Goal: Task Accomplishment & Management: Manage account settings

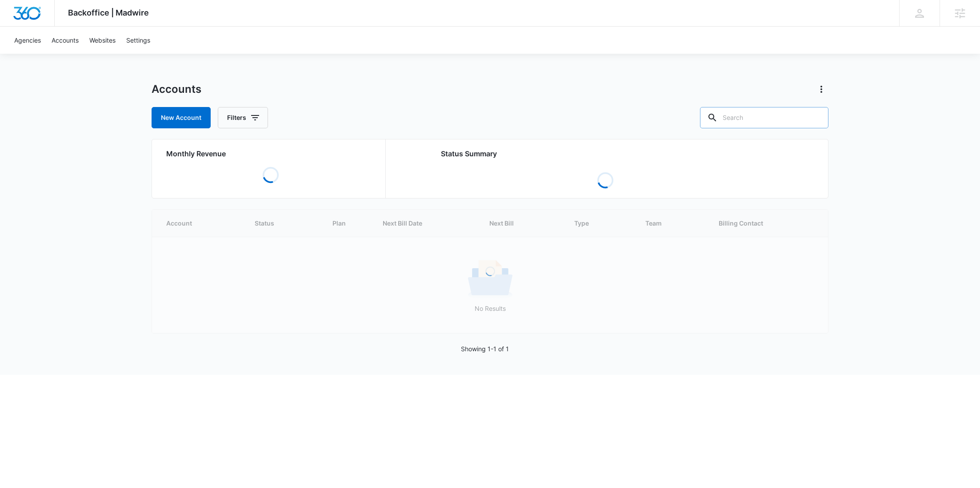
click at [756, 122] on input "text" at bounding box center [764, 117] width 128 height 21
paste input "C1454"
type input "C1454"
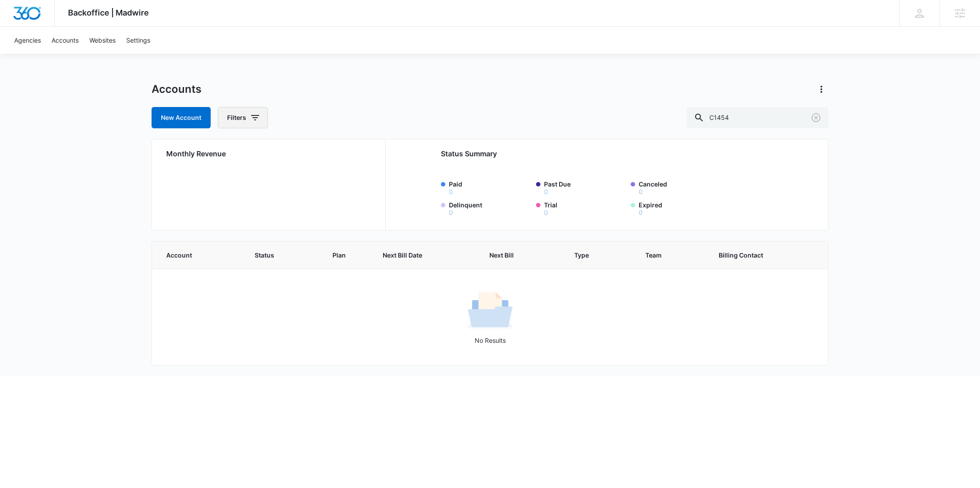
click at [241, 116] on button "Filters" at bounding box center [243, 117] width 50 height 21
click at [325, 152] on icon "Show Agency filters" at bounding box center [323, 150] width 11 height 11
click at [290, 179] on label "Search All Agencies" at bounding box center [279, 179] width 102 height 9
click at [229, 180] on input "Search All Agencies" at bounding box center [228, 180] width 0 height 0
checkbox input "true"
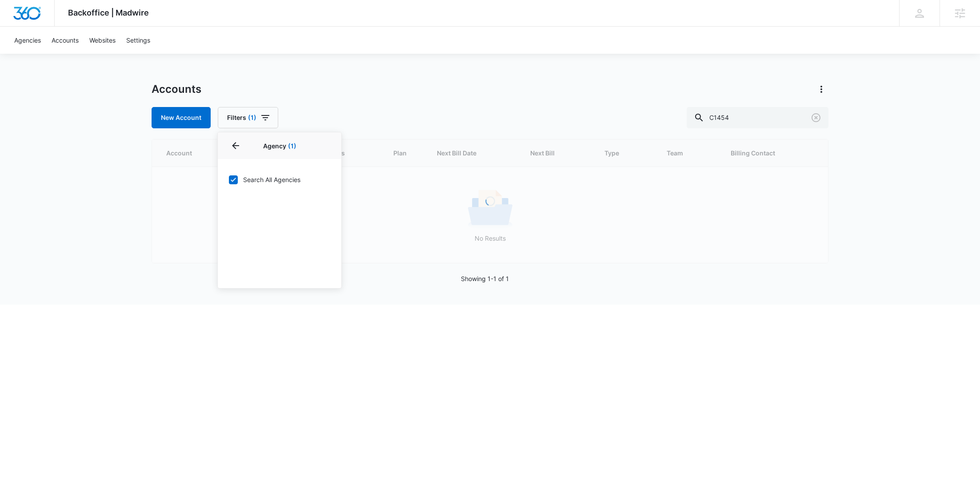
click at [344, 116] on div "New Account Filters (1) Agency 1 Agency (1) Search All Agencies Billing Status …" at bounding box center [490, 117] width 677 height 21
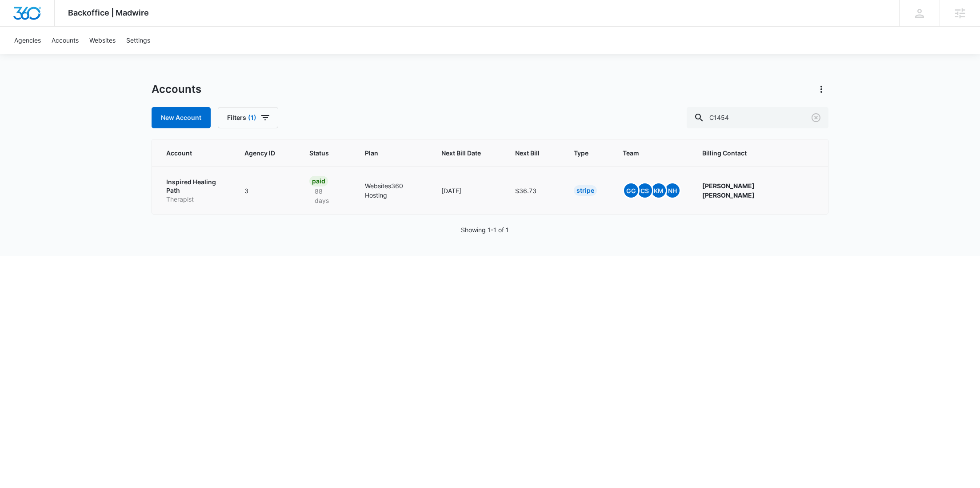
click at [209, 195] on p "Therapist" at bounding box center [194, 199] width 57 height 9
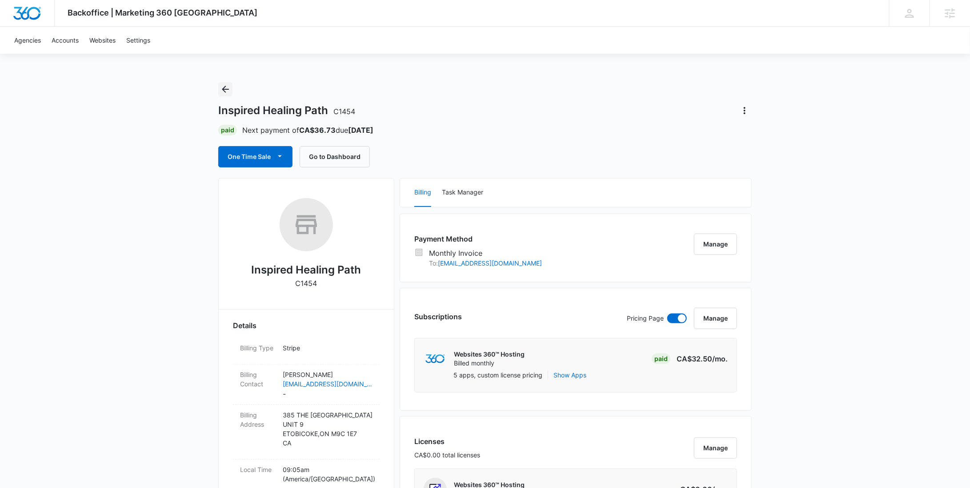
click at [224, 92] on icon "Back" at bounding box center [225, 89] width 11 height 11
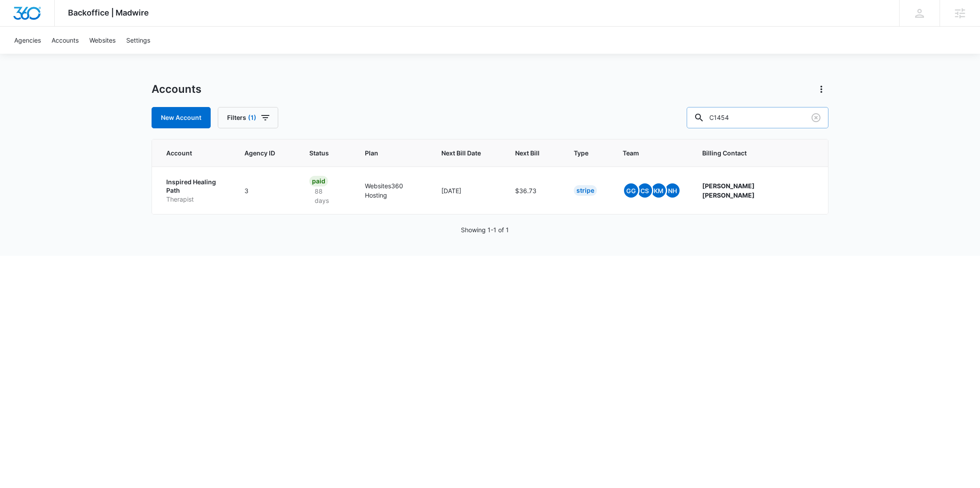
click at [777, 120] on input "C1454" at bounding box center [758, 117] width 142 height 21
drag, startPoint x: 777, startPoint y: 120, endPoint x: 701, endPoint y: 116, distance: 76.1
click at [701, 116] on div "New Account Filters (1) C1454" at bounding box center [490, 117] width 677 height 21
paste input "M35832"
type input "M35832"
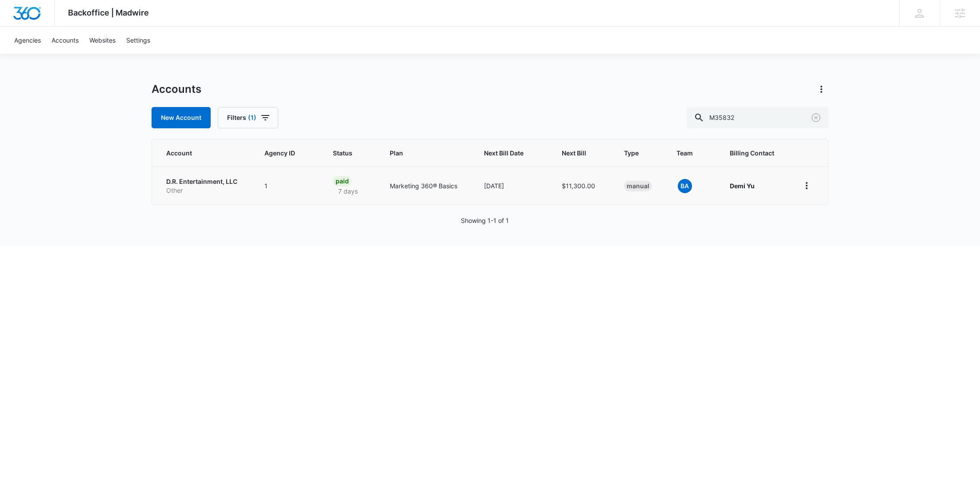
click at [218, 192] on p "Other" at bounding box center [204, 190] width 77 height 9
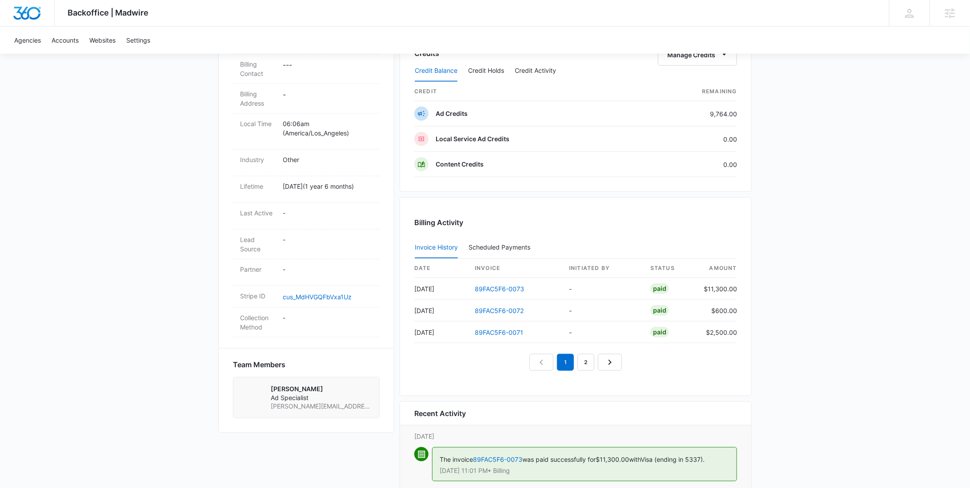
scroll to position [292, 0]
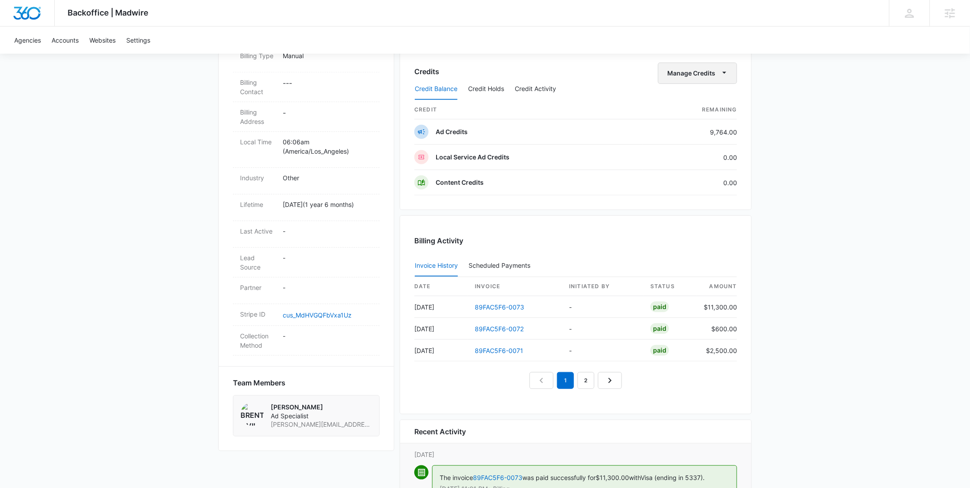
click at [705, 75] on button "Manage Credits" at bounding box center [697, 73] width 79 height 21
click at [702, 136] on button "Transfer To Another Account" at bounding box center [716, 140] width 115 height 13
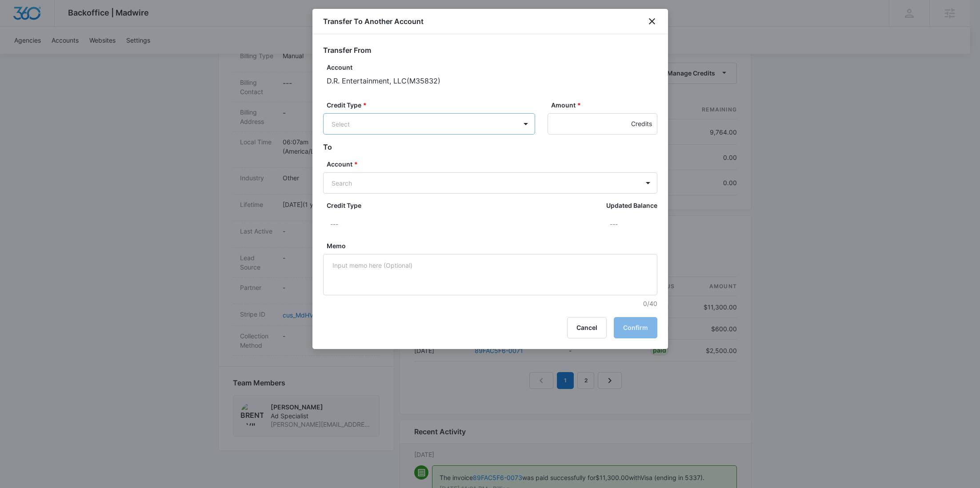
click at [410, 124] on body "Backoffice | Madwire Apps Settings RY Rochelle Young rochelle.young@madwire.com…" at bounding box center [490, 133] width 980 height 851
click at [411, 152] on div "Ad Credits (9764.00 Credits)" at bounding box center [428, 158] width 189 height 14
click at [556, 129] on input "Amount *" at bounding box center [603, 123] width 110 height 21
type input "905"
click at [472, 183] on body "Backoffice | Madwire Apps Settings RY Rochelle Young rochelle.young@madwire.com…" at bounding box center [490, 133] width 980 height 851
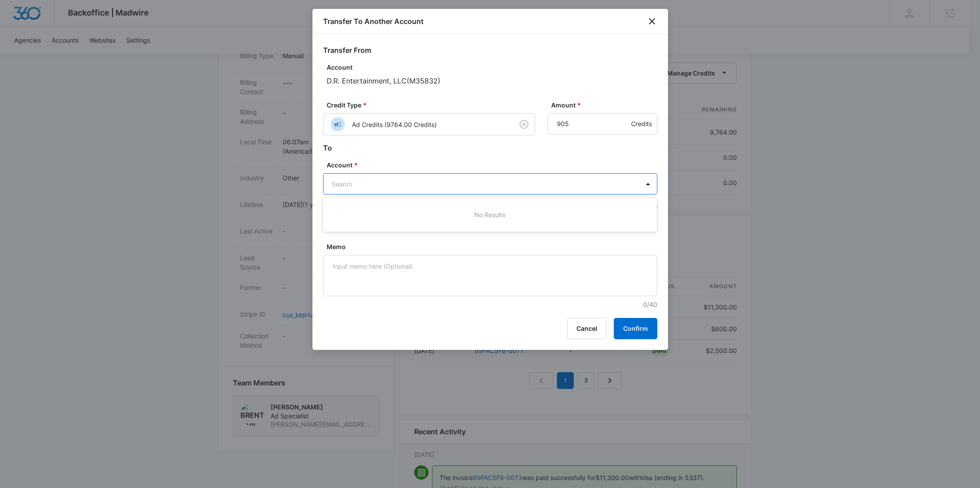
paste input "M35835"
type input "M35835"
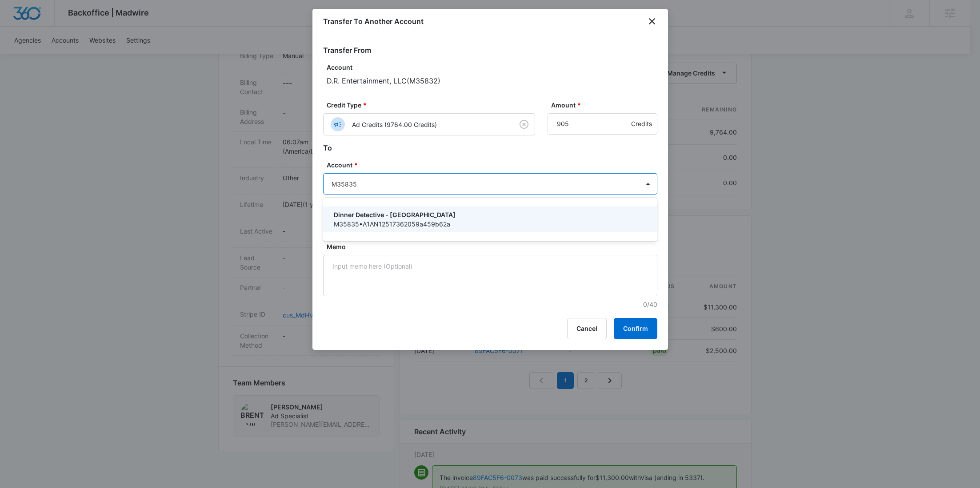
click at [428, 213] on p "Dinner Detective - New Haven" at bounding box center [489, 214] width 311 height 9
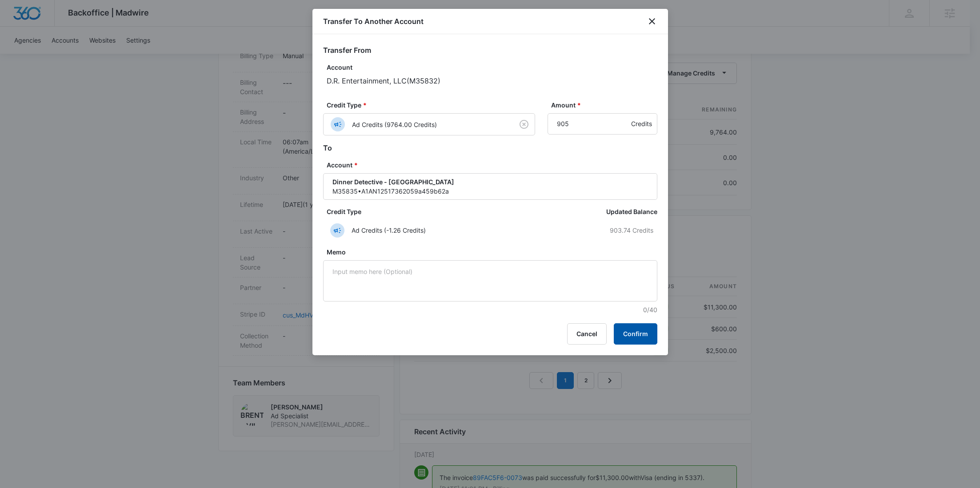
click at [631, 334] on button "Confirm" at bounding box center [636, 334] width 44 height 21
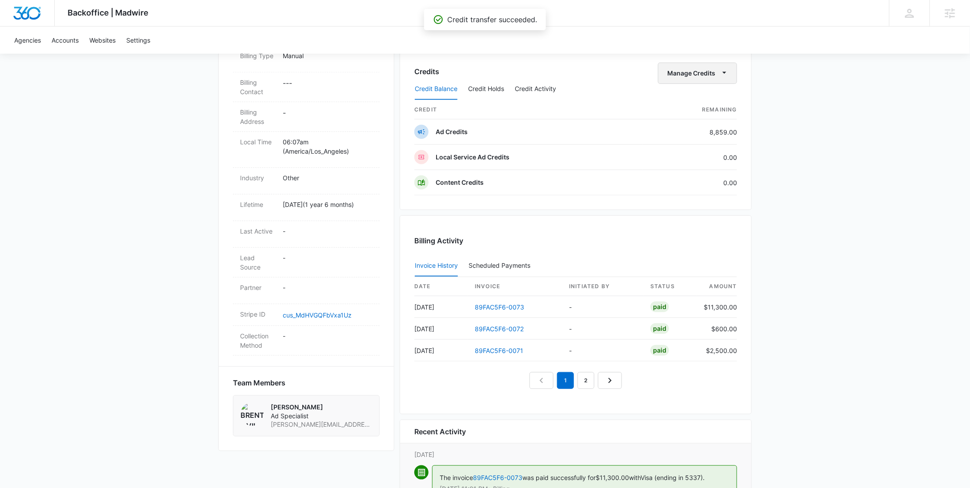
click at [712, 66] on button "Manage Credits" at bounding box center [697, 73] width 79 height 21
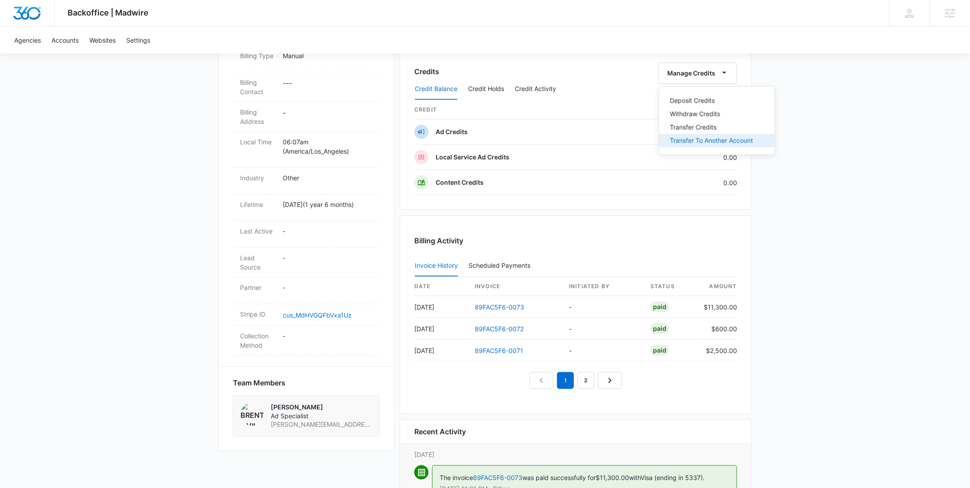
click at [714, 144] on button "Transfer To Another Account" at bounding box center [716, 140] width 115 height 13
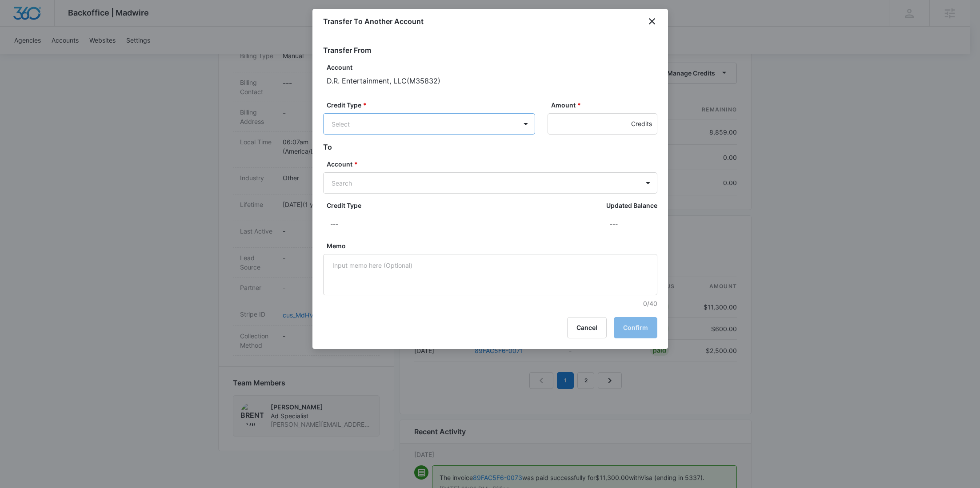
click at [500, 123] on body "Backoffice | Madwire Apps Settings RY Rochelle Young rochelle.young@madwire.com…" at bounding box center [490, 133] width 980 height 851
drag, startPoint x: 450, startPoint y: 151, endPoint x: 558, endPoint y: 123, distance: 111.7
click at [450, 152] on div "Ad Credits (8859.00 Credits)" at bounding box center [428, 158] width 189 height 14
click at [560, 123] on input "Amount *" at bounding box center [603, 123] width 110 height 21
type input "705"
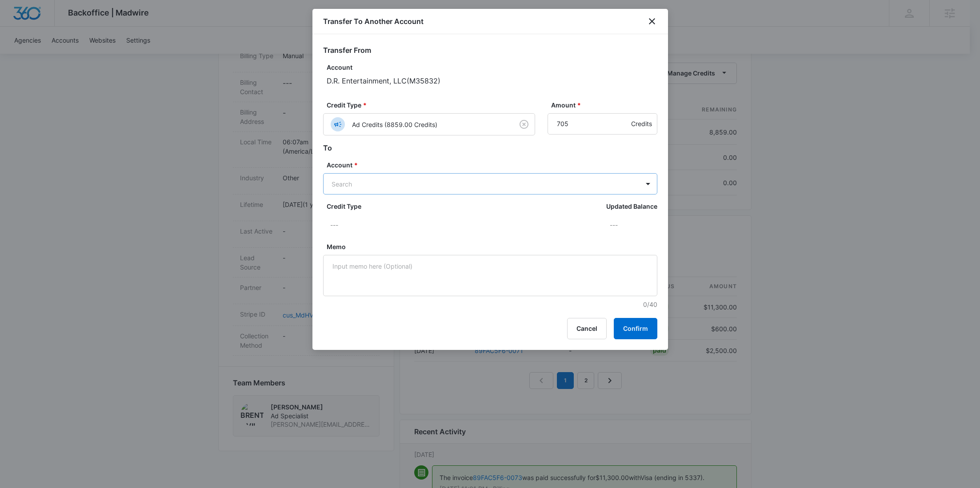
click at [495, 188] on body "Backoffice | Madwire Apps Settings RY Rochelle Young rochelle.young@madwire.com…" at bounding box center [490, 133] width 980 height 851
paste input "M35833"
type input "M35833"
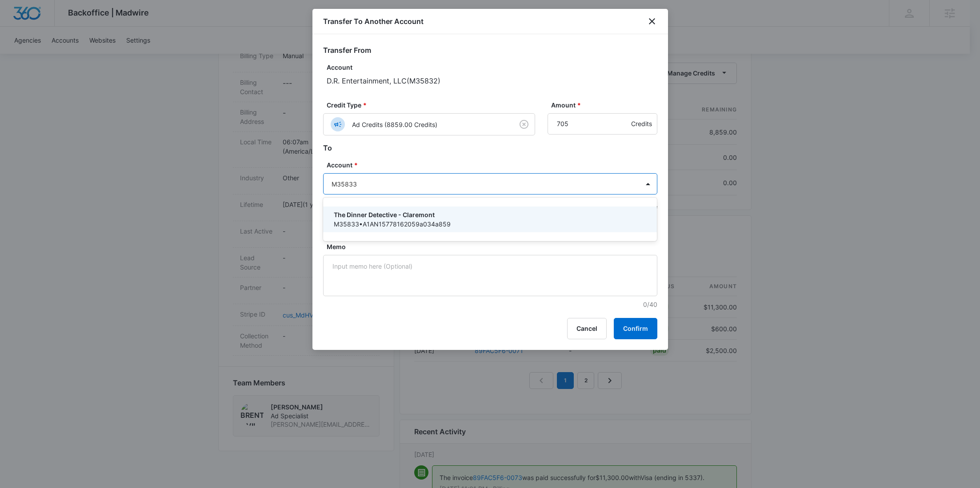
click at [445, 216] on p "The Dinner Detective - Claremont" at bounding box center [489, 214] width 311 height 9
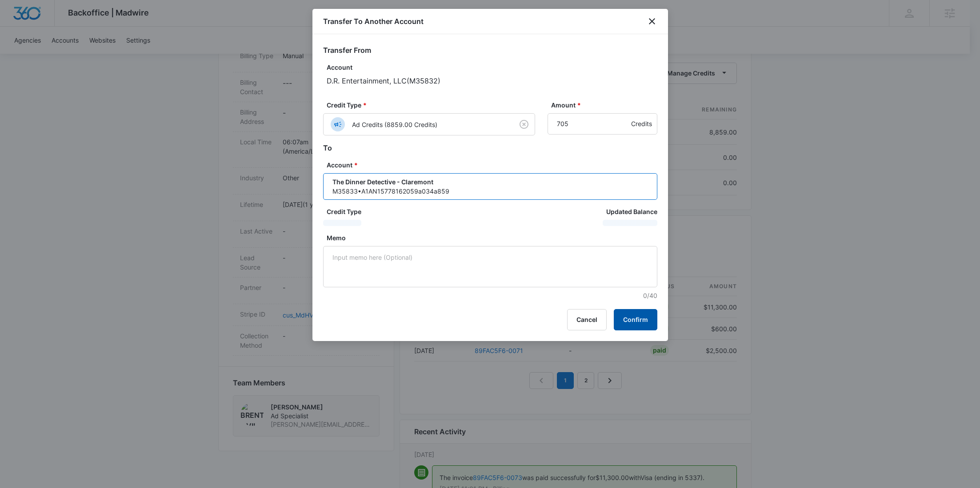
click at [630, 314] on button "Confirm" at bounding box center [636, 319] width 44 height 21
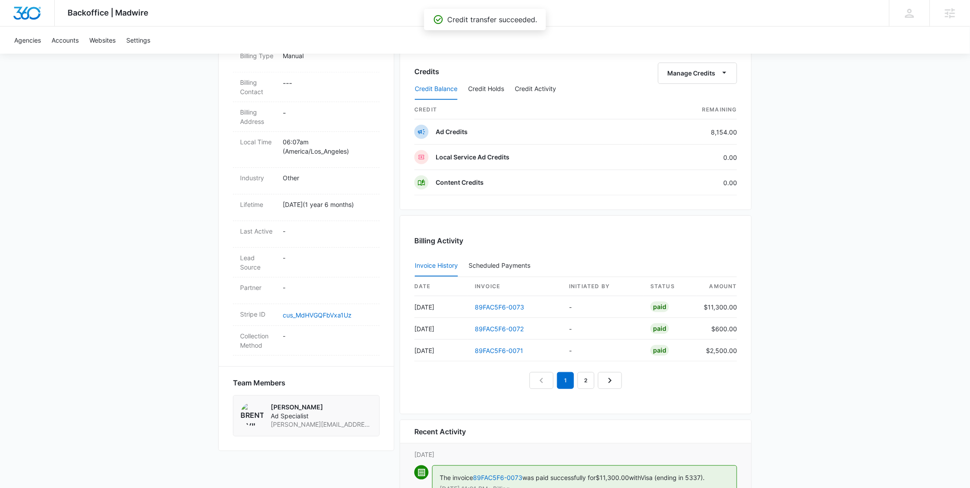
click at [701, 78] on div "Credit Balance Credit Holds Credit Activity" at bounding box center [575, 89] width 323 height 22
click at [700, 73] on button "Manage Credits" at bounding box center [697, 73] width 79 height 21
click at [704, 144] on div "Transfer To Another Account" at bounding box center [711, 141] width 83 height 6
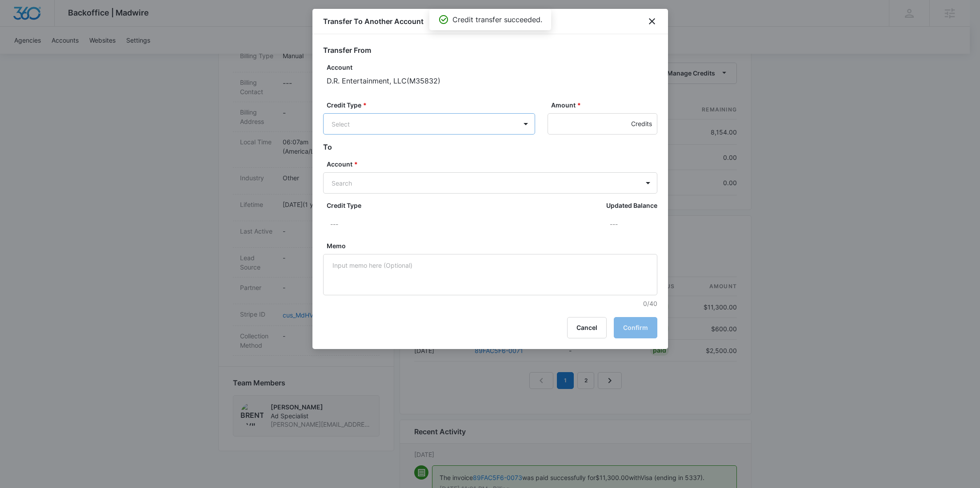
click at [464, 123] on body "Backoffice | Madwire Apps Settings RY Rochelle Young rochelle.young@madwire.com…" at bounding box center [490, 133] width 980 height 851
click at [441, 153] on div "Ad Credits (8154.00 Credits)" at bounding box center [428, 158] width 189 height 14
click at [580, 121] on input "Amount *" at bounding box center [603, 123] width 110 height 21
type input "705"
click at [491, 185] on body "Backoffice | Madwire Apps Settings RY Rochelle Young rochelle.young@madwire.com…" at bounding box center [490, 133] width 980 height 851
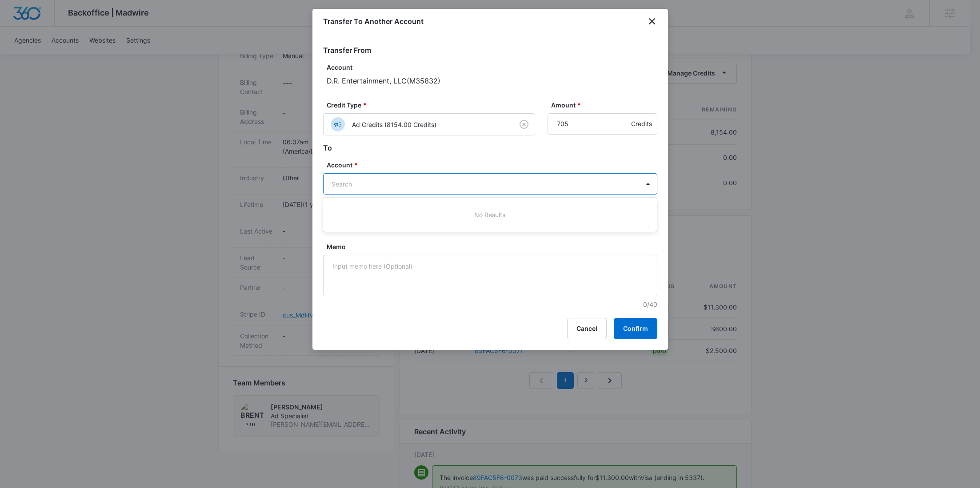
paste input "M35834"
type input "M35834"
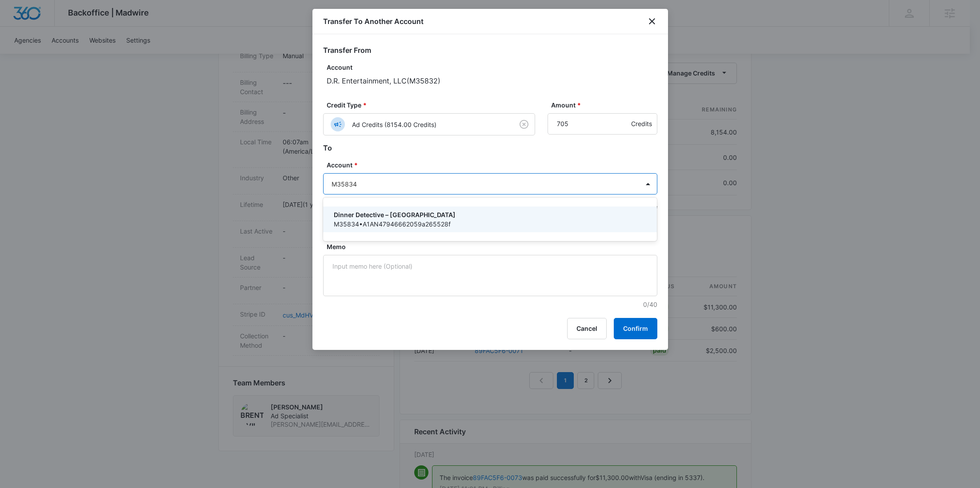
click at [443, 218] on p "Dinner Detective – Jacksonville" at bounding box center [489, 214] width 311 height 9
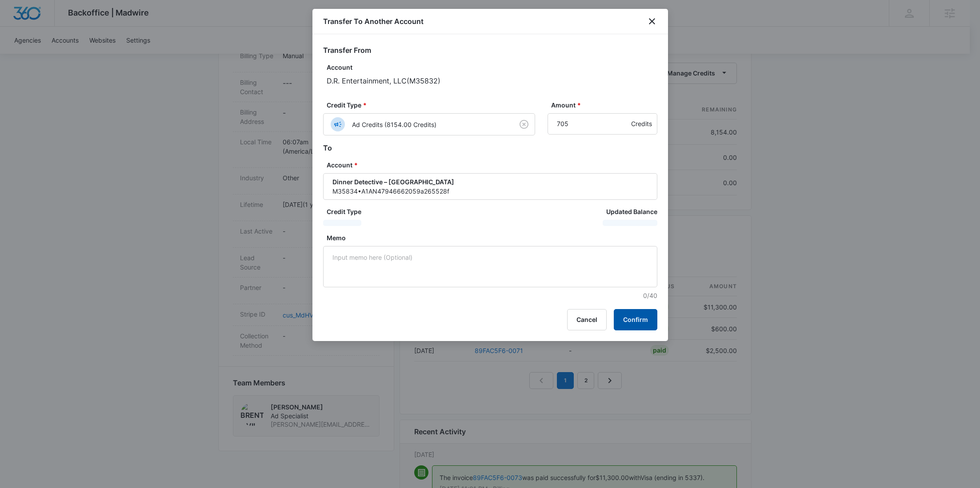
click at [625, 316] on button "Confirm" at bounding box center [636, 319] width 44 height 21
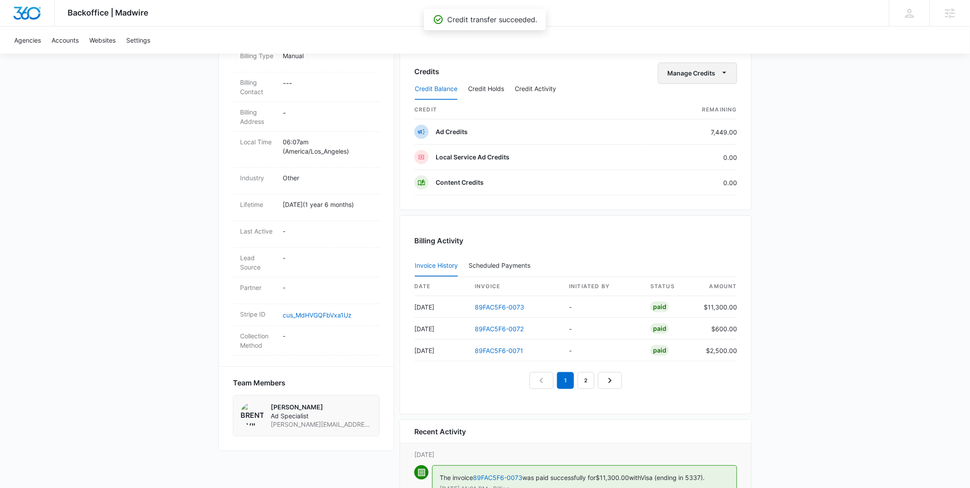
click at [709, 76] on button "Manage Credits" at bounding box center [697, 73] width 79 height 21
click at [710, 144] on button "Transfer To Another Account" at bounding box center [716, 140] width 115 height 13
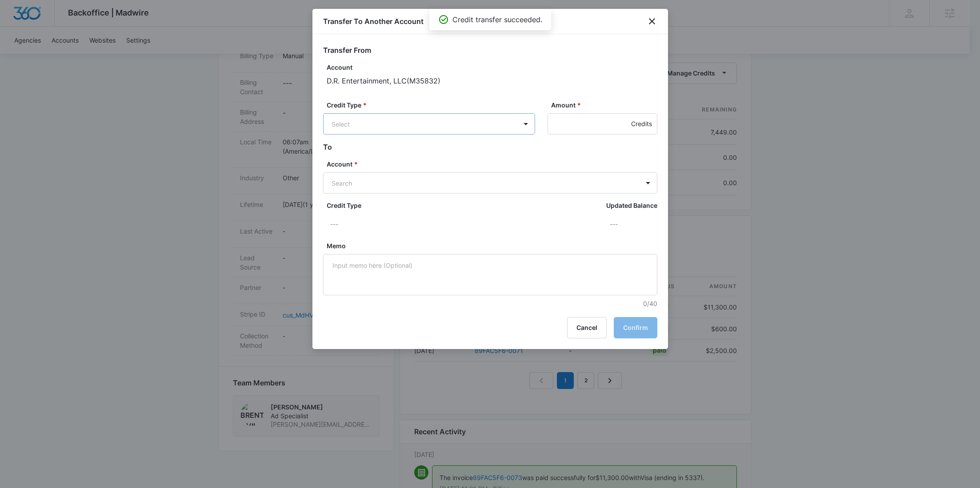
click at [476, 122] on body "Backoffice | Madwire Apps Settings RY Rochelle Young rochelle.young@madwire.com…" at bounding box center [490, 133] width 980 height 851
click at [446, 156] on div "Ad Credits (7449.00 Credits)" at bounding box center [428, 158] width 189 height 14
click at [576, 137] on div "Credit Type * option Ad Credits, selected. Ad Credits (7449.00 Credits) Amount …" at bounding box center [490, 121] width 334 height 42
click at [576, 133] on input "Amount *" at bounding box center [603, 123] width 110 height 21
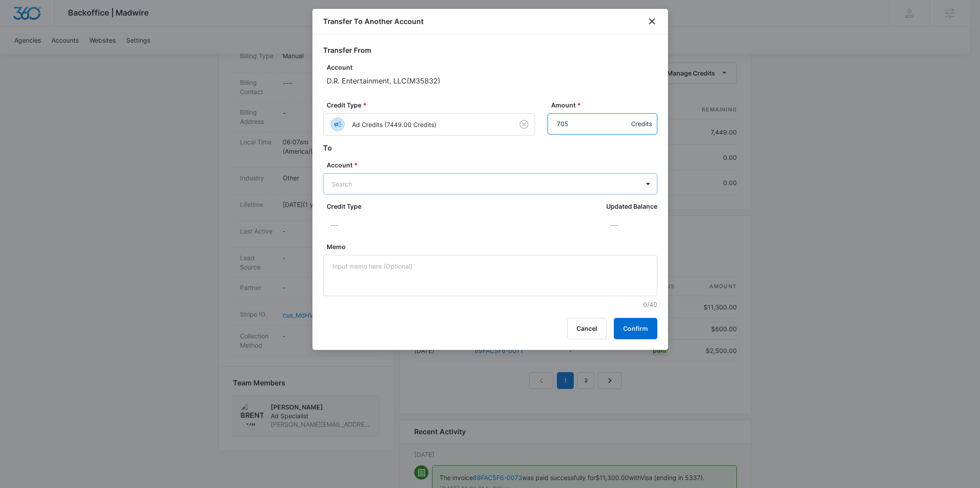
type input "705"
click at [471, 188] on body "Backoffice | Madwire Apps Settings RY Rochelle Young rochelle.young@madwire.com…" at bounding box center [490, 133] width 980 height 851
paste input "M35836"
type input "M35836"
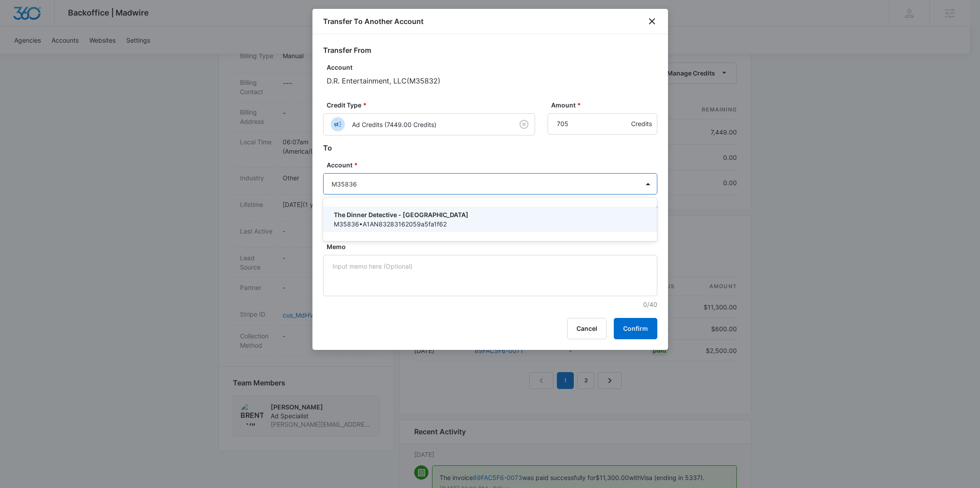
click at [438, 214] on p "The Dinner Detective - Providence" at bounding box center [489, 214] width 311 height 9
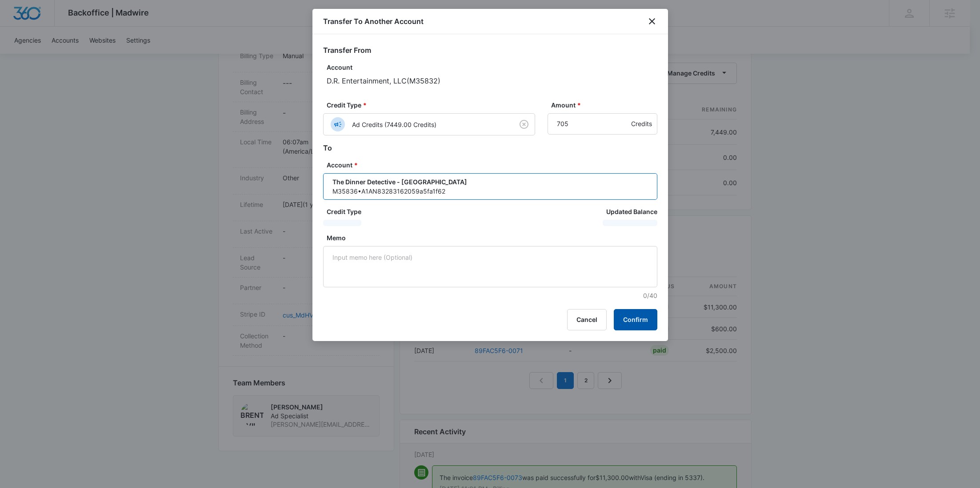
click at [640, 317] on button "Confirm" at bounding box center [636, 319] width 44 height 21
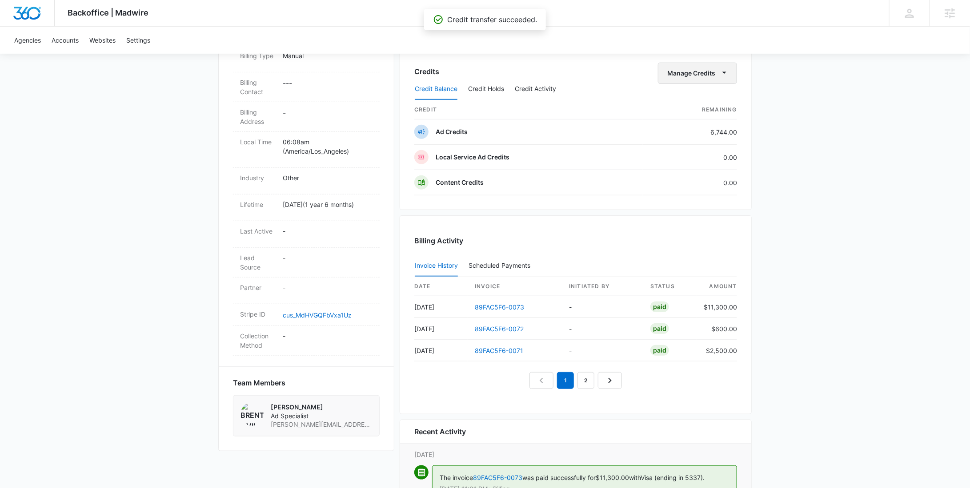
click at [704, 71] on button "Manage Credits" at bounding box center [697, 73] width 79 height 21
click at [703, 138] on div "Transfer To Another Account" at bounding box center [711, 141] width 83 height 6
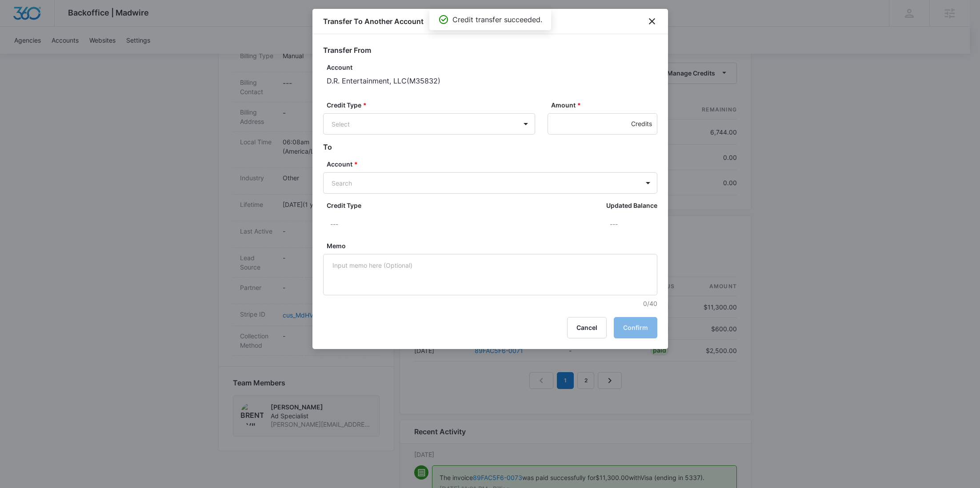
click at [481, 112] on div "Credit Type * Select" at bounding box center [429, 117] width 212 height 34
click at [469, 127] on body "Backoffice | Madwire Apps Settings RY Rochelle Young rochelle.young@madwire.com…" at bounding box center [490, 133] width 980 height 851
click at [466, 150] on div "Ad Credits (6744.00 Credits)" at bounding box center [429, 157] width 212 height 21
click at [592, 117] on input "Amount *" at bounding box center [603, 123] width 110 height 21
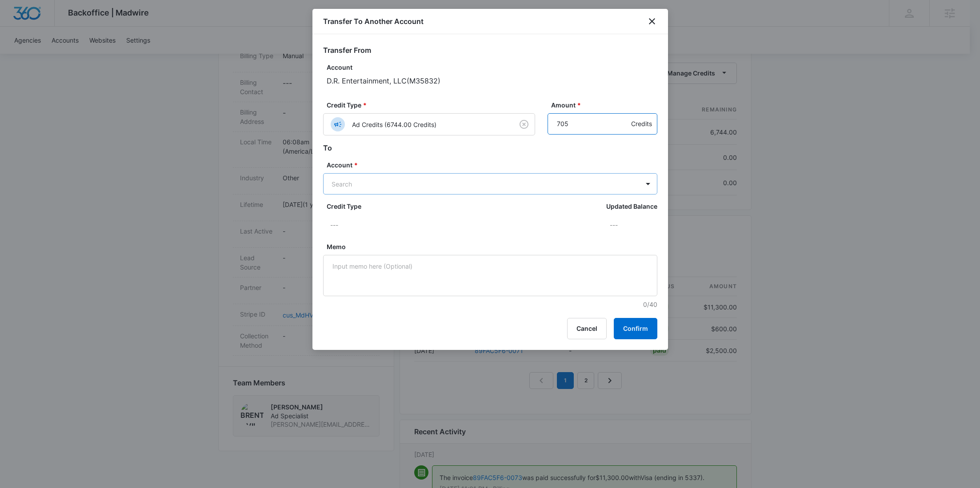
type input "705"
click at [466, 178] on body "Backoffice | Madwire Apps Settings RY Rochelle Young rochelle.young@madwire.com…" at bounding box center [490, 133] width 980 height 851
paste input "M35838"
type input "M35838"
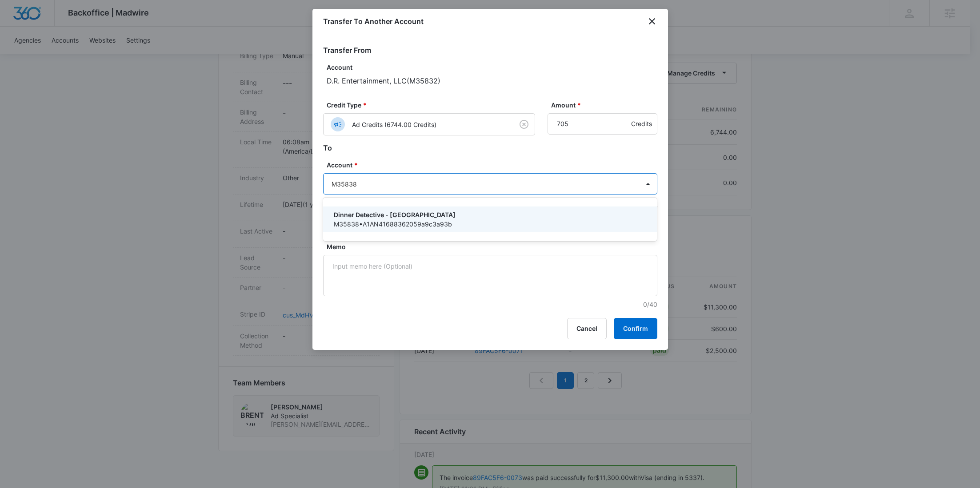
click at [444, 216] on p "Dinner Detective - Worcester" at bounding box center [489, 214] width 311 height 9
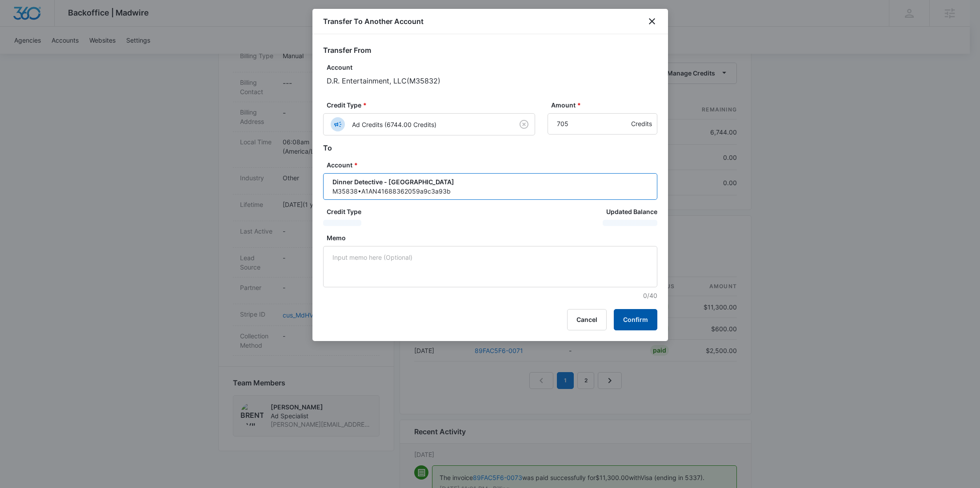
click at [644, 312] on button "Confirm" at bounding box center [636, 319] width 44 height 21
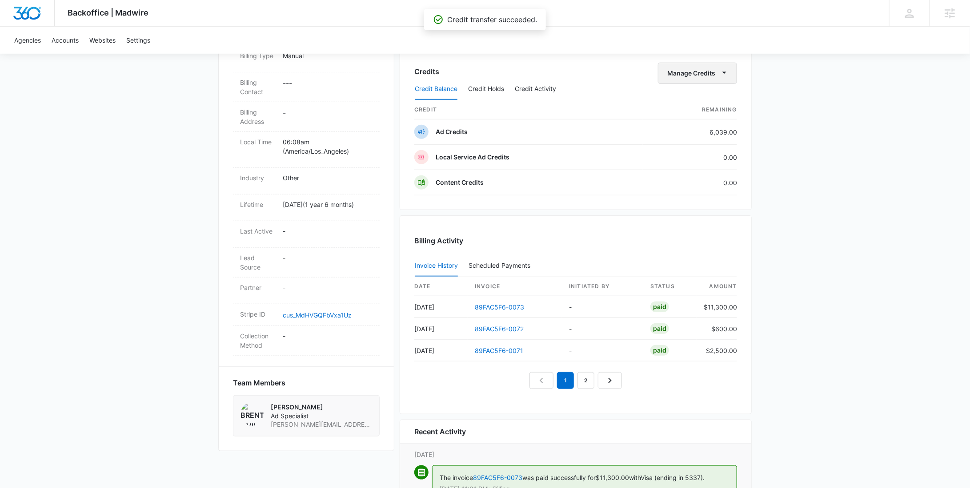
click at [684, 69] on button "Manage Credits" at bounding box center [697, 73] width 79 height 21
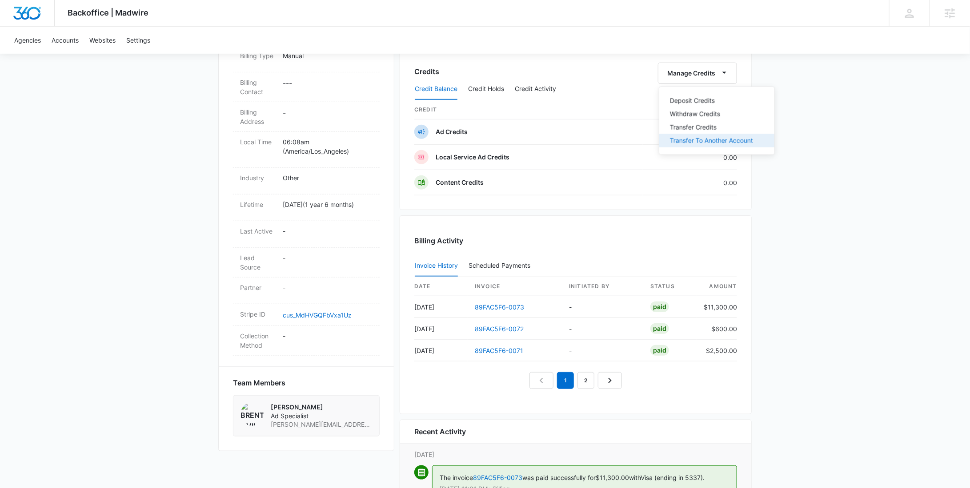
click at [691, 144] on button "Transfer To Another Account" at bounding box center [716, 140] width 115 height 13
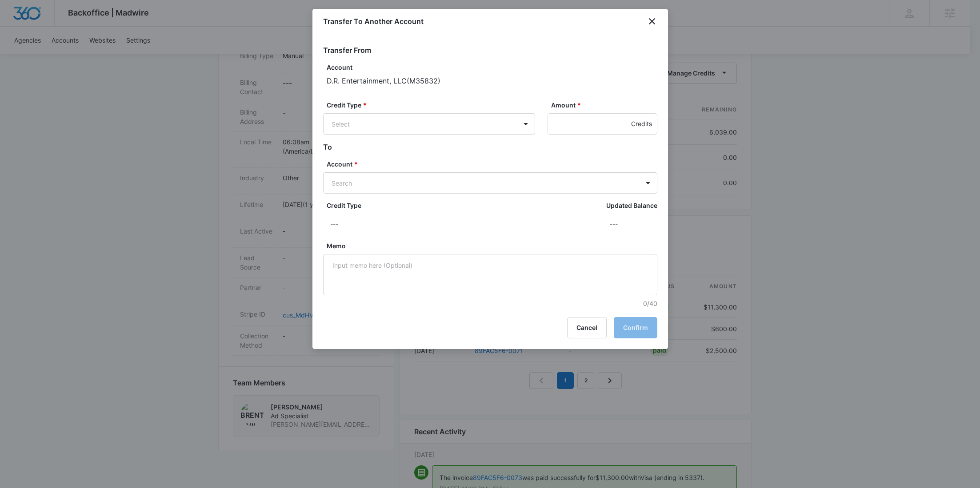
click at [486, 136] on div "Credit Type * Select Amount * Credits" at bounding box center [490, 120] width 334 height 41
click at [482, 128] on body "Backoffice | Madwire Apps Settings RY Rochelle Young rochelle.young@madwire.com…" at bounding box center [490, 133] width 980 height 851
click at [466, 154] on div "Ad Credits (6039.00 Credits)" at bounding box center [428, 158] width 189 height 14
click at [587, 129] on input "Amount *" at bounding box center [603, 123] width 110 height 21
type input "705"
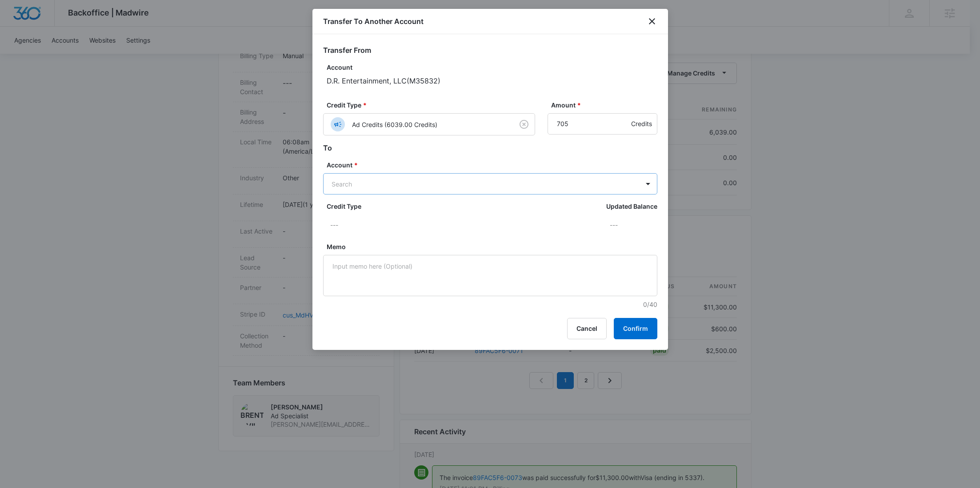
click at [480, 187] on body "Backoffice | Madwire Apps Settings RY Rochelle Young rochelle.young@madwire.com…" at bounding box center [490, 133] width 980 height 851
paste input "M35839"
type input "M35839"
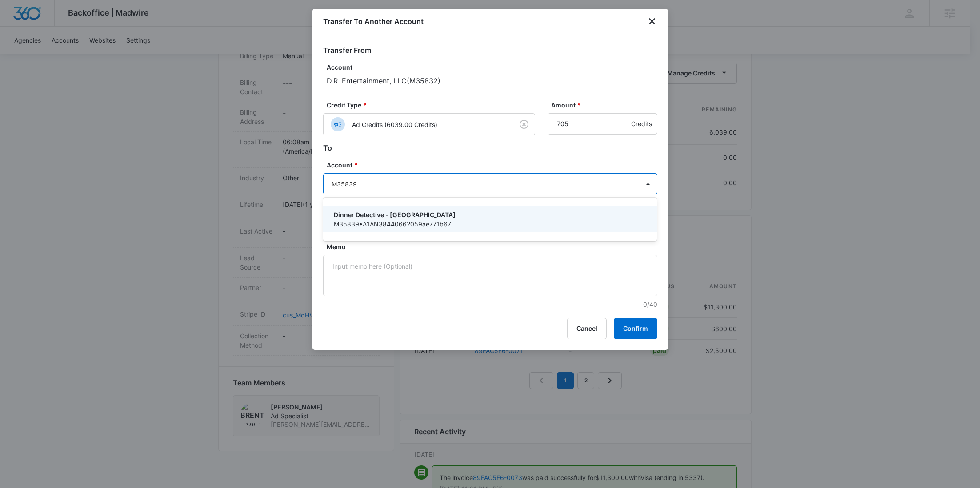
click at [432, 211] on p "Dinner Detective - Buffalo" at bounding box center [489, 214] width 311 height 9
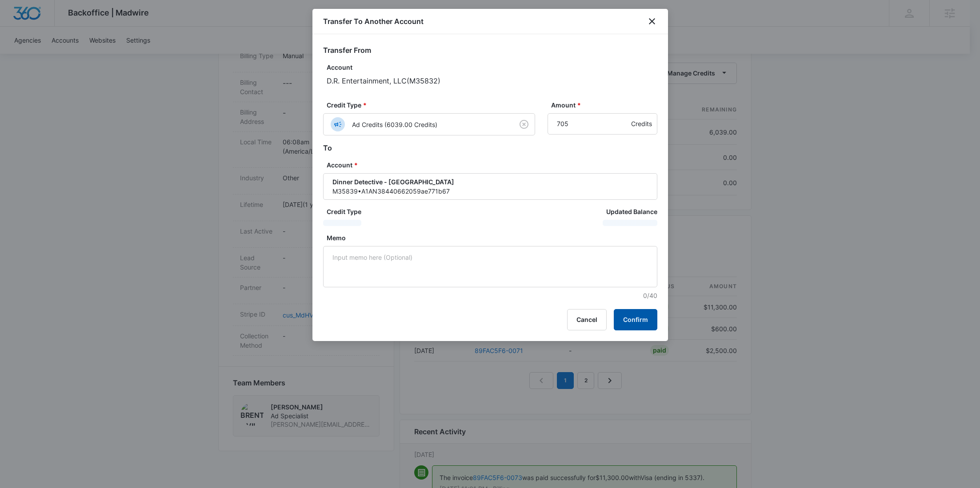
click at [637, 315] on button "Confirm" at bounding box center [636, 319] width 44 height 21
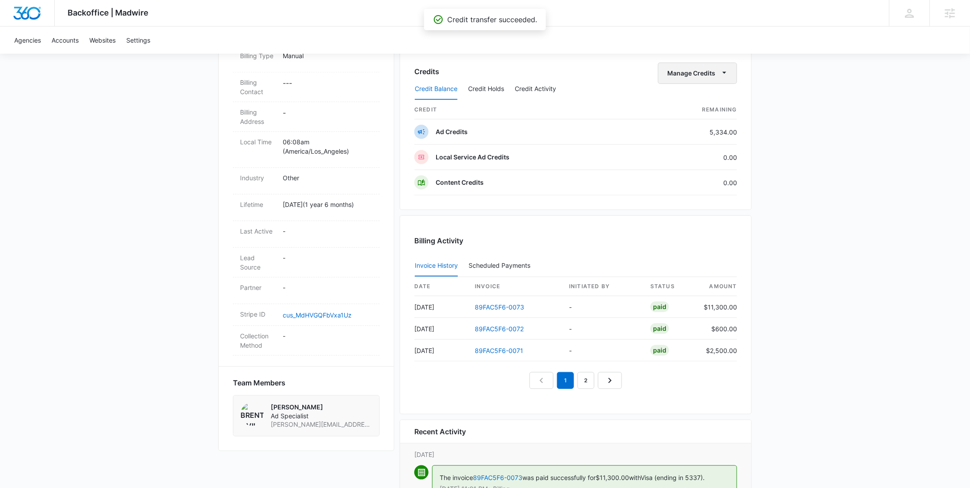
click at [712, 72] on button "Manage Credits" at bounding box center [697, 73] width 79 height 21
click at [705, 139] on div "Transfer To Another Account" at bounding box center [711, 141] width 83 height 6
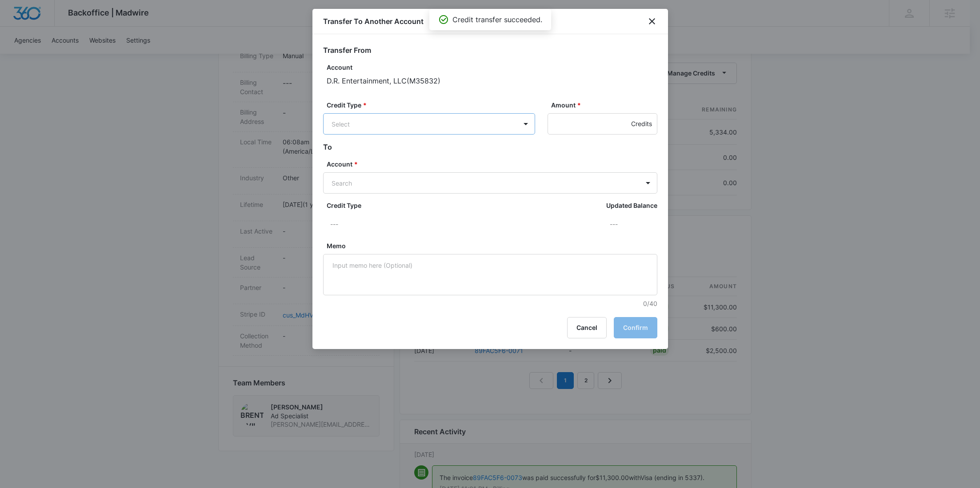
click at [488, 122] on body "Backoffice | Madwire Apps Settings RY Rochelle Young rochelle.young@madwire.com…" at bounding box center [490, 133] width 980 height 851
click at [452, 152] on div "Ad Credits (5334.00 Credits)" at bounding box center [428, 158] width 189 height 14
click at [568, 126] on input "Amount *" at bounding box center [603, 123] width 110 height 21
type input "705"
click at [430, 196] on form "Transfer From Account D.R. Entertainment, LLC ( M35832 ) Credit Type * Ad Credi…" at bounding box center [490, 177] width 334 height 264
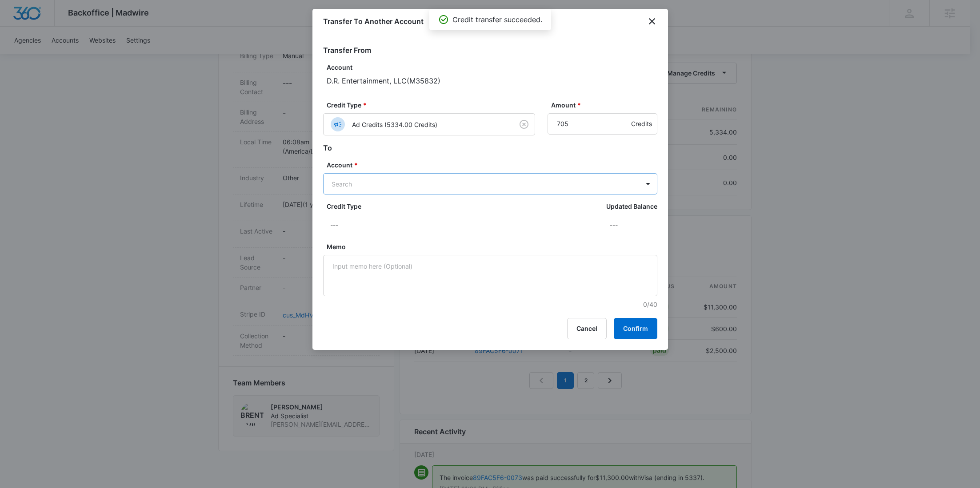
click at [431, 190] on body "Backoffice | Madwire Apps Settings RY Rochelle Young rochelle.young@madwire.com…" at bounding box center [490, 133] width 980 height 851
paste input "M35840"
type input "M35840"
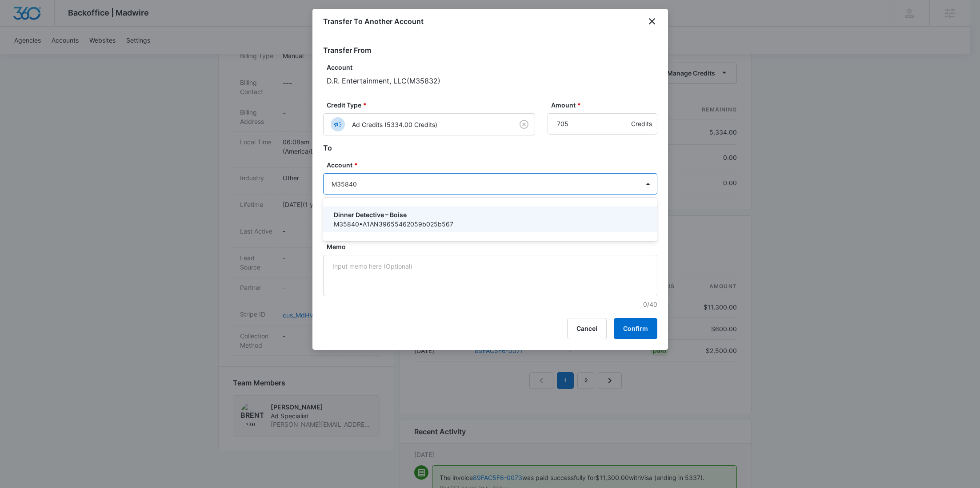
click at [420, 211] on p "Dinner Detective – Boise" at bounding box center [489, 214] width 311 height 9
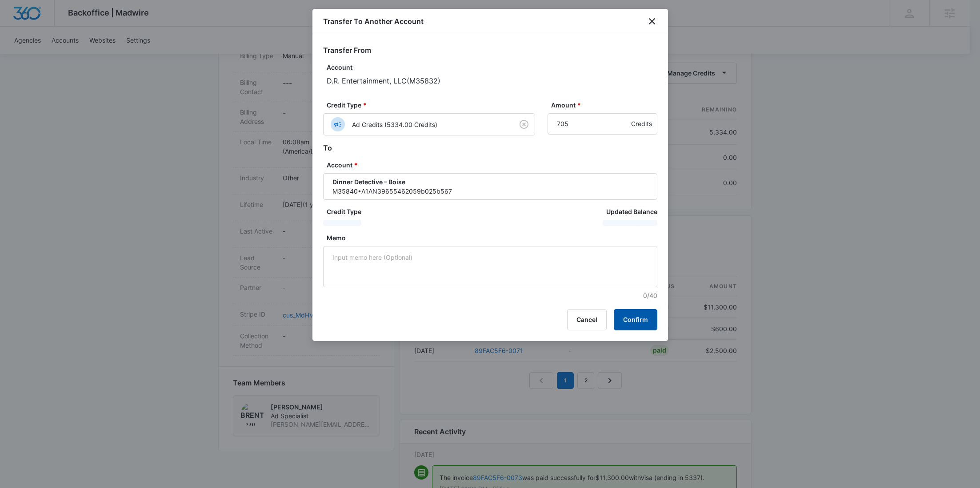
click at [642, 317] on button "Confirm" at bounding box center [636, 319] width 44 height 21
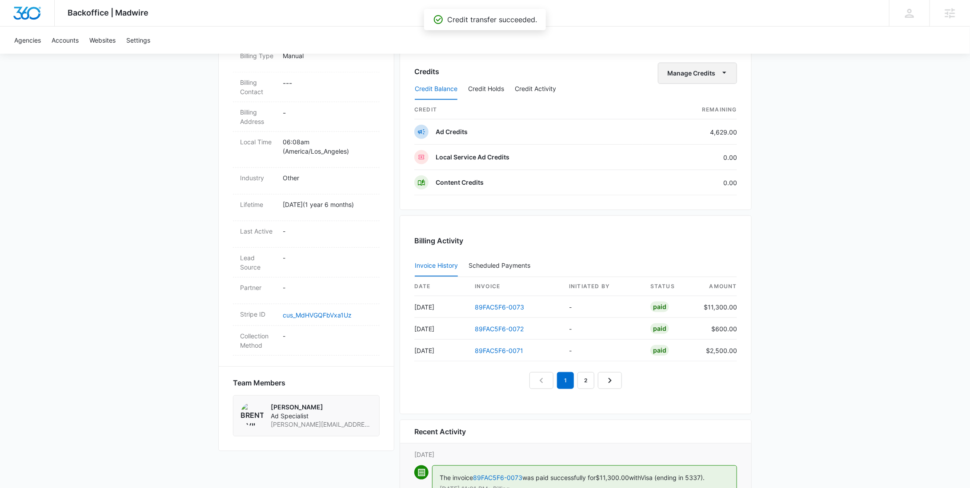
click at [707, 73] on button "Manage Credits" at bounding box center [697, 73] width 79 height 21
click at [710, 143] on div "Transfer To Another Account" at bounding box center [711, 141] width 83 height 6
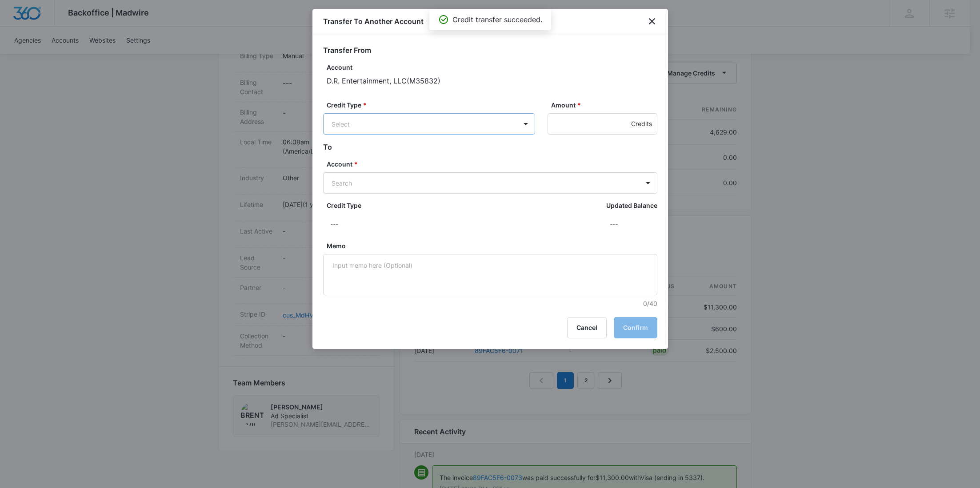
click at [491, 116] on body "Backoffice | Madwire Apps Settings RY Rochelle Young rochelle.young@madwire.com…" at bounding box center [490, 133] width 980 height 851
click at [438, 158] on p "Ad Credits (4629.00 Credits)" at bounding box center [397, 157] width 85 height 9
click at [562, 121] on input "Amount *" at bounding box center [603, 123] width 110 height 21
type input "705"
click at [469, 191] on body "Backoffice | Madwire Apps Settings RY Rochelle Young rochelle.young@madwire.com…" at bounding box center [490, 133] width 980 height 851
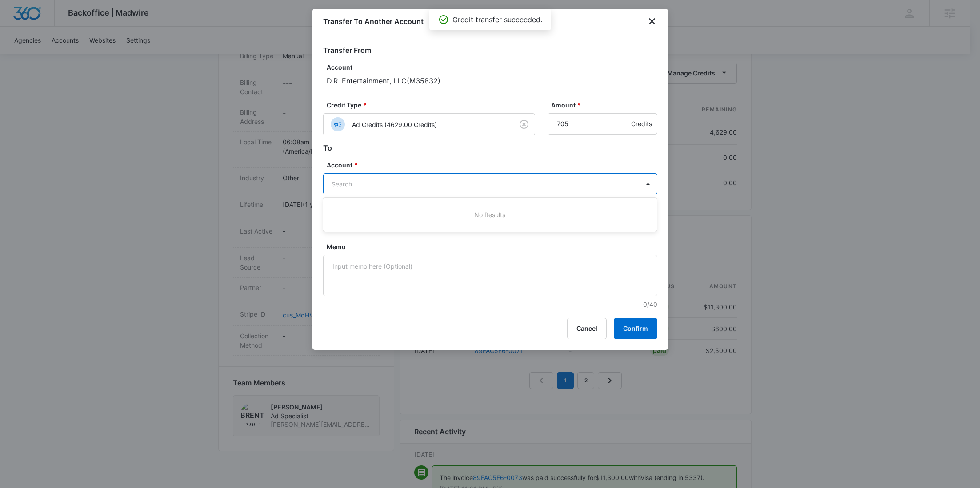
paste input "M38356"
type input "M38356"
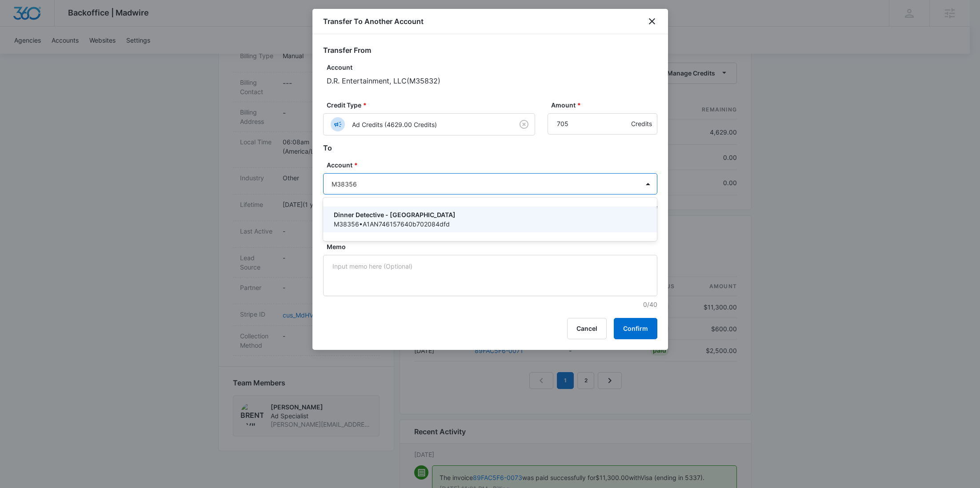
click at [450, 217] on p "Dinner Detective - Albany" at bounding box center [489, 214] width 311 height 9
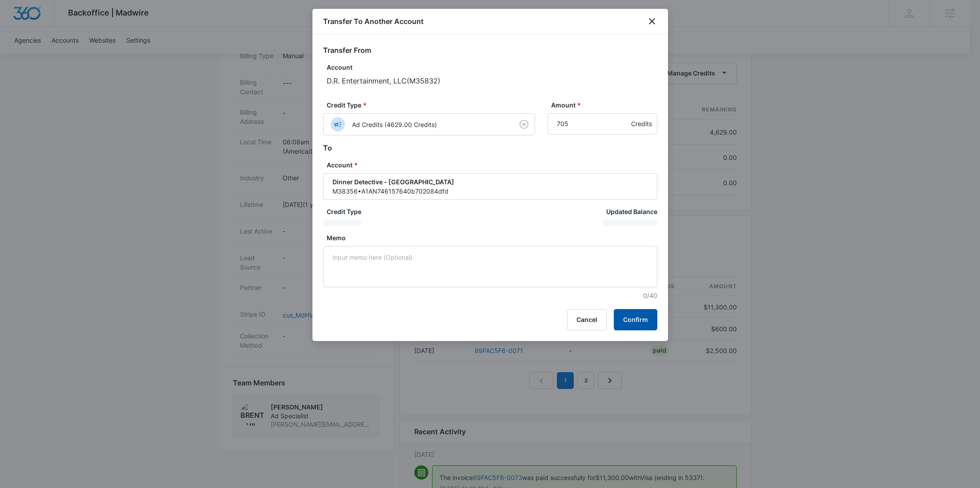
click at [639, 321] on button "Confirm" at bounding box center [636, 319] width 44 height 21
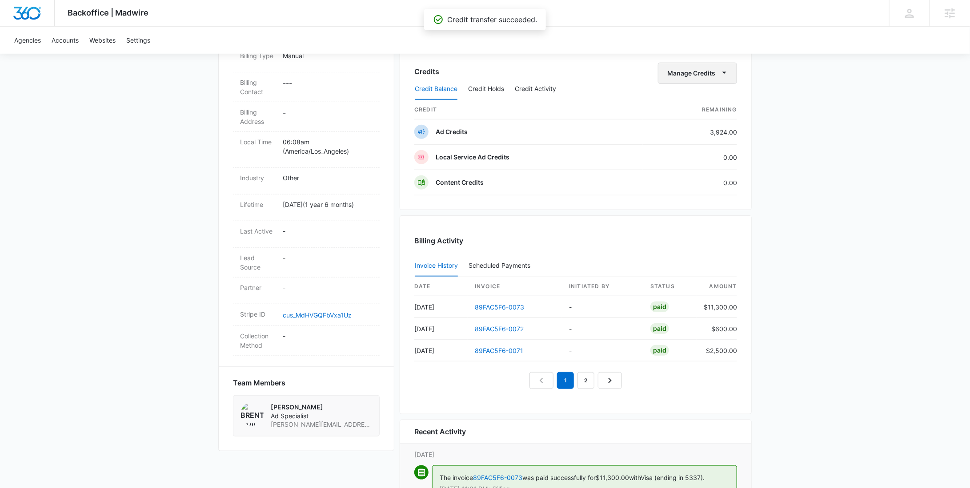
click at [700, 71] on button "Manage Credits" at bounding box center [697, 73] width 79 height 21
click at [695, 139] on div "Transfer To Another Account" at bounding box center [711, 141] width 83 height 6
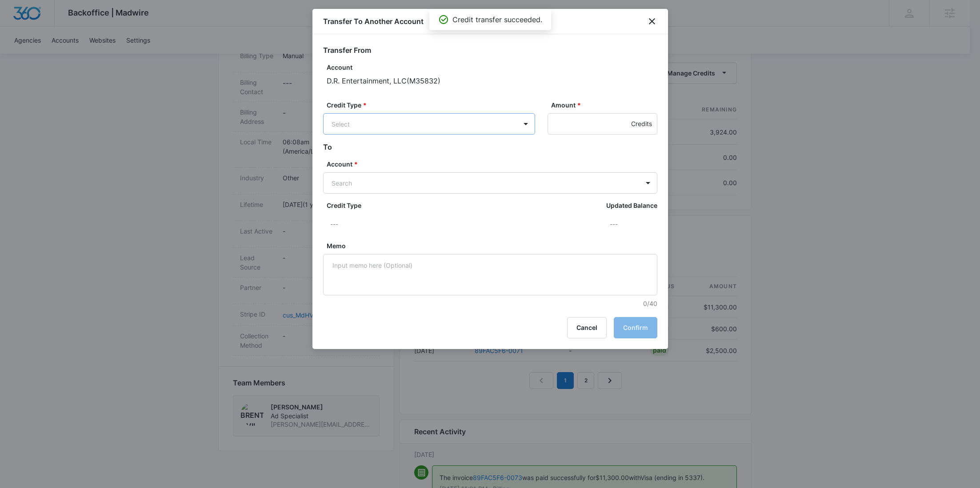
click at [442, 127] on body "Backoffice | Madwire Apps Settings RY Rochelle Young rochelle.young@madwire.com…" at bounding box center [490, 133] width 980 height 851
click at [427, 157] on p "Ad Credits (3924.00 Credits)" at bounding box center [397, 157] width 85 height 9
click at [583, 120] on input "Amount *" at bounding box center [603, 123] width 110 height 21
type input "705"
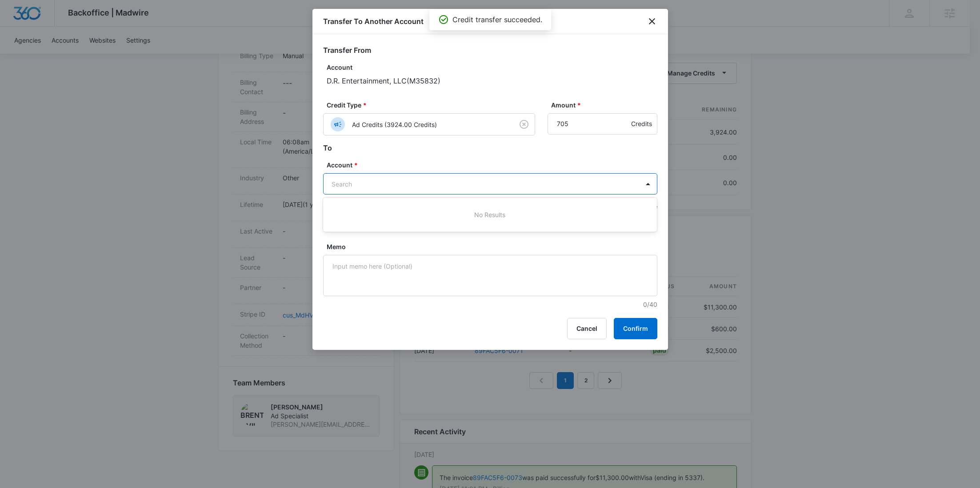
click at [464, 187] on body "Backoffice | Madwire Apps Settings RY Rochelle Young rochelle.young@madwire.com…" at bounding box center [490, 133] width 980 height 851
paste input "M39137"
type input "M39137"
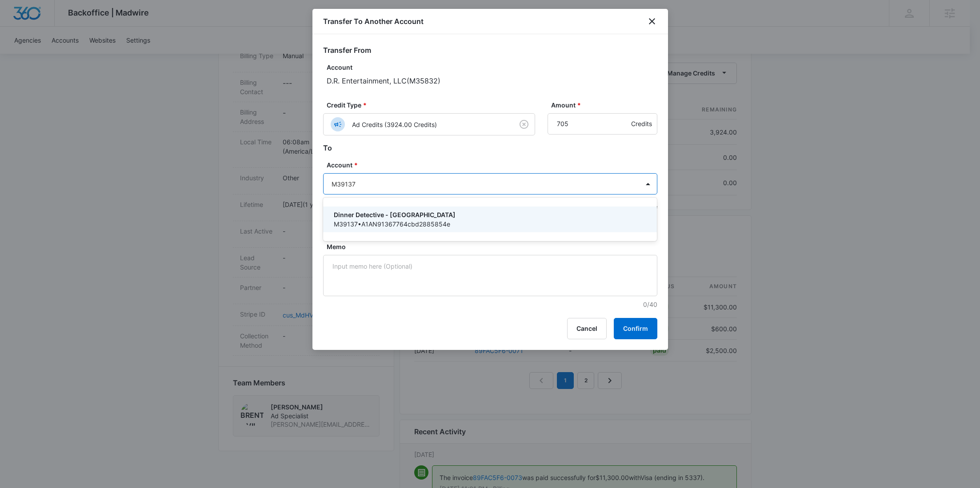
click at [438, 215] on p "Dinner Detective - Syracuse" at bounding box center [489, 214] width 311 height 9
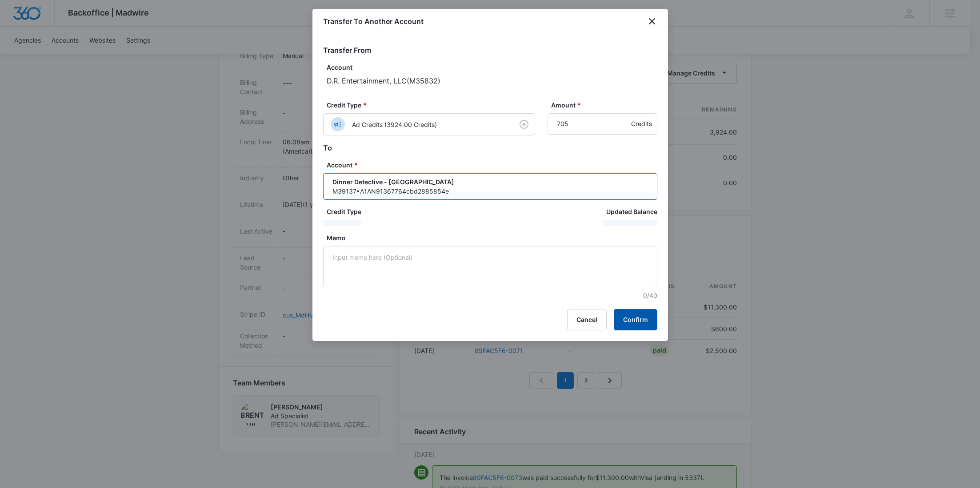
click at [638, 315] on button "Confirm" at bounding box center [636, 319] width 44 height 21
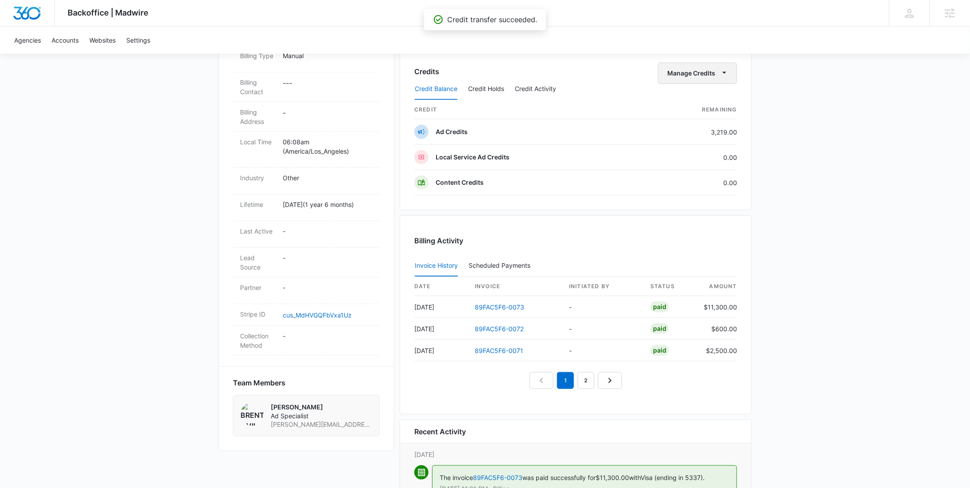
click at [693, 75] on button "Manage Credits" at bounding box center [697, 73] width 79 height 21
click at [694, 140] on div "Transfer To Another Account" at bounding box center [711, 141] width 83 height 6
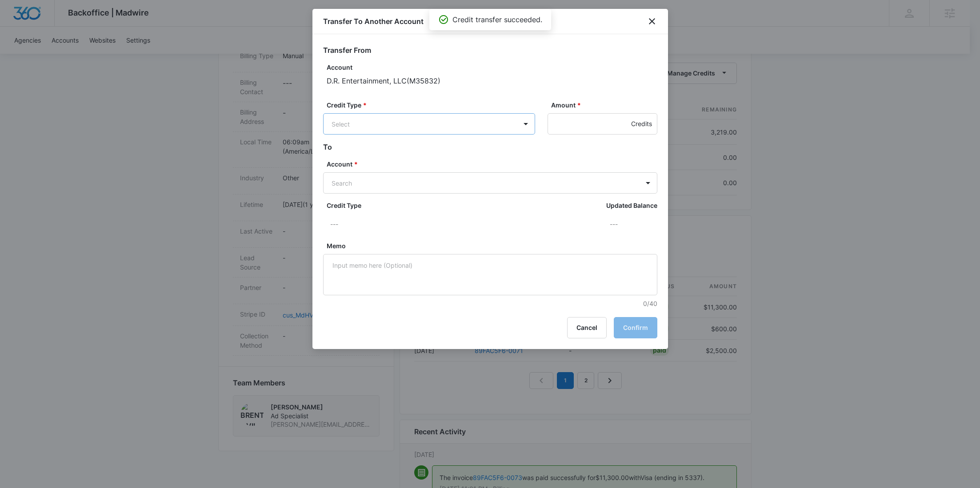
click at [446, 117] on body "Backoffice | Madwire Apps Settings RY Rochelle Young rochelle.young@madwire.com…" at bounding box center [490, 133] width 980 height 851
click at [447, 152] on div "Ad Credits (3219.00 Credits)" at bounding box center [428, 158] width 189 height 14
click at [567, 124] on input "Amount *" at bounding box center [603, 123] width 110 height 21
type input "705"
click at [451, 187] on body "Backoffice | Madwire Apps Settings RY Rochelle Young rochelle.young@madwire.com…" at bounding box center [490, 133] width 980 height 851
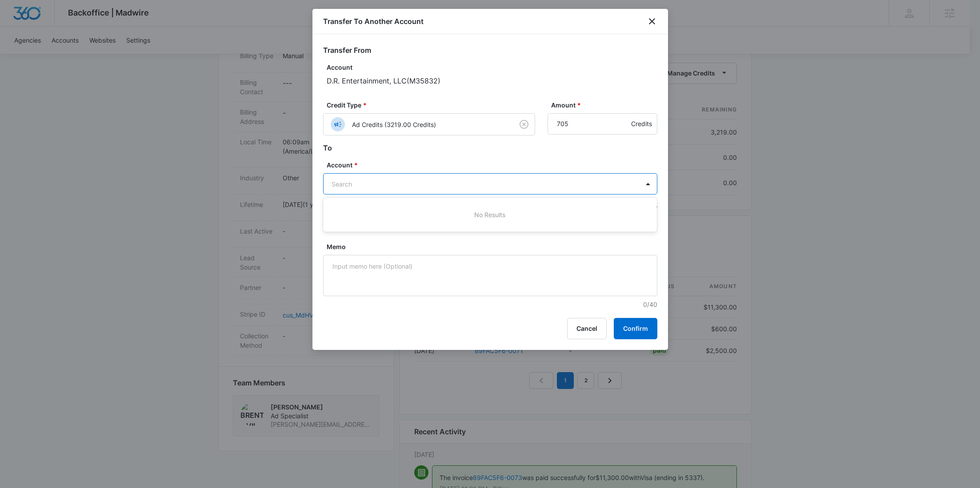
paste input "M45424"
type input "M45424"
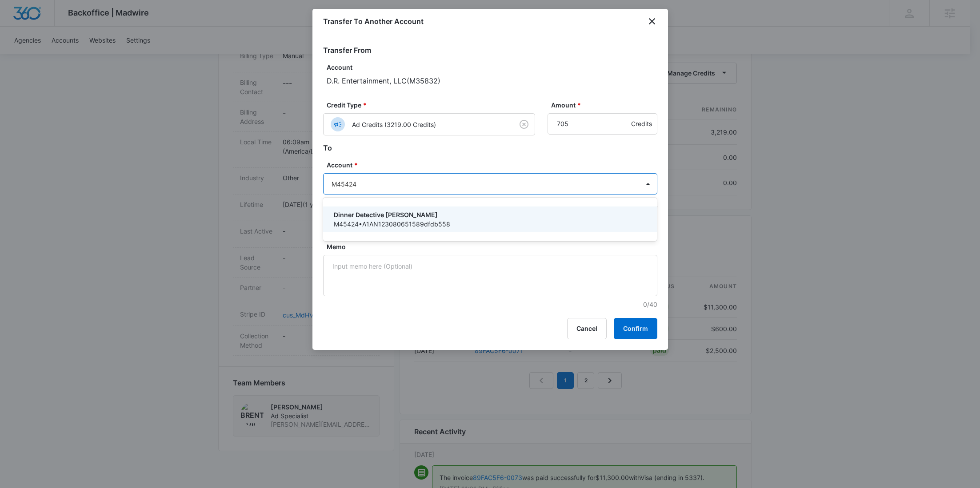
click at [436, 214] on p "Dinner Detective Rochester" at bounding box center [489, 214] width 311 height 9
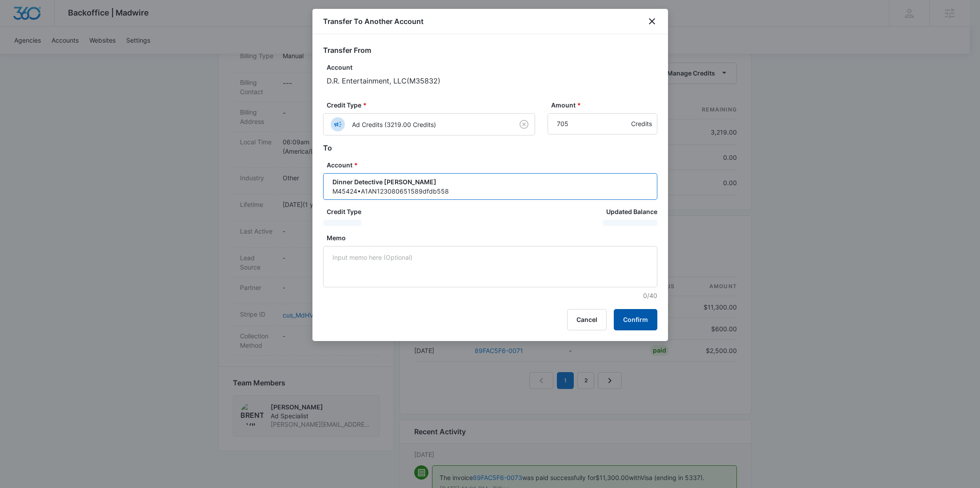
click at [630, 316] on button "Confirm" at bounding box center [636, 319] width 44 height 21
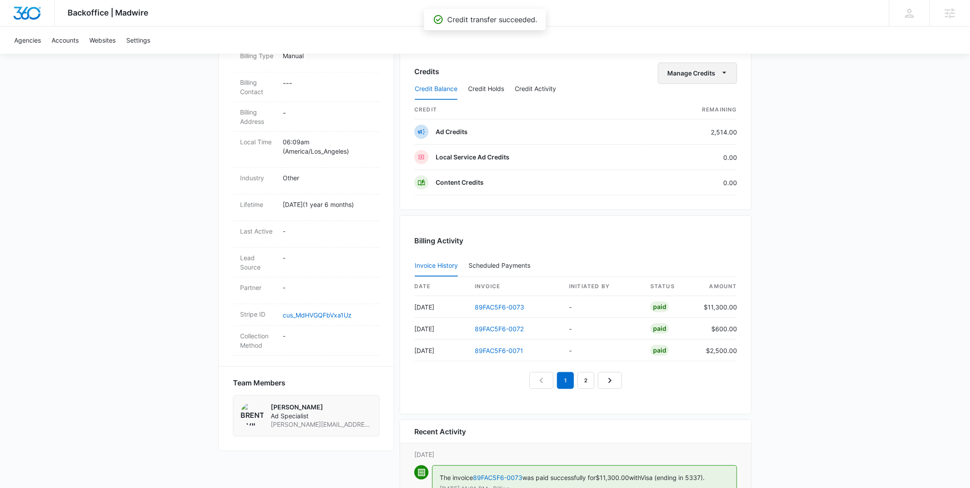
click at [704, 74] on button "Manage Credits" at bounding box center [697, 73] width 79 height 21
click at [707, 138] on div "Transfer To Another Account" at bounding box center [711, 141] width 83 height 6
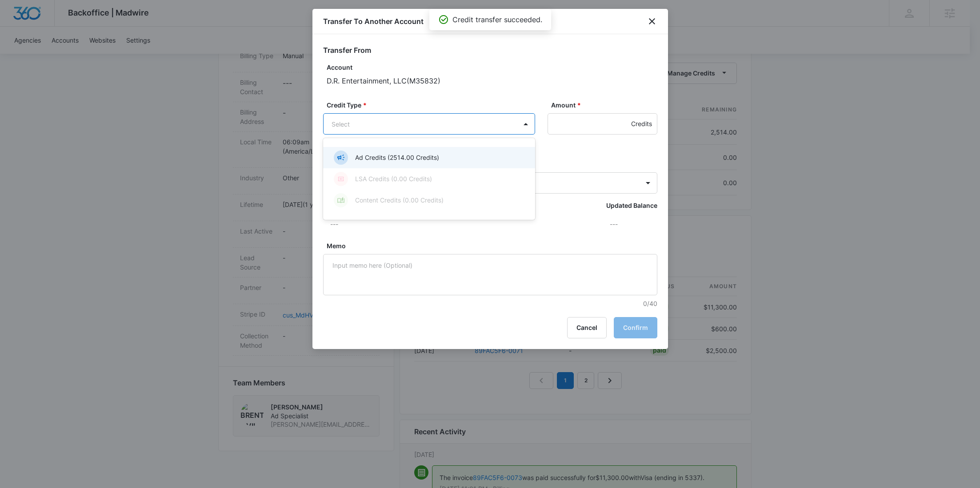
click at [460, 128] on body "Backoffice | Madwire Apps Settings RY Rochelle Young rochelle.young@madwire.com…" at bounding box center [490, 133] width 980 height 851
click at [424, 153] on p "Ad Credits (2514.00 Credits)" at bounding box center [397, 157] width 84 height 9
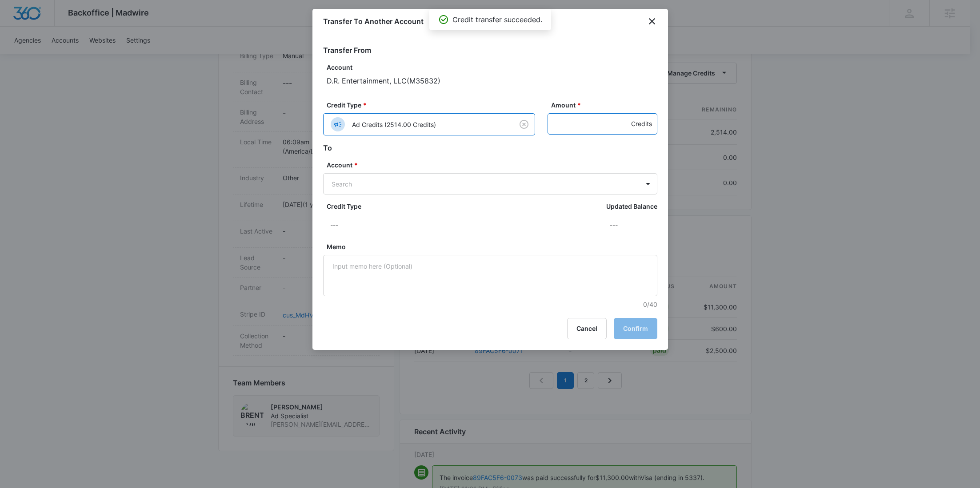
click at [570, 126] on input "Amount *" at bounding box center [603, 123] width 110 height 21
type input "605"
click at [470, 194] on form "Transfer From Account D.R. Entertainment, LLC ( M35832 ) Credit Type * Ad Credi…" at bounding box center [490, 177] width 334 height 264
click at [470, 193] on body "Backoffice | Madwire Apps Settings RY Rochelle Young rochelle.young@madwire.com…" at bounding box center [490, 133] width 980 height 851
paste input "M35837"
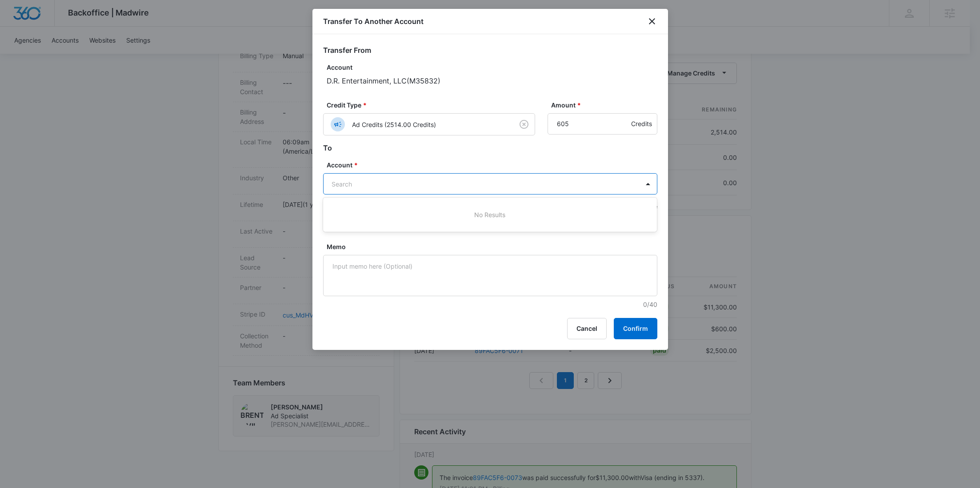
type input "M35837"
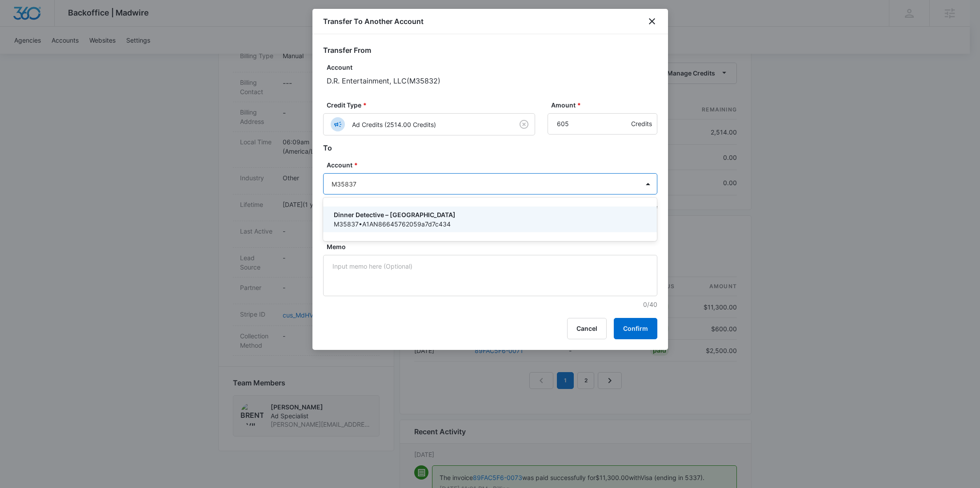
click at [440, 214] on p "Dinner Detective – Boston" at bounding box center [489, 214] width 311 height 9
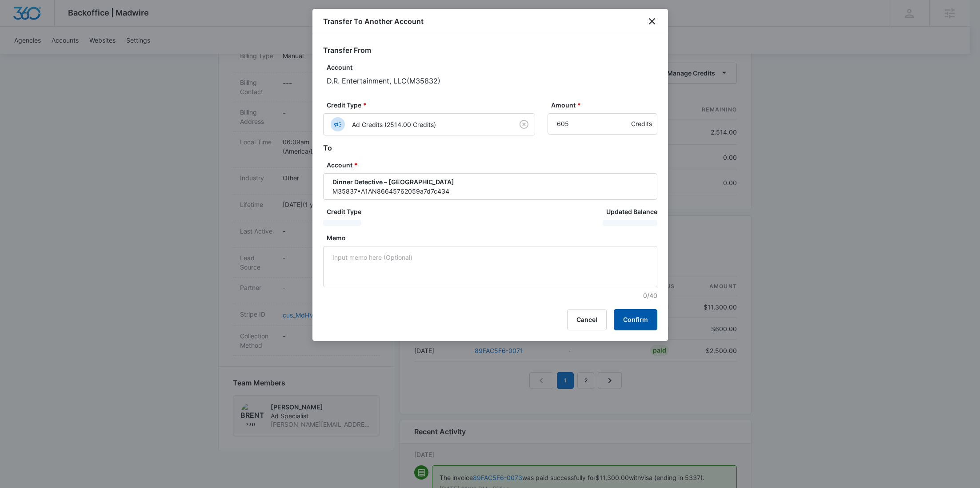
click at [639, 320] on button "Confirm" at bounding box center [636, 319] width 44 height 21
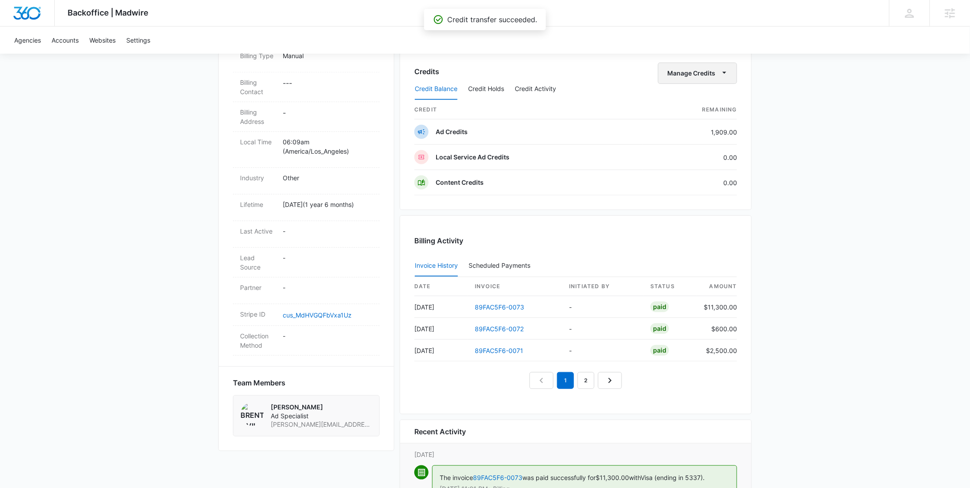
click at [705, 69] on button "Manage Credits" at bounding box center [697, 73] width 79 height 21
click at [700, 144] on div "Transfer To Another Account" at bounding box center [711, 141] width 83 height 6
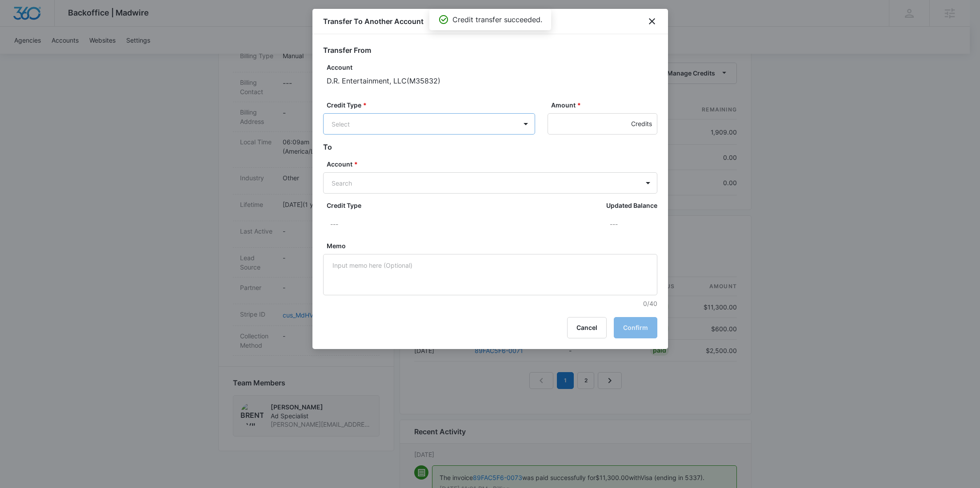
click at [476, 132] on body "Backoffice | Madwire Apps Settings RY Rochelle Young rochelle.young@madwire.com…" at bounding box center [490, 133] width 980 height 851
click at [448, 152] on div "Ad Credits (1909.00 Credits)" at bounding box center [428, 158] width 189 height 14
click at [576, 123] on input "Amount *" at bounding box center [603, 123] width 110 height 21
type input "505"
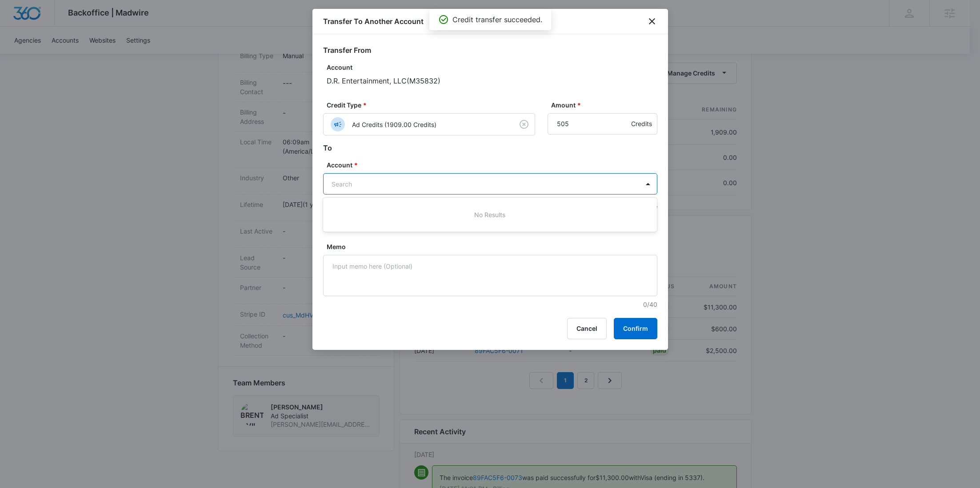
click at [491, 190] on body "Backoffice | Madwire Apps Settings RY Rochelle Young rochelle.young@madwire.com…" at bounding box center [490, 133] width 980 height 851
paste input "M337443"
type input "M337443"
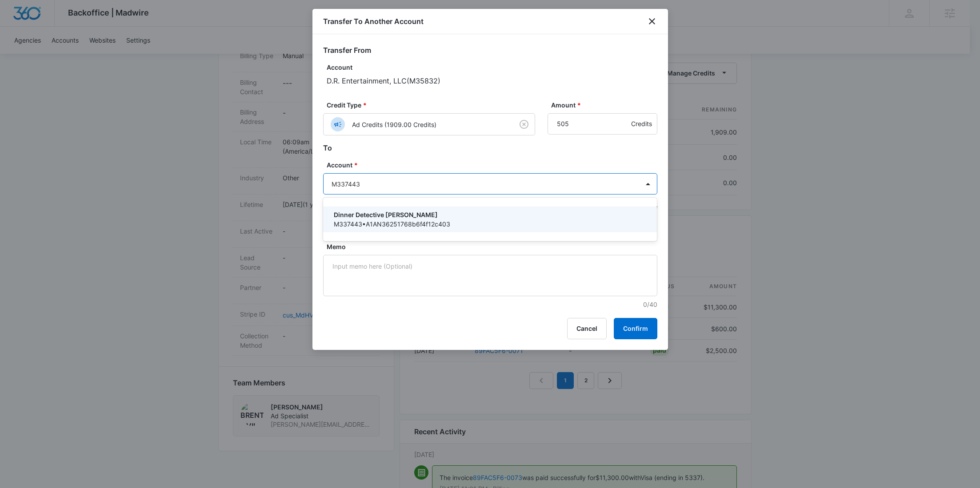
click at [455, 211] on p "Dinner Detective Tallahassee" at bounding box center [489, 214] width 311 height 9
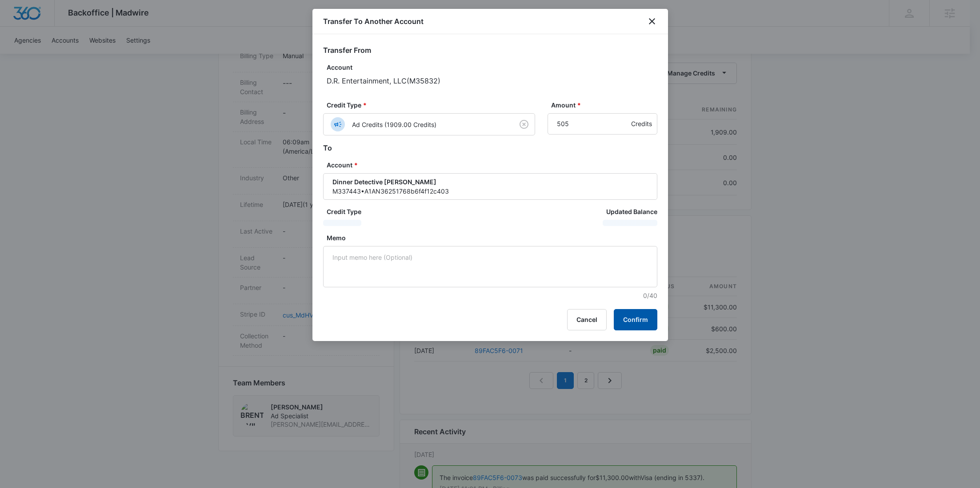
click at [630, 314] on button "Confirm" at bounding box center [636, 319] width 44 height 21
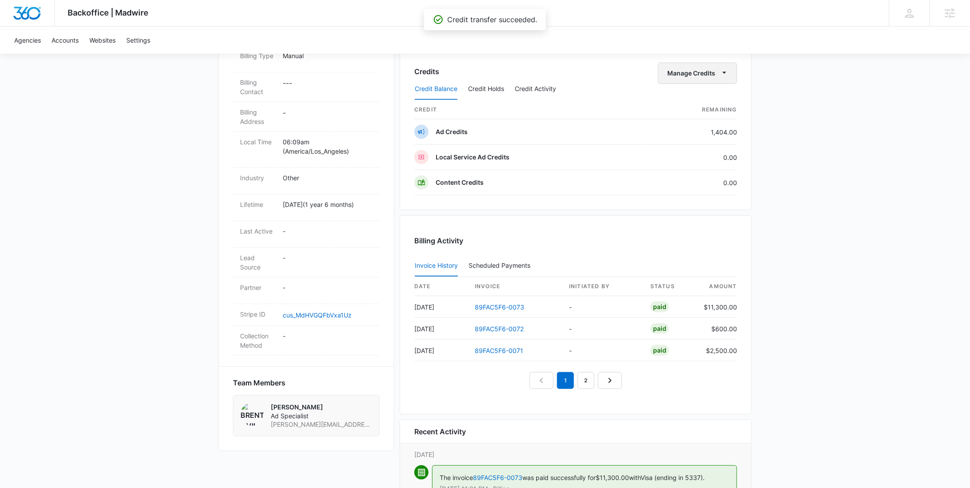
click at [706, 73] on button "Manage Credits" at bounding box center [697, 73] width 79 height 21
click at [708, 140] on div "Transfer To Another Account" at bounding box center [711, 141] width 83 height 6
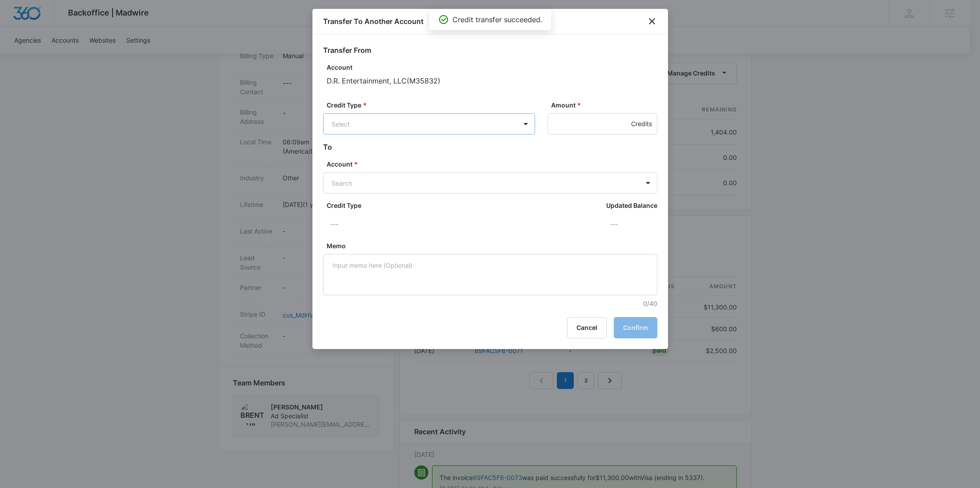
click at [445, 116] on body "Backoffice | Madwire Apps Settings RY Rochelle Young rochelle.young@madwire.com…" at bounding box center [490, 133] width 980 height 851
click at [433, 154] on p "Ad Credits (1404.00 Credits)" at bounding box center [397, 157] width 84 height 9
click at [566, 125] on input "Amount *" at bounding box center [603, 123] width 110 height 21
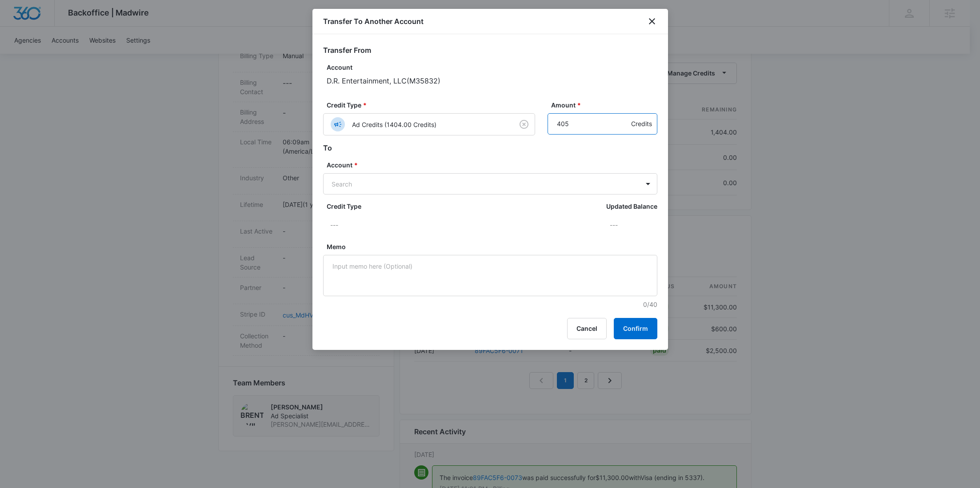
type input "405"
click at [412, 196] on form "Transfer From Account D.R. Entertainment, LLC ( M35832 ) Credit Type * Ad Credi…" at bounding box center [490, 177] width 334 height 264
click at [412, 192] on body "Backoffice | Madwire Apps Settings RY Rochelle Young rochelle.young@madwire.com…" at bounding box center [490, 133] width 980 height 851
paste input "M309143"
type input "M309143"
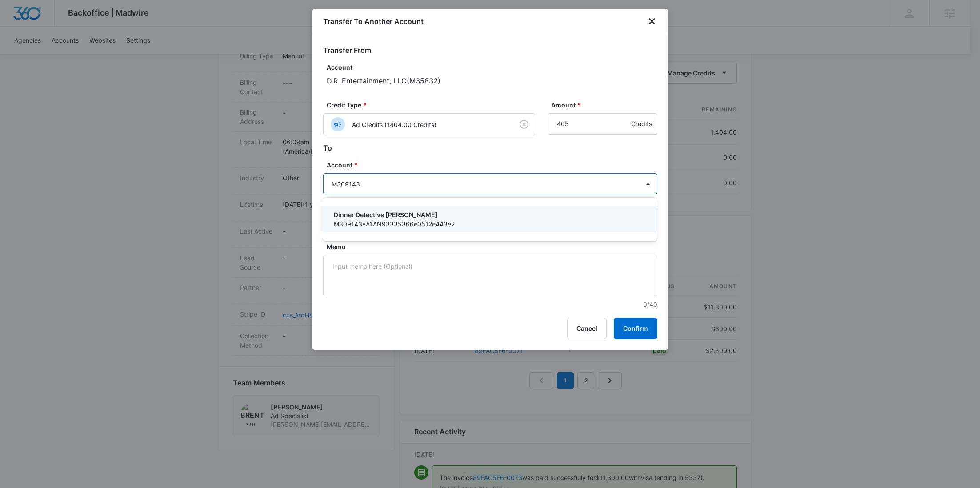
click at [420, 214] on p "Dinner Detective Boston Wakefield" at bounding box center [489, 214] width 311 height 9
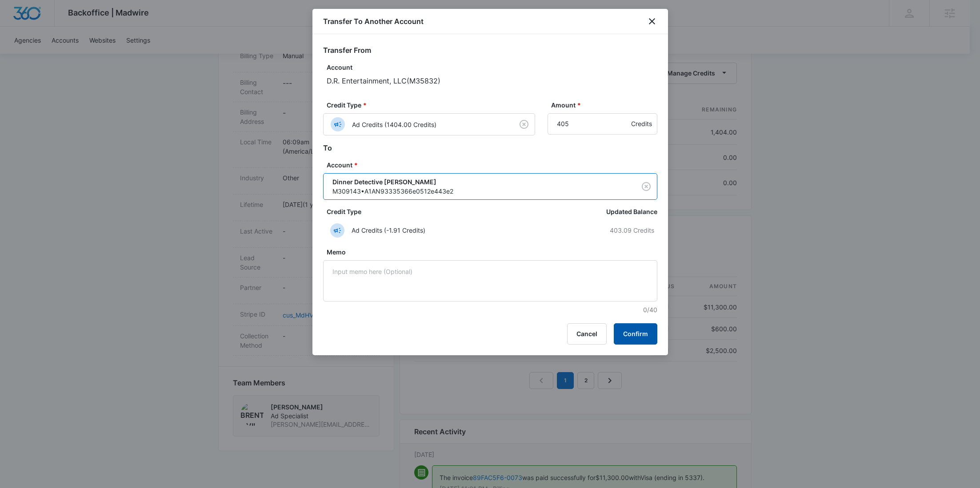
click at [628, 329] on button "Confirm" at bounding box center [636, 334] width 44 height 21
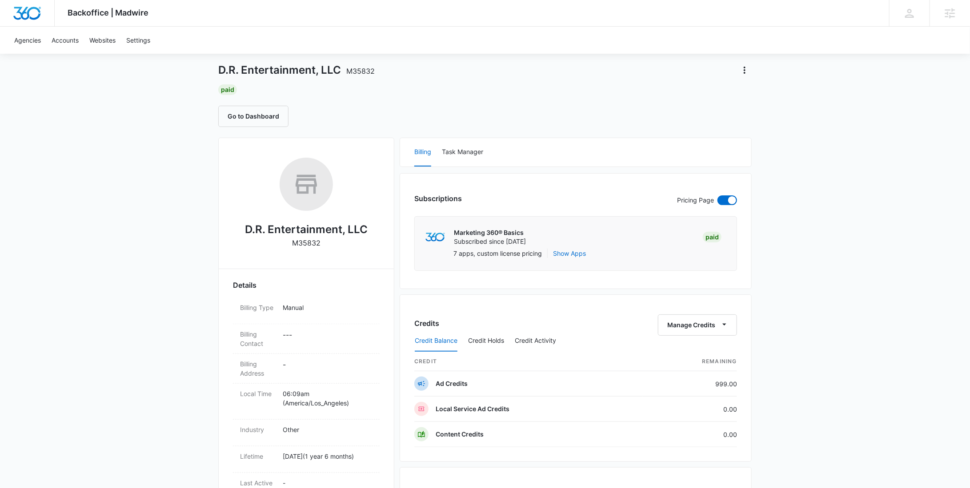
scroll to position [0, 0]
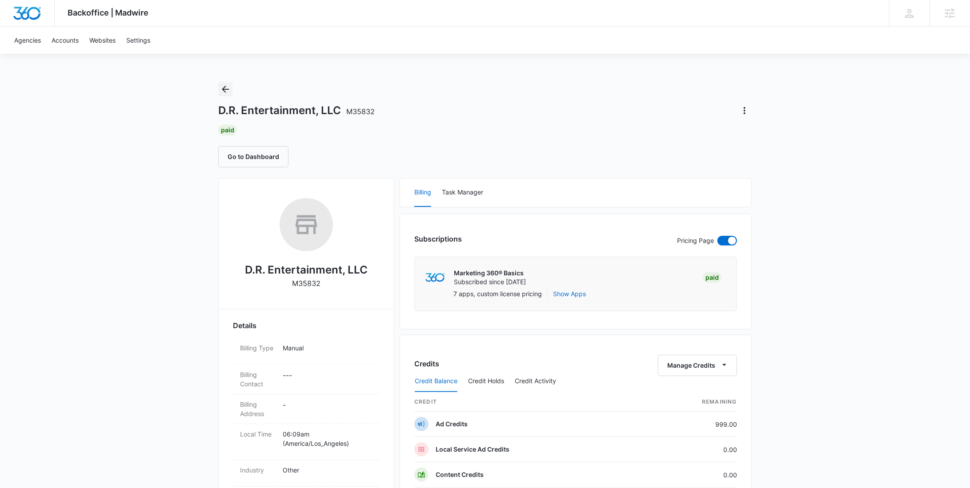
click at [228, 90] on icon "Back" at bounding box center [225, 89] width 11 height 11
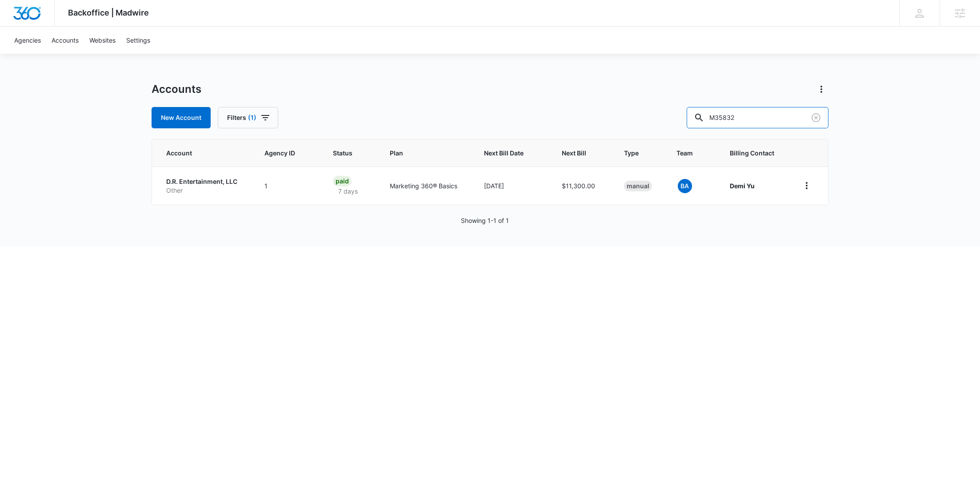
drag, startPoint x: 760, startPoint y: 125, endPoint x: 707, endPoint y: 124, distance: 53.4
click at [707, 124] on div "New Account Filters (1) M35832" at bounding box center [490, 117] width 677 height 21
paste input "28887"
type input "M328887"
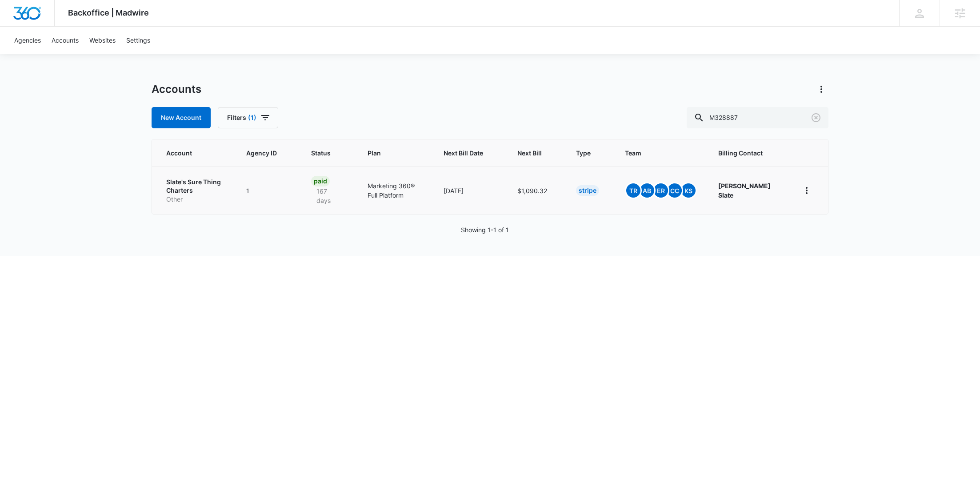
click at [194, 192] on p "Slate's Sure Thing Charters" at bounding box center [195, 186] width 59 height 17
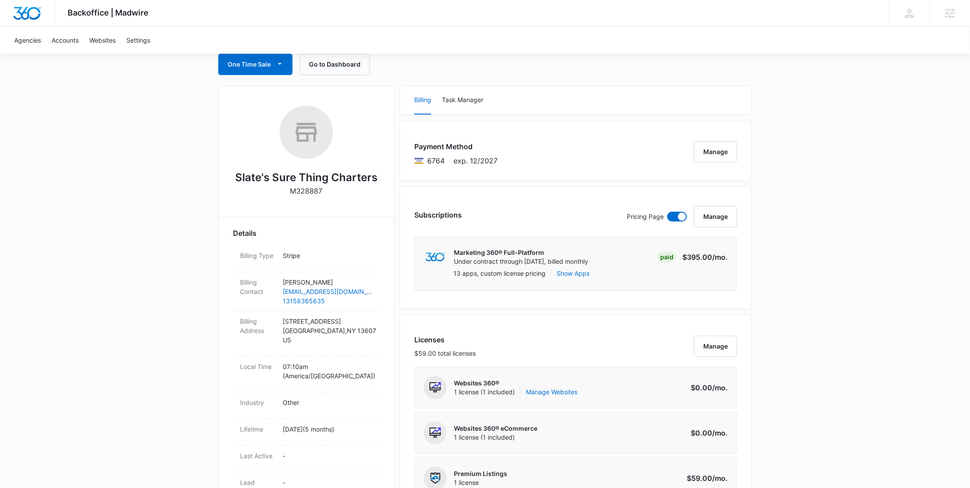
scroll to position [101, 0]
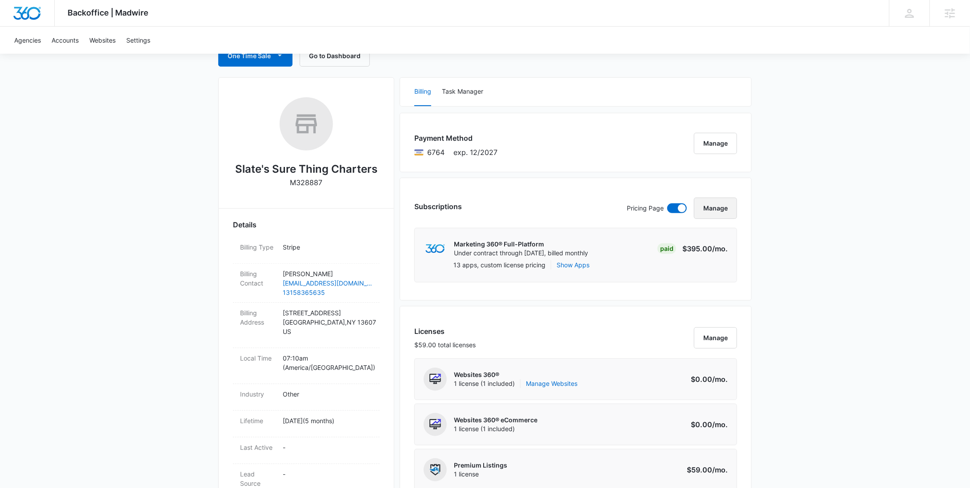
click at [712, 207] on button "Manage" at bounding box center [715, 208] width 43 height 21
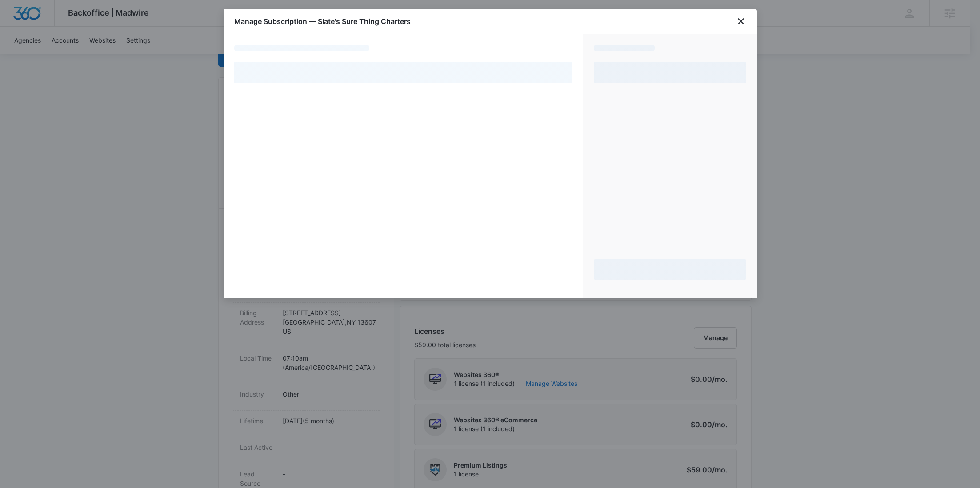
select select "pm_1RHsJgA4n8RTgNjUx6eq2Q5n"
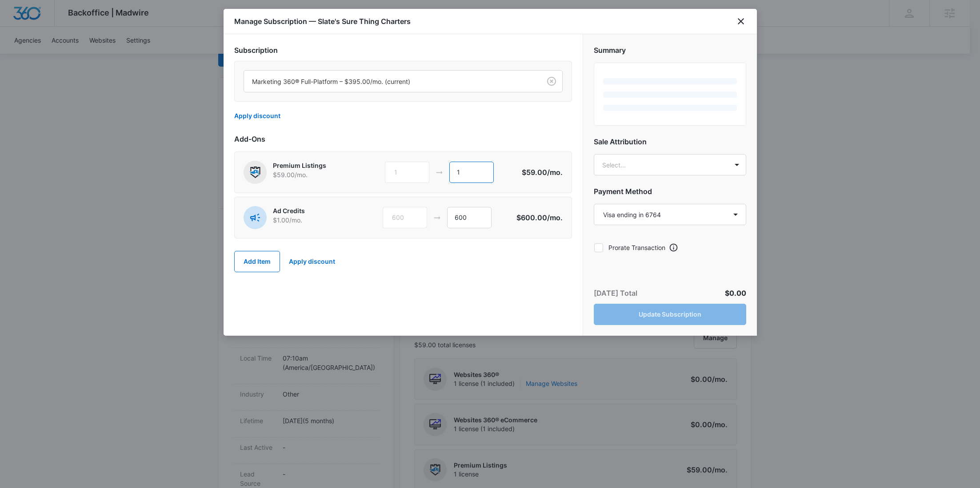
drag, startPoint x: 472, startPoint y: 175, endPoint x: 423, endPoint y: 173, distance: 49.4
click at [423, 173] on div "1 1" at bounding box center [453, 172] width 136 height 21
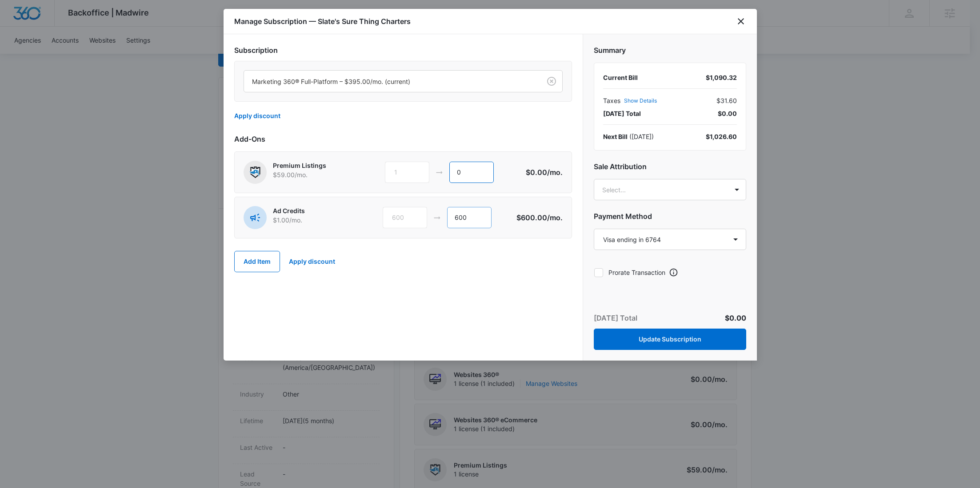
type input "0"
drag, startPoint x: 475, startPoint y: 218, endPoint x: 431, endPoint y: 217, distance: 44.0
click at [432, 217] on div "600 600" at bounding box center [450, 217] width 134 height 21
type input "0"
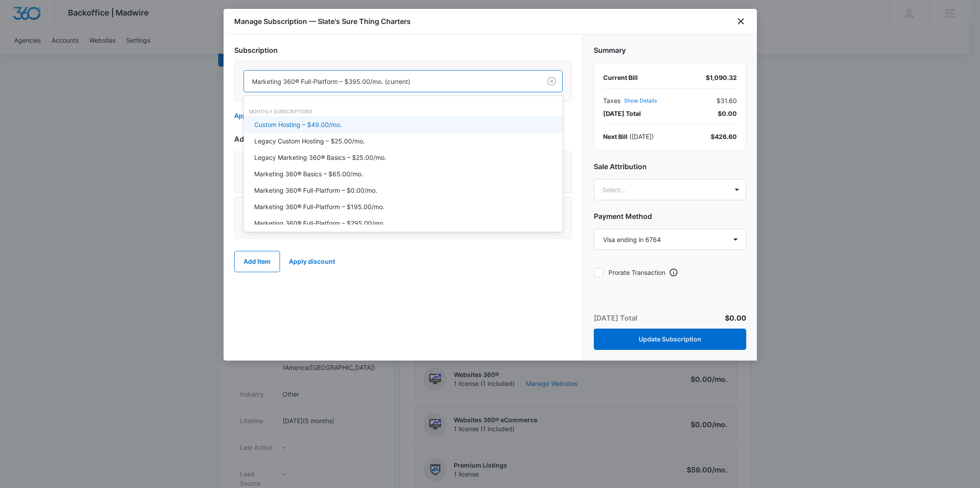
click at [404, 81] on div at bounding box center [390, 81] width 277 height 11
type input "bas"
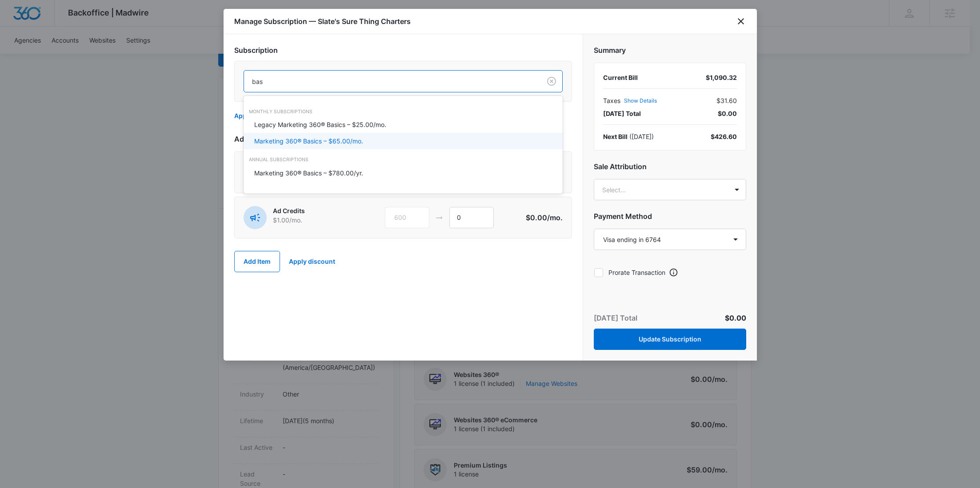
click at [366, 140] on div "Marketing 360® Basics – $65.00/mo." at bounding box center [402, 140] width 296 height 9
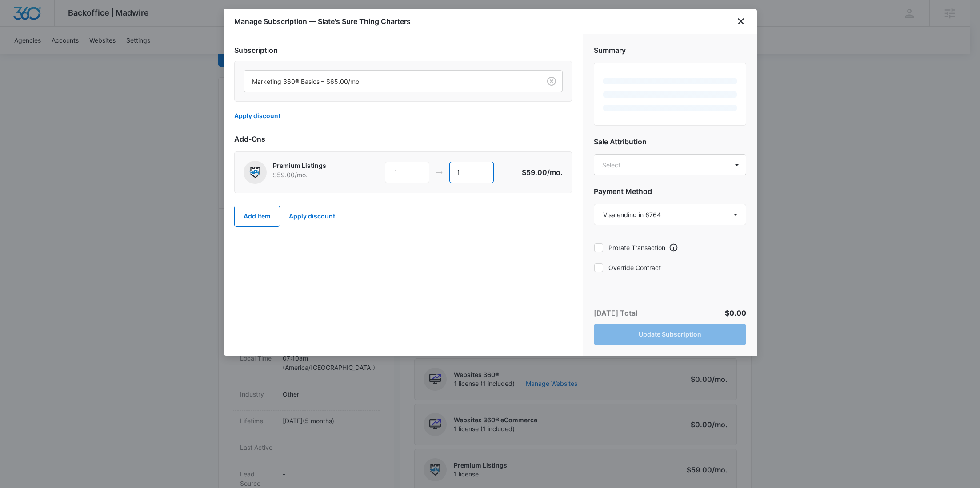
drag, startPoint x: 476, startPoint y: 174, endPoint x: 459, endPoint y: 173, distance: 16.5
click at [459, 173] on input "1" at bounding box center [471, 172] width 44 height 21
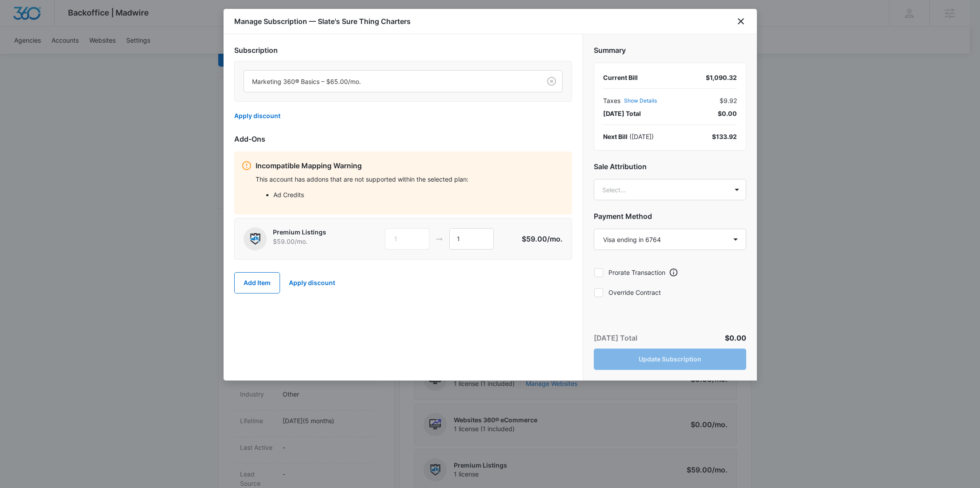
drag, startPoint x: 424, startPoint y: 257, endPoint x: 440, endPoint y: 250, distance: 17.5
click at [425, 257] on div "Premium Listings $59.00 /mo. 1 1 $59.00 /mo." at bounding box center [403, 239] width 338 height 42
drag, startPoint x: 463, startPoint y: 240, endPoint x: 420, endPoint y: 238, distance: 42.3
click at [420, 238] on div "1 1" at bounding box center [453, 238] width 136 height 21
type input "0"
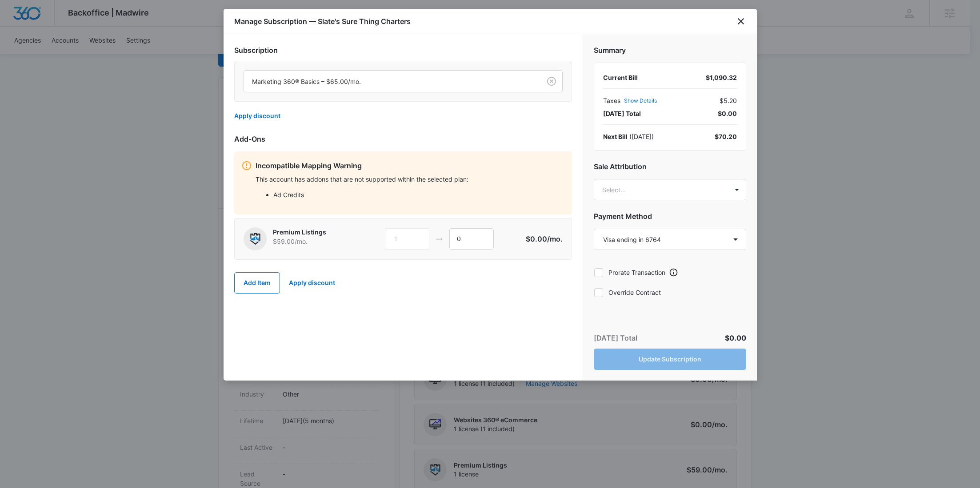
click at [636, 291] on label "Override Contract" at bounding box center [670, 292] width 152 height 9
click at [594, 292] on input "Override Contract" at bounding box center [594, 292] width 0 height 0
checkbox input "true"
click at [666, 358] on button "Update Subscription" at bounding box center [670, 359] width 152 height 21
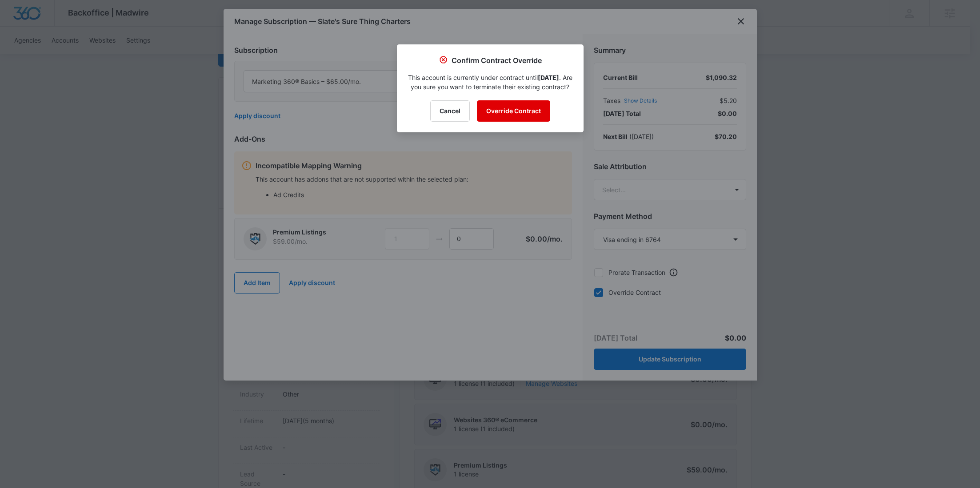
click at [508, 119] on button "Override Contract" at bounding box center [513, 110] width 73 height 21
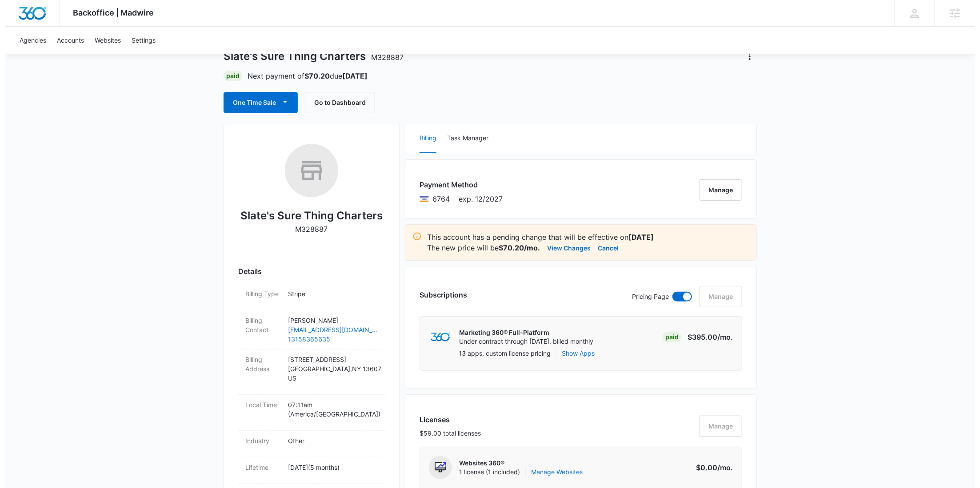
scroll to position [0, 0]
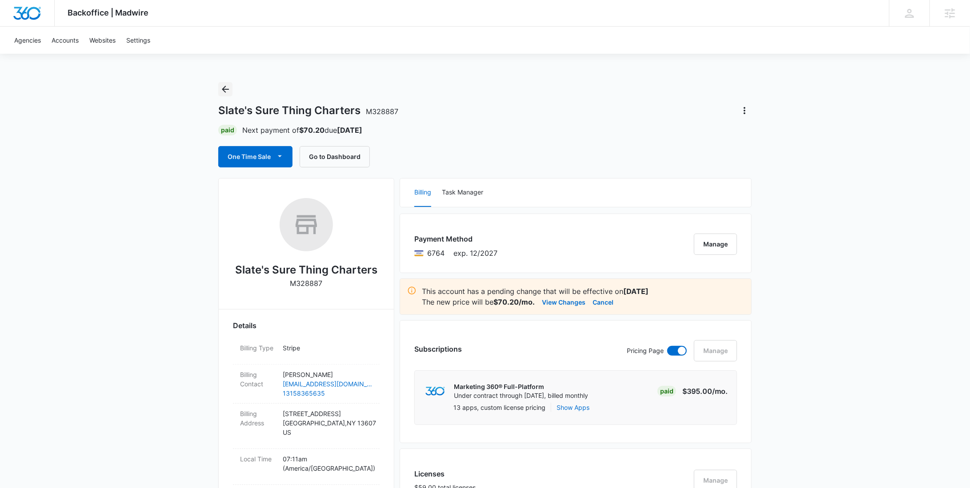
click at [228, 86] on icon "Back" at bounding box center [225, 89] width 11 height 11
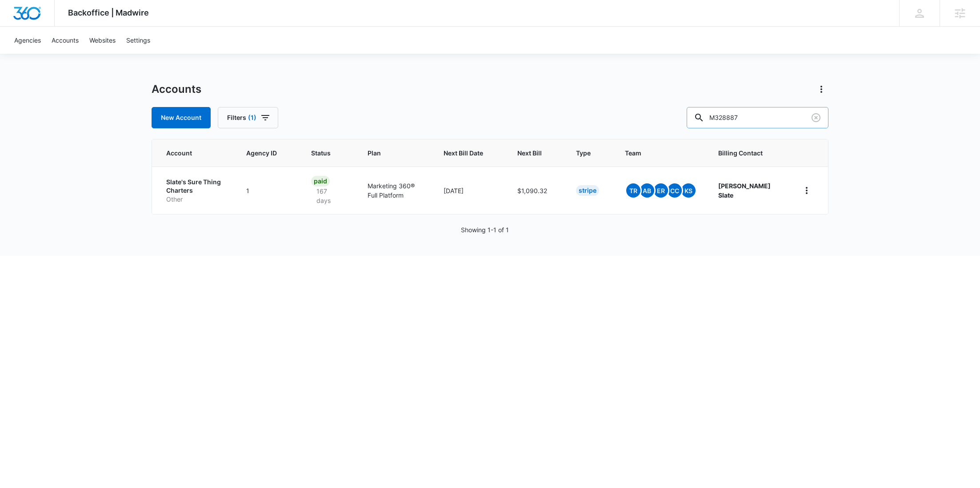
drag, startPoint x: 772, startPoint y: 124, endPoint x: 717, endPoint y: 121, distance: 55.6
click at [717, 122] on input "M328887" at bounding box center [758, 117] width 142 height 21
paste input "3517"
type input "M335177"
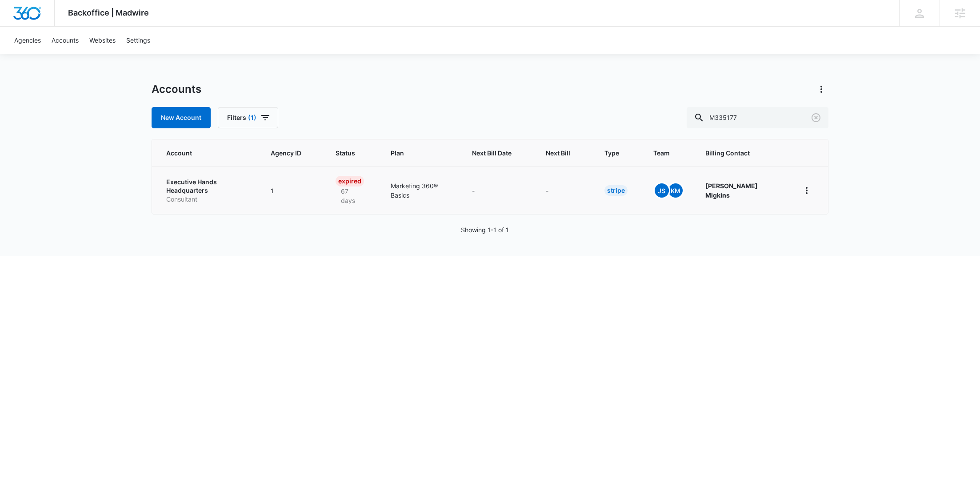
click at [201, 183] on p "Executive Hands Headquarters" at bounding box center [207, 186] width 83 height 17
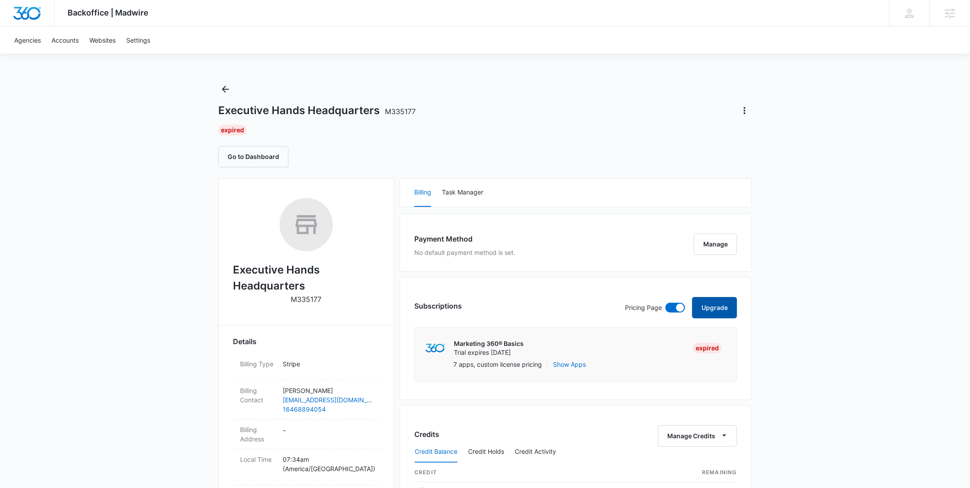
click at [713, 310] on button "Upgrade" at bounding box center [714, 307] width 45 height 21
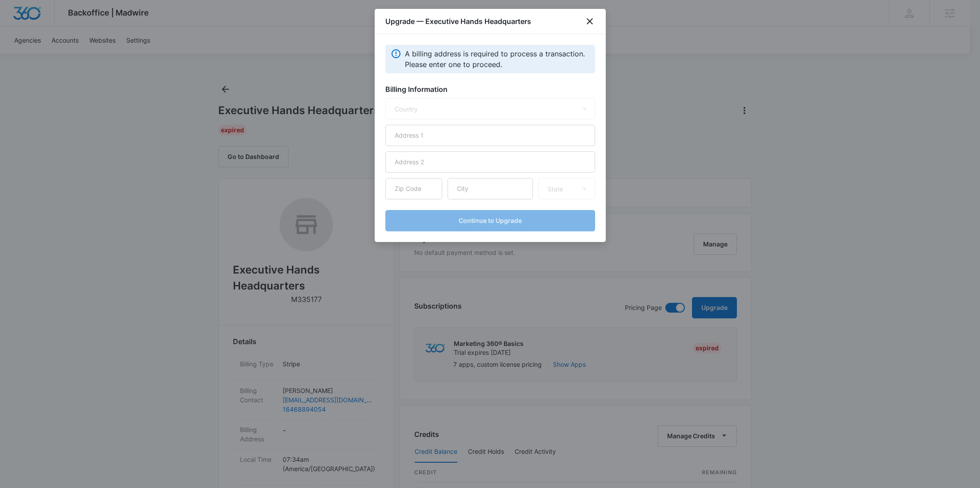
select select "US"
click at [428, 144] on input "text" at bounding box center [490, 135] width 210 height 21
paste input "1309 Coffeen Avenue STE 18105"
drag, startPoint x: 492, startPoint y: 133, endPoint x: 460, endPoint y: 131, distance: 31.6
click at [460, 131] on input "1309 Coffeen Avenue STE 18105" at bounding box center [490, 135] width 210 height 21
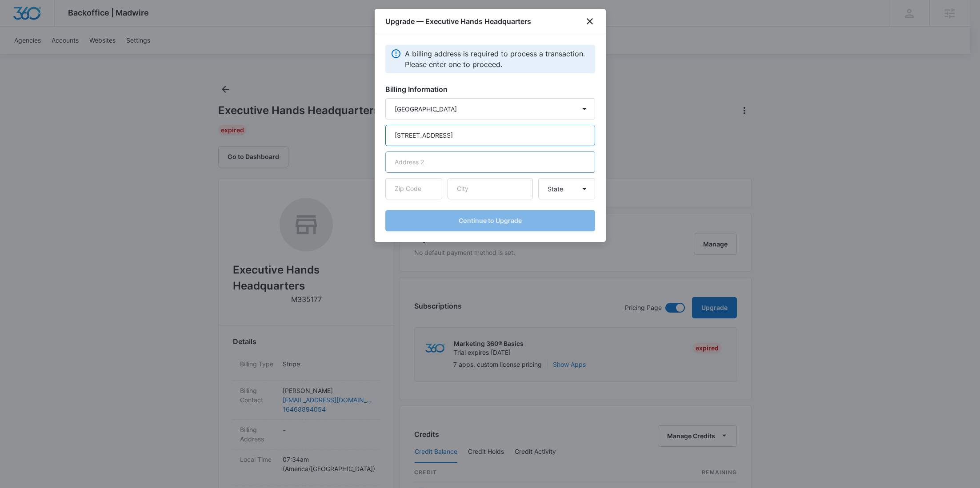
type input "1309 Coffeen Avenue STE 18105"
click at [459, 157] on input "text" at bounding box center [490, 162] width 210 height 21
paste input "STE 18105"
type input "STE 18105"
drag, startPoint x: 491, startPoint y: 137, endPoint x: 460, endPoint y: 136, distance: 30.7
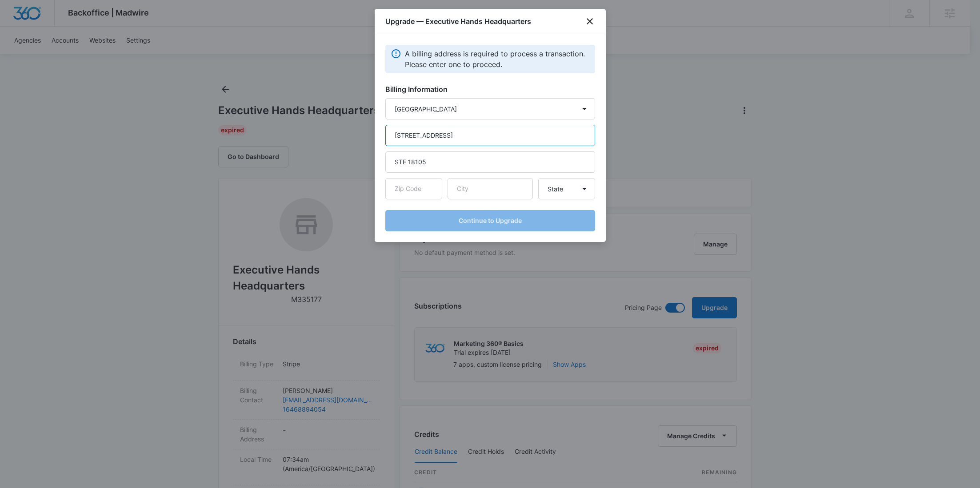
click at [460, 136] on input "1309 Coffeen Avenue STE 18105" at bounding box center [490, 135] width 210 height 21
type input "1309 Coffeen Avenue"
click at [494, 190] on input "text" at bounding box center [490, 188] width 85 height 21
paste input "Sheridan"
type input "Sheridan"
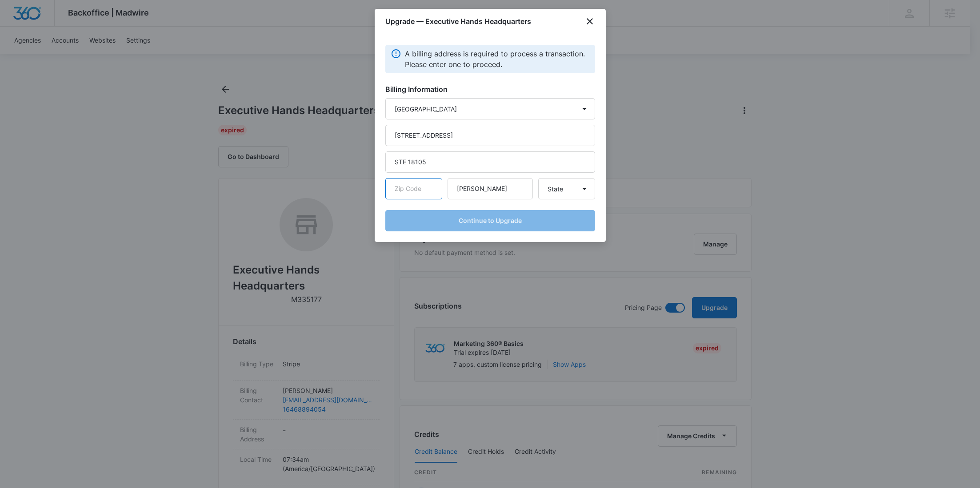
click at [420, 192] on input "text" at bounding box center [413, 188] width 57 height 21
paste input "82801"
type input "82801"
click at [560, 194] on select "State Alaska Alabama Arkansas American Samoa Arizona California Colorado Connec…" at bounding box center [566, 188] width 57 height 21
select select "WY"
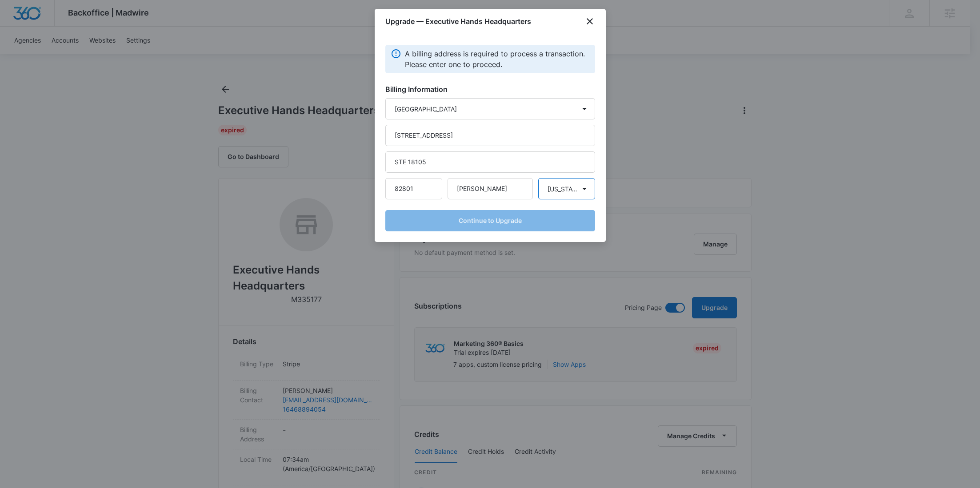
click at [538, 178] on select "State Alaska Alabama Arkansas American Samoa Arizona California Colorado Connec…" at bounding box center [566, 188] width 57 height 21
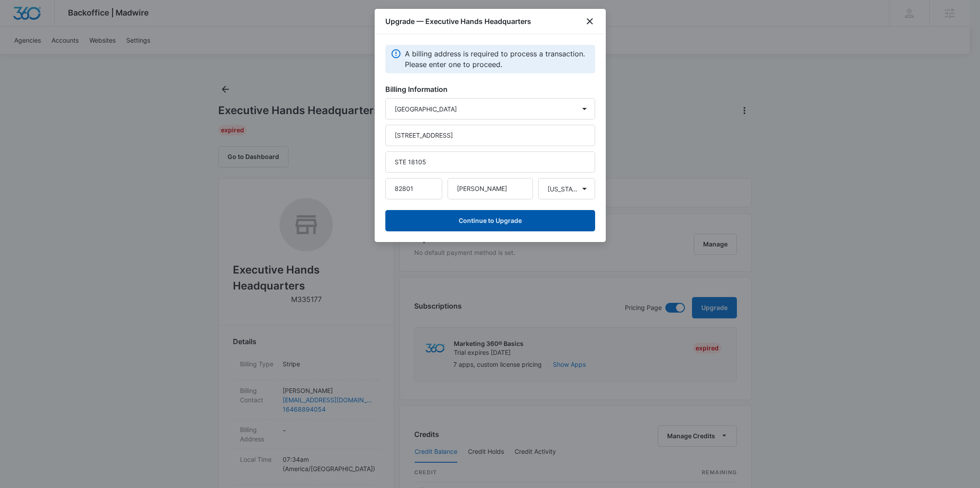
click at [507, 220] on button "Continue to Upgrade" at bounding box center [490, 220] width 210 height 21
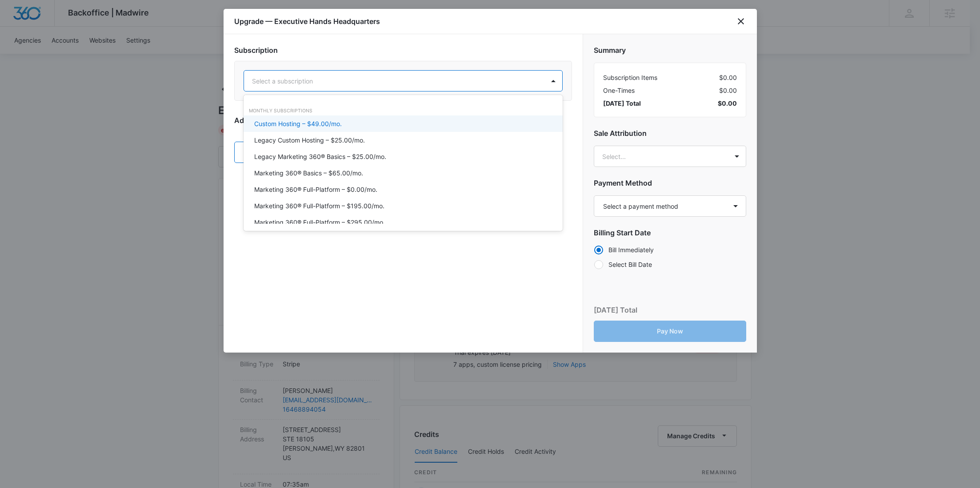
click at [372, 76] on div at bounding box center [392, 81] width 281 height 11
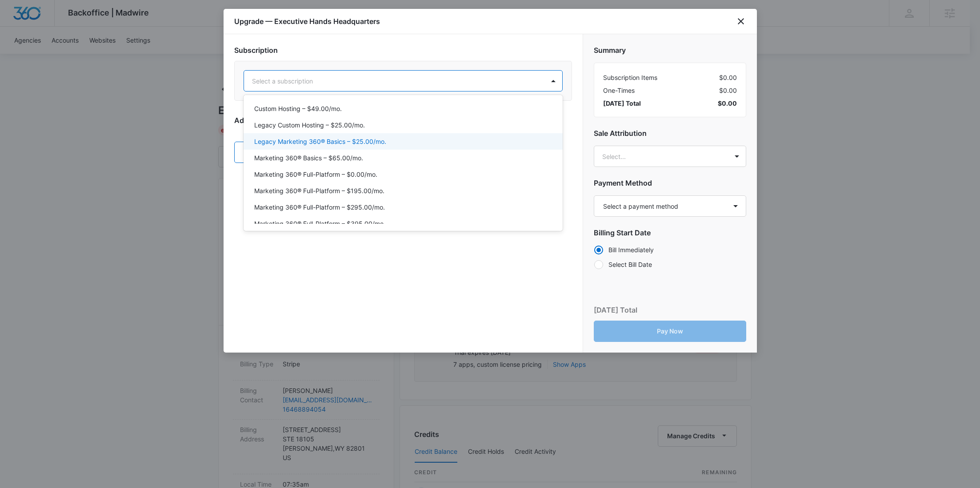
scroll to position [37, 0]
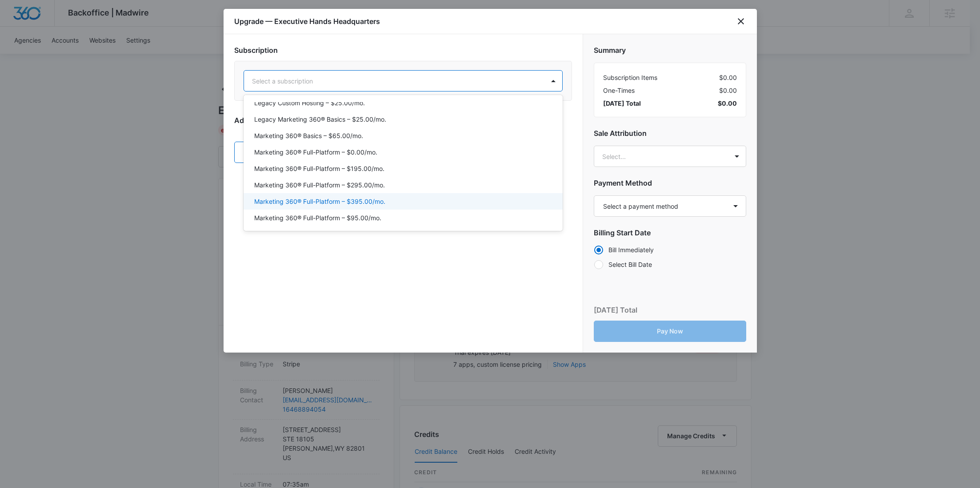
click at [376, 204] on p "Marketing 360® Full-Platform – $395.00/mo." at bounding box center [319, 201] width 131 height 9
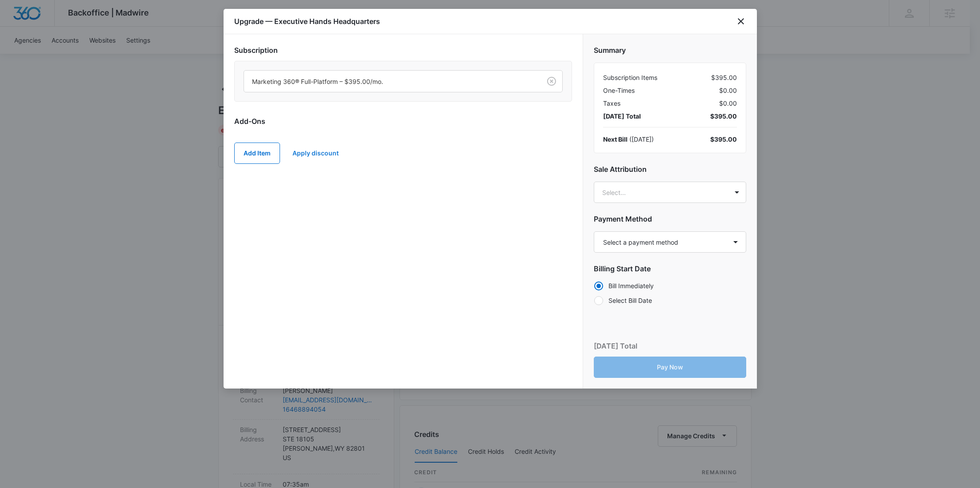
click at [324, 160] on button "Apply discount" at bounding box center [316, 153] width 64 height 21
click at [341, 213] on body "Backoffice | Madwire Apps Settings RY Rochelle Young rochelle.young@madwire.com…" at bounding box center [490, 441] width 980 height 883
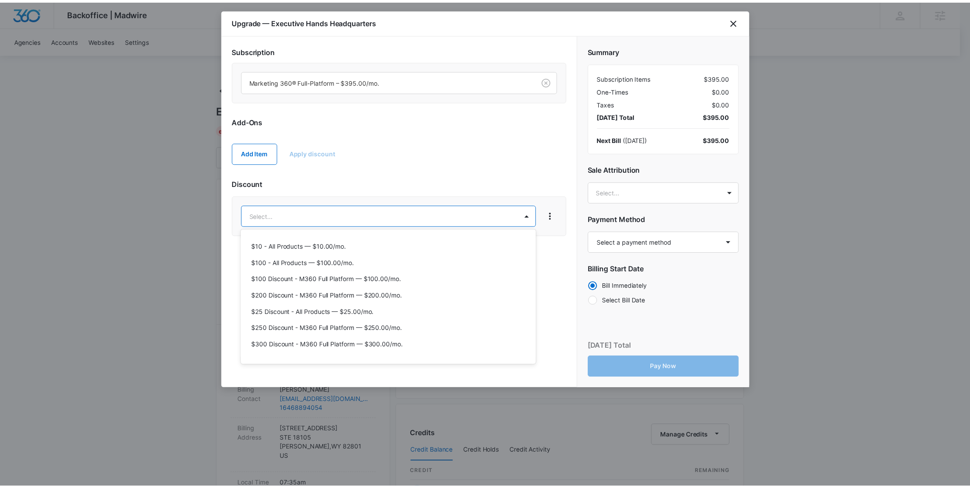
scroll to position [292, 0]
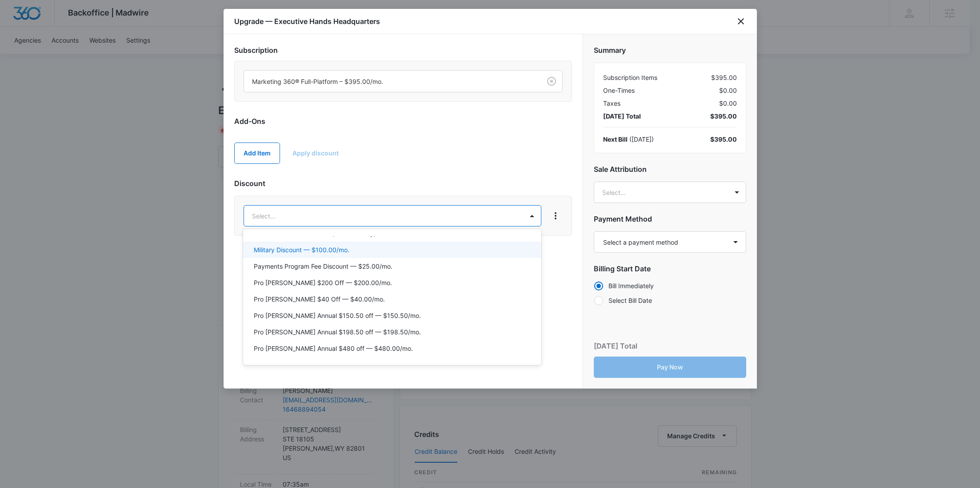
click at [356, 257] on div "Military Discount — $100.00/mo." at bounding box center [392, 250] width 298 height 16
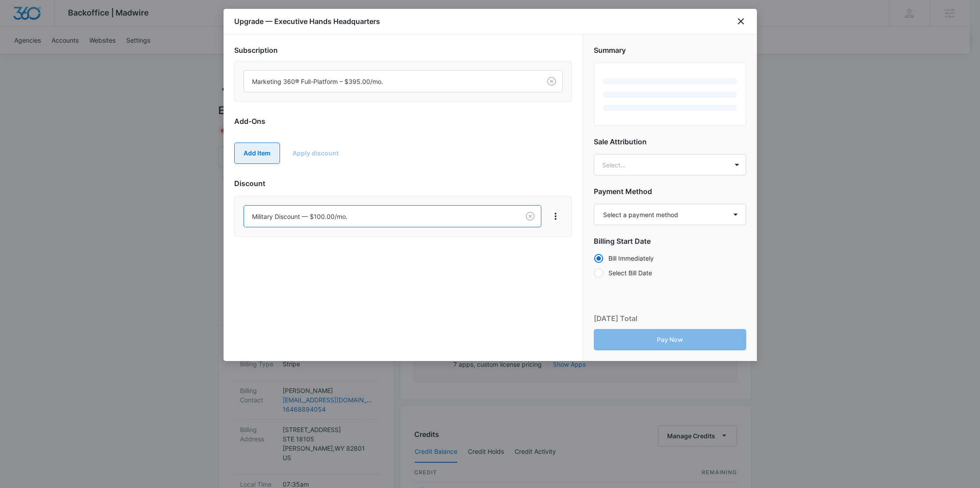
click at [259, 160] on button "Add Item" at bounding box center [257, 153] width 46 height 21
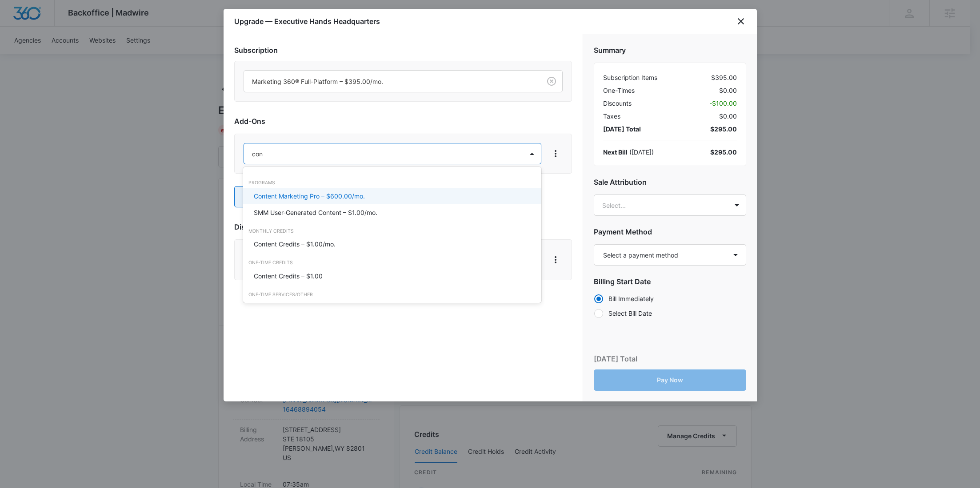
type input "cont"
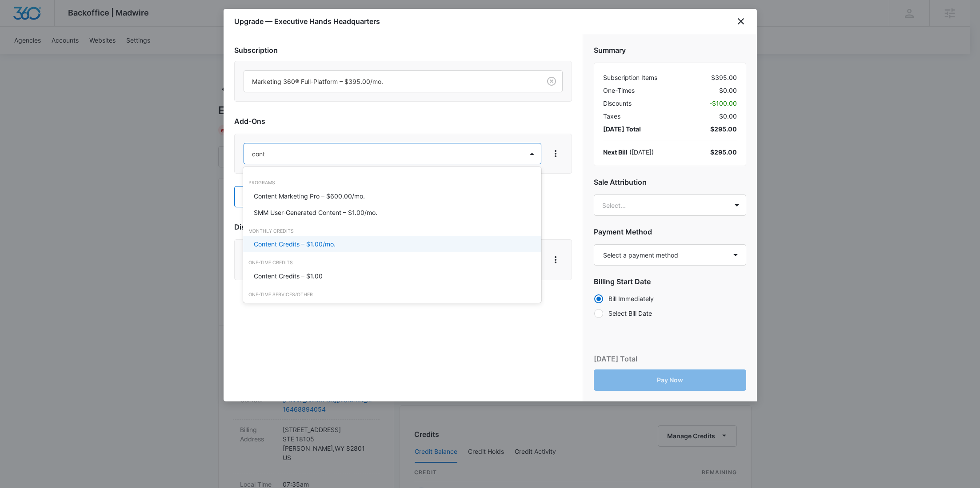
click at [292, 250] on div "Content Credits – $1.00/mo." at bounding box center [392, 244] width 298 height 16
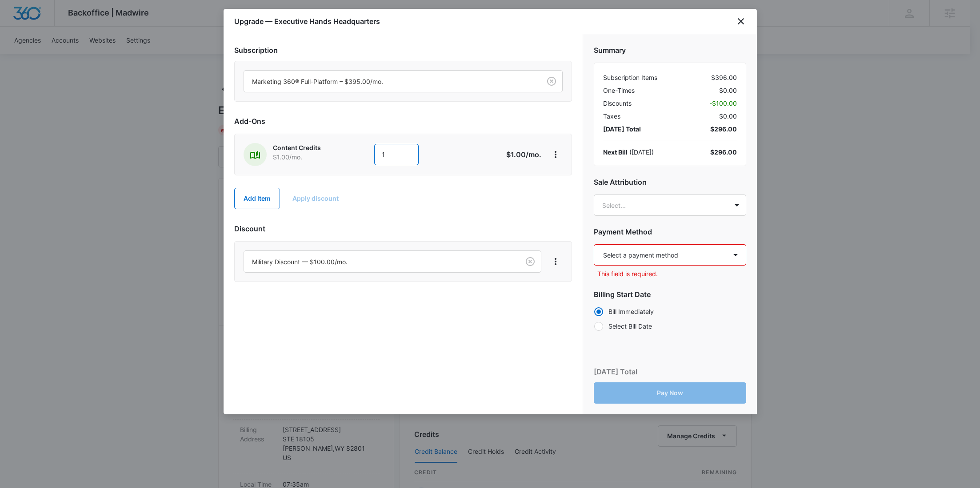
drag, startPoint x: 390, startPoint y: 157, endPoint x: 339, endPoint y: 156, distance: 51.1
click at [339, 156] on div "Content Credits $1.00 /mo. 1" at bounding box center [372, 154] width 256 height 23
type input "600"
click at [637, 211] on body "Backoffice | Madwire Apps Settings RY Rochelle Young rochelle.young@madwire.com…" at bounding box center [490, 441] width 980 height 883
paste input "Sherman"
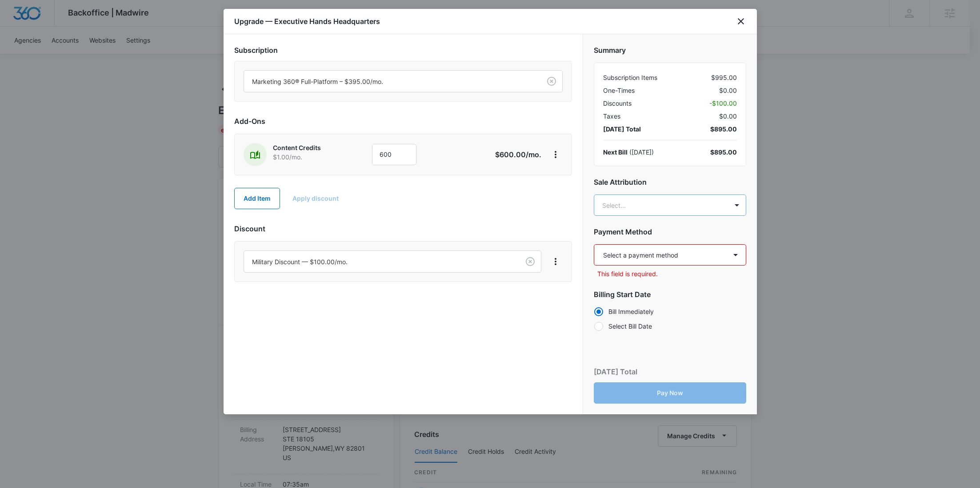
type input "Sherman"
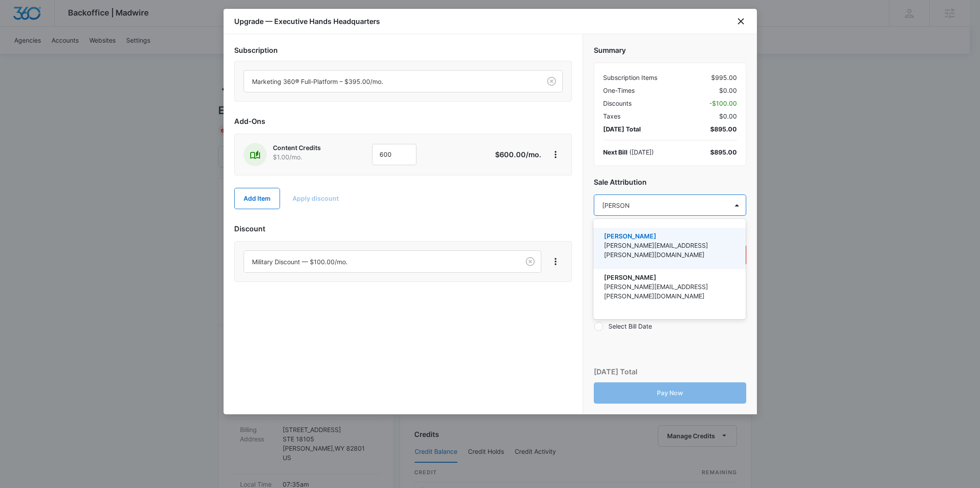
click at [636, 247] on p "josh.sherman@madwire.com" at bounding box center [668, 250] width 129 height 19
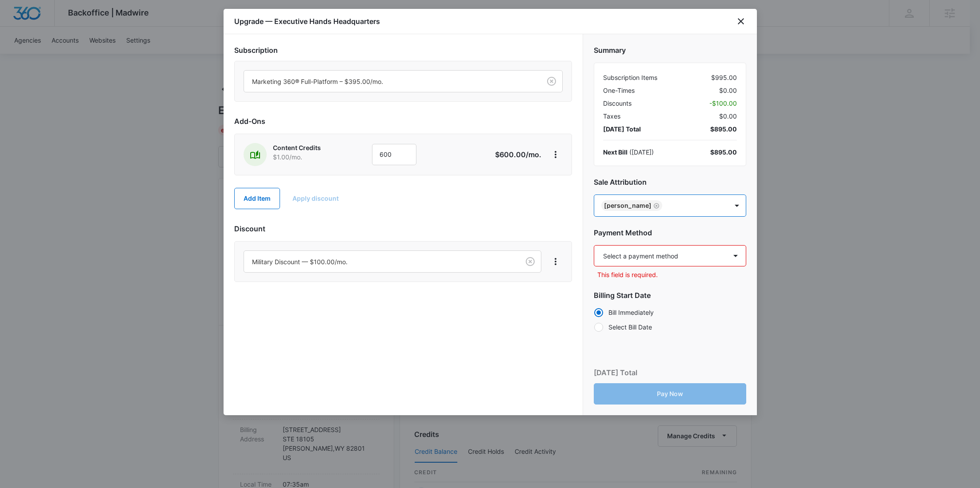
paste input "Mackinnon"
type input "Mackinnon"
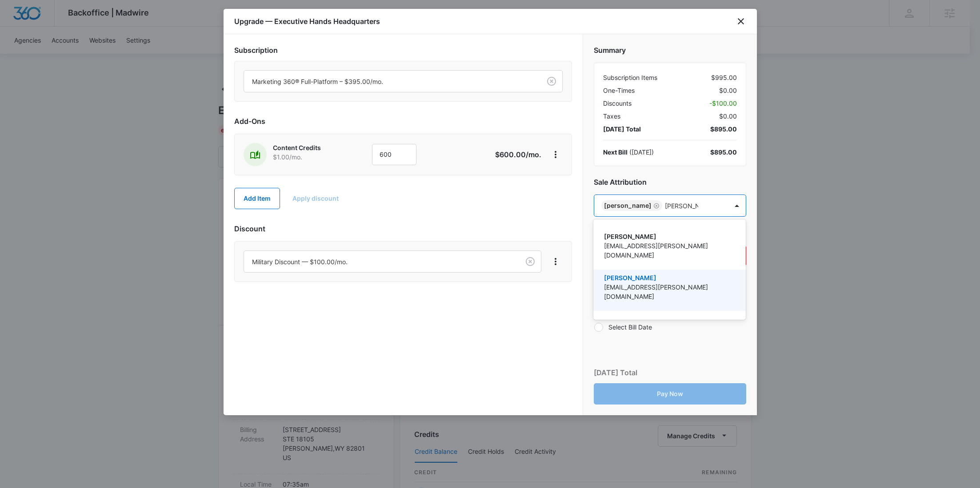
click at [637, 273] on p "Kresta MacKinnon" at bounding box center [668, 277] width 129 height 9
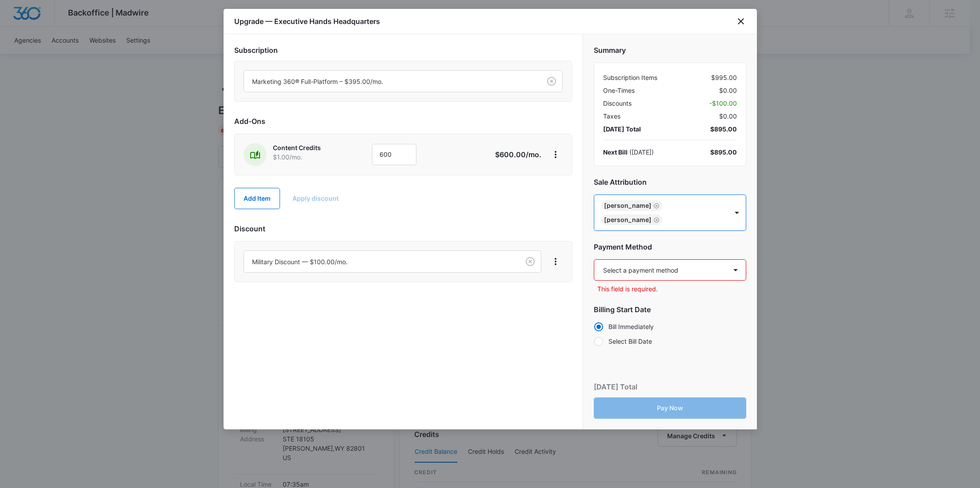
paste input "Rotert"
type input "Rotert"
click at [665, 261] on p "jordan.rotert@madwire.com" at bounding box center [668, 265] width 129 height 19
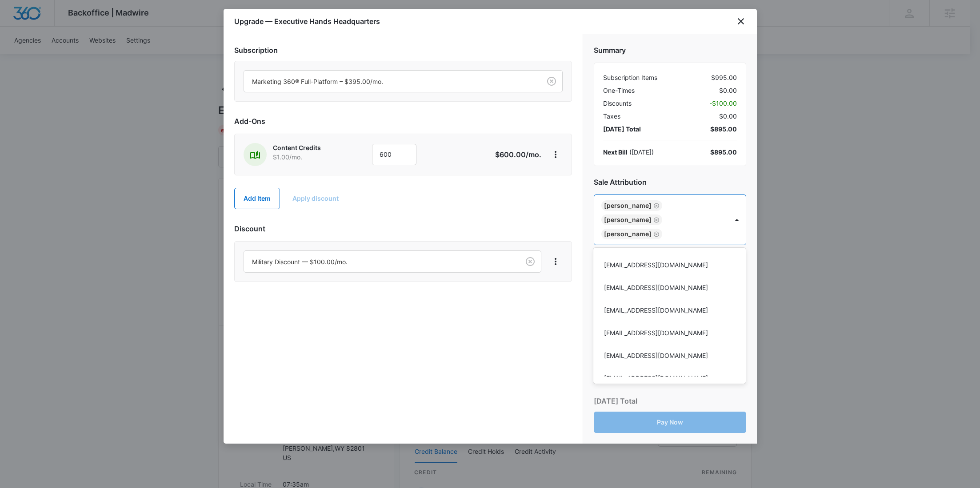
click at [500, 360] on div at bounding box center [490, 244] width 980 height 488
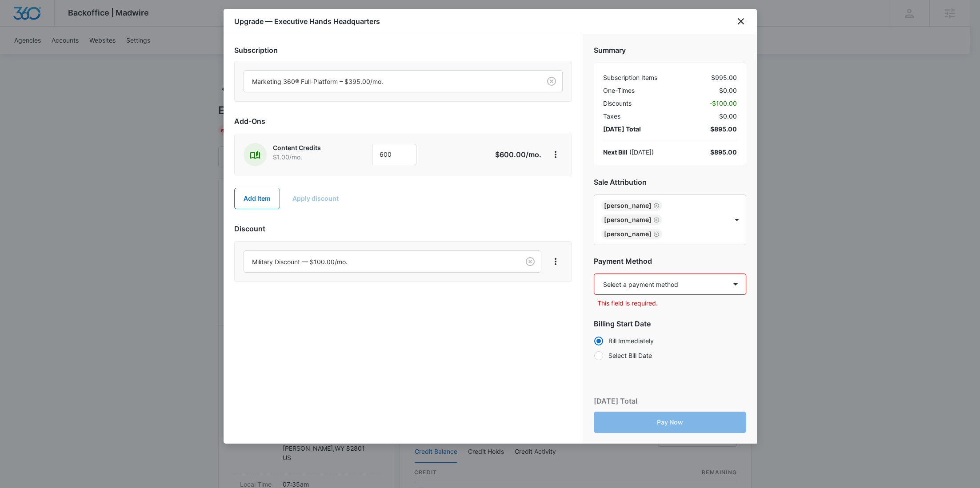
click at [633, 279] on select "Select a payment method Visa ending in 9525 New payment method Monthly invoice" at bounding box center [670, 284] width 152 height 21
select select "pm_1SFzNkA4n8RTgNjUgEwZuyMc"
click at [594, 274] on select "Select a payment method Visa ending in 9525 New payment method Monthly invoice" at bounding box center [670, 284] width 152 height 21
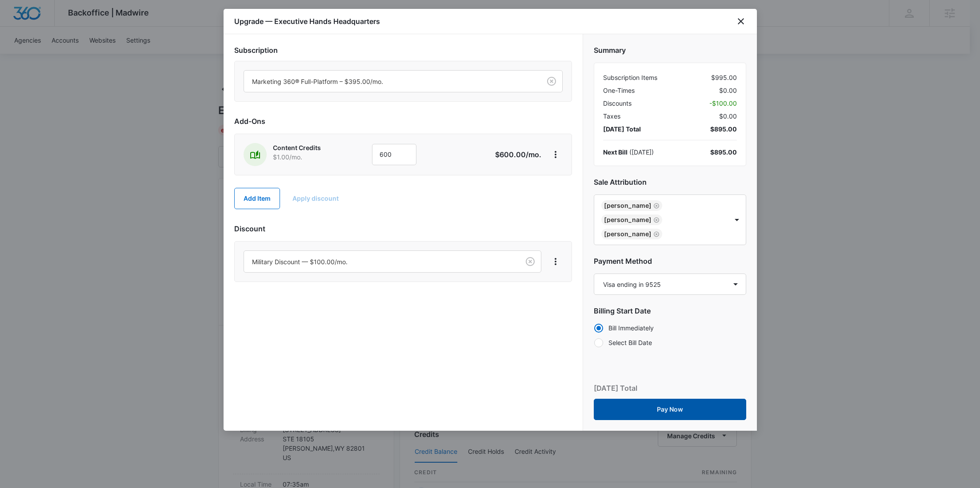
click at [684, 414] on button "Pay Now" at bounding box center [670, 409] width 152 height 21
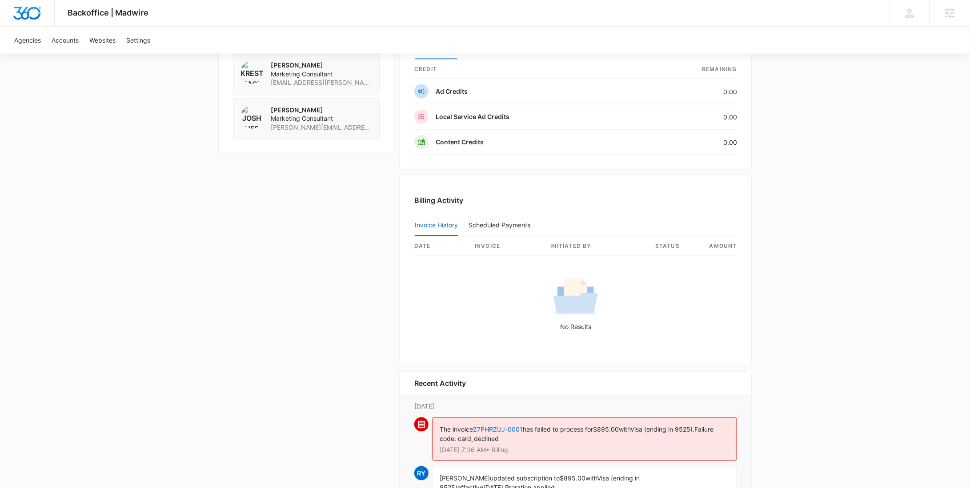
scroll to position [827, 0]
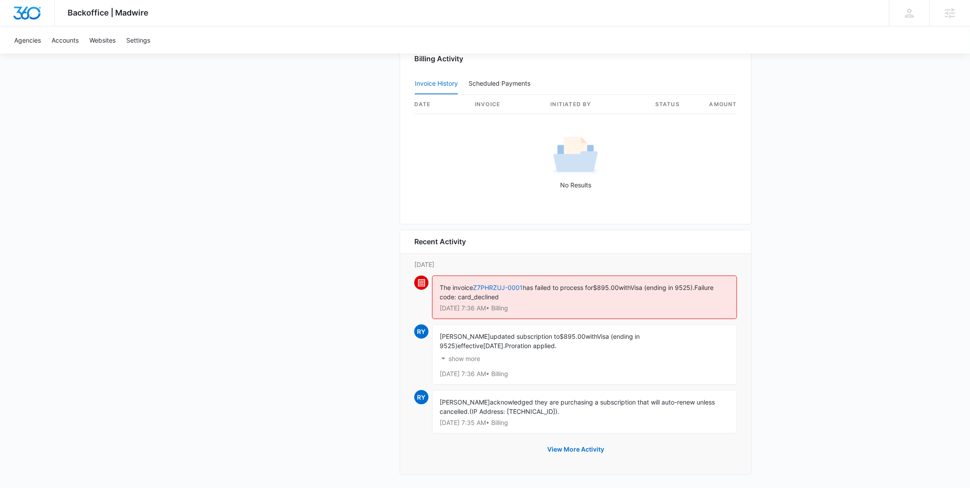
click at [619, 286] on span "$895.00" at bounding box center [606, 288] width 26 height 8
copy span "895.00"
drag, startPoint x: 702, startPoint y: 284, endPoint x: 640, endPoint y: 288, distance: 62.3
click at [640, 288] on span "Visa (ending in 9525)." at bounding box center [662, 288] width 64 height 8
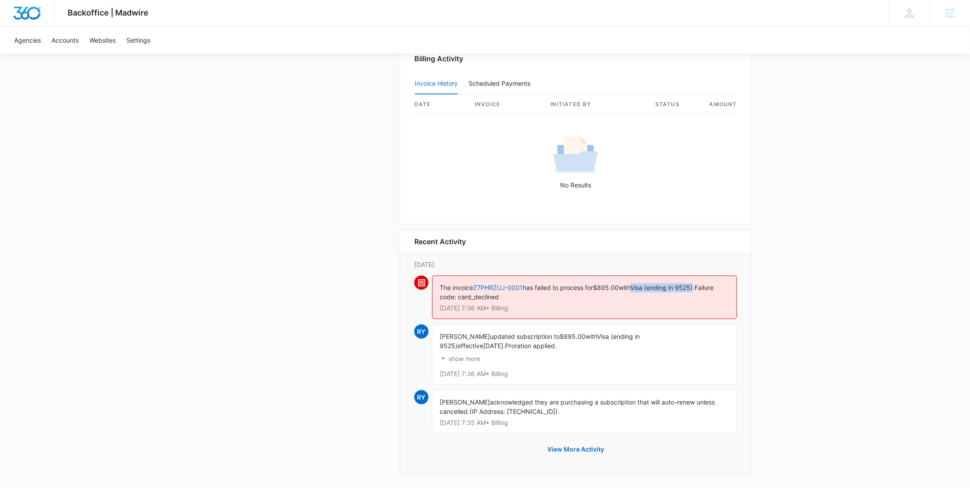
copy span "Visa (ending in 9525)"
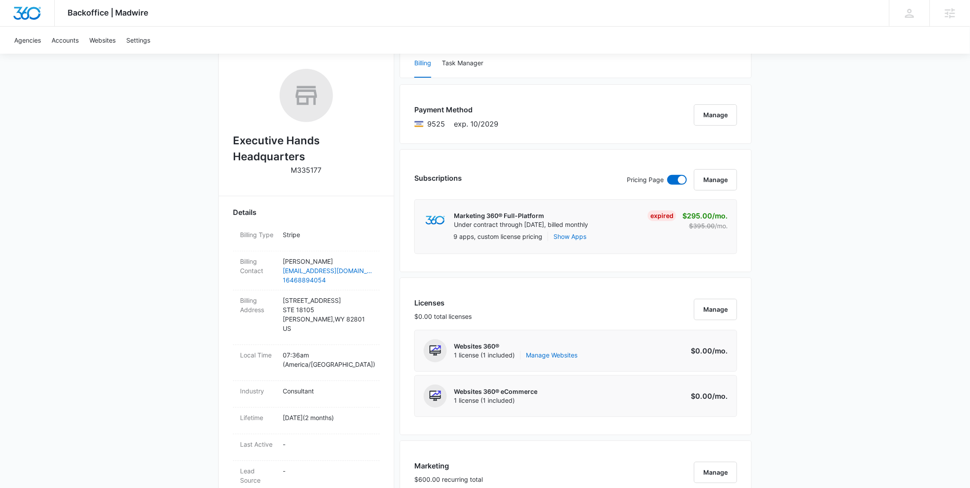
scroll to position [0, 0]
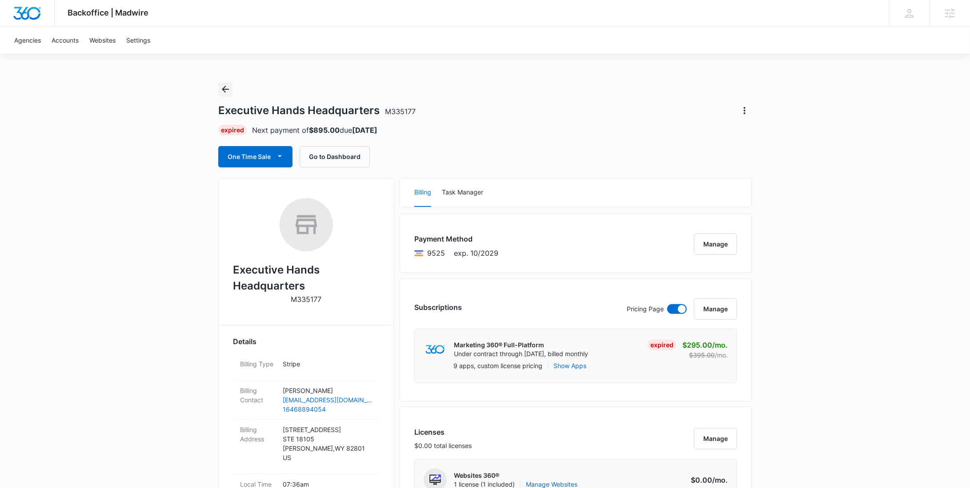
click at [225, 91] on icon "Back" at bounding box center [225, 89] width 7 height 7
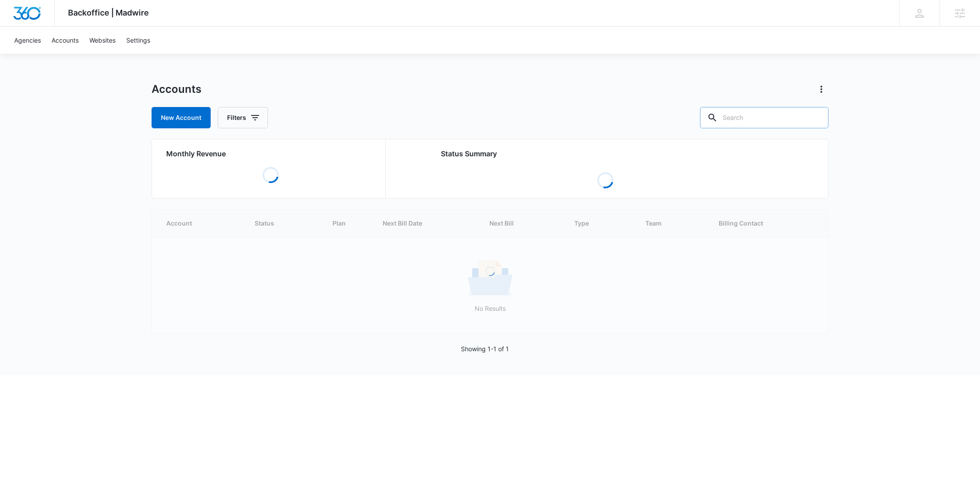
click at [764, 113] on input "text" at bounding box center [764, 117] width 128 height 21
paste input "M324895"
type input "M324895"
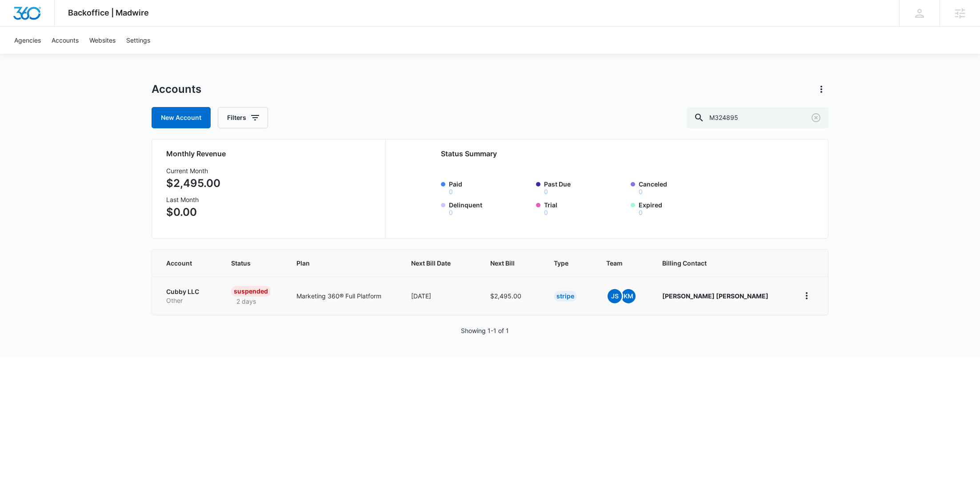
click at [195, 294] on p "Cubby LLC" at bounding box center [188, 292] width 44 height 9
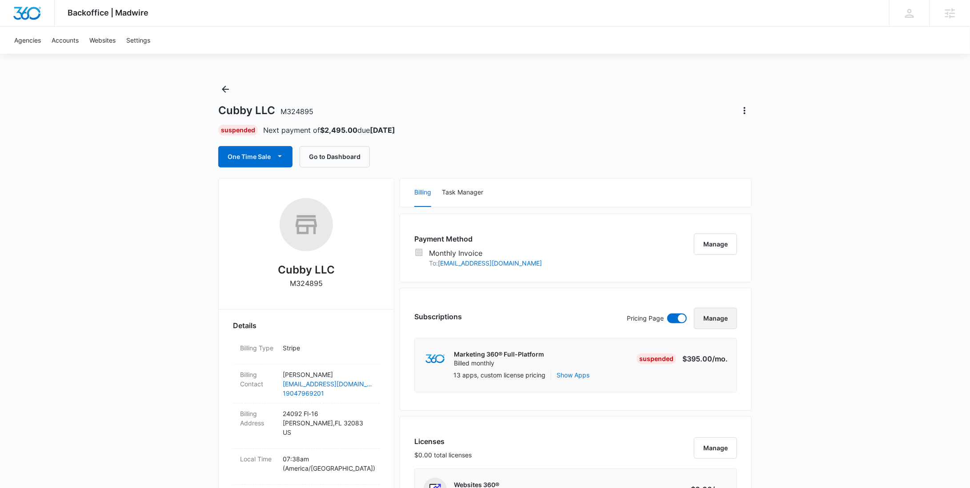
click at [723, 317] on button "Manage" at bounding box center [715, 318] width 43 height 21
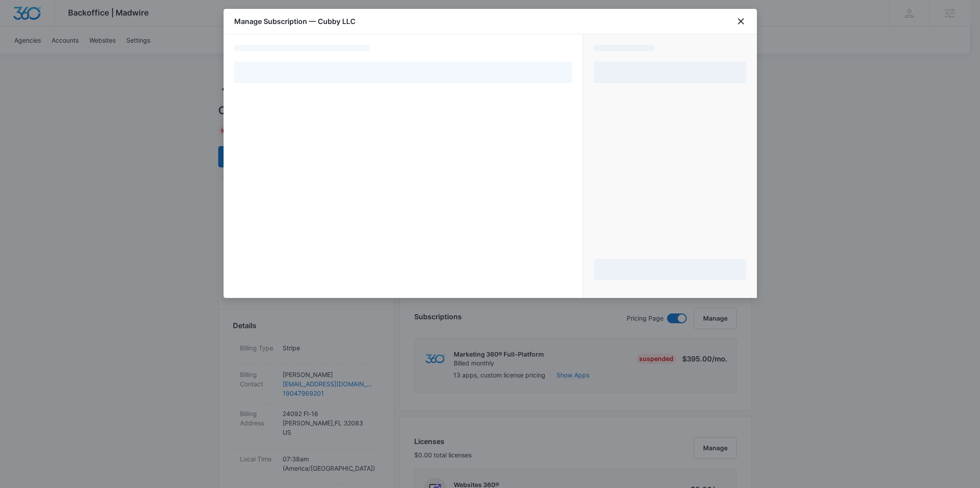
select select "MANUAL_INVOICE"
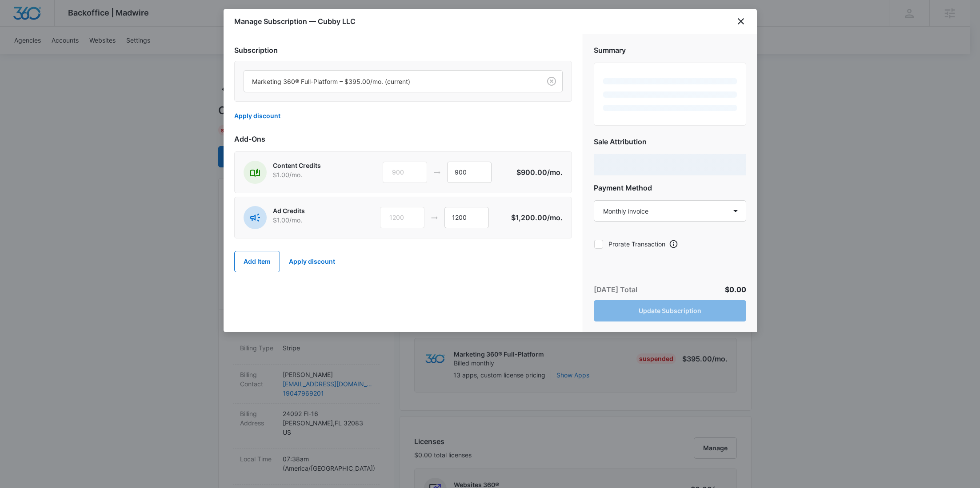
click at [365, 82] on div at bounding box center [390, 81] width 277 height 11
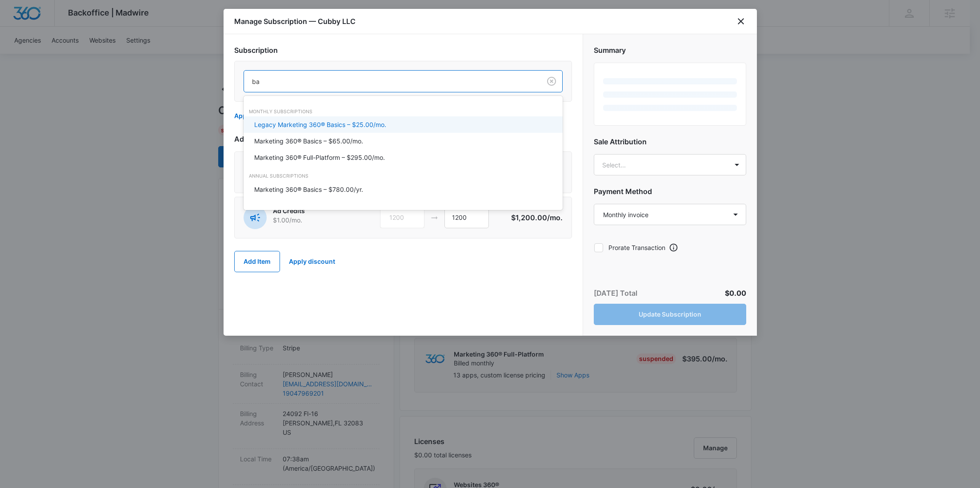
type input "bas"
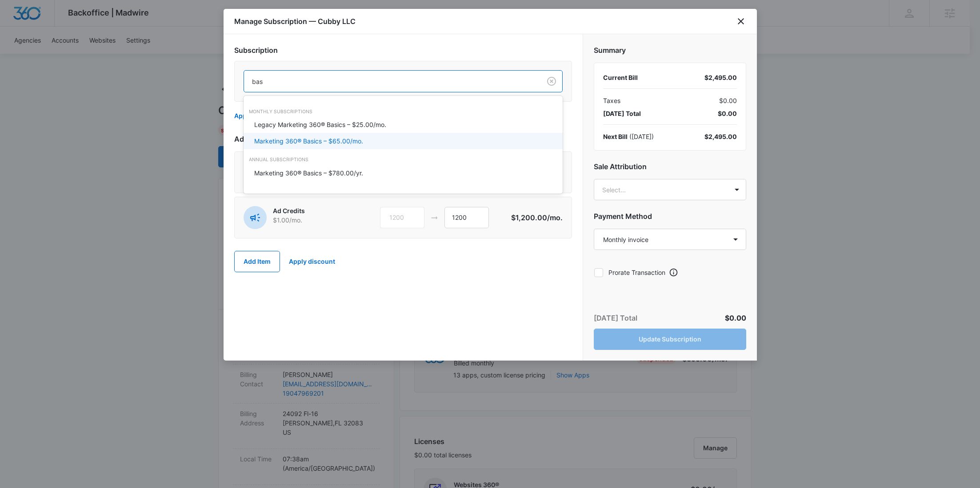
click at [360, 140] on p "Marketing 360® Basics – $65.00/mo." at bounding box center [308, 140] width 109 height 9
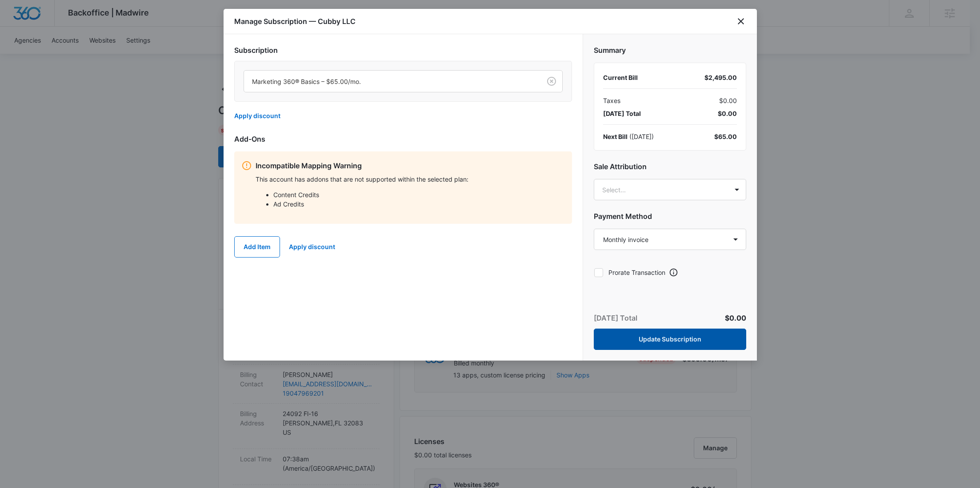
click at [689, 335] on button "Update Subscription" at bounding box center [670, 339] width 152 height 21
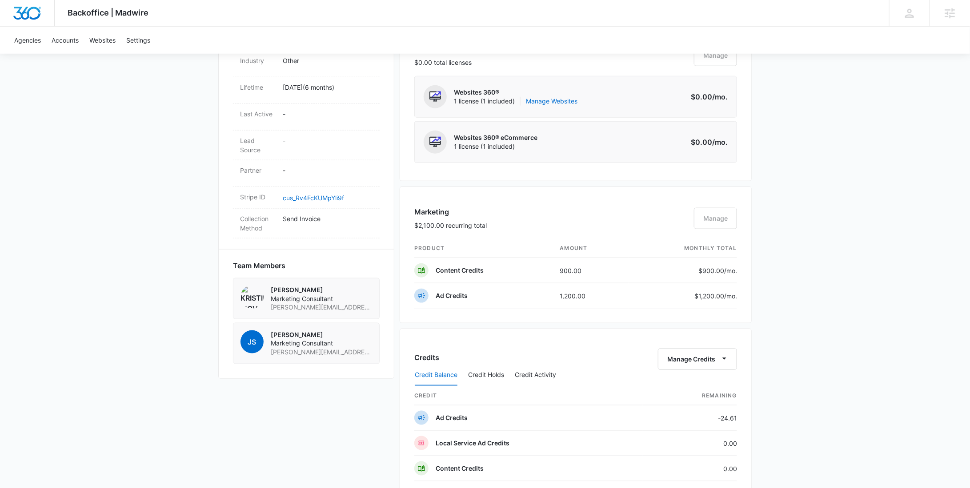
scroll to position [206, 0]
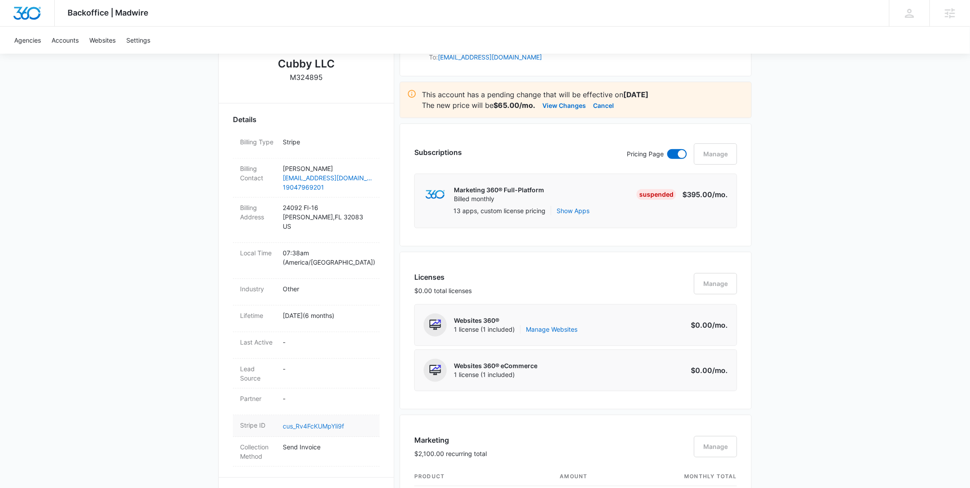
click at [323, 423] on link "cus_Rv4FcKUMpYli9f" at bounding box center [313, 427] width 61 height 8
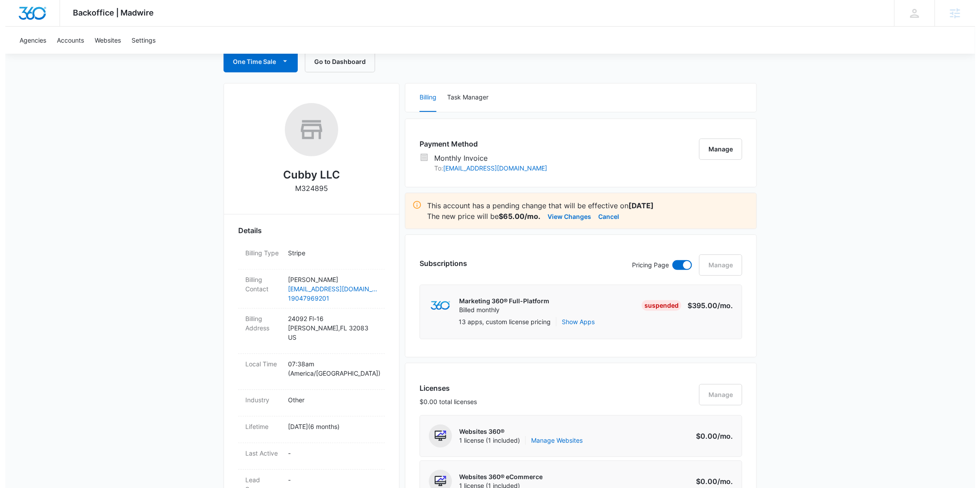
scroll to position [0, 0]
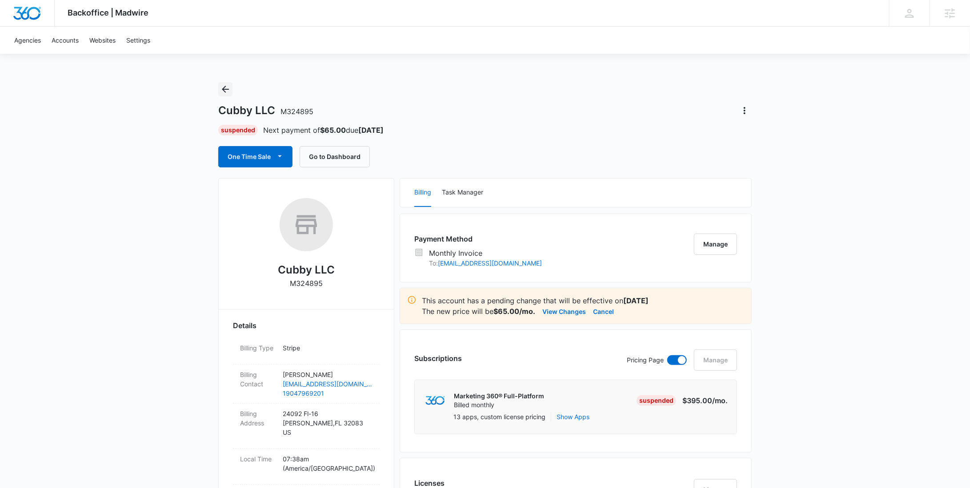
click at [224, 91] on icon "Back" at bounding box center [225, 89] width 11 height 11
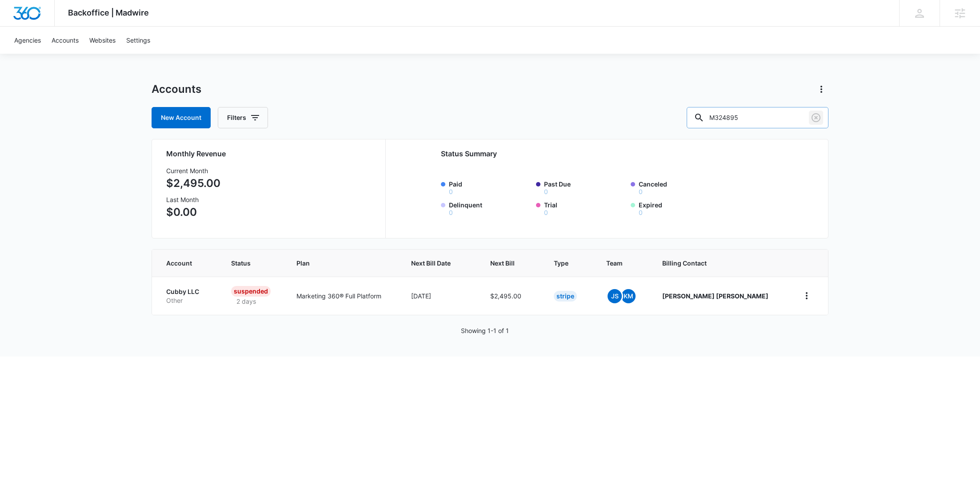
click at [764, 116] on div "M324895" at bounding box center [758, 117] width 142 height 21
drag, startPoint x: 771, startPoint y: 116, endPoint x: 715, endPoint y: 116, distance: 56.4
click at [717, 117] on input "M324895" at bounding box center [758, 117] width 142 height 21
paste input "5010"
type input "M50105"
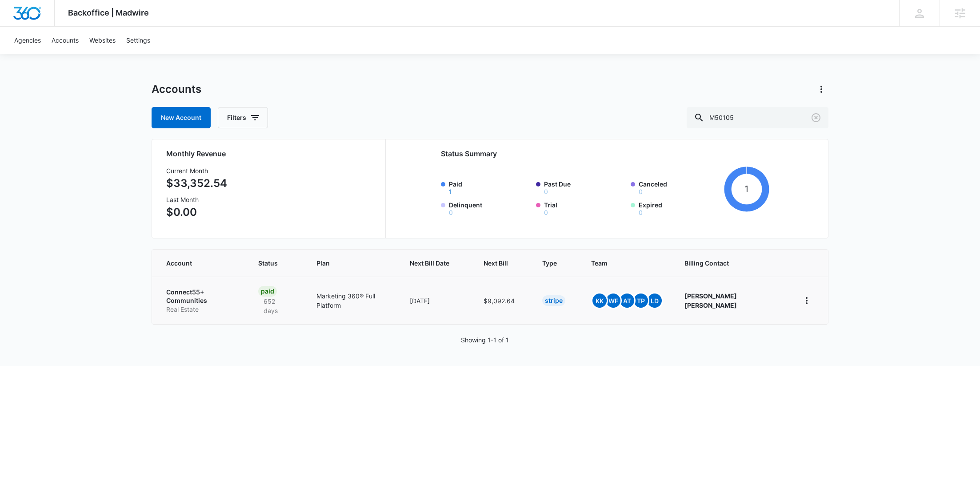
click at [196, 294] on p "Connect55+ Communities" at bounding box center [201, 296] width 71 height 17
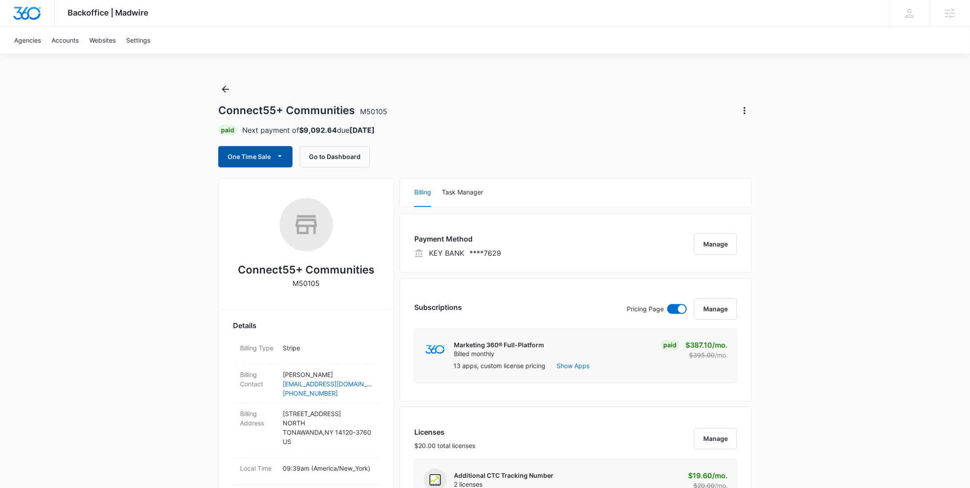
click at [236, 150] on button "One Time Sale" at bounding box center [255, 156] width 74 height 21
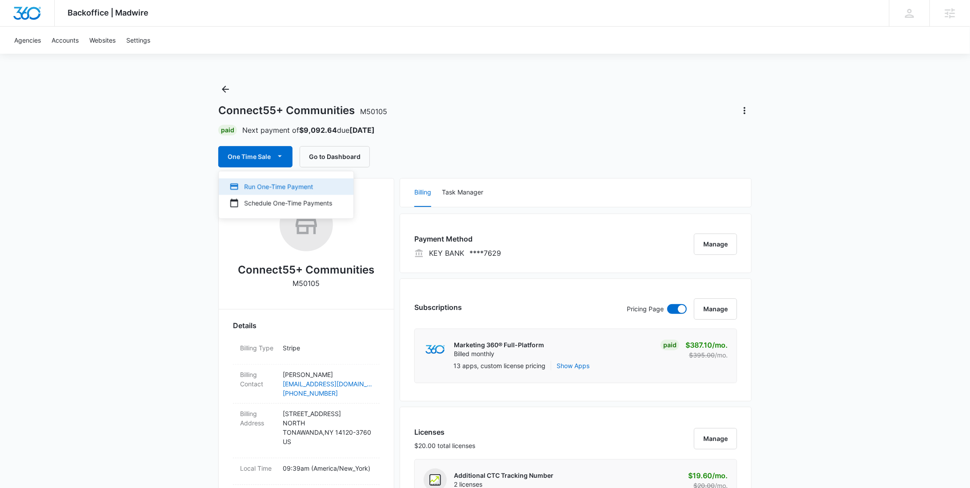
click at [256, 186] on div "Run One-Time Payment" at bounding box center [280, 186] width 103 height 9
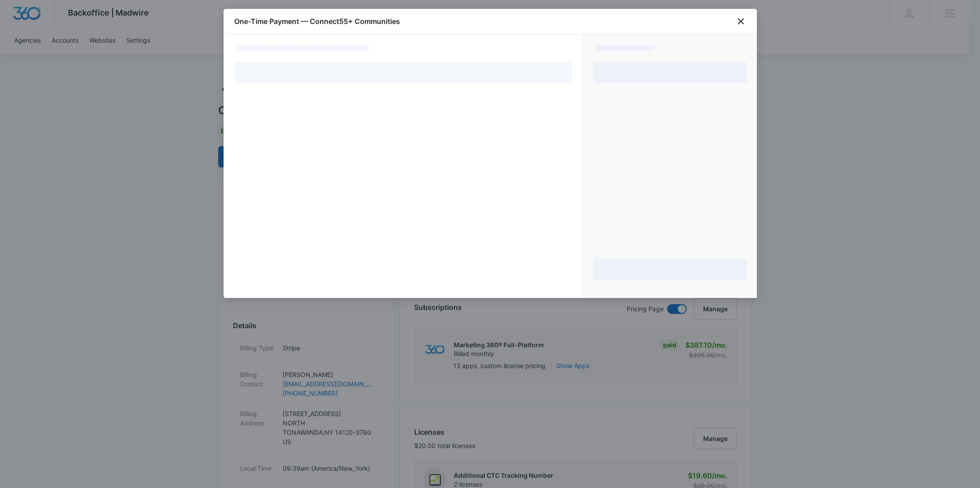
select select "pm_1OoRohA4n8RTgNjUmG3bVG7i"
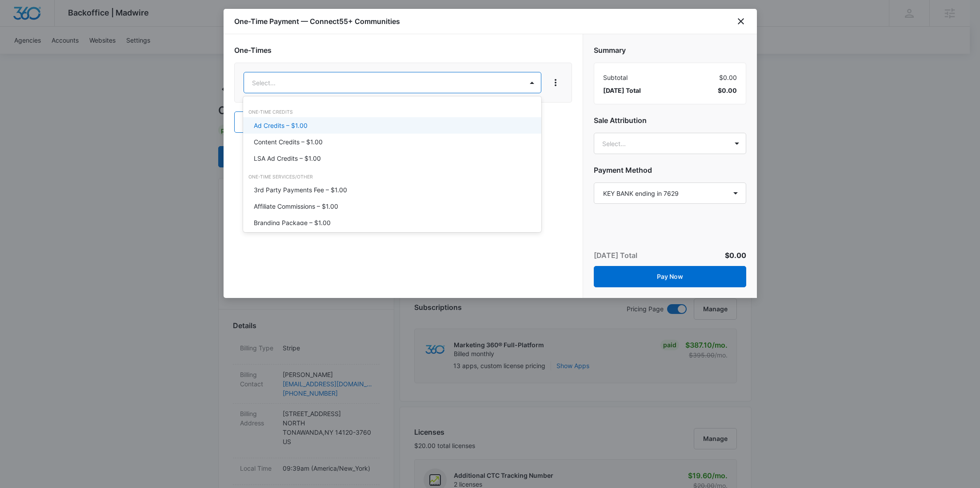
type input "ad"
click at [305, 126] on p "Ad Credits – $1.00" at bounding box center [281, 125] width 54 height 9
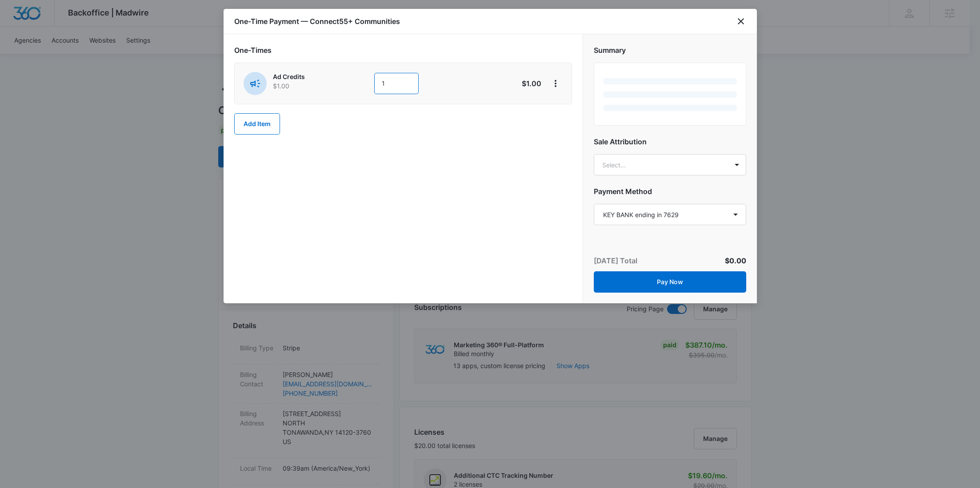
drag, startPoint x: 411, startPoint y: 83, endPoint x: 351, endPoint y: 82, distance: 60.4
click at [351, 82] on div "Ad Credits $1.00 1" at bounding box center [372, 83] width 256 height 23
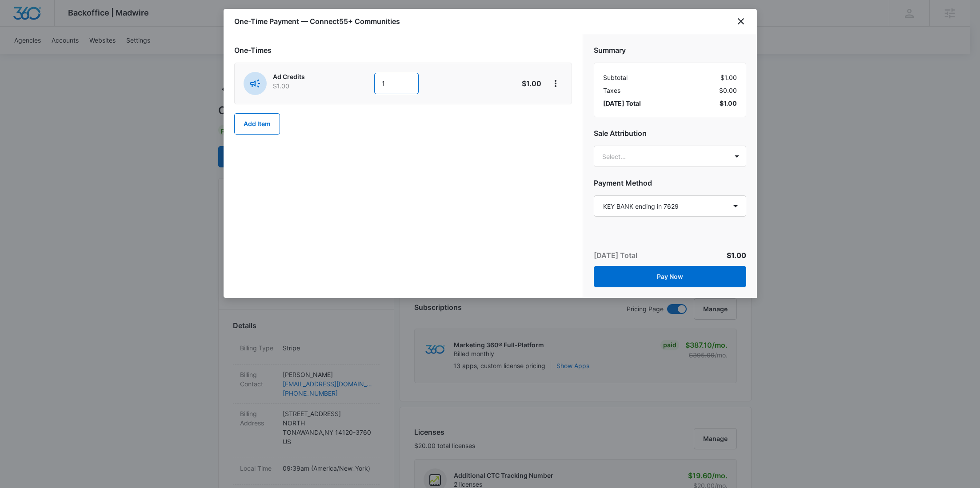
paste input "8,455"
type input "8455"
click at [267, 128] on button "Add Item" at bounding box center [257, 123] width 46 height 21
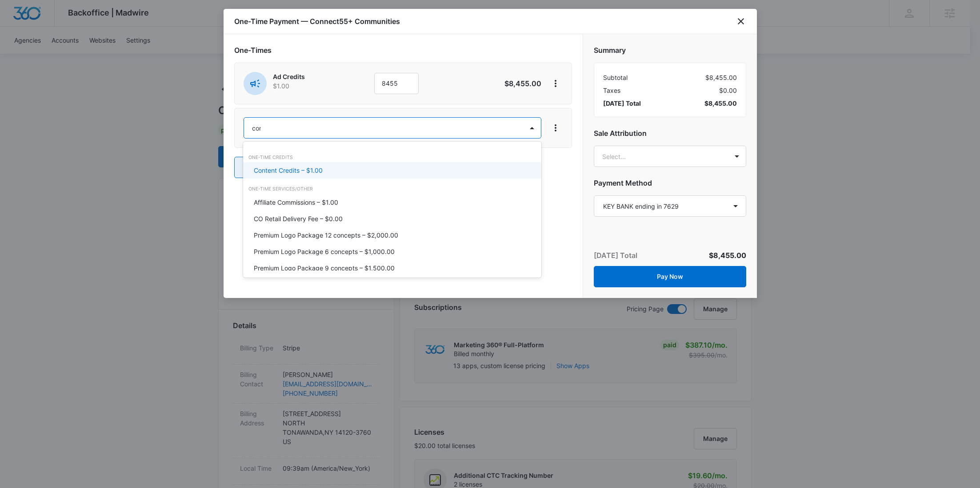
type input "cont"
click at [318, 165] on div "Content Credits – $1.00" at bounding box center [392, 170] width 298 height 16
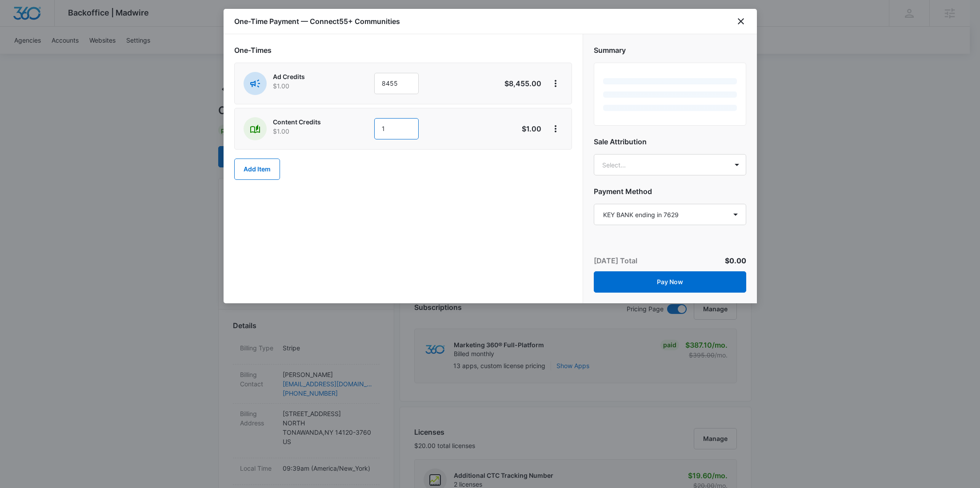
drag, startPoint x: 376, startPoint y: 132, endPoint x: 356, endPoint y: 131, distance: 20.0
click at [356, 132] on div "Content Credits $1.00 1" at bounding box center [372, 128] width 256 height 23
paste input "300"
type input "300"
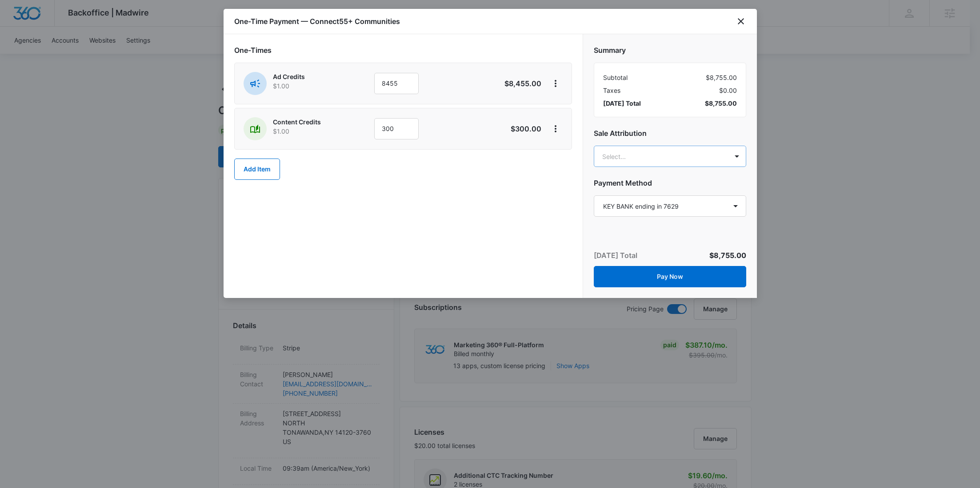
paste input "Knoop"
type input "Knoop"
click at [643, 192] on div "Kyle Knoop kyle.knoop@madwire.com" at bounding box center [668, 200] width 129 height 34
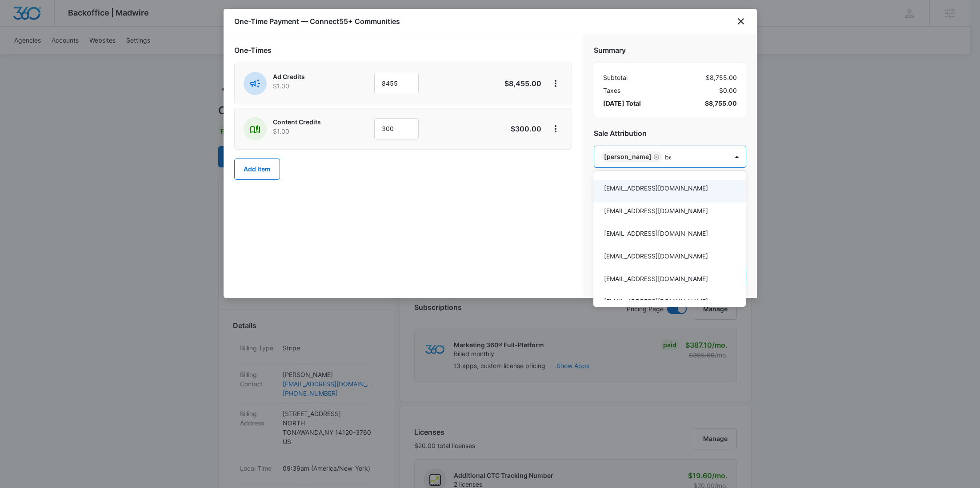
type input "berk"
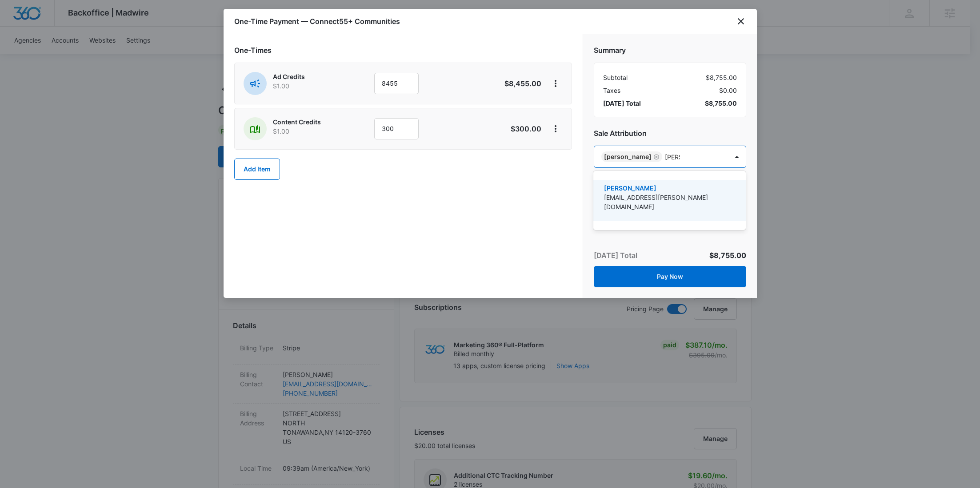
click at [627, 191] on p "Chelsea Berk" at bounding box center [668, 188] width 129 height 9
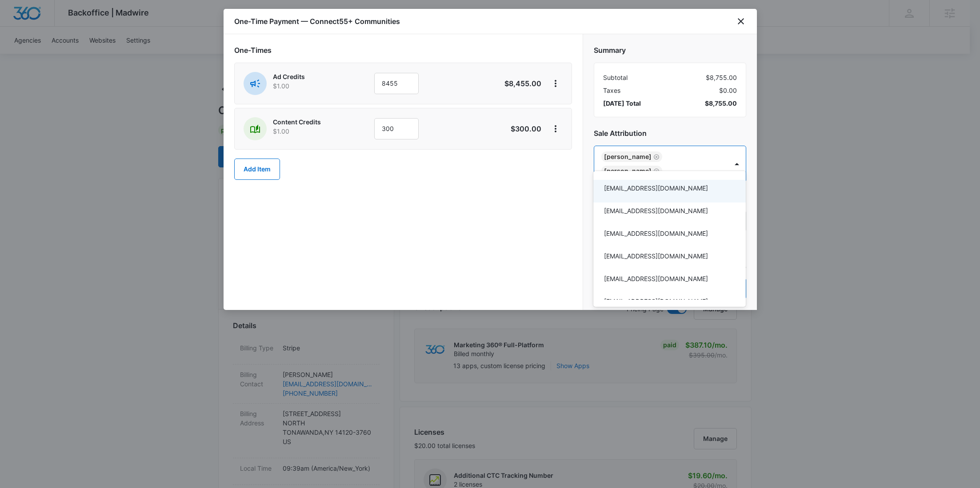
click at [558, 80] on div at bounding box center [490, 244] width 980 height 488
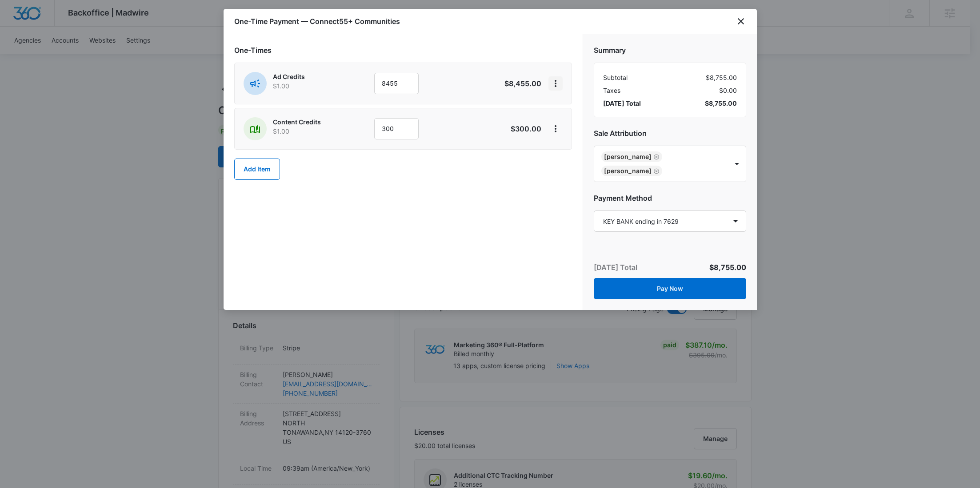
click at [558, 80] on icon "View More" at bounding box center [555, 83] width 11 height 11
click at [565, 109] on div "Add Discount" at bounding box center [579, 108] width 39 height 6
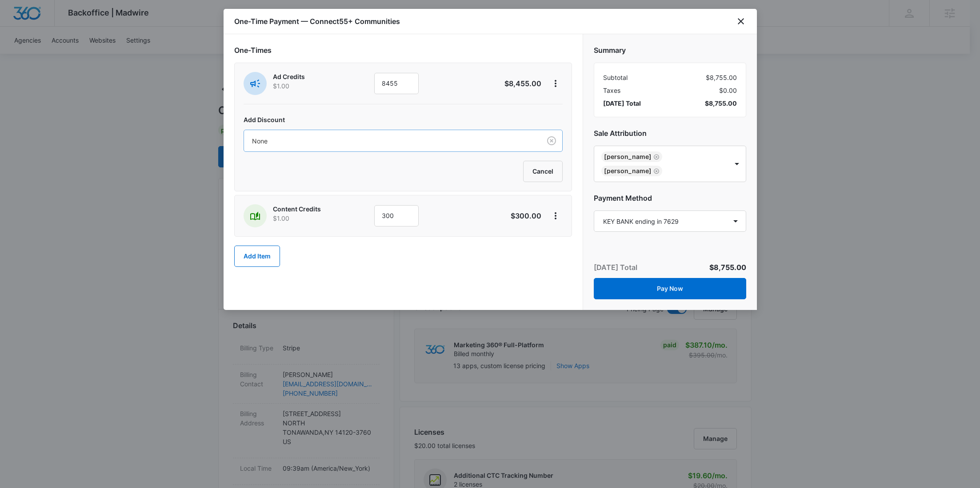
click at [461, 148] on div "None" at bounding box center [392, 141] width 297 height 20
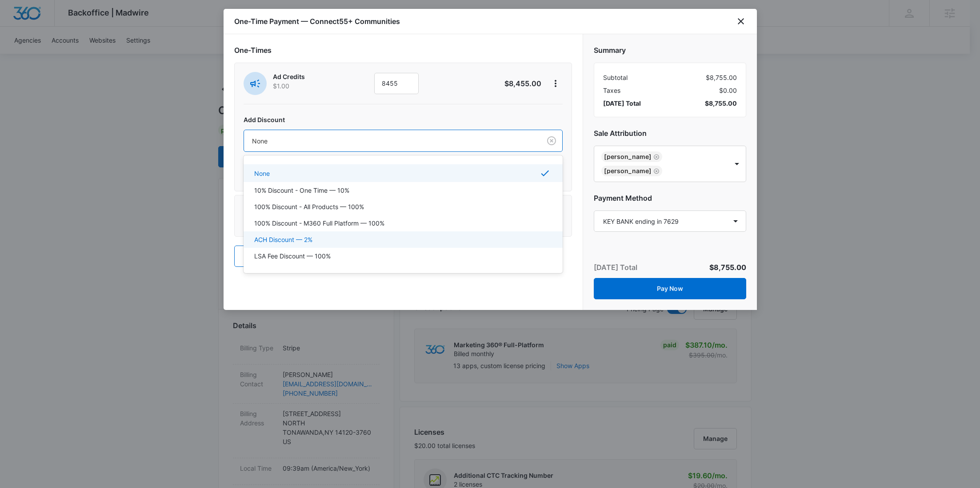
click at [395, 232] on div "ACH Discount — 2%" at bounding box center [403, 240] width 319 height 16
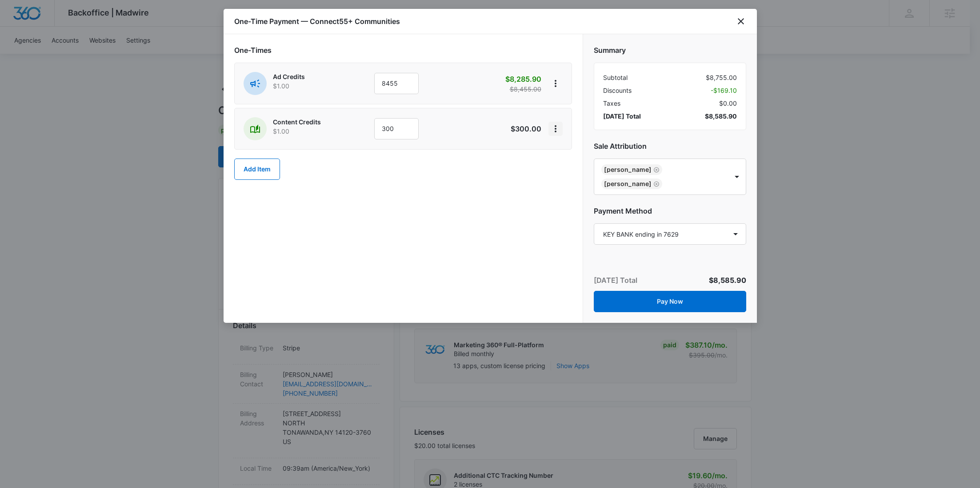
click at [555, 132] on icon "View More" at bounding box center [555, 129] width 11 height 11
click at [564, 150] on div "Add Discount" at bounding box center [579, 153] width 39 height 6
drag, startPoint x: 421, startPoint y: 187, endPoint x: 420, endPoint y: 200, distance: 12.5
click at [421, 187] on div at bounding box center [390, 186] width 277 height 11
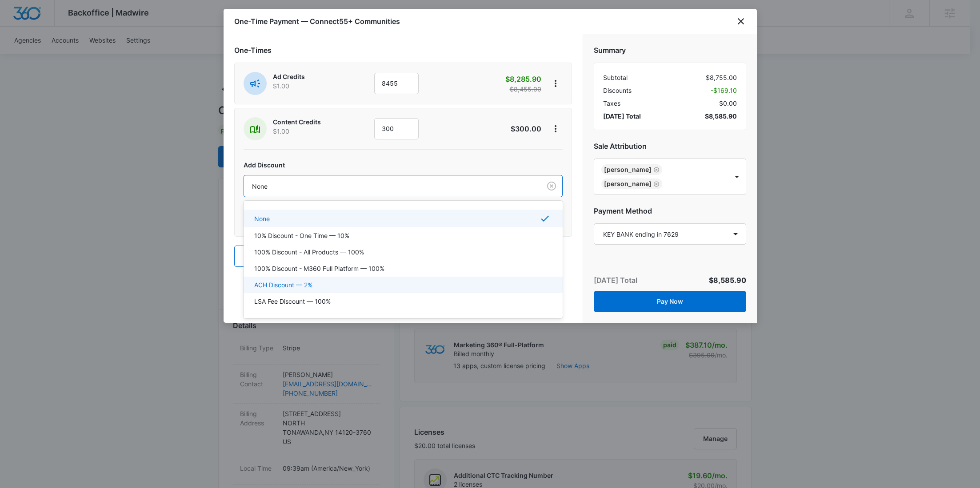
click at [361, 277] on div "ACH Discount — 2%" at bounding box center [403, 285] width 319 height 16
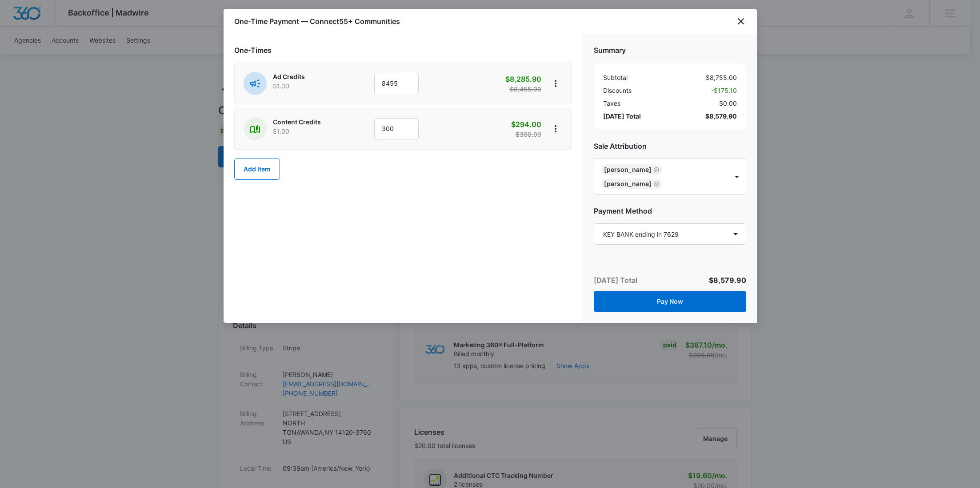
click at [726, 116] on span "$8,579.90" at bounding box center [721, 116] width 32 height 9
copy span "8,579.90"
click at [673, 291] on button "Pay Now" at bounding box center [670, 301] width 152 height 21
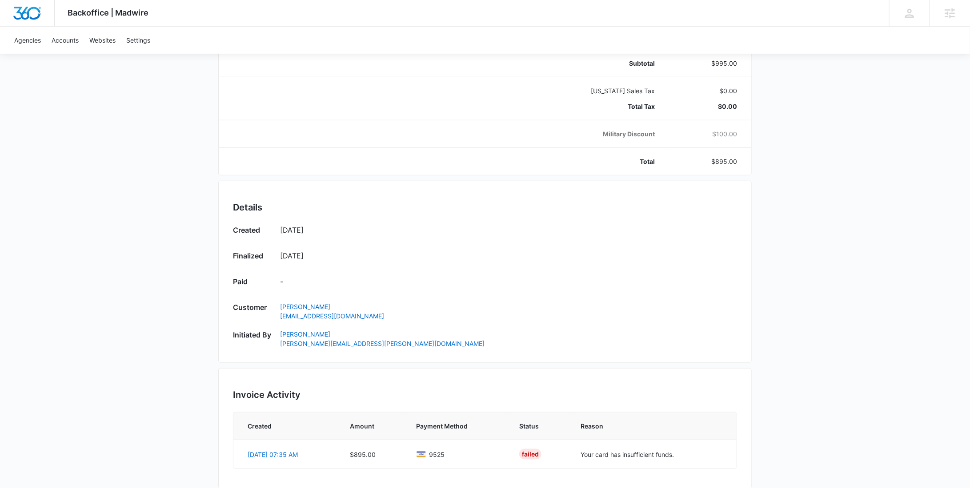
scroll to position [417, 0]
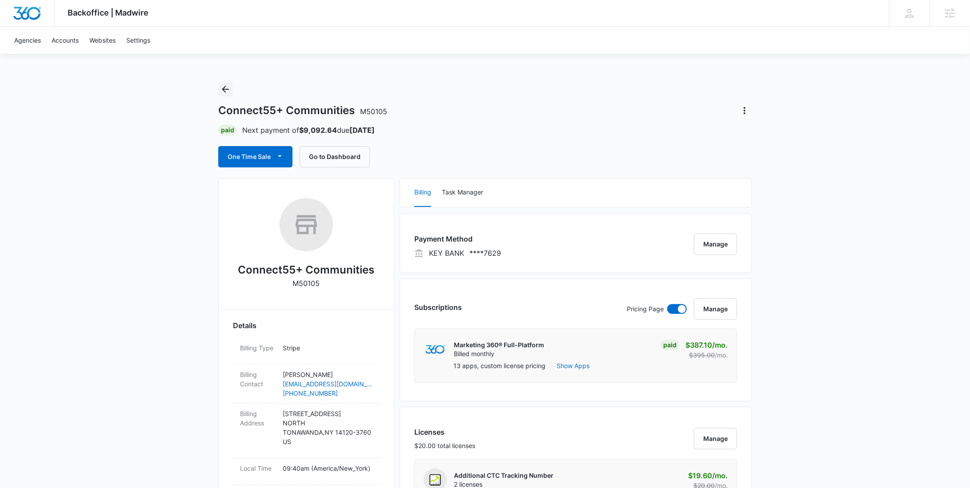
click at [229, 83] on button "Back" at bounding box center [225, 89] width 14 height 14
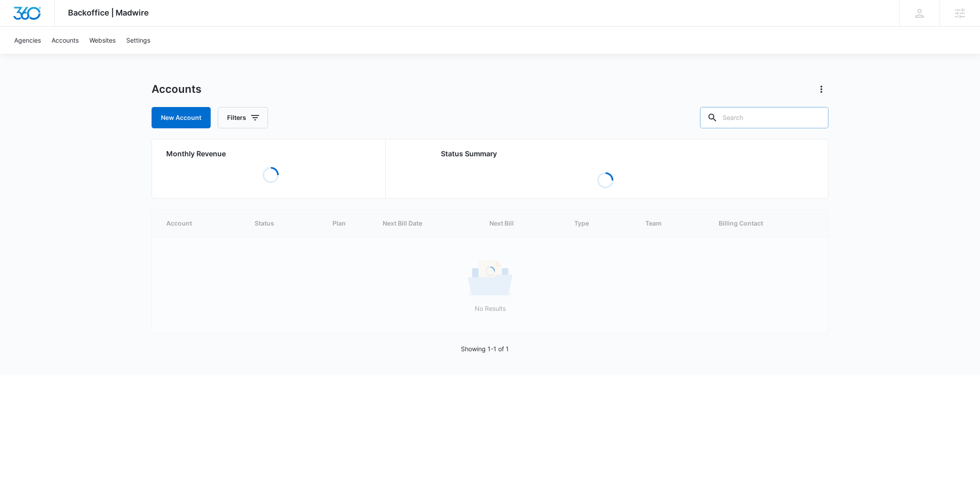
click at [787, 118] on input "text" at bounding box center [764, 117] width 128 height 21
paste input "M339670"
type input "M339670"
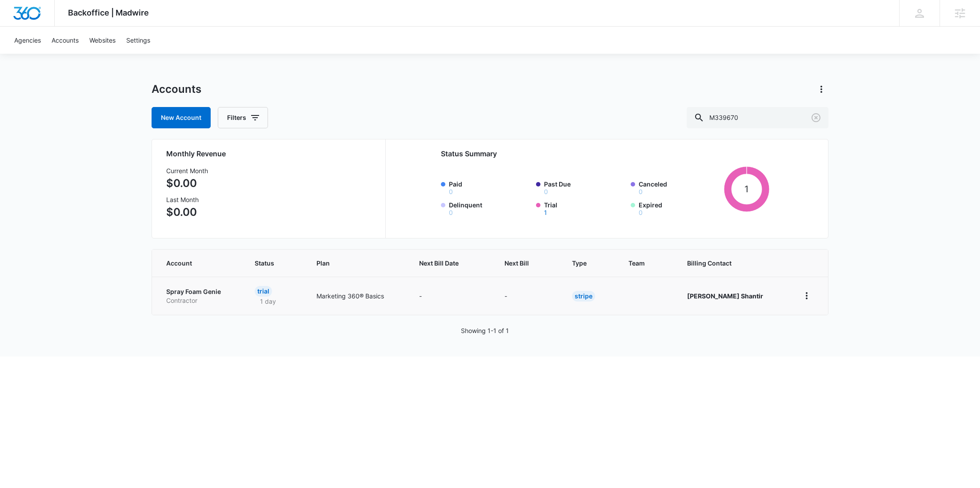
click at [212, 296] on p "Contractor" at bounding box center [199, 300] width 67 height 9
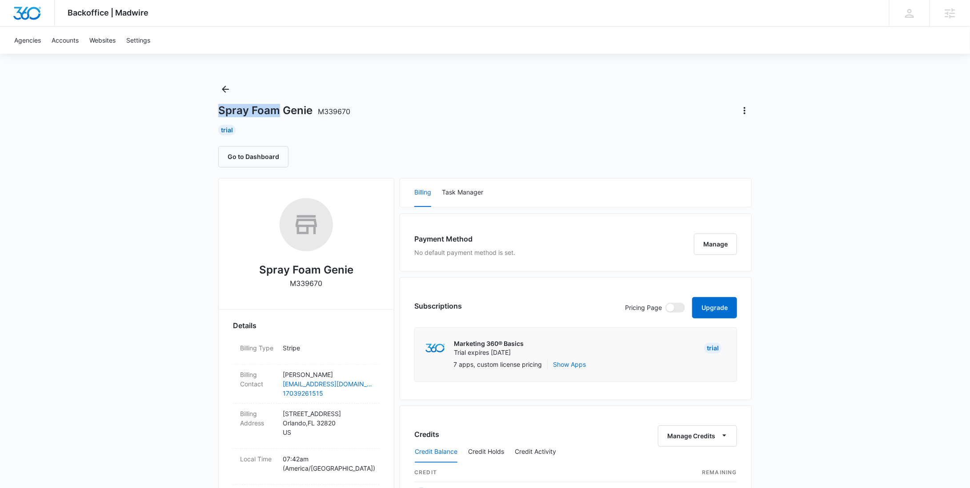
drag, startPoint x: 279, startPoint y: 110, endPoint x: 220, endPoint y: 110, distance: 58.7
click at [220, 110] on h1 "Spray Foam Genie M339670" at bounding box center [284, 110] width 132 height 13
copy h1 "Spray Foam"
click at [225, 96] on button "Back" at bounding box center [225, 89] width 14 height 14
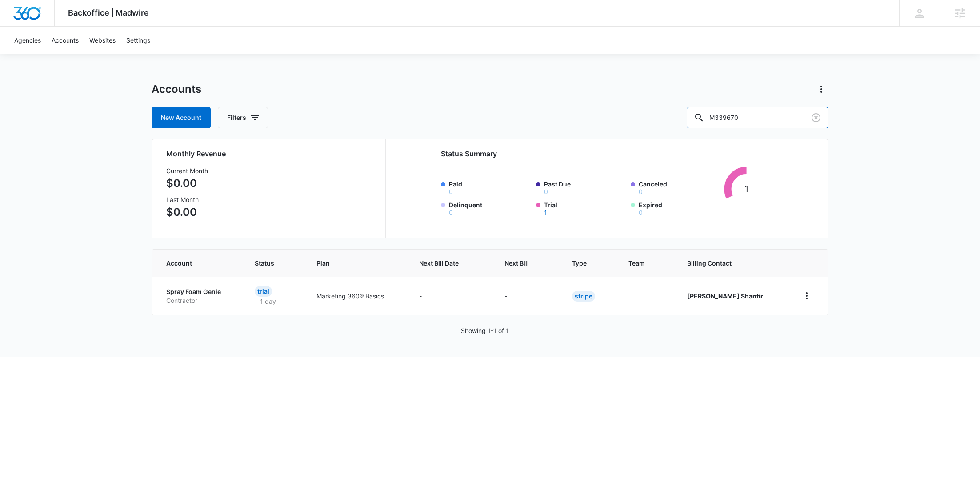
drag, startPoint x: 771, startPoint y: 116, endPoint x: 704, endPoint y: 117, distance: 67.6
click at [709, 117] on div "New Account Filters M339670" at bounding box center [490, 117] width 677 height 21
paste input "Spray Foam"
type input "Spray Foam"
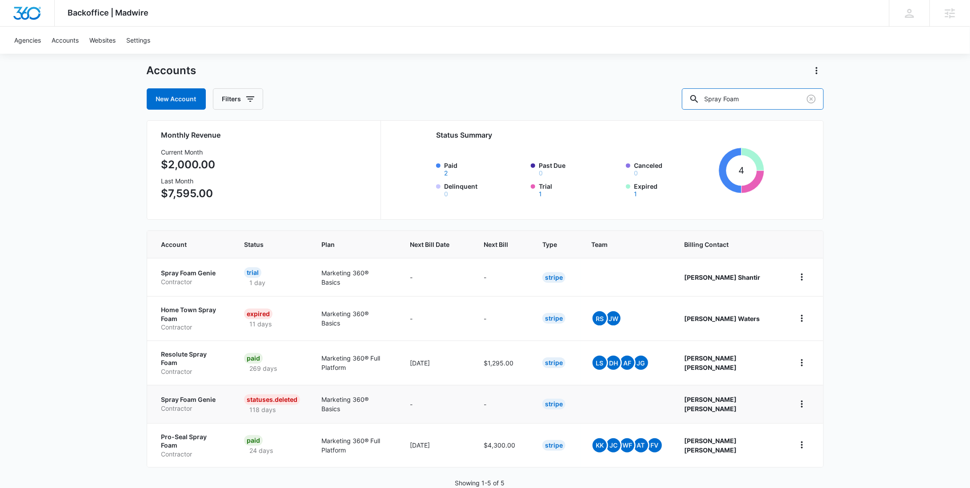
scroll to position [20, 0]
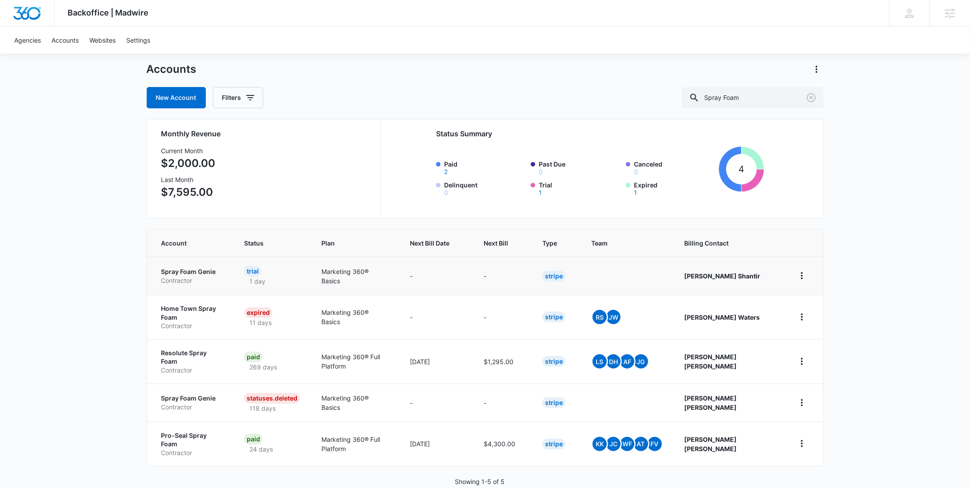
click at [216, 276] on p "Contractor" at bounding box center [192, 280] width 62 height 9
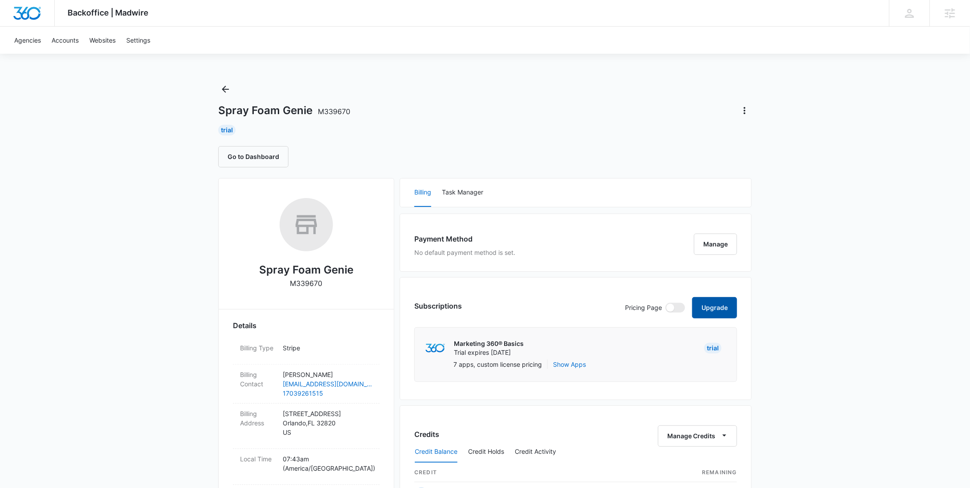
click at [723, 306] on button "Upgrade" at bounding box center [714, 307] width 45 height 21
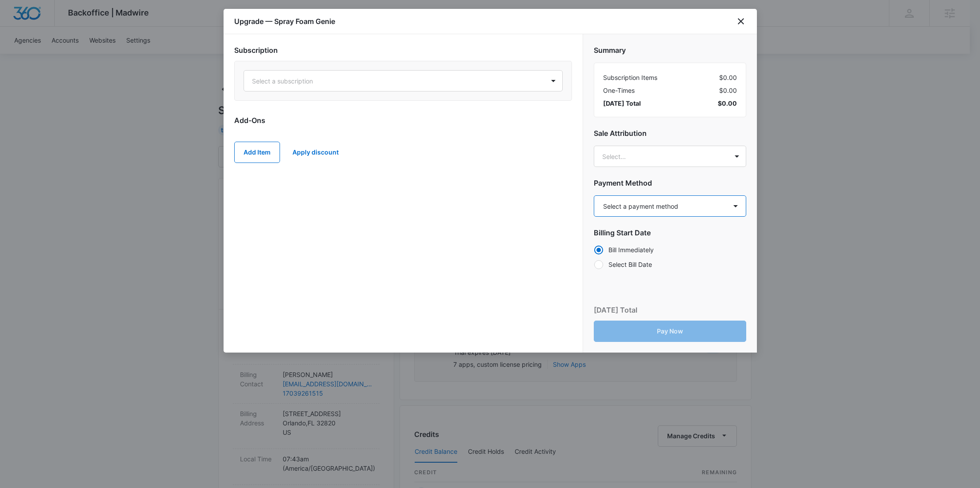
click at [626, 213] on select "Select a payment method Visa ending in 5586 New payment method Monthly invoice" at bounding box center [670, 206] width 152 height 21
select select "pm_1SGNM2A4n8RTgNjUK0aRH8kL"
click at [594, 196] on select "Select a payment method Visa ending in 5586 New payment method Monthly invoice" at bounding box center [670, 206] width 152 height 21
click at [369, 92] on div "Select a subscription" at bounding box center [403, 81] width 338 height 40
click at [369, 87] on div "Select a subscription" at bounding box center [394, 81] width 300 height 20
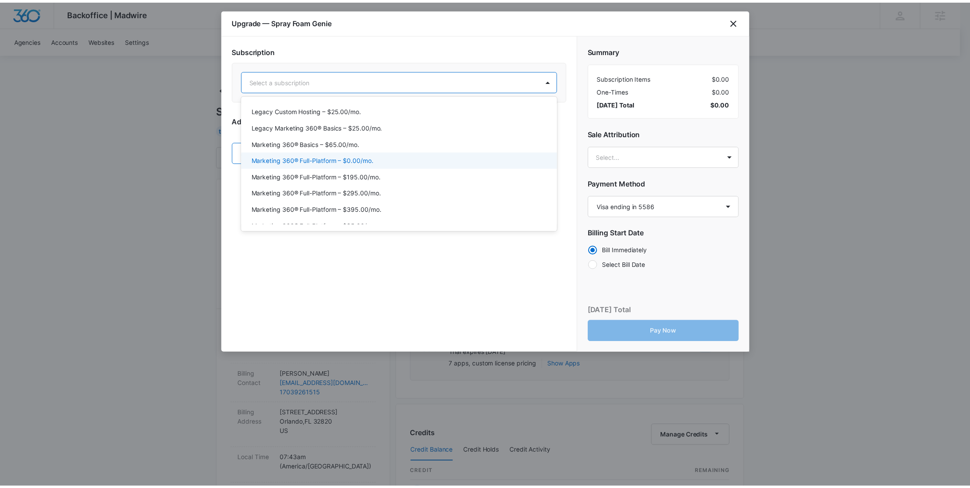
scroll to position [30, 0]
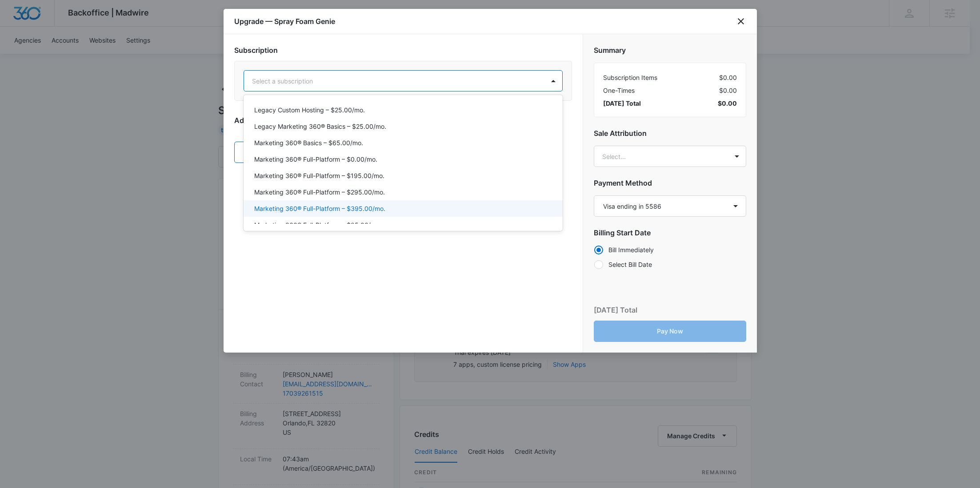
click at [356, 204] on p "Marketing 360® Full-Platform – $395.00/mo." at bounding box center [319, 208] width 131 height 9
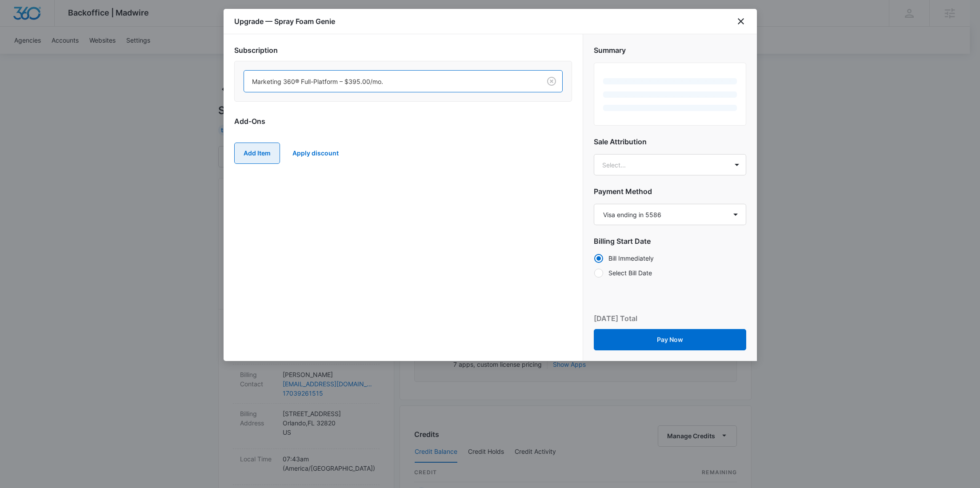
click at [268, 161] on button "Add Item" at bounding box center [257, 153] width 46 height 21
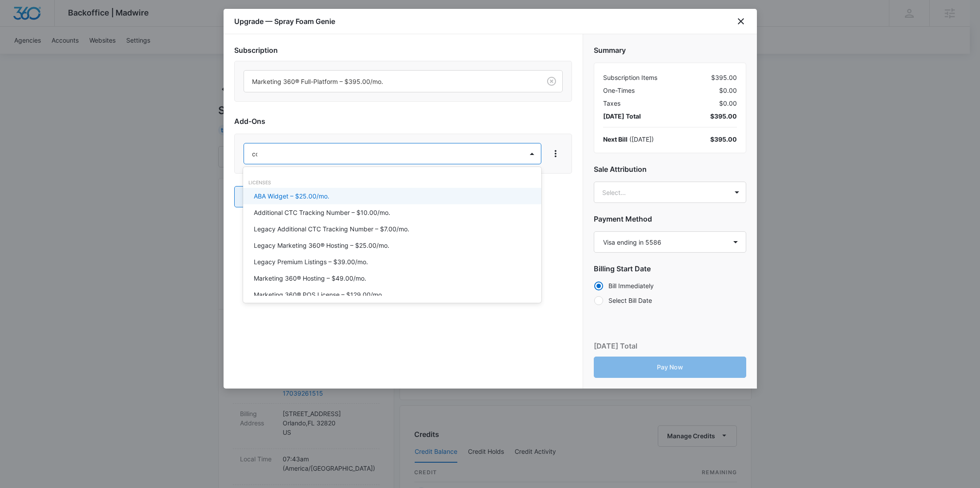
type input "cont"
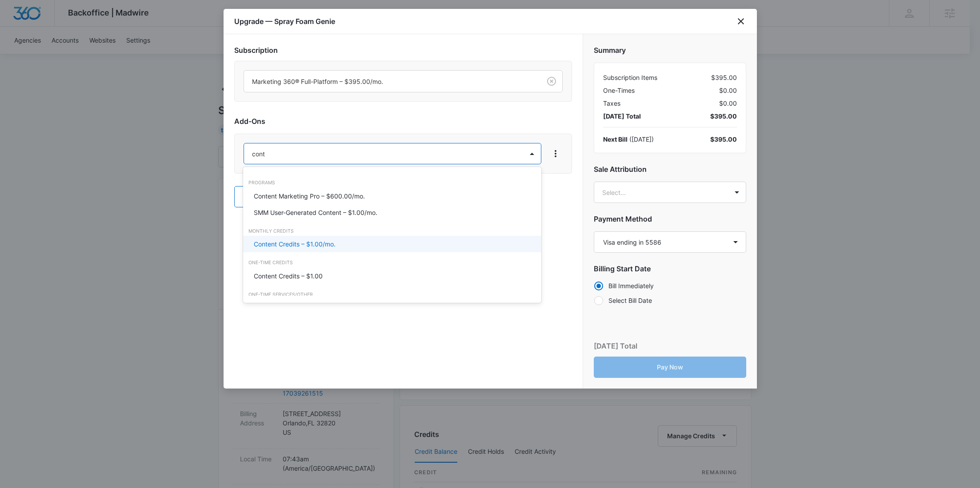
click at [289, 242] on p "Content Credits – $1.00/mo." at bounding box center [295, 244] width 82 height 9
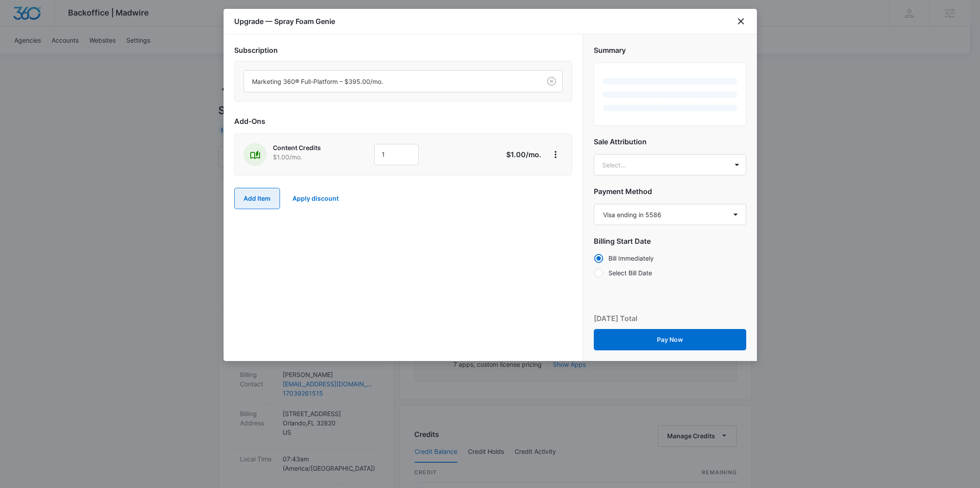
click at [252, 207] on button "Add Item" at bounding box center [257, 198] width 46 height 21
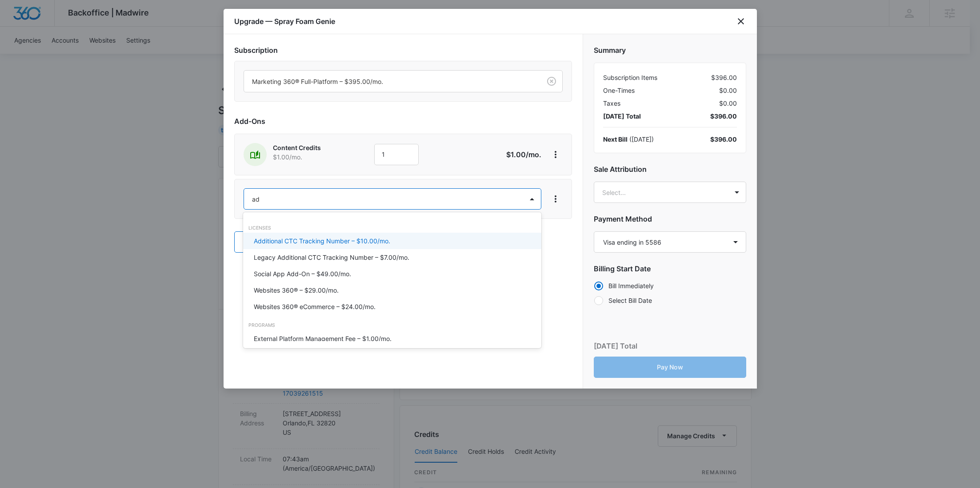
type input "ad c"
click at [272, 239] on p "Ad Credits – $1.00/mo." at bounding box center [287, 240] width 67 height 9
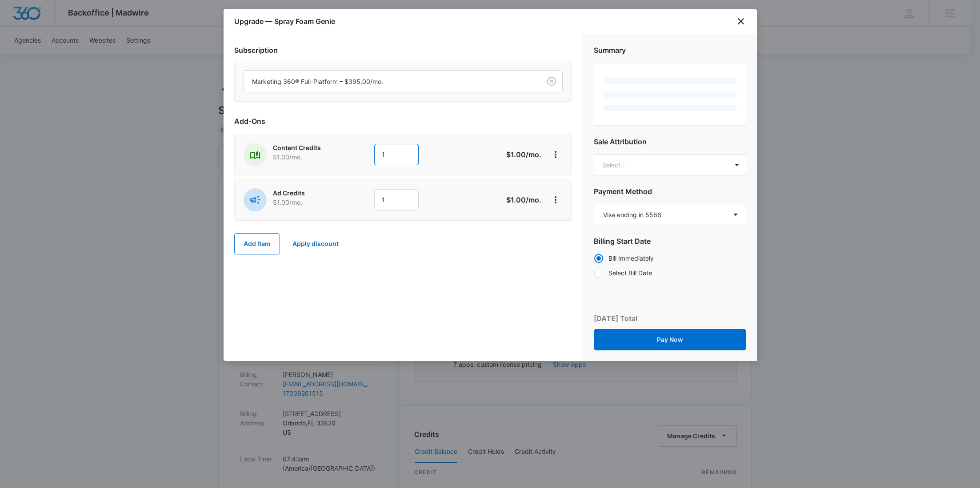
drag, startPoint x: 372, startPoint y: 159, endPoint x: 346, endPoint y: 156, distance: 26.5
click at [346, 156] on div "Content Credits $1.00 /mo. 1" at bounding box center [372, 154] width 256 height 23
type input "600"
click at [349, 168] on div "Content Credits $1.00 /mo. 600 $600.00 /mo." at bounding box center [403, 155] width 338 height 42
drag, startPoint x: 398, startPoint y: 201, endPoint x: 343, endPoint y: 204, distance: 55.6
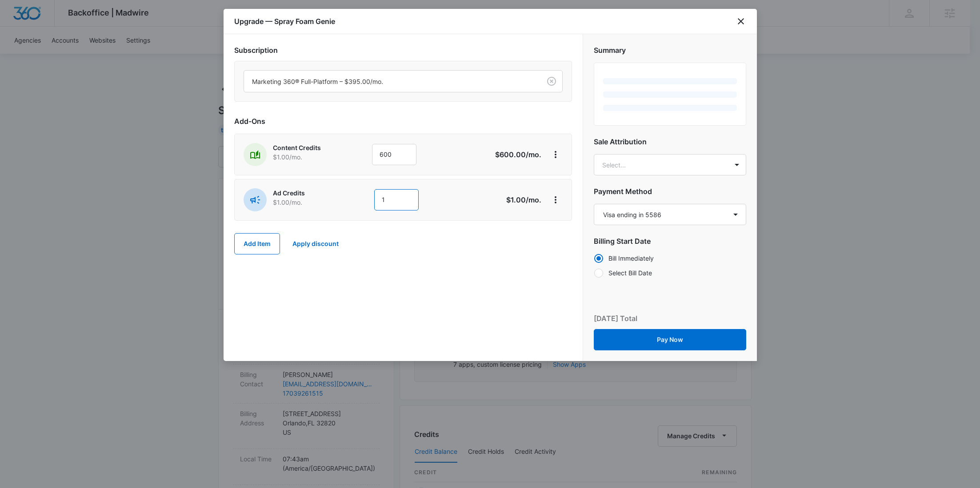
click at [343, 204] on div "Ad Credits $1.00 /mo. 1" at bounding box center [372, 199] width 256 height 23
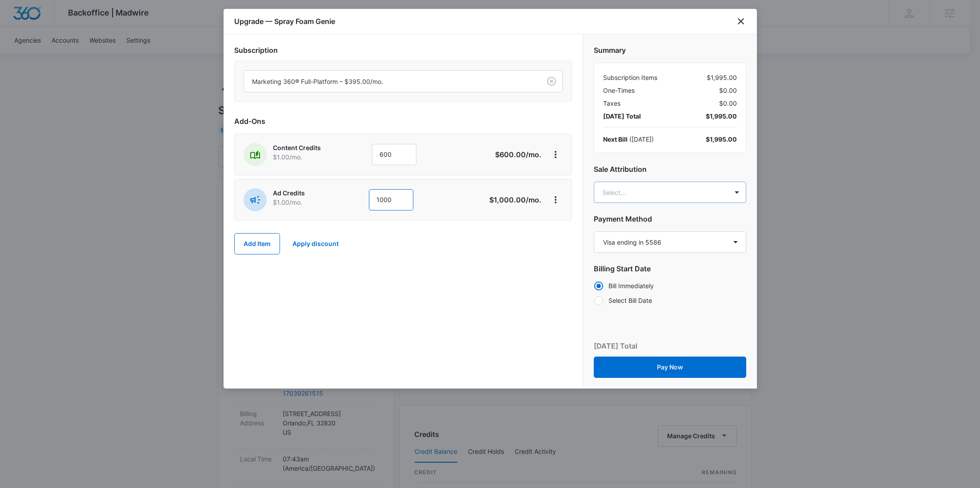
type input "1000"
click at [644, 197] on body "Backoffice | Madwire Apps Settings RY Rochelle Young rochelle.young@madwire.com…" at bounding box center [490, 441] width 980 height 883
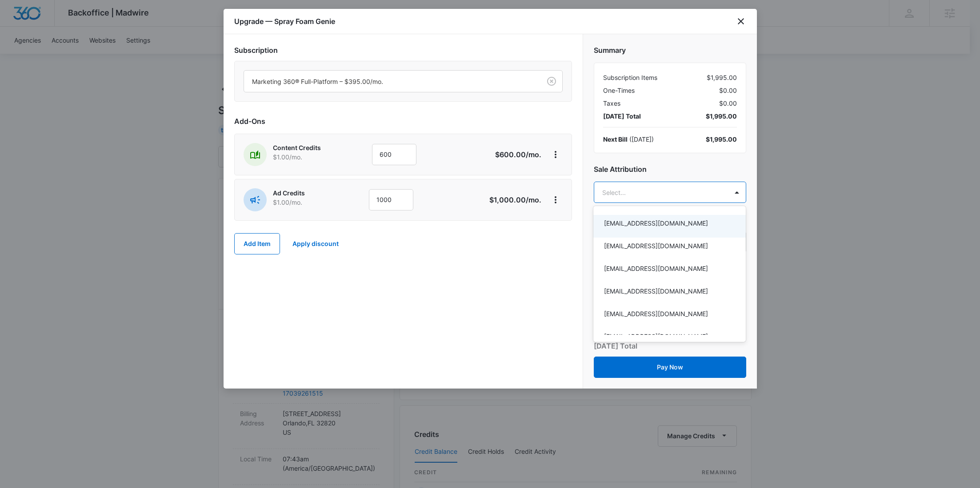
paste input "Harral"
type input "Harral"
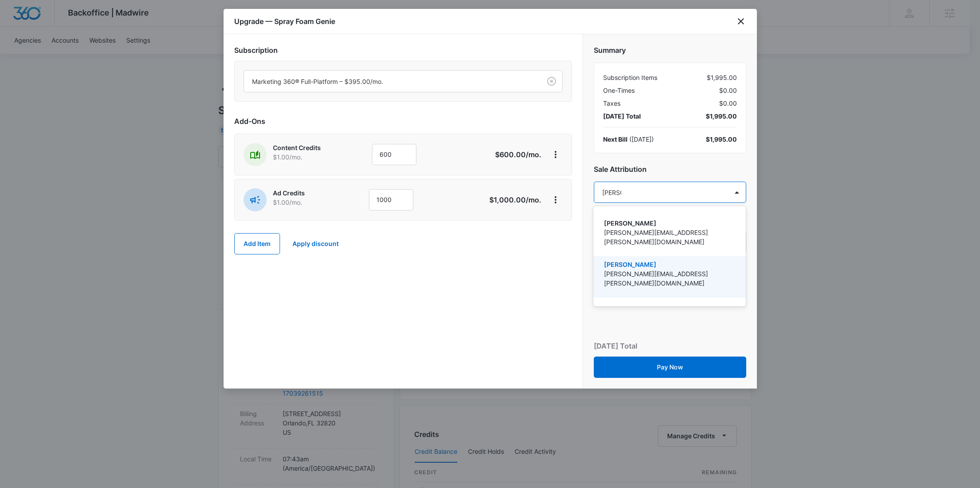
drag, startPoint x: 646, startPoint y: 260, endPoint x: 522, endPoint y: 151, distance: 164.7
click at [646, 269] on p "[PERSON_NAME][EMAIL_ADDRESS][PERSON_NAME][DOMAIN_NAME]" at bounding box center [668, 278] width 129 height 19
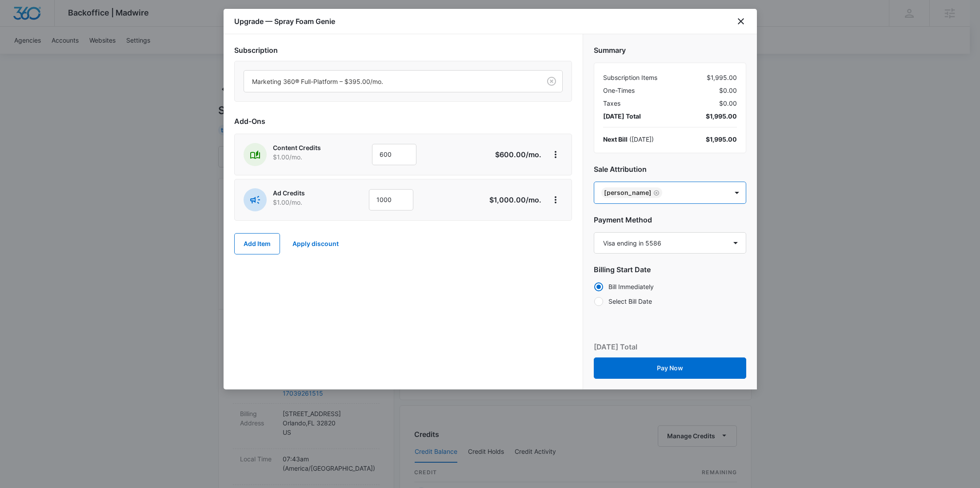
paste input "Rodriguez"
type input "Rodriguez"
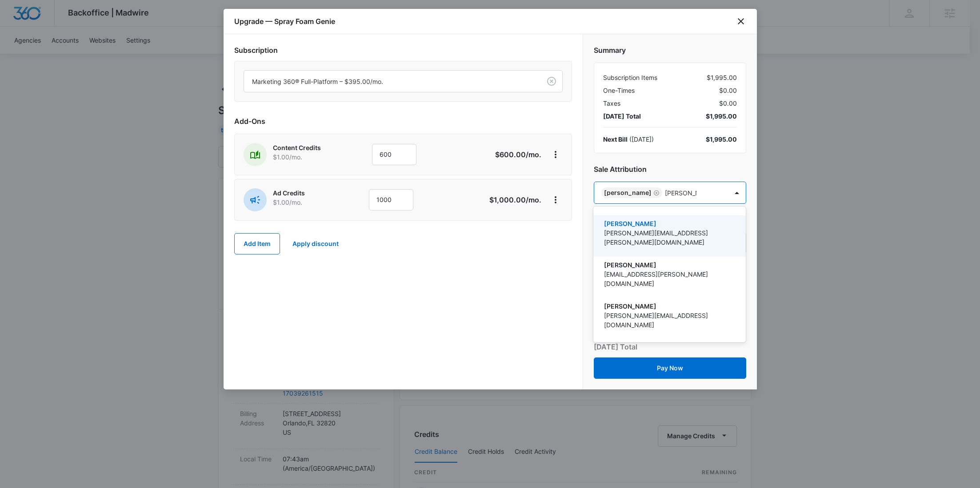
click at [655, 239] on div "Evan Rodriguez evan.rodriguez@madwire.com" at bounding box center [668, 236] width 129 height 34
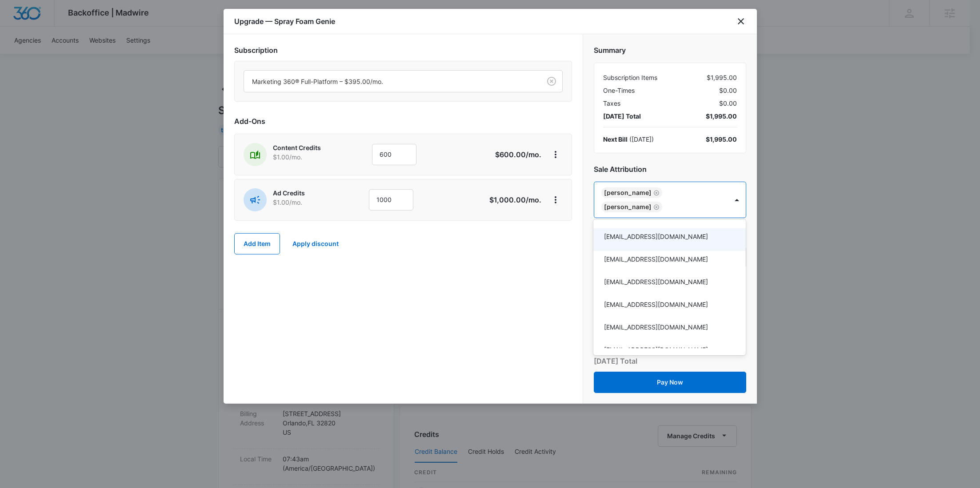
drag, startPoint x: 522, startPoint y: 256, endPoint x: 535, endPoint y: 256, distance: 12.9
click at [523, 256] on div at bounding box center [490, 244] width 980 height 488
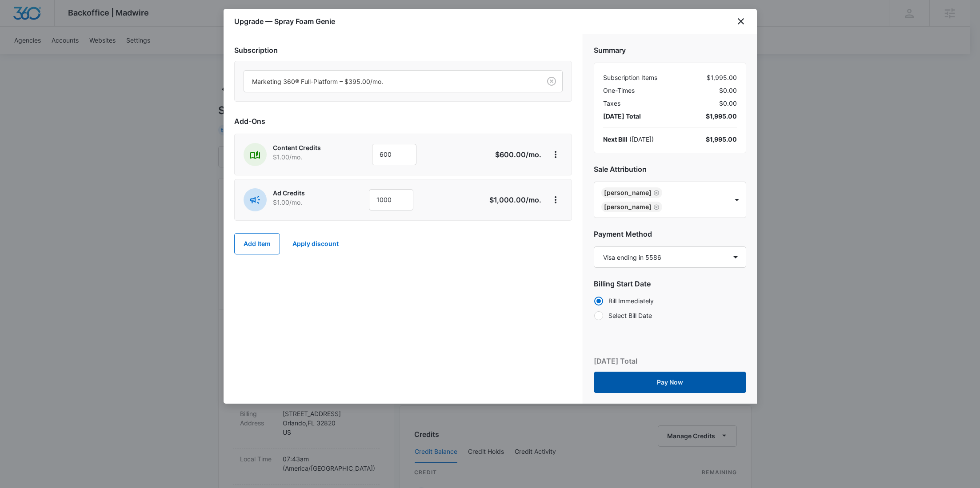
click at [684, 377] on button "Pay Now" at bounding box center [670, 382] width 152 height 21
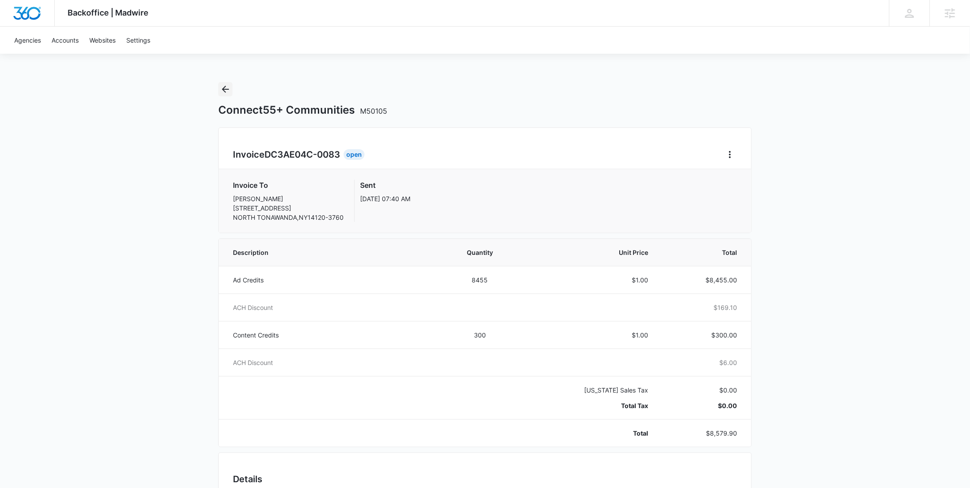
click at [225, 89] on icon "Back" at bounding box center [225, 89] width 7 height 7
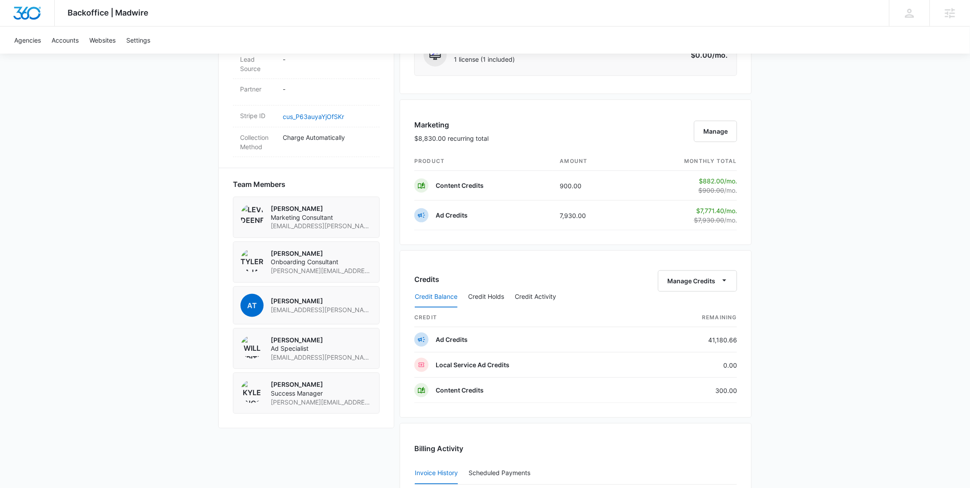
scroll to position [844, 0]
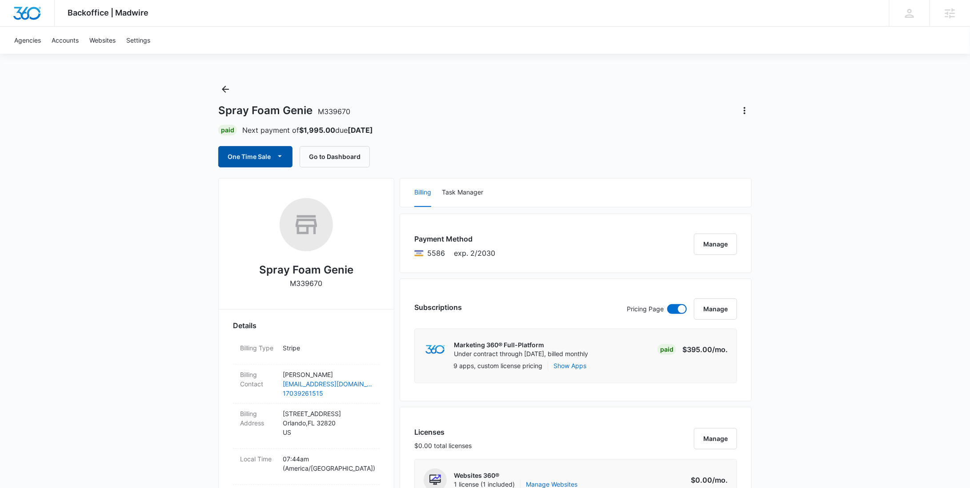
click at [255, 163] on button "One Time Sale" at bounding box center [255, 156] width 74 height 21
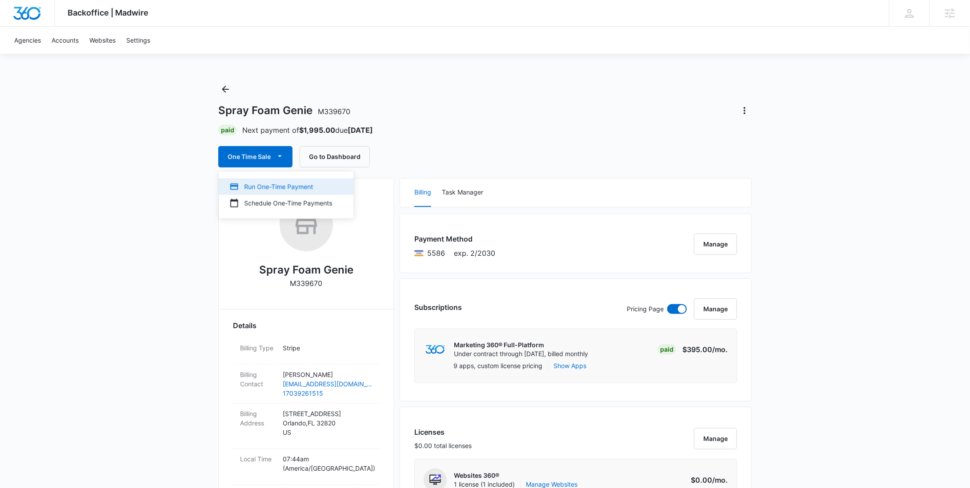
click at [260, 181] on button "Run One-Time Payment" at bounding box center [286, 187] width 135 height 16
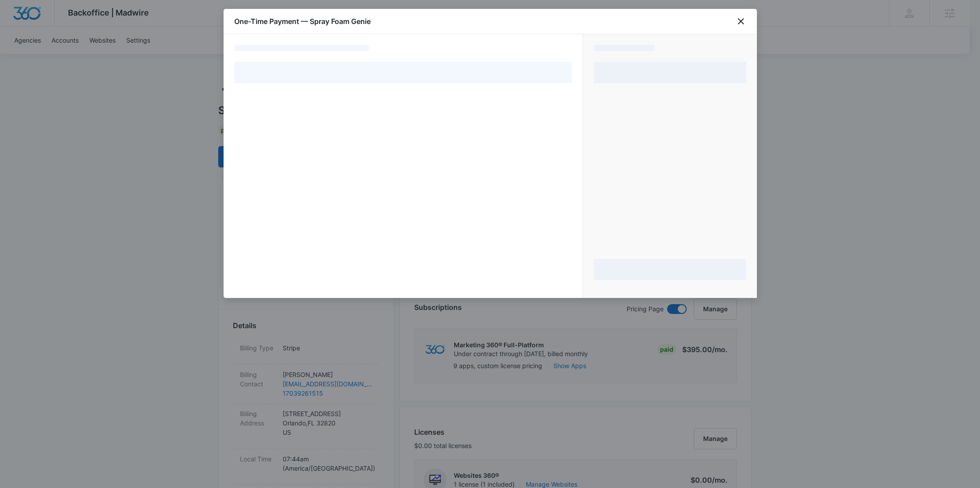
select select "pm_1SGNM2A4n8RTgNjUK0aRH8kL"
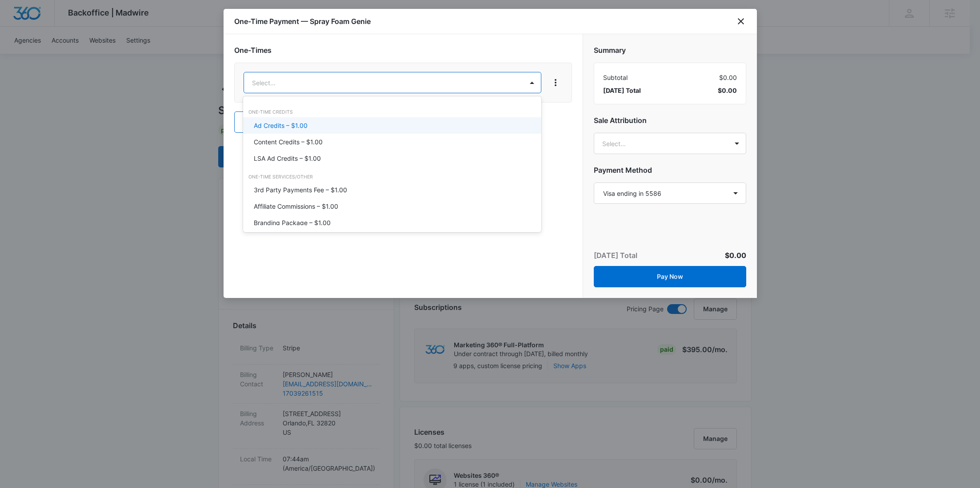
click at [307, 125] on p "Ad Credits – $1.00" at bounding box center [281, 125] width 54 height 9
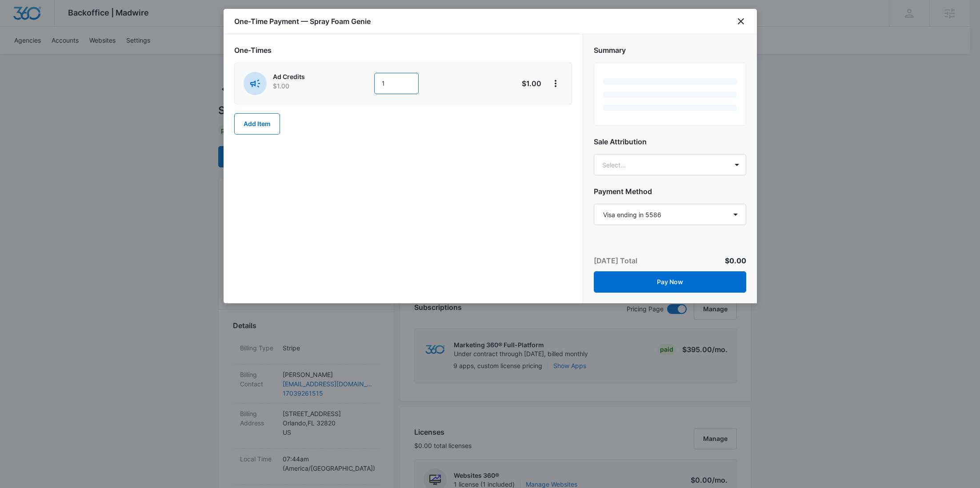
drag, startPoint x: 388, startPoint y: 84, endPoint x: 359, endPoint y: 84, distance: 29.3
click at [359, 84] on div "Ad Credits $1.00 1" at bounding box center [372, 83] width 256 height 23
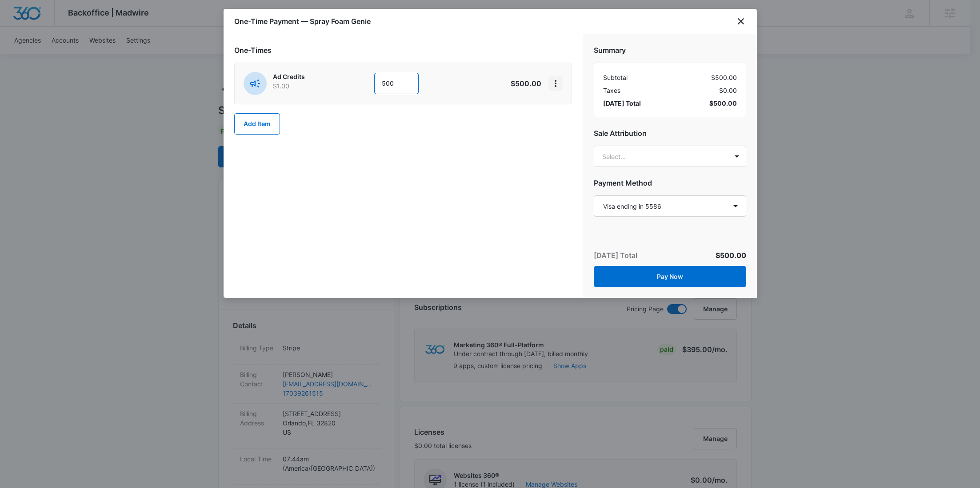
type input "500"
click at [553, 86] on icon "View More" at bounding box center [555, 83] width 11 height 11
click at [564, 108] on div "Add Discount" at bounding box center [579, 108] width 39 height 6
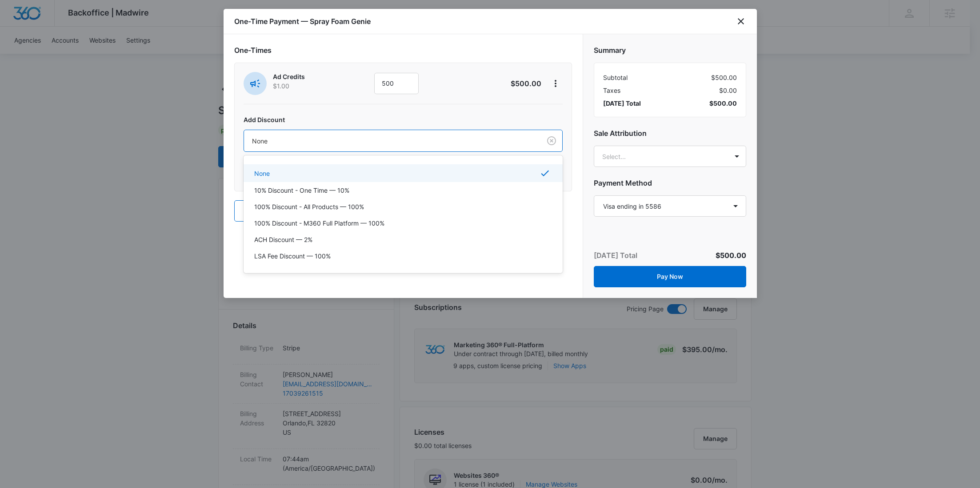
click at [469, 140] on div at bounding box center [390, 141] width 277 height 11
click at [388, 209] on div "100% Discount - All Products — 100%" at bounding box center [402, 206] width 296 height 9
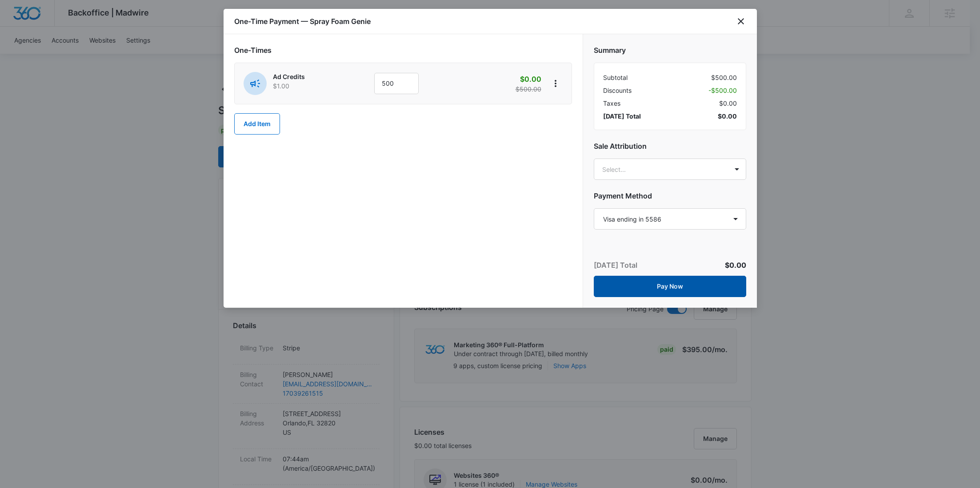
click at [679, 291] on button "Pay Now" at bounding box center [670, 286] width 152 height 21
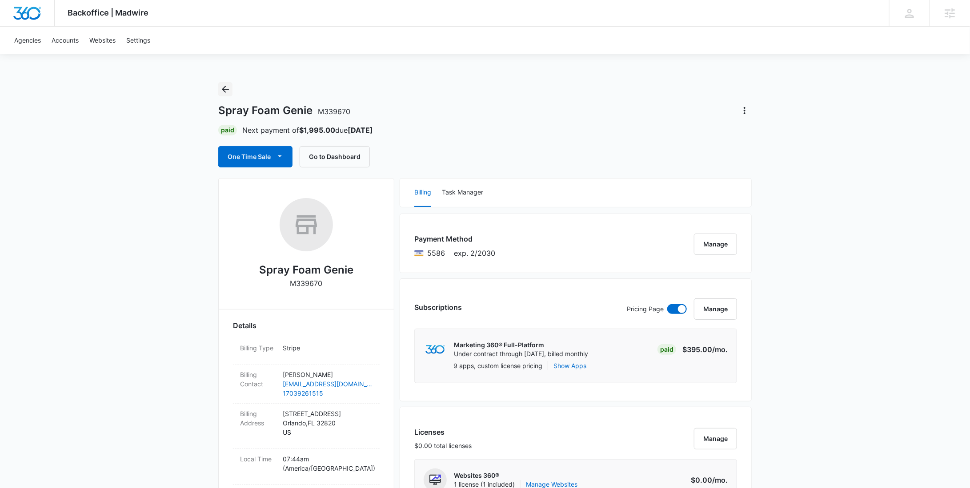
click at [230, 88] on icon "Back" at bounding box center [225, 89] width 11 height 11
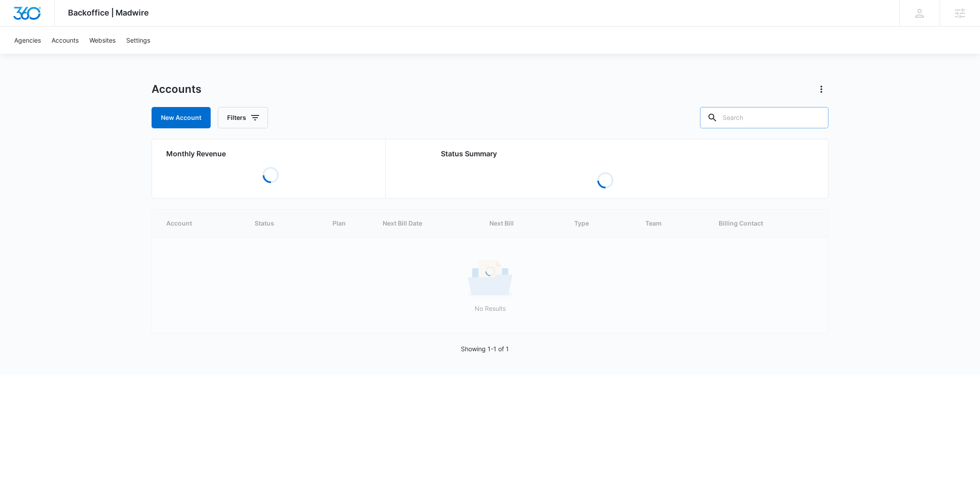
click at [757, 112] on input "text" at bounding box center [764, 117] width 128 height 21
paste input "M339619"
type input "M339619"
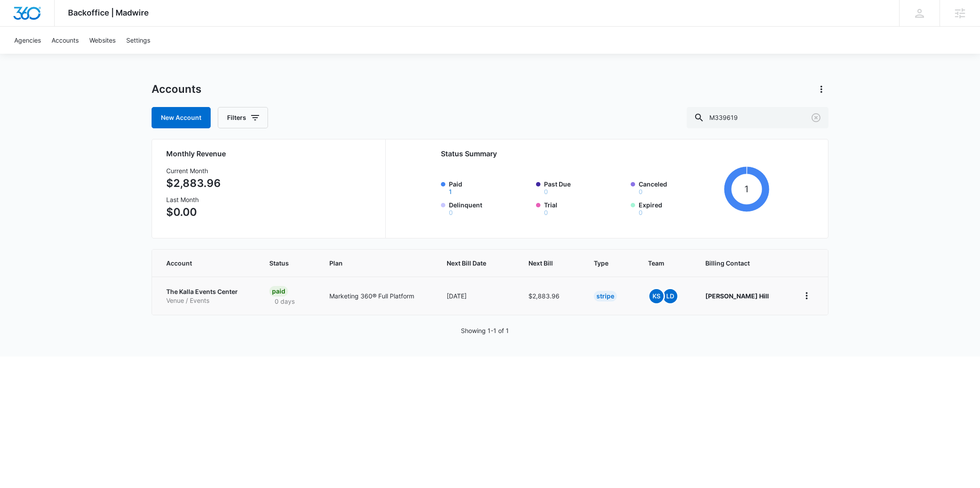
click at [217, 295] on p "The Kalla Events Center" at bounding box center [207, 292] width 82 height 9
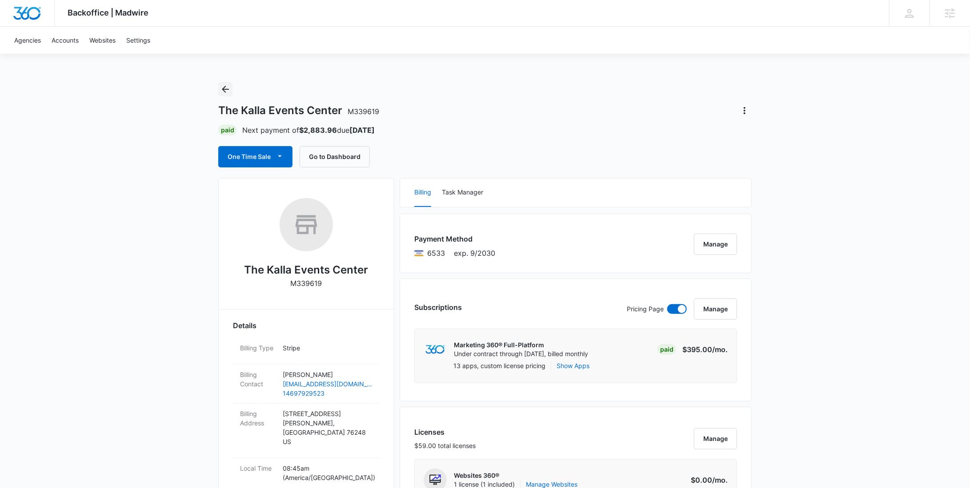
click at [224, 90] on icon "Back" at bounding box center [225, 89] width 11 height 11
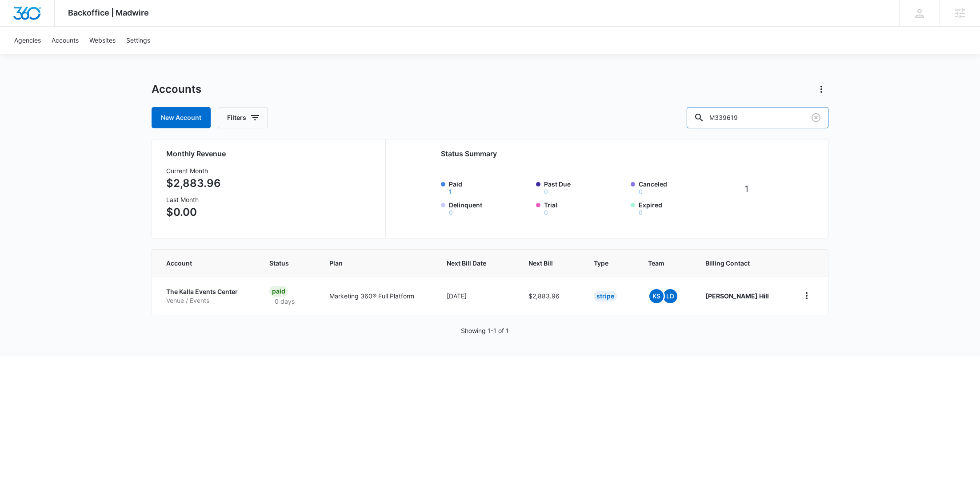
drag, startPoint x: 778, startPoint y: 112, endPoint x: 712, endPoint y: 116, distance: 66.0
click at [712, 116] on div "New Account Filters M339619" at bounding box center [490, 117] width 677 height 21
paste input "176737"
type input "M176737"
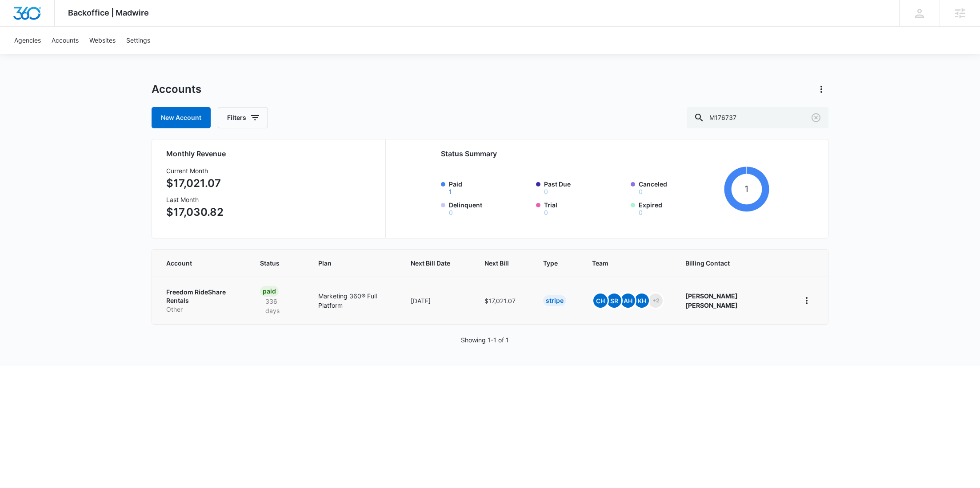
click at [236, 290] on p "Freedom RideShare Rentals" at bounding box center [202, 296] width 72 height 17
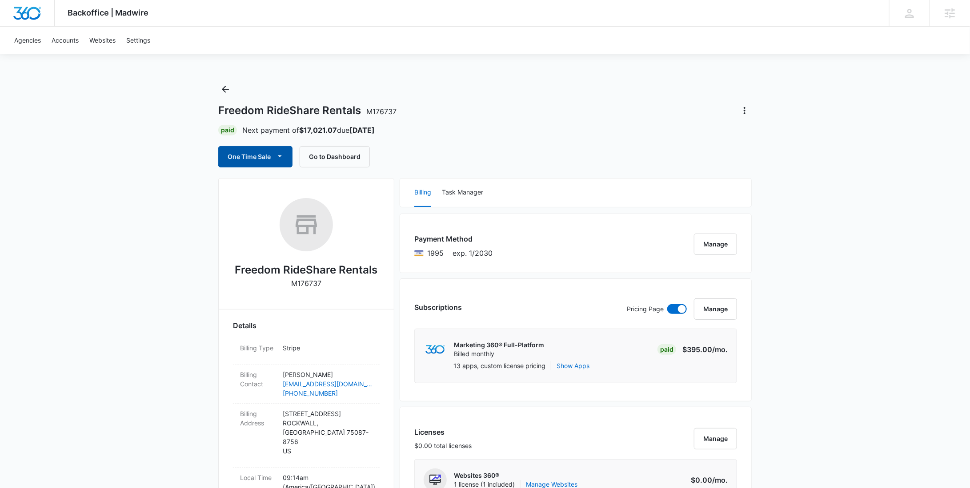
click at [263, 153] on button "One Time Sale" at bounding box center [255, 156] width 74 height 21
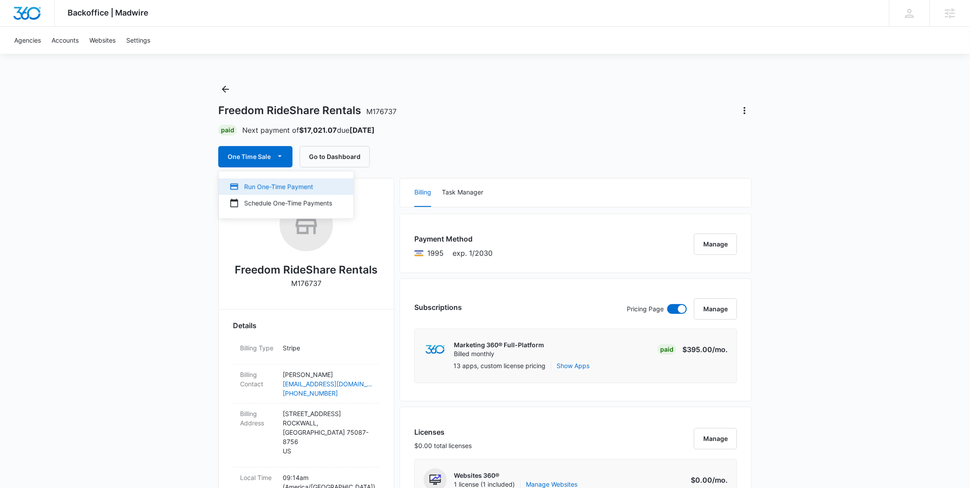
click at [278, 181] on button "Run One-Time Payment" at bounding box center [286, 187] width 135 height 16
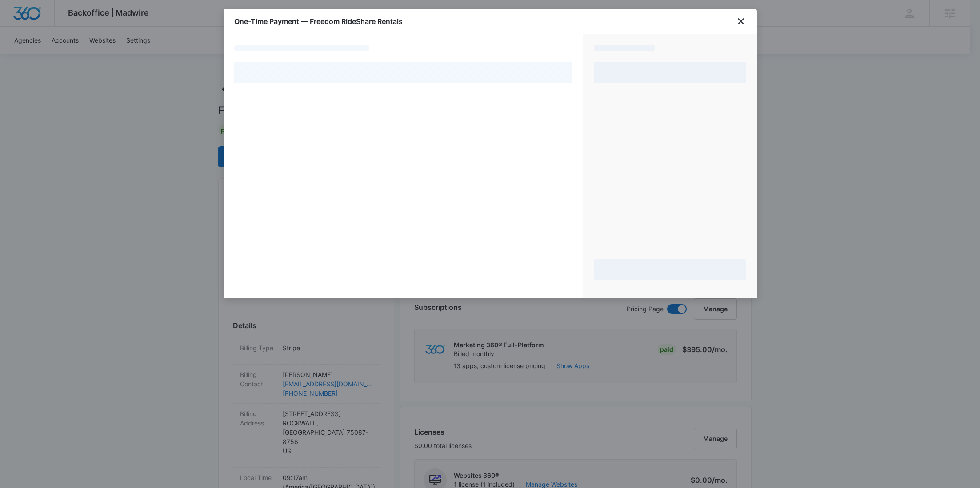
select select "pm_1QnSQQA4n8RTgNjUFVYo2Ztf"
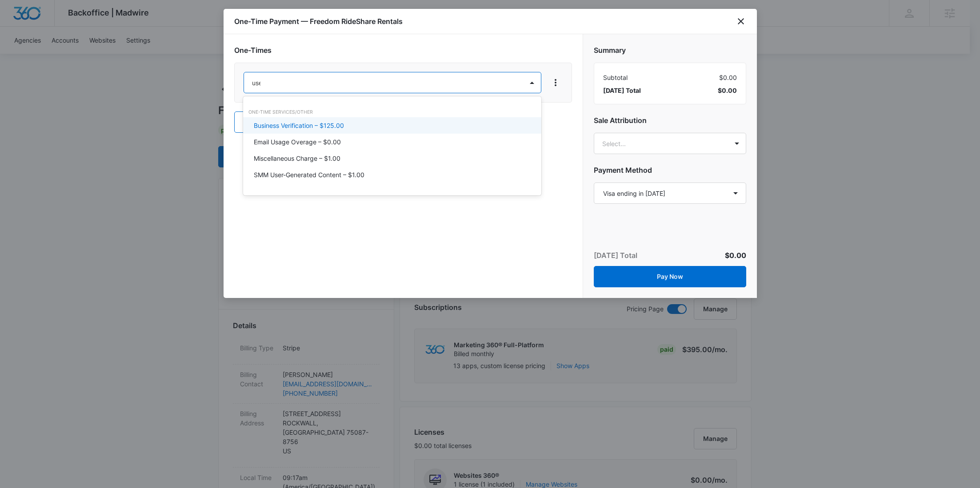
type input "user"
click at [301, 130] on p "SMM User-Generated Content – $1.00" at bounding box center [309, 125] width 111 height 9
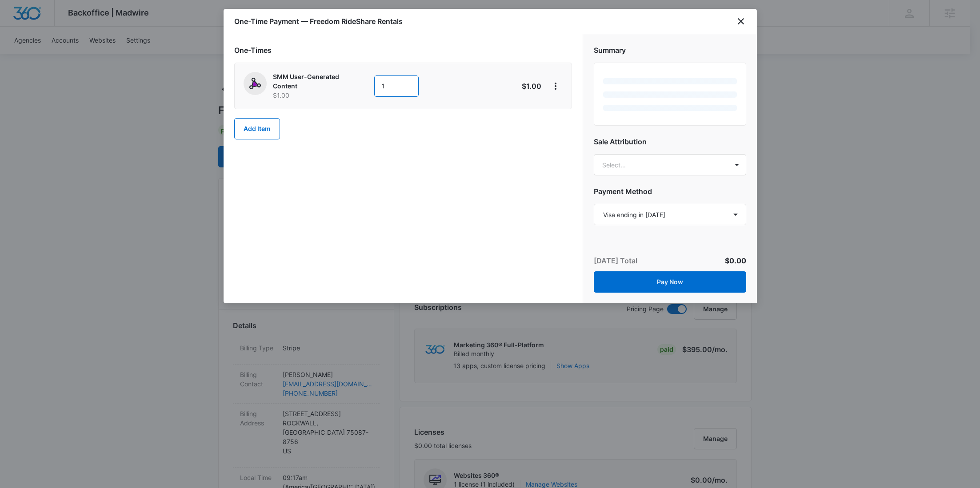
drag, startPoint x: 402, startPoint y: 86, endPoint x: 337, endPoint y: 86, distance: 65.3
click at [337, 86] on div "SMM User-Generated Content $1.00 1" at bounding box center [372, 86] width 256 height 28
paste input "550"
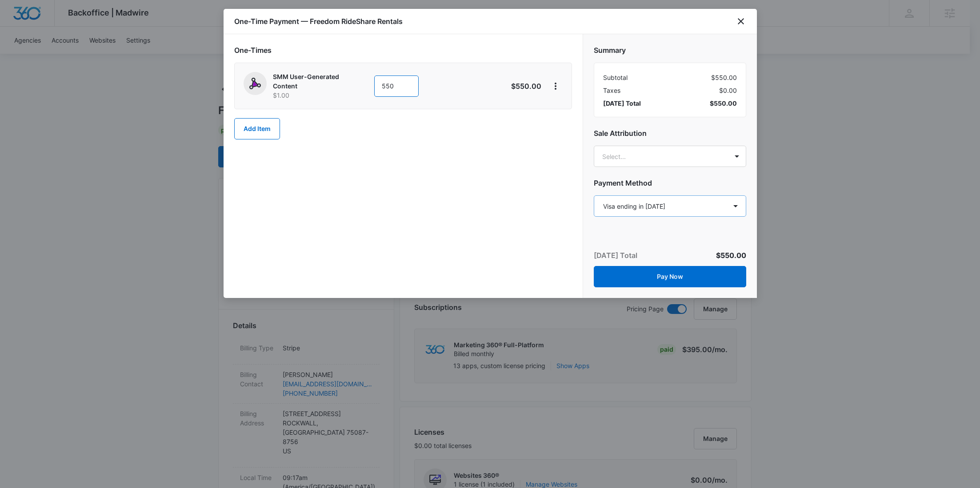
type input "550"
click at [661, 212] on select "Select a payment method Visa ending in 1995 Visa ending in 7371 Visa ending in …" at bounding box center [670, 206] width 152 height 21
select select "MANUAL_INVOICE"
click at [594, 196] on select "Select a payment method Visa ending in 1995 Visa ending in 7371 Visa ending in …" at bounding box center [670, 206] width 152 height 21
click at [679, 281] on button "Pay Now" at bounding box center [670, 276] width 152 height 21
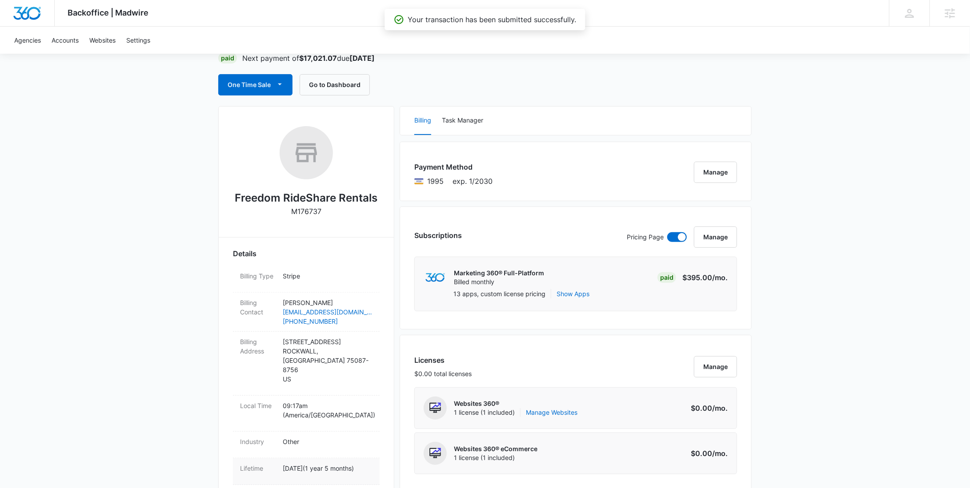
scroll to position [248, 0]
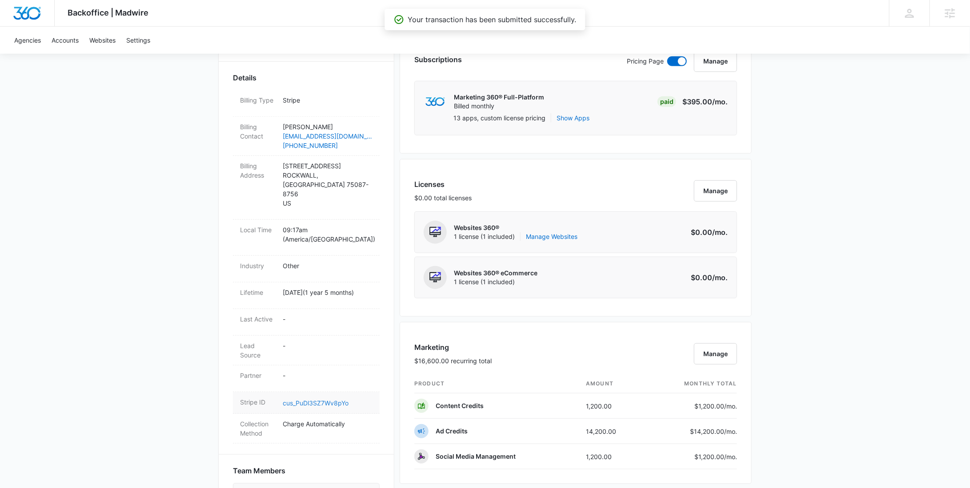
click at [307, 400] on link "cus_PuDl3SZ7Wv8pYo" at bounding box center [316, 404] width 66 height 8
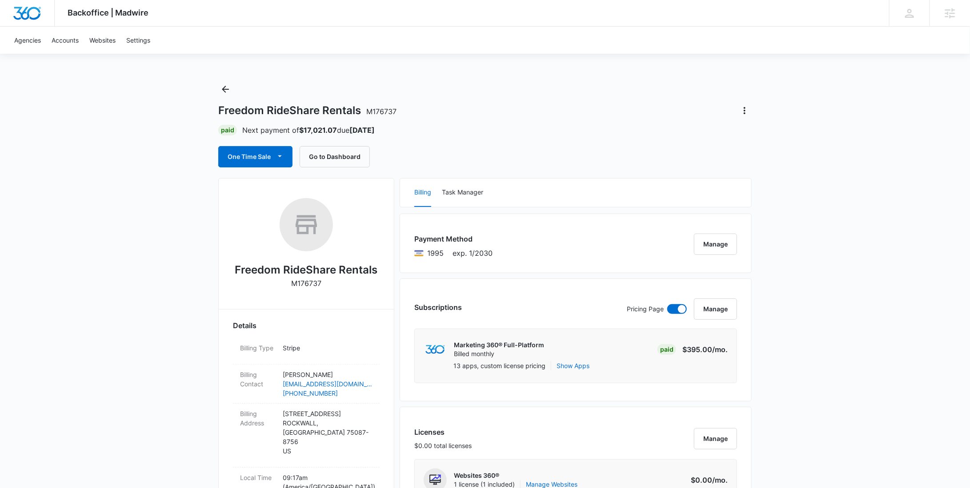
scroll to position [675, 0]
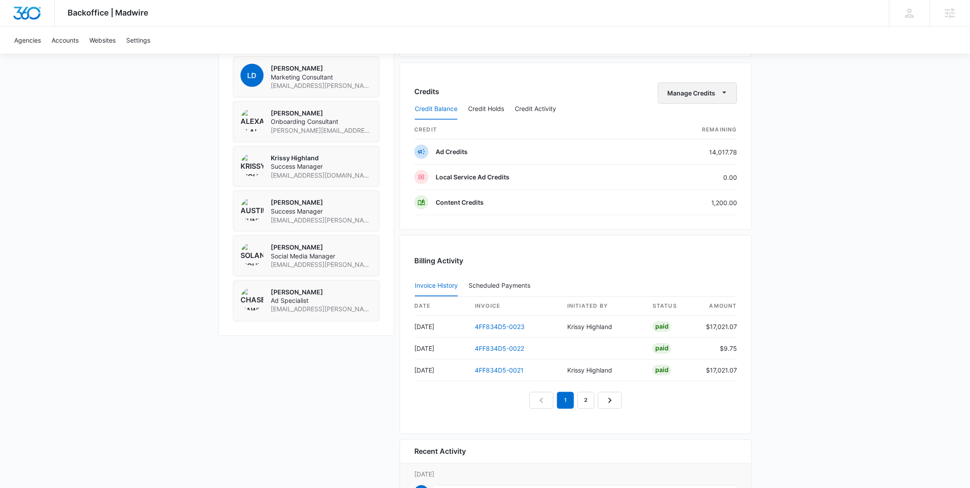
click at [712, 88] on button "Manage Credits" at bounding box center [697, 93] width 79 height 21
click at [695, 130] on div "Withdraw Credits" at bounding box center [711, 133] width 83 height 6
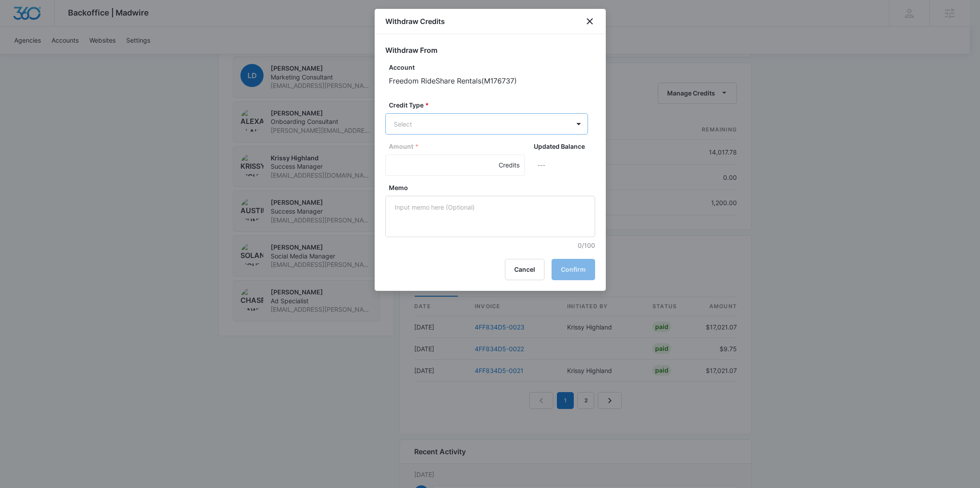
click at [444, 197] on p "Content Credits (1200.00 Credits)" at bounding box center [466, 200] width 99 height 9
click at [416, 162] on input "Amount *" at bounding box center [455, 166] width 140 height 21
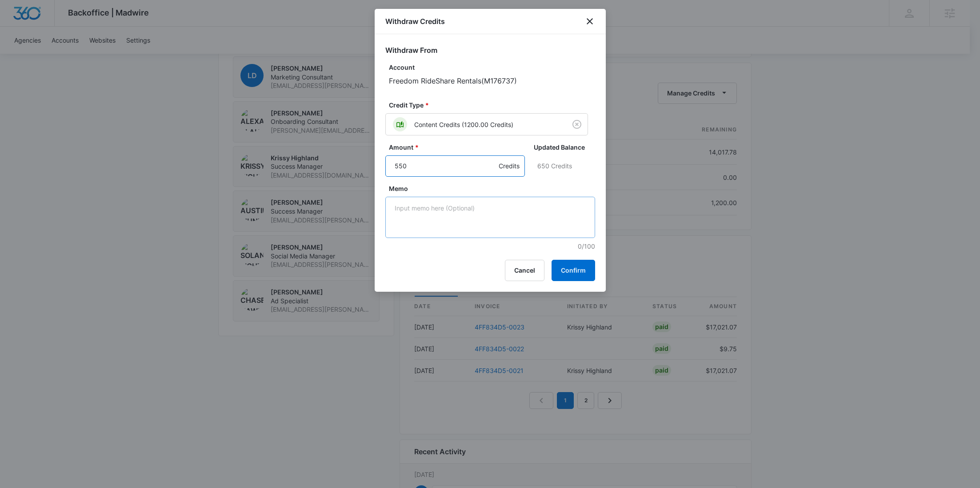
type input "550"
click at [421, 214] on textarea "Memo" at bounding box center [490, 217] width 210 height 41
paste textarea "4FF834D5-0024"
type textarea "4FF834D5-0024 SMM UGC"
click at [584, 270] on button "Confirm" at bounding box center [574, 270] width 44 height 21
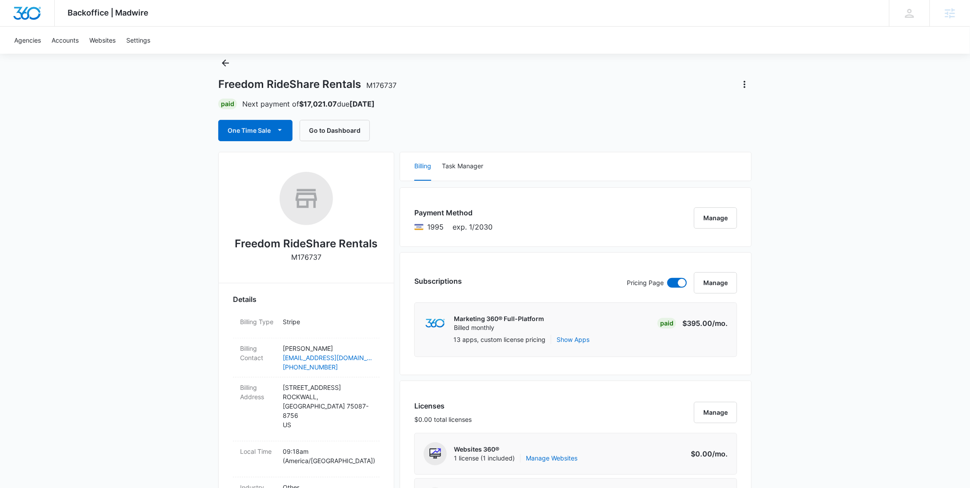
scroll to position [0, 0]
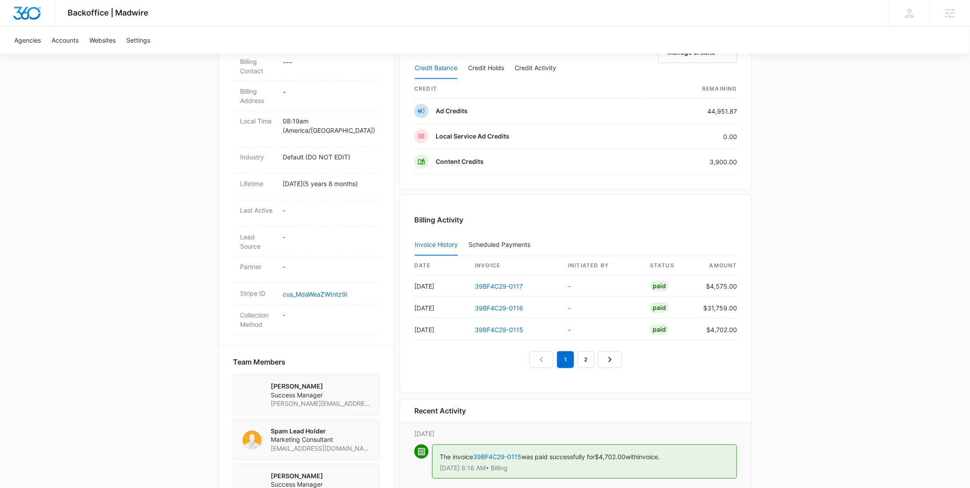
scroll to position [210, 0]
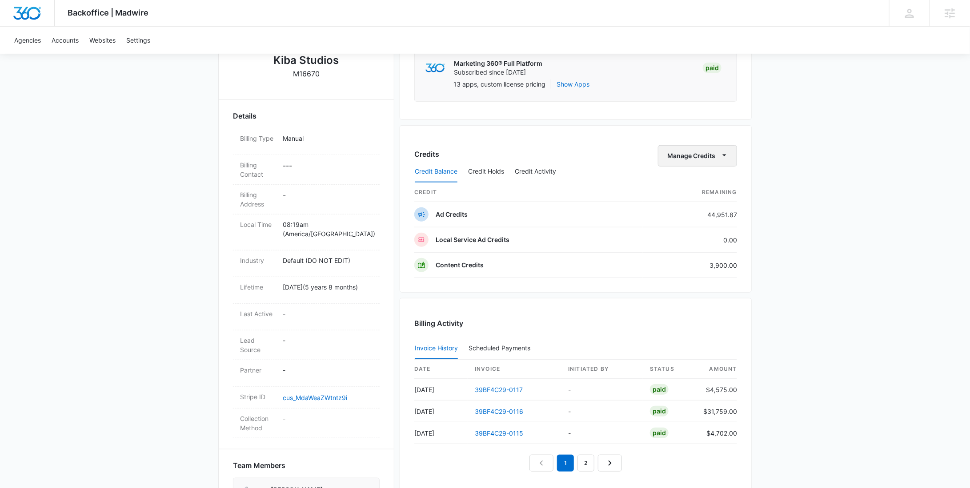
click at [726, 155] on icon "button" at bounding box center [724, 155] width 9 height 9
click at [714, 223] on div "Transfer To Another Account" at bounding box center [711, 223] width 83 height 6
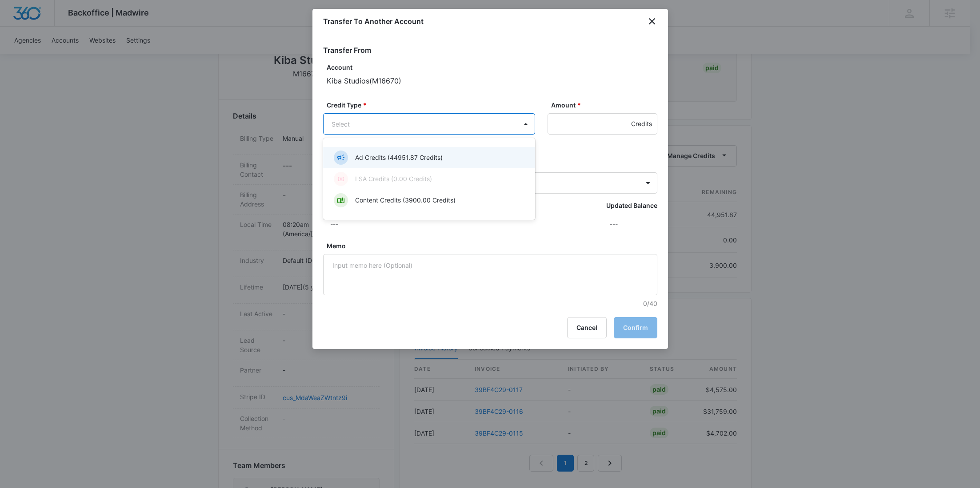
click at [465, 126] on body "Backoffice | Madwire Apps Settings [PERSON_NAME] Young [EMAIL_ADDRESS][PERSON_N…" at bounding box center [490, 257] width 980 height 934
click at [440, 158] on p "Ad Credits (44951.87 Credits)" at bounding box center [399, 157] width 88 height 9
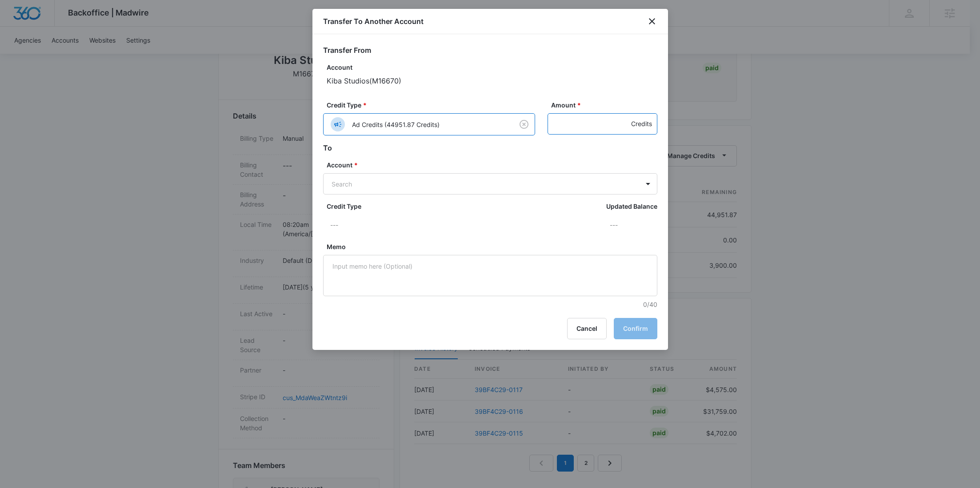
click at [584, 122] on input "Amount *" at bounding box center [603, 123] width 110 height 21
paste input "34491"
type input "34491"
drag, startPoint x: 578, startPoint y: 128, endPoint x: 505, endPoint y: 124, distance: 72.5
click at [505, 124] on div "Credit Type * Ad Credits (44951.87 Credits) Amount * 34491 Credits" at bounding box center [490, 121] width 334 height 42
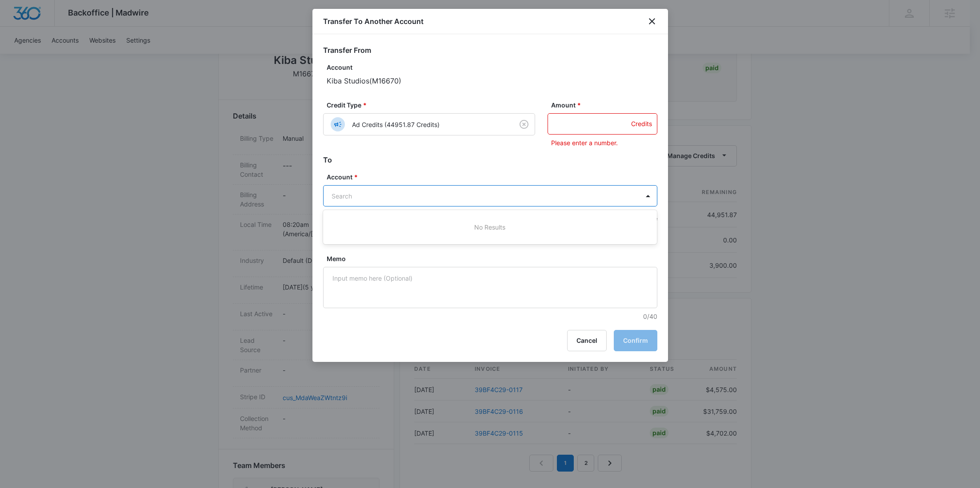
click at [389, 191] on body "Backoffice | Madwire Apps Settings [PERSON_NAME] Young [EMAIL_ADDRESS][PERSON_N…" at bounding box center [490, 257] width 980 height 934
paste input "M34491"
type input "M34491"
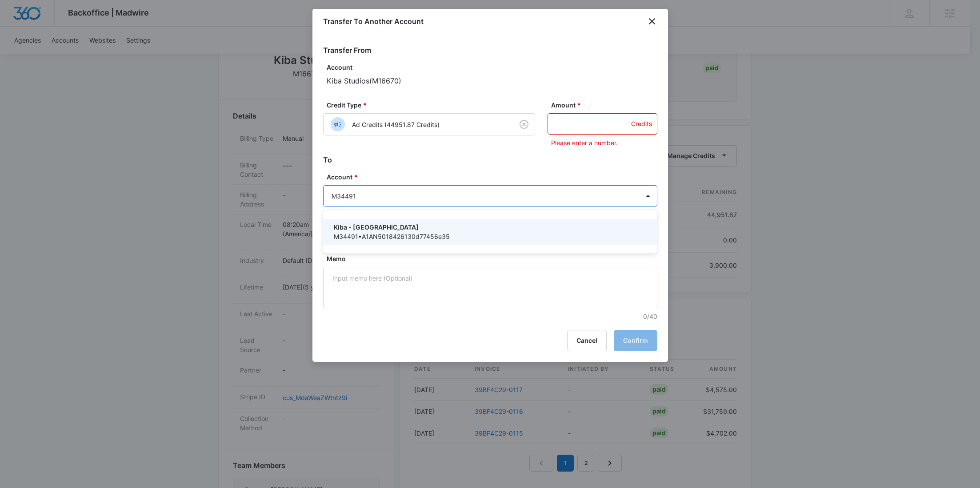
click at [374, 223] on p "Kiba - [GEOGRAPHIC_DATA]" at bounding box center [489, 227] width 311 height 9
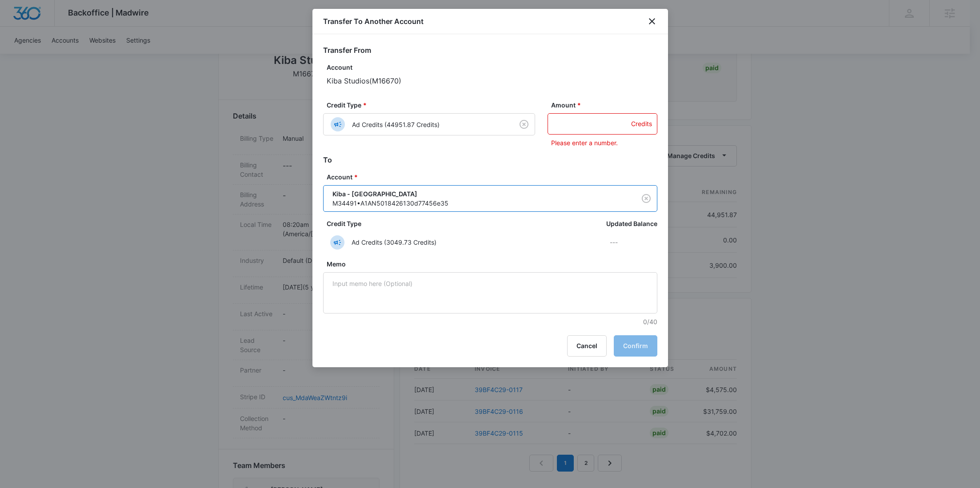
click at [585, 124] on input "Amount *" at bounding box center [603, 123] width 110 height 21
paste input "1425"
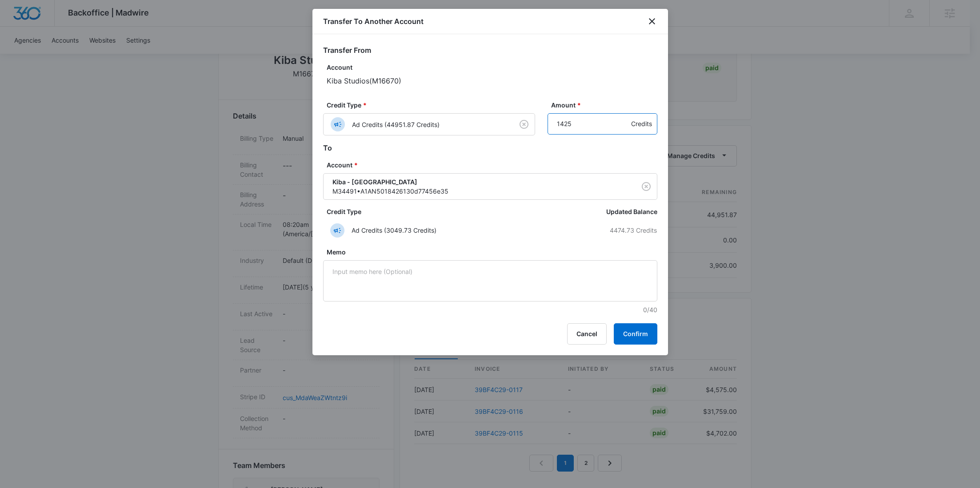
type input "1425"
click at [647, 336] on button "Confirm" at bounding box center [636, 334] width 44 height 21
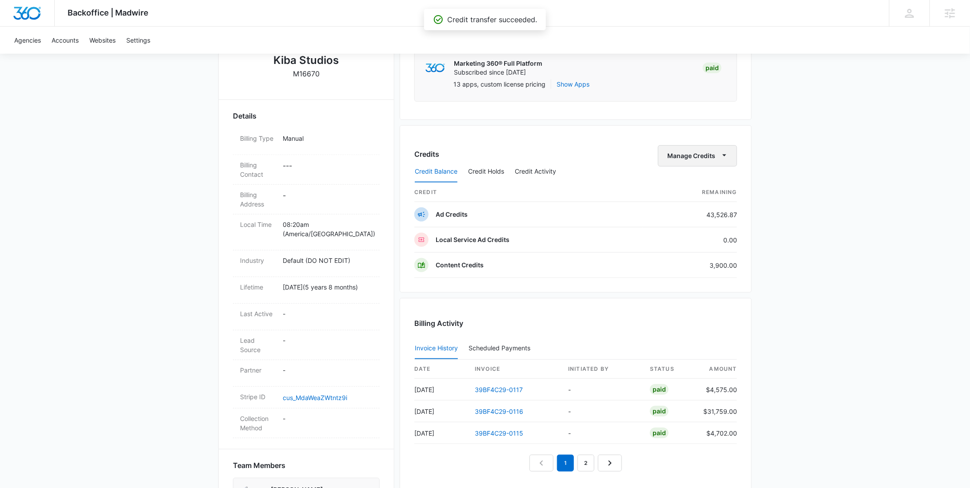
click at [716, 148] on button "Manage Credits" at bounding box center [697, 155] width 79 height 21
click at [705, 223] on div "Transfer To Another Account" at bounding box center [711, 223] width 83 height 6
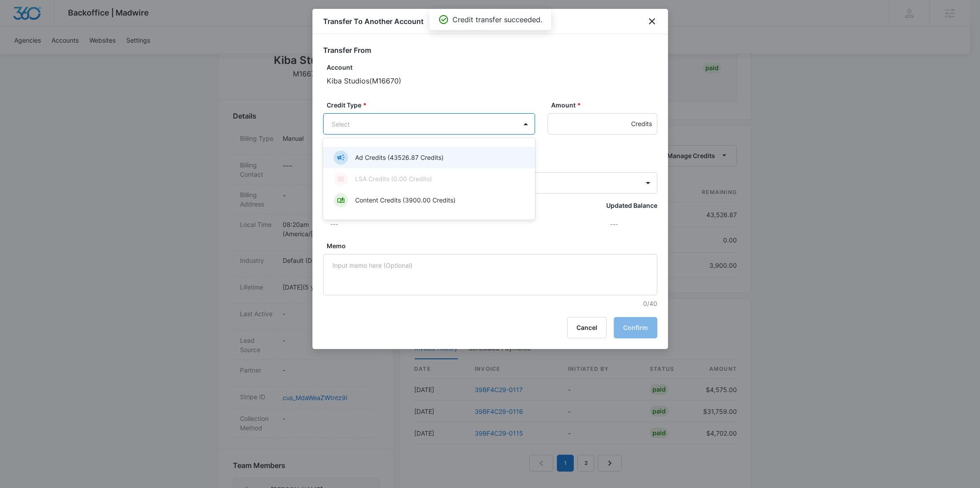
click at [502, 127] on body "Backoffice | Madwire Apps Settings [PERSON_NAME] Young [EMAIL_ADDRESS][PERSON_N…" at bounding box center [490, 257] width 980 height 934
click at [455, 157] on div "Ad Credits (43526.87 Credits)" at bounding box center [428, 158] width 189 height 14
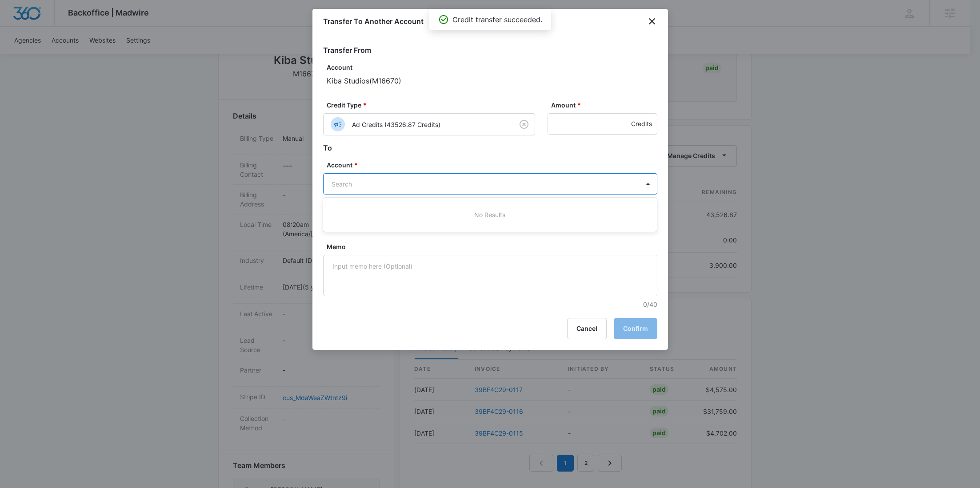
click at [453, 184] on body "Backoffice | Madwire Apps Settings [PERSON_NAME] Young [EMAIL_ADDRESS][PERSON_N…" at bounding box center [490, 257] width 980 height 934
paste input "M34489"
type input "M34489"
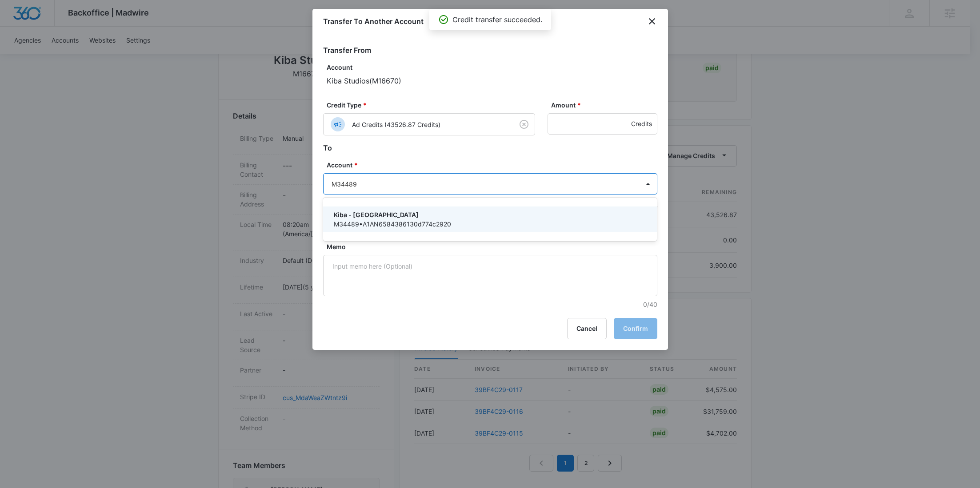
click at [407, 216] on p "Kiba - [GEOGRAPHIC_DATA]" at bounding box center [489, 214] width 311 height 9
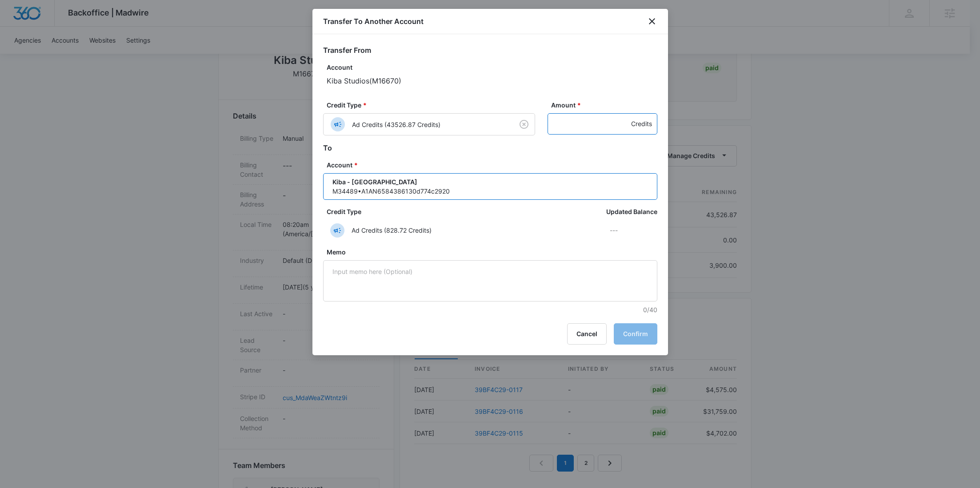
click at [589, 120] on input "Amount *" at bounding box center [603, 123] width 110 height 21
paste input "950"
type input "950"
click at [640, 334] on button "Confirm" at bounding box center [636, 334] width 44 height 21
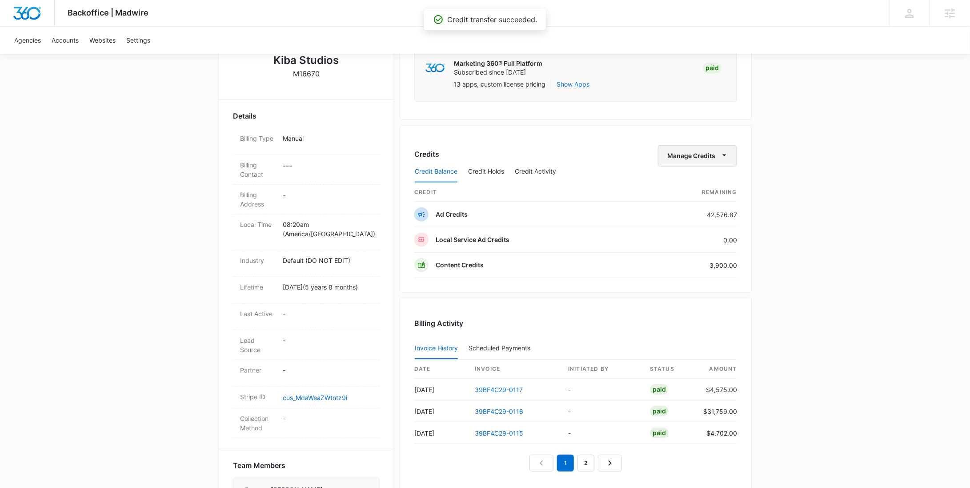
click at [692, 152] on button "Manage Credits" at bounding box center [697, 155] width 79 height 21
click at [692, 221] on div "Transfer To Another Account" at bounding box center [711, 223] width 83 height 6
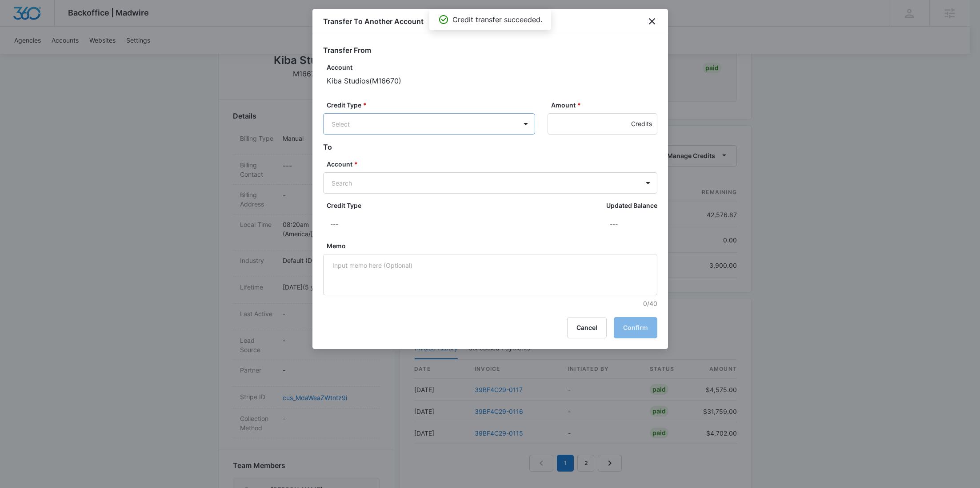
click at [461, 126] on body "Backoffice | Madwire Apps Settings [PERSON_NAME] Young [EMAIL_ADDRESS][PERSON_N…" at bounding box center [490, 257] width 980 height 934
click at [417, 163] on div "Ad Credits (42576.87 Credits)" at bounding box center [428, 158] width 189 height 14
click at [408, 188] on body "Backoffice | Madwire Apps Settings [PERSON_NAME] Young [EMAIL_ADDRESS][PERSON_N…" at bounding box center [490, 257] width 980 height 934
paste input "M34487"
type input "M34487"
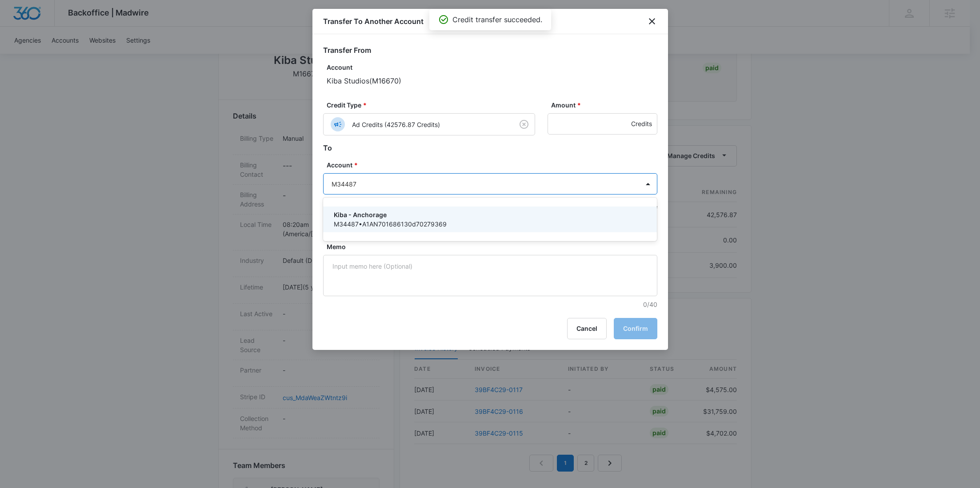
click at [393, 210] on p "Kiba - Anchorage" at bounding box center [489, 214] width 311 height 9
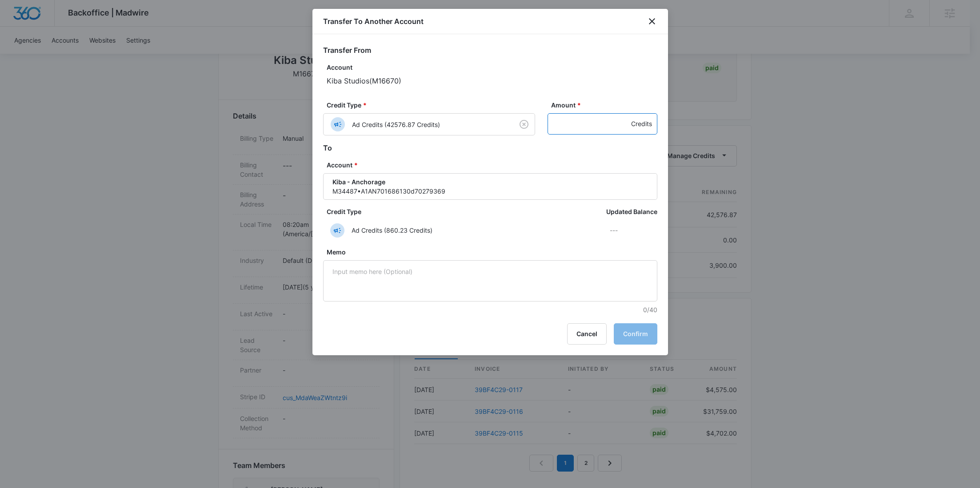
click at [582, 120] on input "Amount *" at bounding box center [603, 123] width 110 height 21
paste input "1425"
type input "1425"
click at [629, 326] on button "Confirm" at bounding box center [636, 334] width 44 height 21
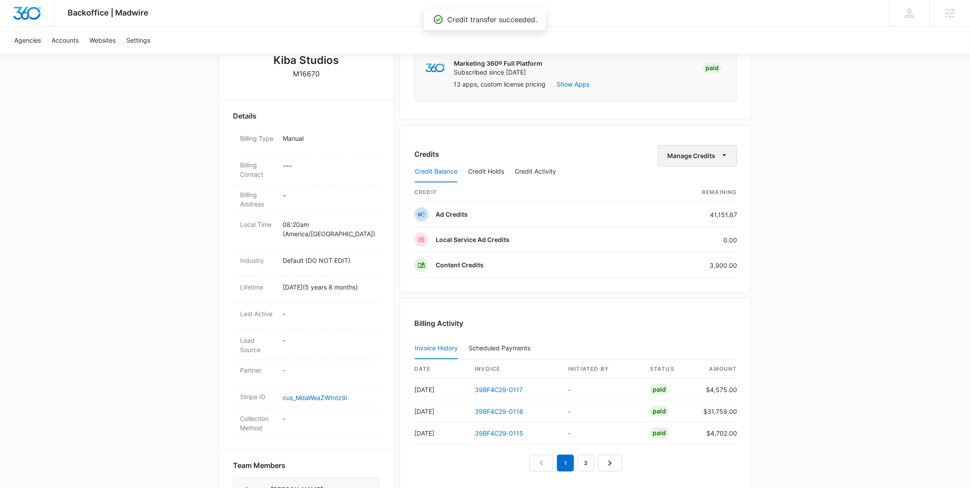
click at [714, 151] on button "Manage Credits" at bounding box center [697, 155] width 79 height 21
click at [706, 224] on div "Transfer To Another Account" at bounding box center [711, 223] width 83 height 6
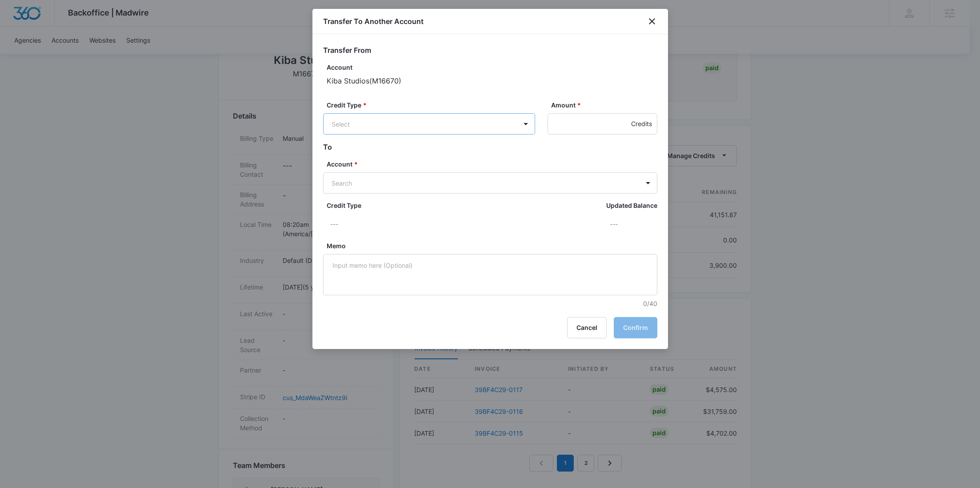
click at [449, 128] on body "Backoffice | Madwire Apps Settings [PERSON_NAME] Young [EMAIL_ADDRESS][PERSON_N…" at bounding box center [490, 257] width 980 height 934
click at [423, 167] on div "Ad Credits (41151.87 Credits)" at bounding box center [429, 157] width 212 height 21
click at [414, 170] on div "Account * Search" at bounding box center [490, 177] width 334 height 34
click at [414, 176] on body "Backoffice | Madwire Apps Settings [PERSON_NAME] Young [EMAIL_ADDRESS][PERSON_N…" at bounding box center [490, 257] width 980 height 934
paste input "M34492"
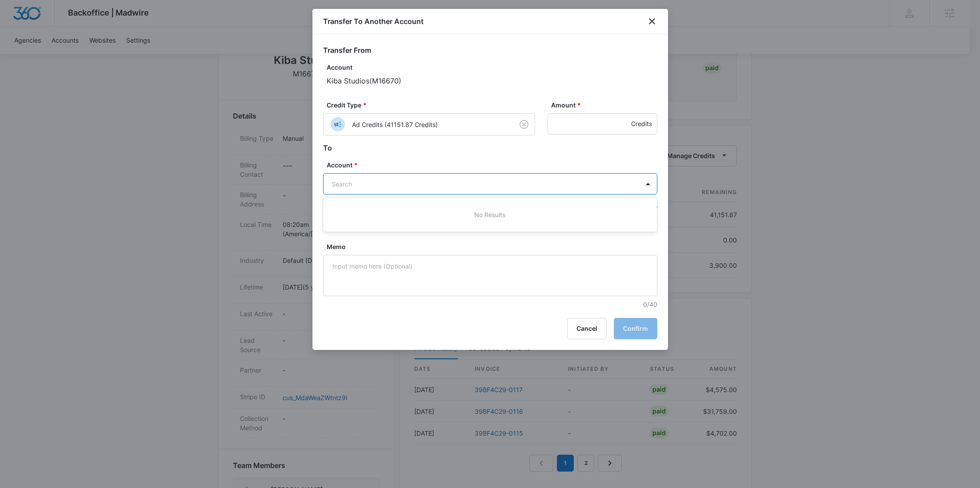
type input "M34492"
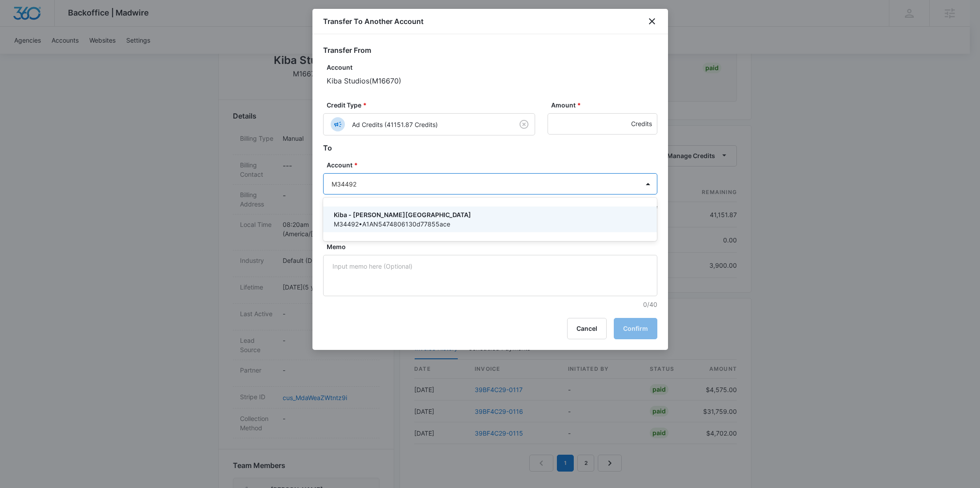
click at [399, 216] on p "Kiba - [PERSON_NAME][GEOGRAPHIC_DATA]" at bounding box center [489, 214] width 311 height 9
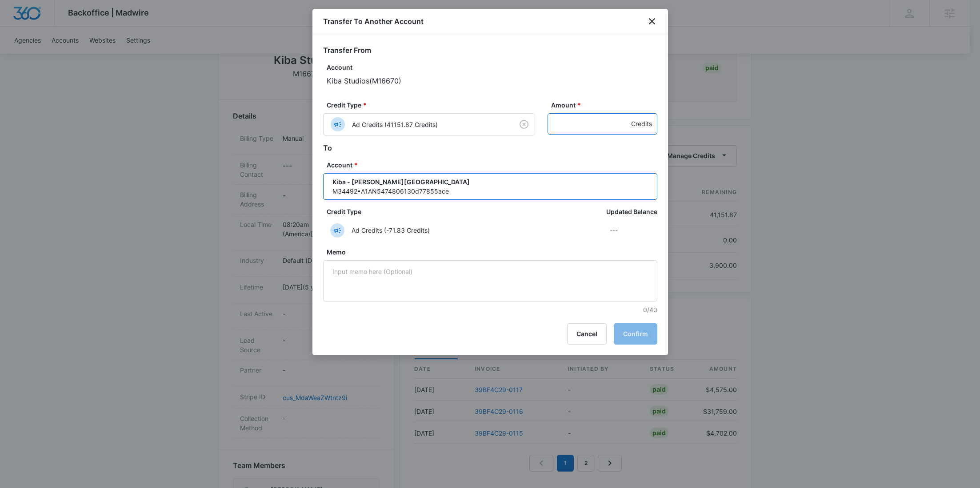
click at [584, 127] on input "Amount *" at bounding box center [603, 123] width 110 height 21
paste input "1510"
type input "1510"
click at [630, 332] on button "Confirm" at bounding box center [636, 334] width 44 height 21
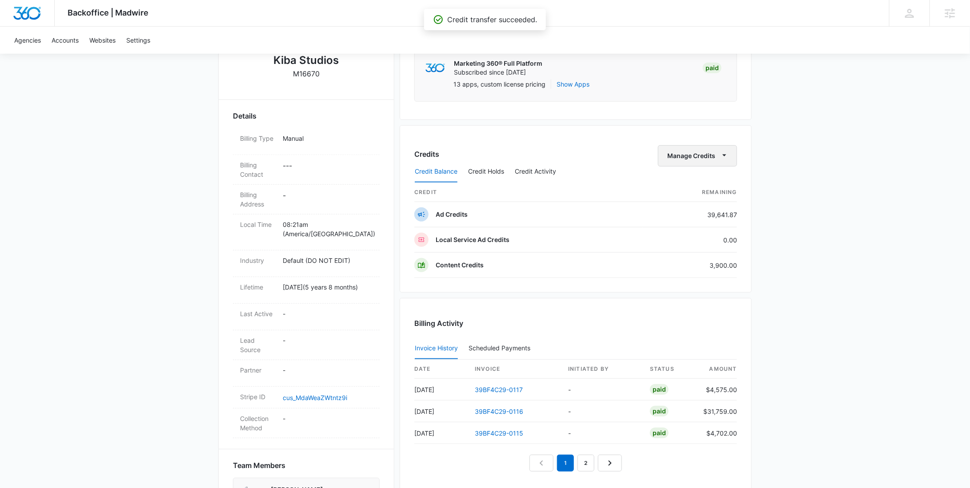
click at [708, 152] on button "Manage Credits" at bounding box center [697, 155] width 79 height 21
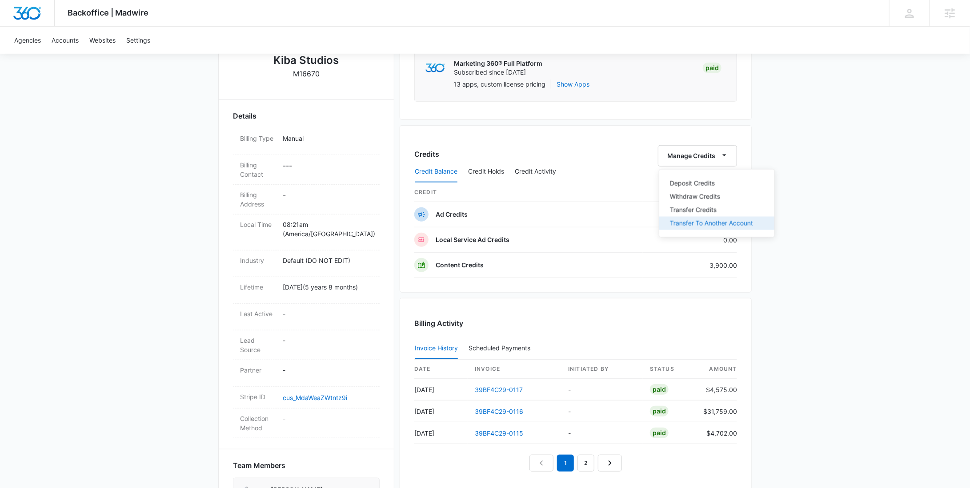
click at [708, 220] on div "Transfer To Another Account" at bounding box center [711, 223] width 83 height 6
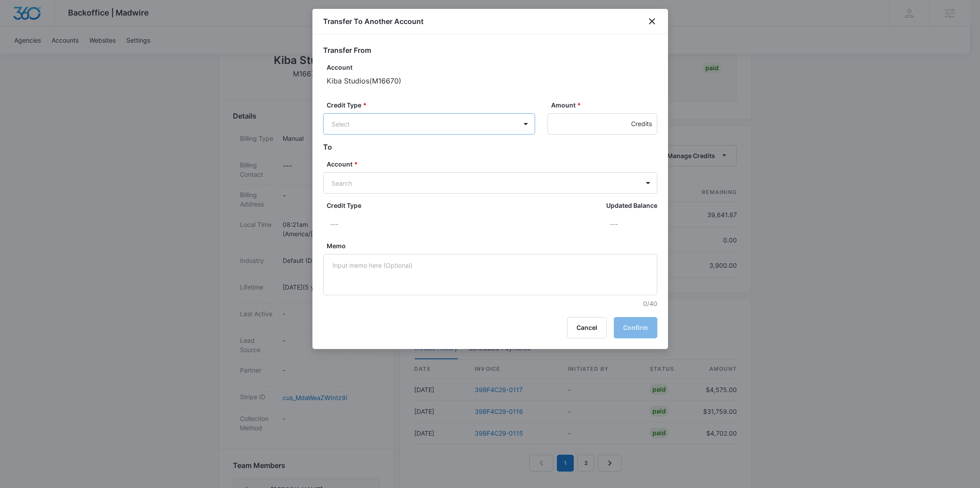
click at [445, 124] on body "Backoffice | Madwire Apps Settings RY Rochelle Young rochelle.young@madwire.com…" at bounding box center [490, 257] width 980 height 934
drag, startPoint x: 424, startPoint y: 155, endPoint x: 414, endPoint y: 172, distance: 19.4
click at [424, 156] on p "Ad Credits (39641.87 Credits)" at bounding box center [399, 157] width 88 height 9
click at [405, 178] on body "Backoffice | Madwire Apps Settings RY Rochelle Young rochelle.young@madwire.com…" at bounding box center [490, 257] width 980 height 934
paste input "M34488"
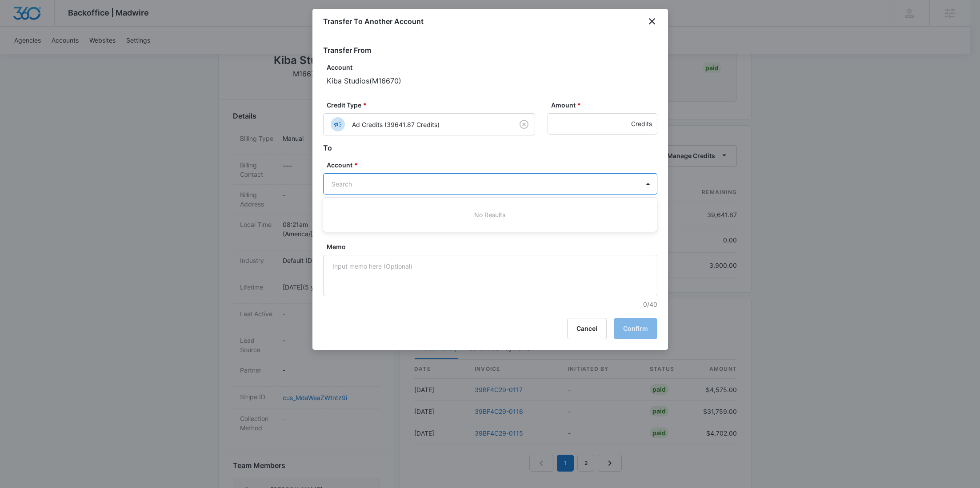
type input "M34488"
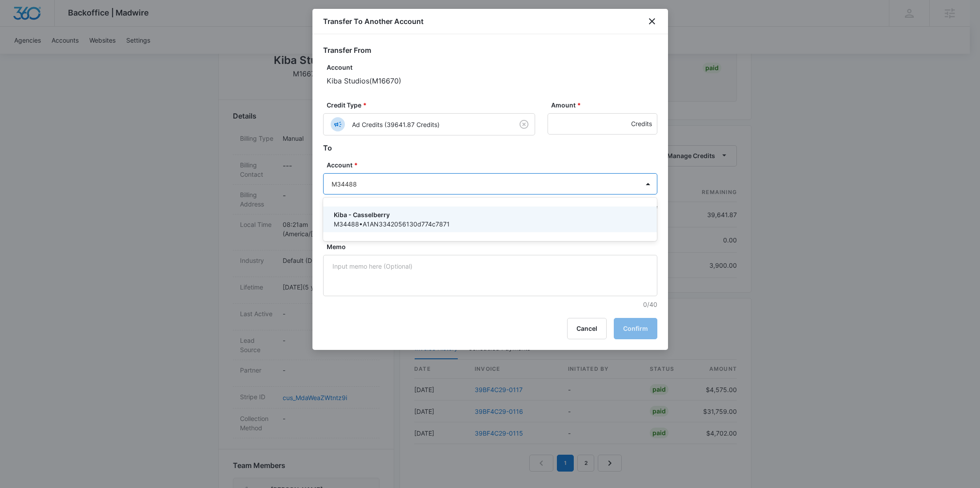
click at [400, 213] on p "Kiba - Casselberry" at bounding box center [489, 214] width 311 height 9
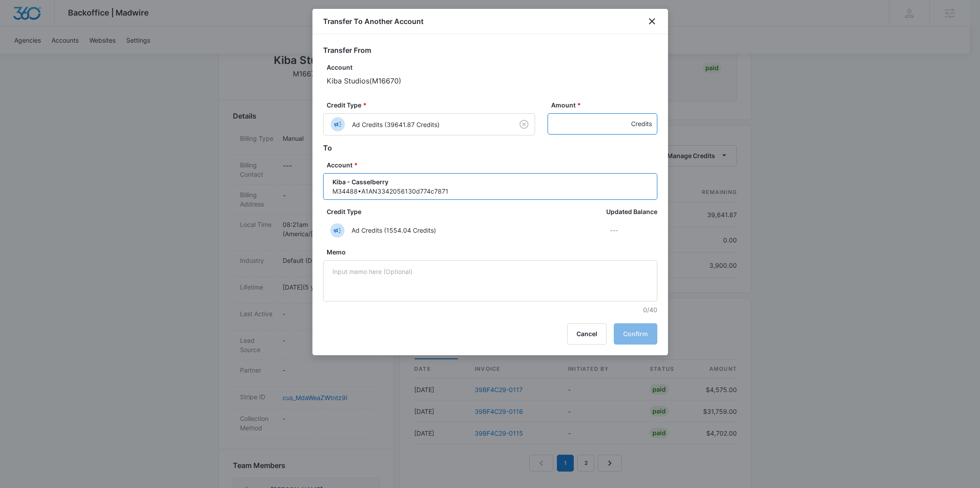
click at [582, 128] on input "Amount *" at bounding box center [603, 123] width 110 height 21
paste input "1856"
type input "1856"
click at [635, 328] on button "Confirm" at bounding box center [636, 334] width 44 height 21
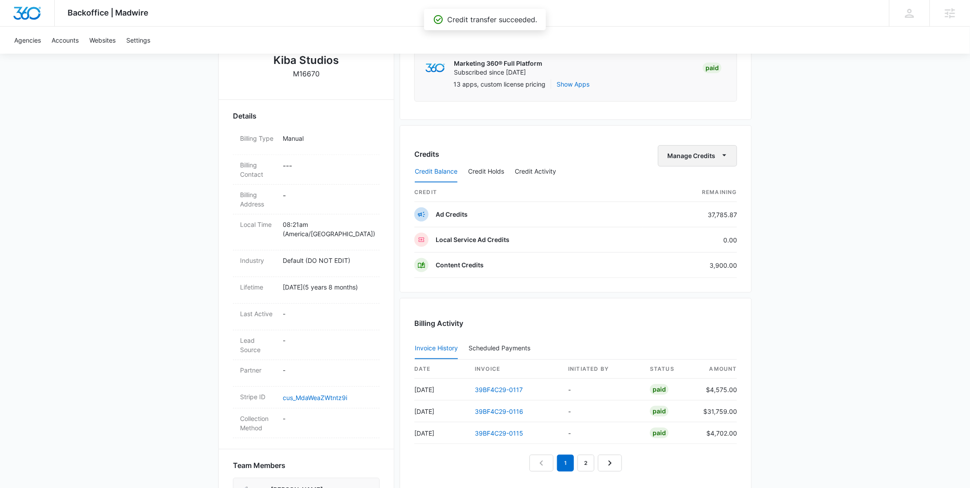
click at [703, 153] on button "Manage Credits" at bounding box center [697, 155] width 79 height 21
click at [700, 223] on div "Transfer To Another Account" at bounding box center [711, 223] width 83 height 6
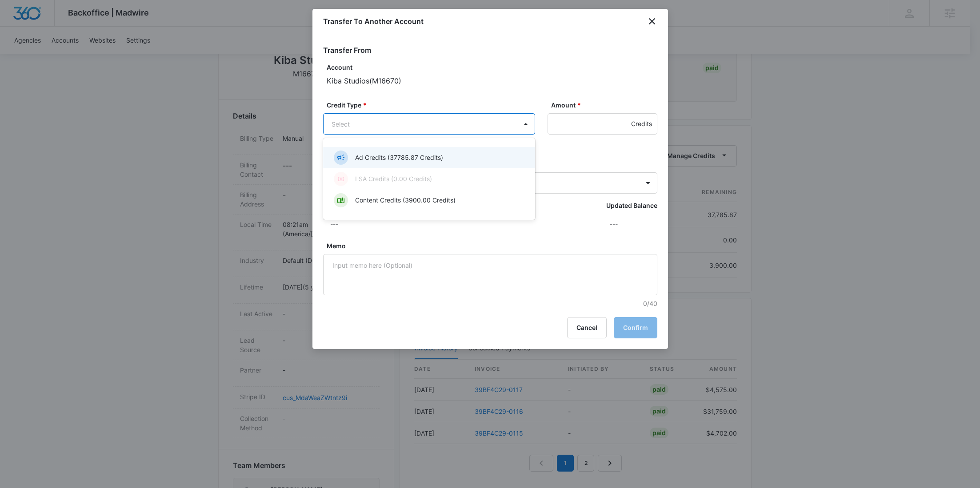
click at [433, 129] on body "Backoffice | Madwire Apps Settings RY Rochelle Young rochelle.young@madwire.com…" at bounding box center [490, 257] width 980 height 934
click at [412, 156] on p "Ad Credits (37785.87 Credits)" at bounding box center [399, 157] width 88 height 9
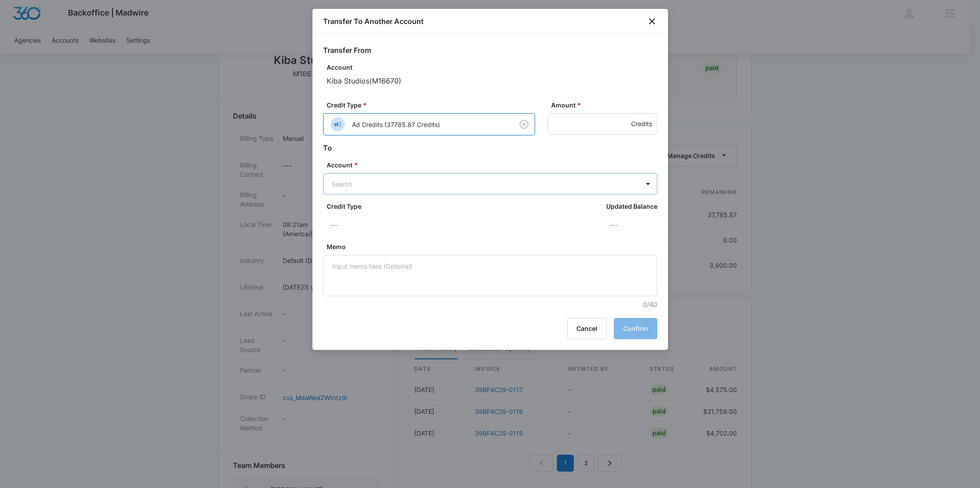
click at [392, 188] on body "Backoffice | Madwire Apps Settings RY Rochelle Young rochelle.young@madwire.com…" at bounding box center [490, 257] width 980 height 934
paste input "M34494"
type input "M34494"
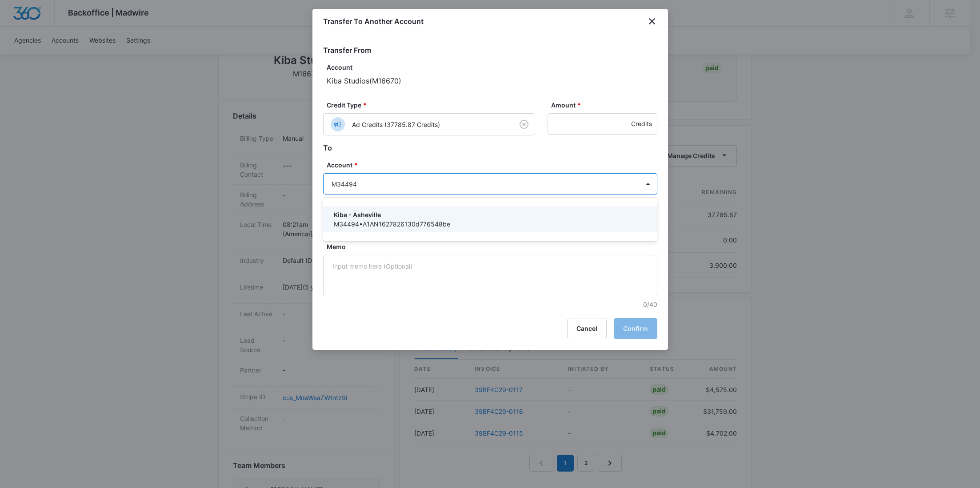
click at [397, 210] on div "Kiba - Asheville M34494 • A1AN1627826130d776548be" at bounding box center [490, 220] width 334 height 26
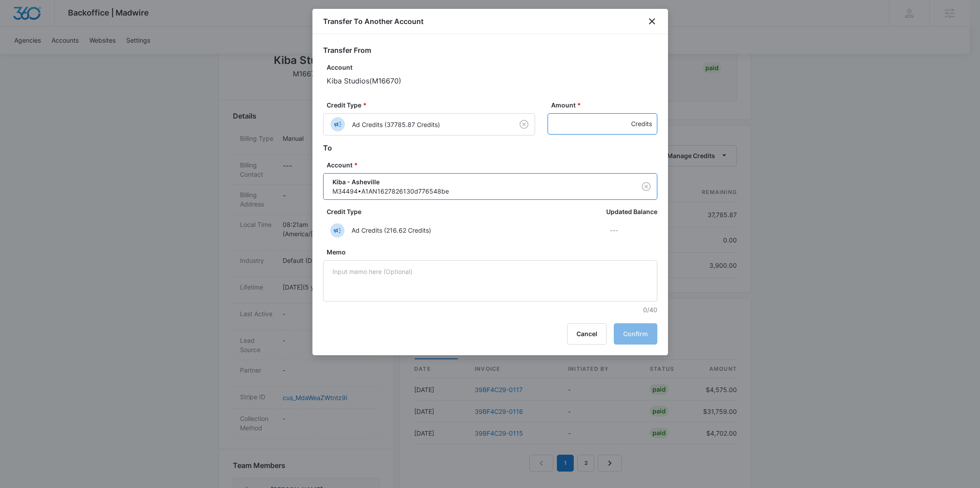
click at [600, 133] on input "Amount *" at bounding box center [603, 123] width 110 height 21
paste input "1568"
type input "1568"
click at [635, 332] on button "Confirm" at bounding box center [636, 334] width 44 height 21
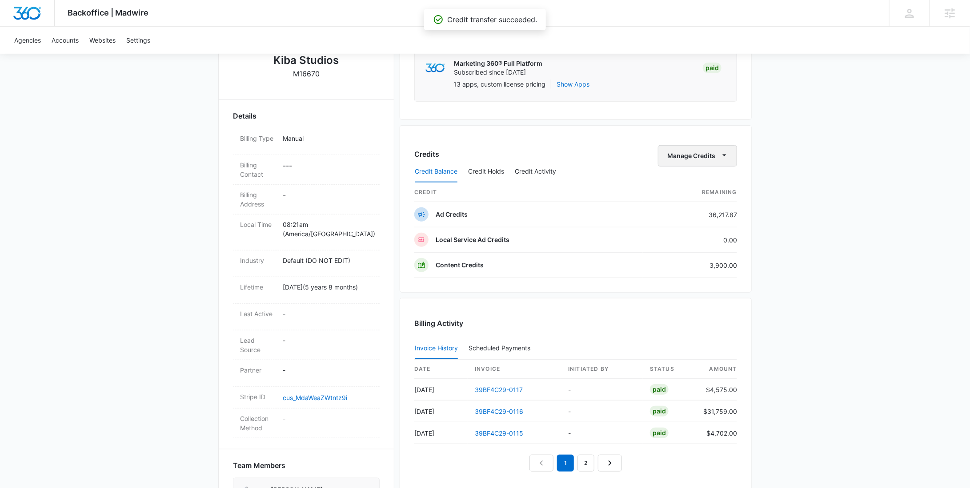
click at [692, 148] on button "Manage Credits" at bounding box center [697, 155] width 79 height 21
click at [690, 222] on div "Transfer To Another Account" at bounding box center [711, 223] width 83 height 6
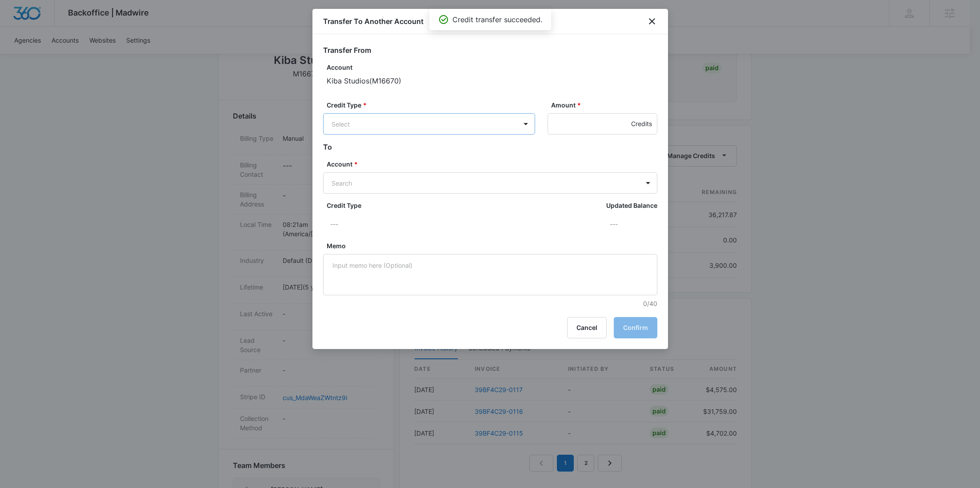
click at [419, 128] on body "Backoffice | Madwire Apps Settings RY Rochelle Young rochelle.young@madwire.com…" at bounding box center [490, 257] width 980 height 934
click at [408, 155] on p "Ad Credits (36217.87 Credits)" at bounding box center [398, 157] width 86 height 9
click at [372, 175] on body "Backoffice | Madwire Apps Settings RY Rochelle Young rochelle.young@madwire.com…" at bounding box center [490, 257] width 980 height 934
paste input "M34498"
type input "M34498"
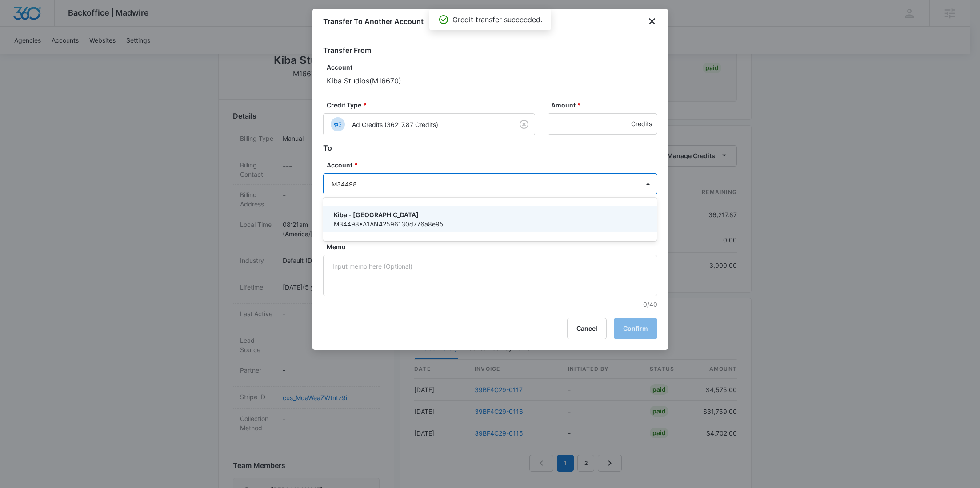
click at [381, 212] on p "Kiba - Longmont" at bounding box center [489, 214] width 311 height 9
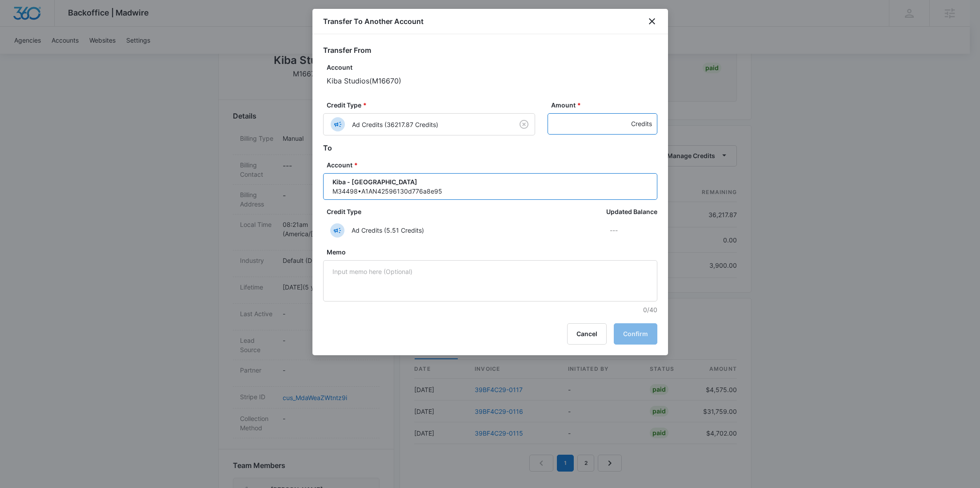
click at [579, 115] on input "Amount *" at bounding box center [603, 123] width 110 height 21
paste input "2823"
type input "2823"
click at [628, 340] on button "Confirm" at bounding box center [636, 334] width 44 height 21
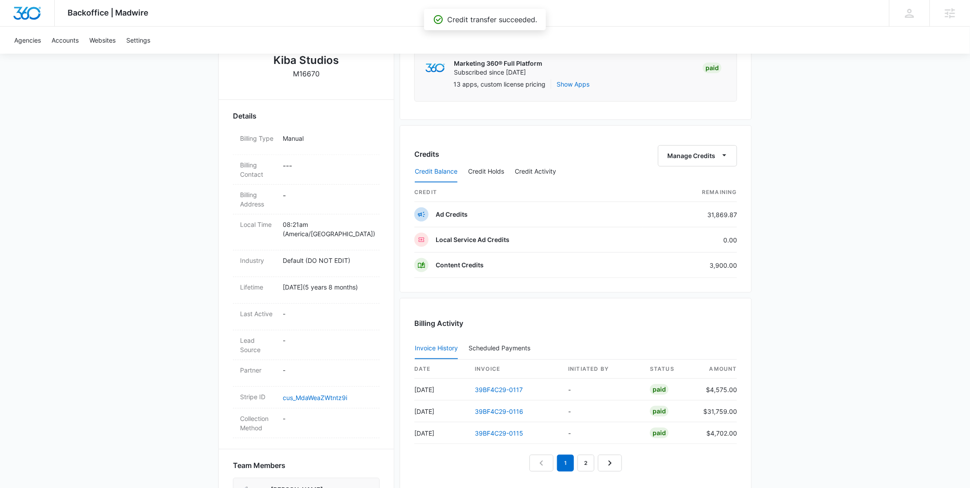
click at [698, 143] on div "Credits Manage Credits Credit Balance Credit Holds Credit Activity credit Remai…" at bounding box center [576, 209] width 352 height 168
click at [698, 152] on button "Manage Credits" at bounding box center [697, 155] width 79 height 21
click at [684, 220] on div "Transfer To Another Account" at bounding box center [711, 223] width 83 height 6
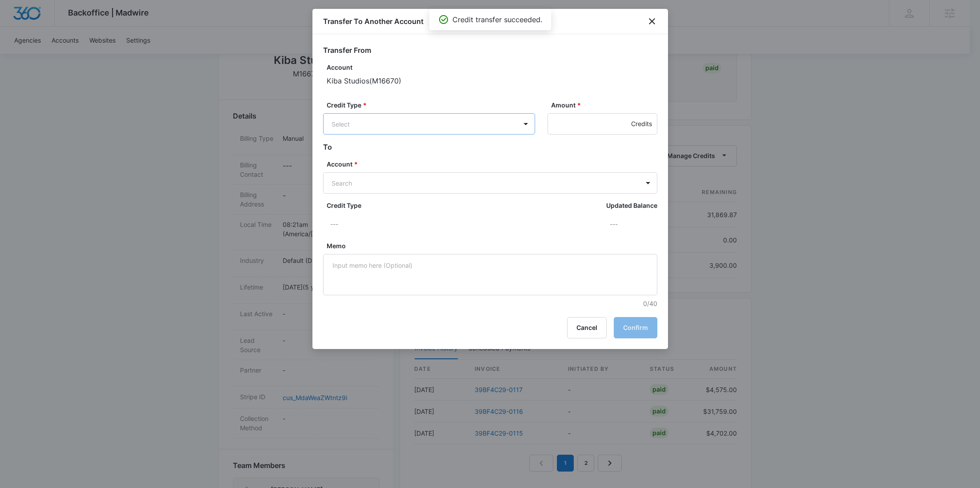
click at [483, 115] on body "Backoffice | Madwire Apps Settings RY Rochelle Young rochelle.young@madwire.com…" at bounding box center [490, 257] width 980 height 934
click at [430, 157] on p "Ad Credits (31869.87 Credits)" at bounding box center [399, 157] width 88 height 9
click at [408, 187] on body "Backoffice | Madwire Apps Settings RY Rochelle Young rochelle.young@madwire.com…" at bounding box center [490, 257] width 980 height 934
paste input "M35397"
type input "M35397"
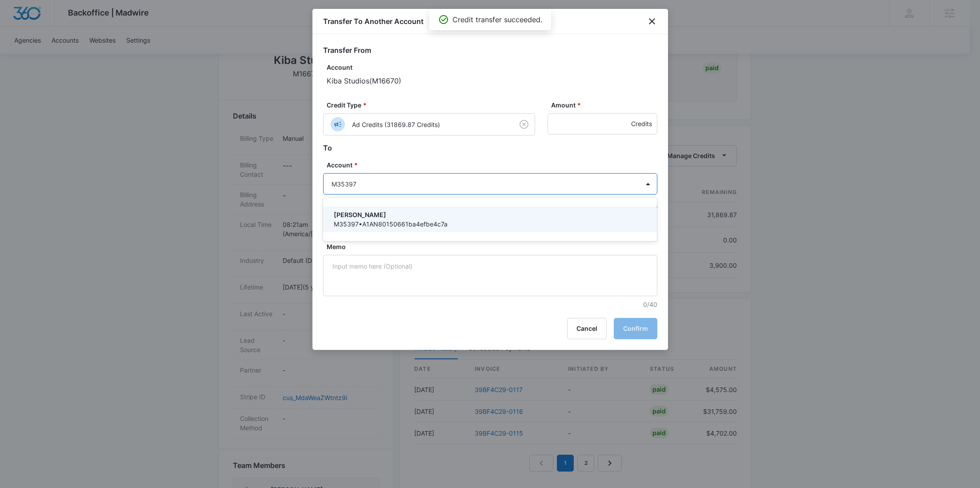
click at [400, 214] on p "Kiba - Medina" at bounding box center [489, 214] width 311 height 9
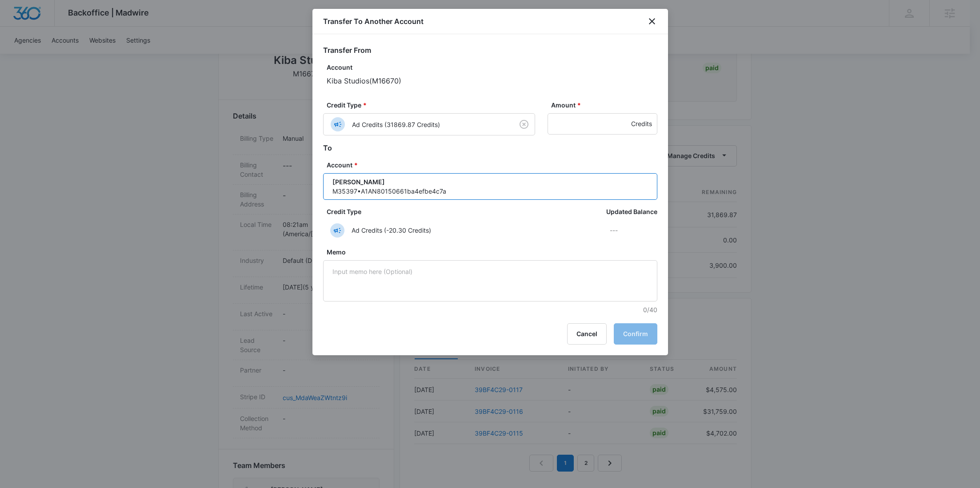
click at [577, 136] on div "Credit Type * Ad Credits (31869.87 Credits) Amount * Credits" at bounding box center [490, 121] width 334 height 42
click at [577, 130] on input "Amount *" at bounding box center [603, 123] width 110 height 21
paste input "238"
type input "238"
click at [631, 328] on button "Confirm" at bounding box center [636, 334] width 44 height 21
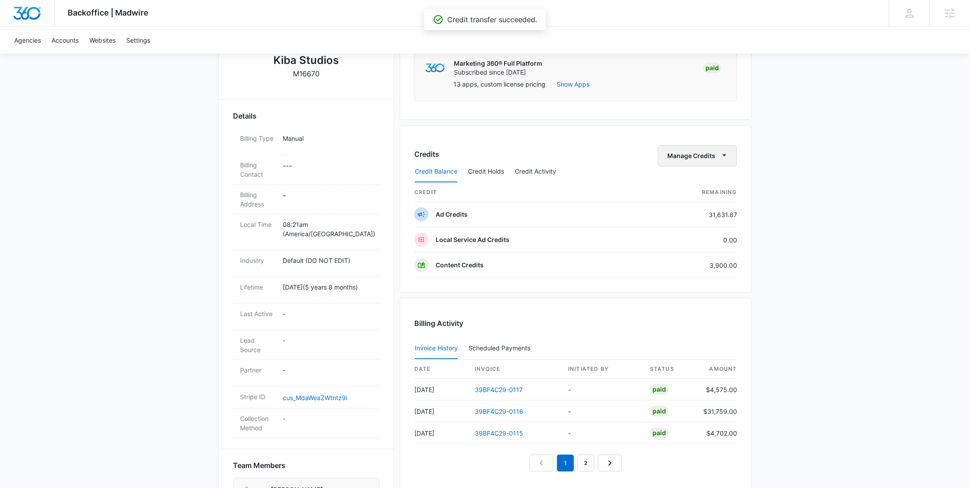
click at [683, 148] on button "Manage Credits" at bounding box center [697, 155] width 79 height 21
click at [693, 219] on button "Transfer To Another Account" at bounding box center [716, 223] width 115 height 13
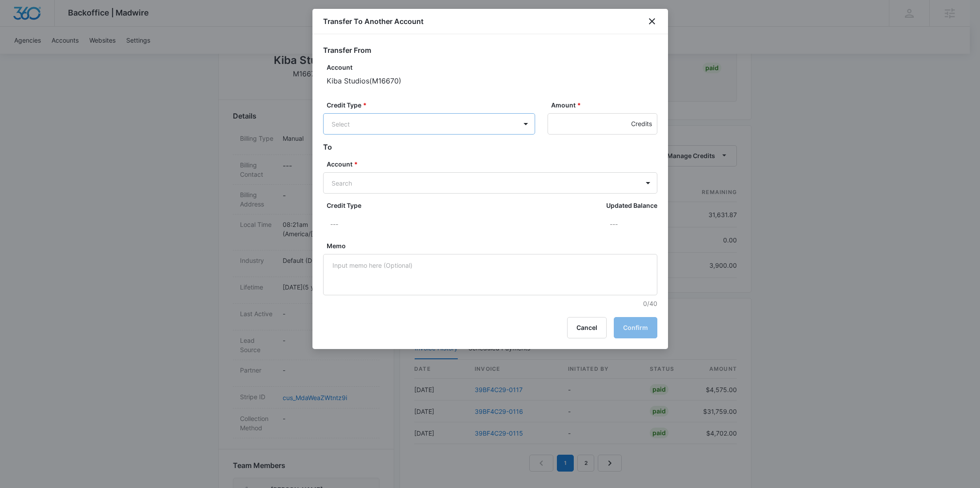
click at [475, 129] on body "Backoffice | Madwire Apps Settings RY Rochelle Young rochelle.young@madwire.com…" at bounding box center [490, 257] width 980 height 934
click at [444, 155] on div "Ad Credits (31631.87 Credits)" at bounding box center [428, 158] width 189 height 14
click at [407, 177] on body "Backoffice | Madwire Apps Settings RY Rochelle Young rochelle.young@madwire.com…" at bounding box center [490, 257] width 980 height 934
paste input "M35762"
type input "M35762"
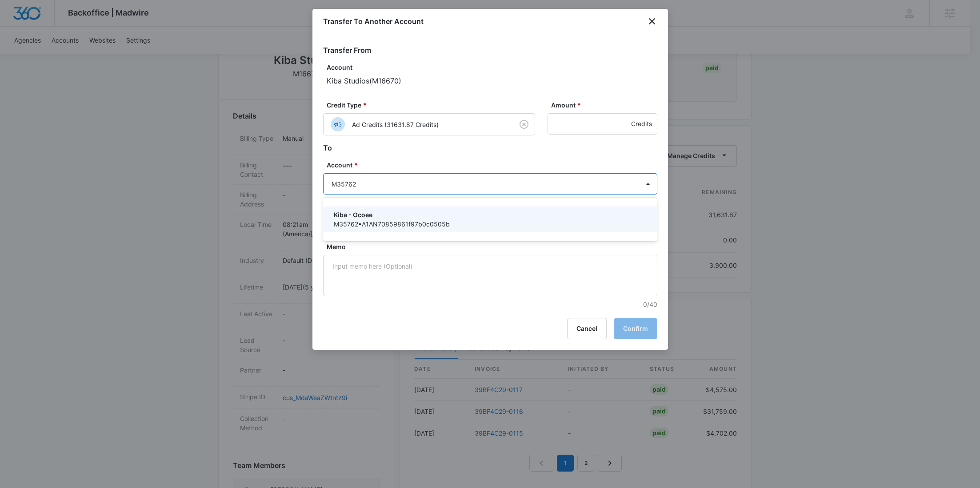
click at [381, 209] on div "Kiba - Ocoee M35762 • A1AN70859861f97b0c0505b" at bounding box center [490, 220] width 334 height 26
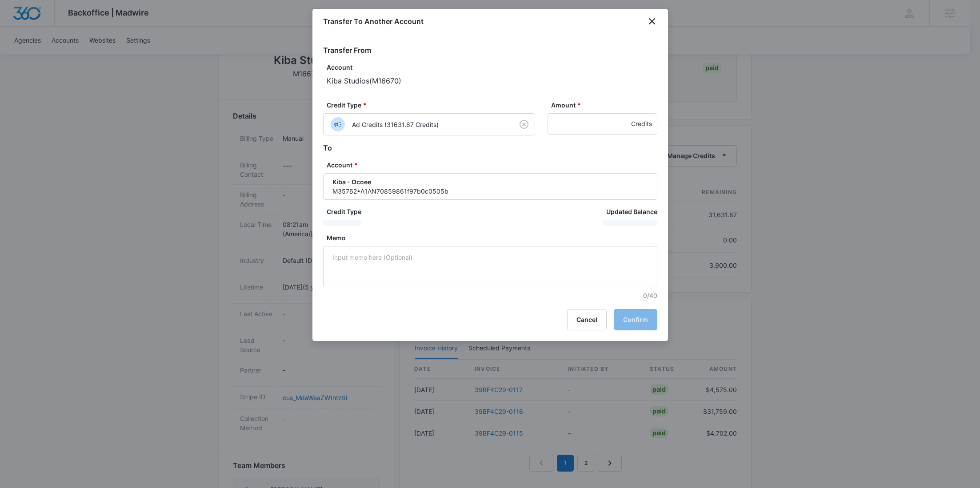
click at [803, 153] on div at bounding box center [490, 244] width 980 height 488
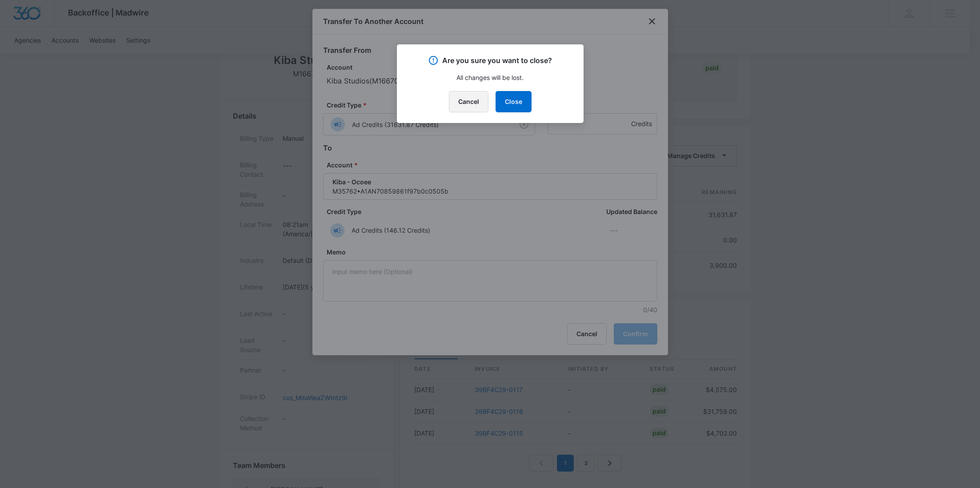
click at [468, 107] on button "Cancel" at bounding box center [469, 101] width 40 height 21
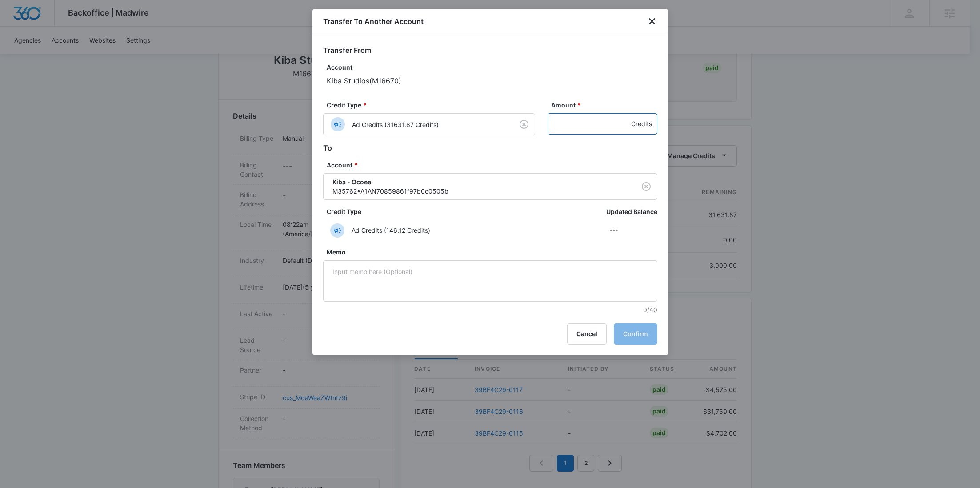
click at [578, 129] on input "Amount *" at bounding box center [603, 123] width 110 height 21
paste input "1856"
type input "1856"
click at [631, 335] on button "Confirm" at bounding box center [636, 334] width 44 height 21
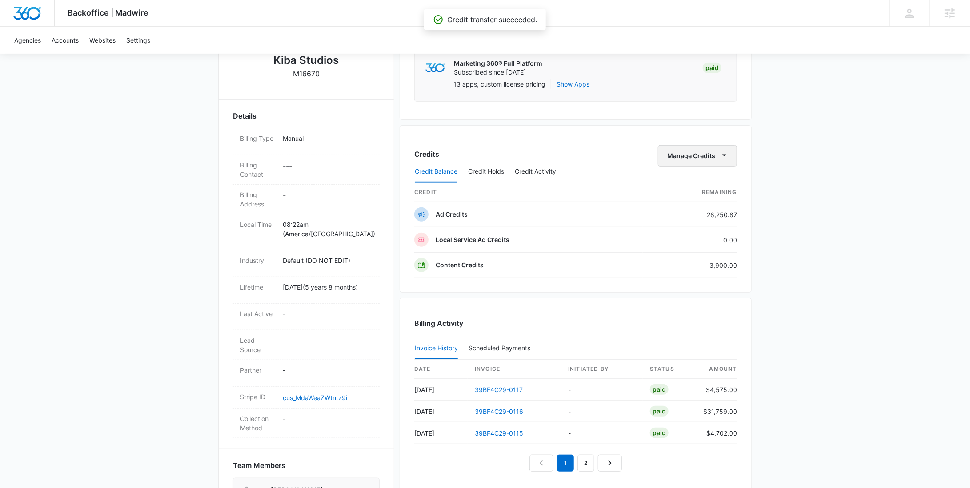
click at [697, 150] on button "Manage Credits" at bounding box center [697, 155] width 79 height 21
click at [690, 218] on button "Transfer To Another Account" at bounding box center [716, 223] width 115 height 13
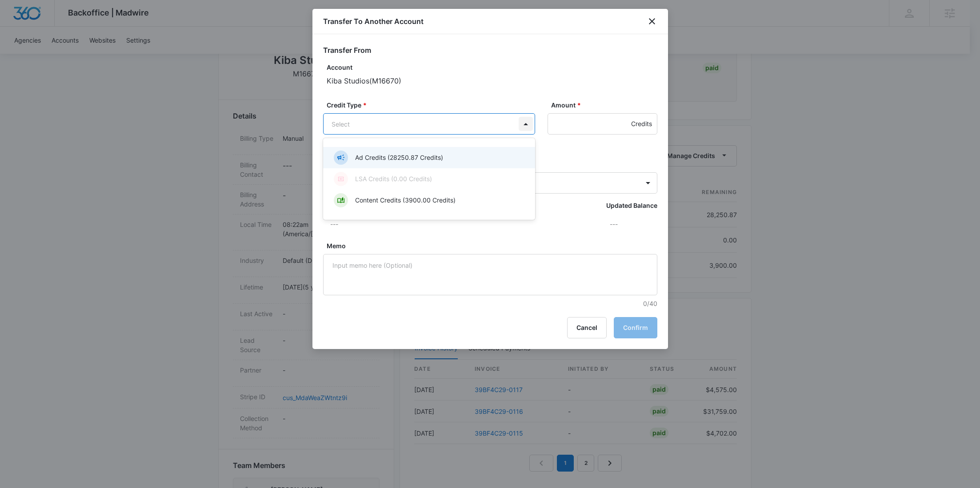
click at [520, 128] on body "Backoffice | Madwire Apps Settings RY Rochelle Young rochelle.young@madwire.com…" at bounding box center [490, 257] width 980 height 934
click at [402, 164] on div "Ad Credits (28250.87 Credits)" at bounding box center [428, 158] width 189 height 14
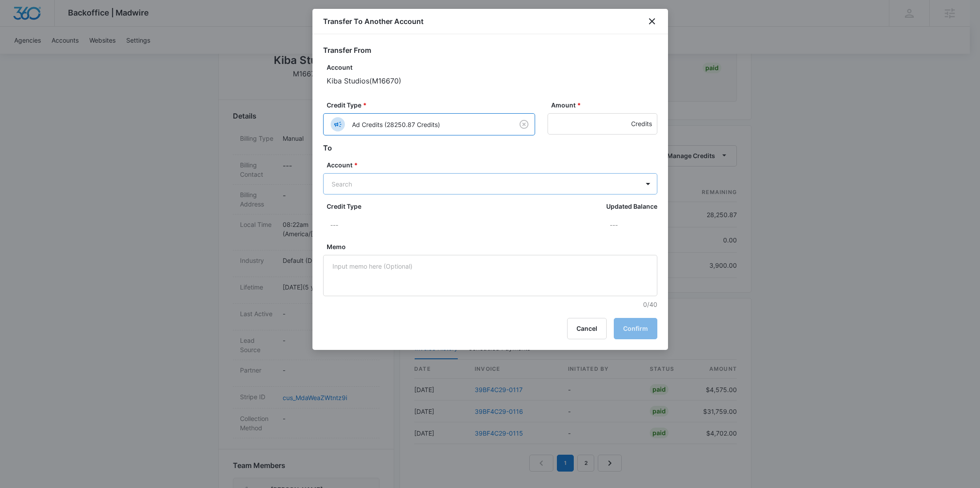
click at [421, 194] on body "Backoffice | Madwire Apps Settings RY Rochelle Young rochelle.young@madwire.com…" at bounding box center [490, 257] width 980 height 934
paste input "M36182"
type input "M36182"
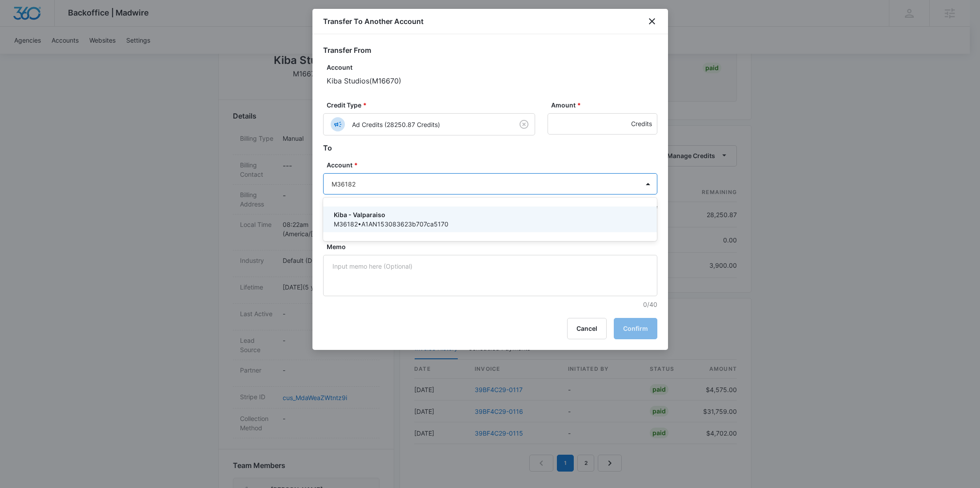
click at [397, 212] on p "Kiba - Valparaiso" at bounding box center [489, 214] width 311 height 9
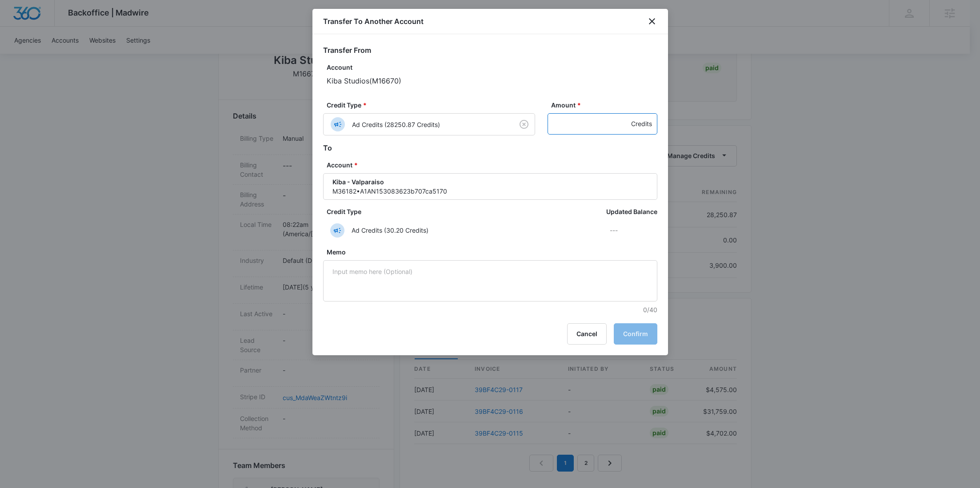
click at [585, 134] on input "Amount *" at bounding box center [603, 123] width 110 height 21
paste input "1549"
type input "1549"
click at [624, 335] on button "Confirm" at bounding box center [636, 334] width 44 height 21
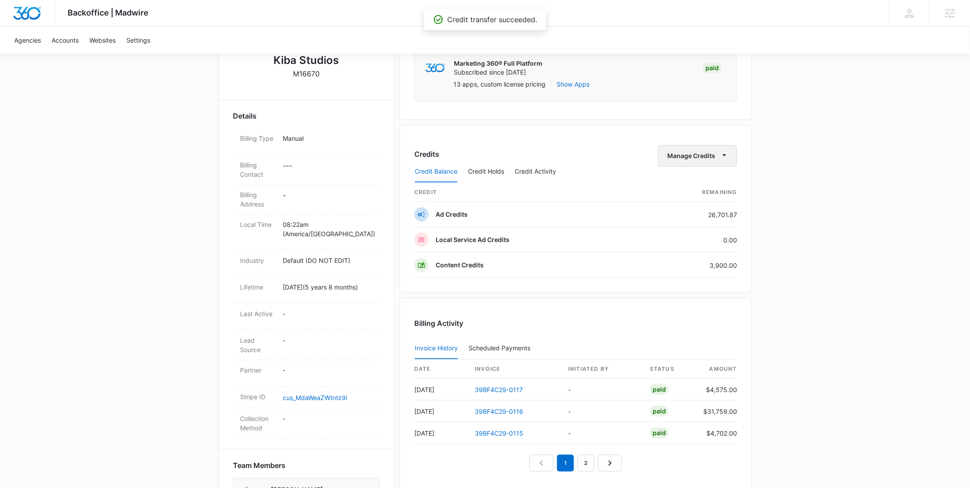
click at [694, 154] on button "Manage Credits" at bounding box center [697, 155] width 79 height 21
click at [691, 220] on div "Transfer To Another Account" at bounding box center [711, 223] width 83 height 6
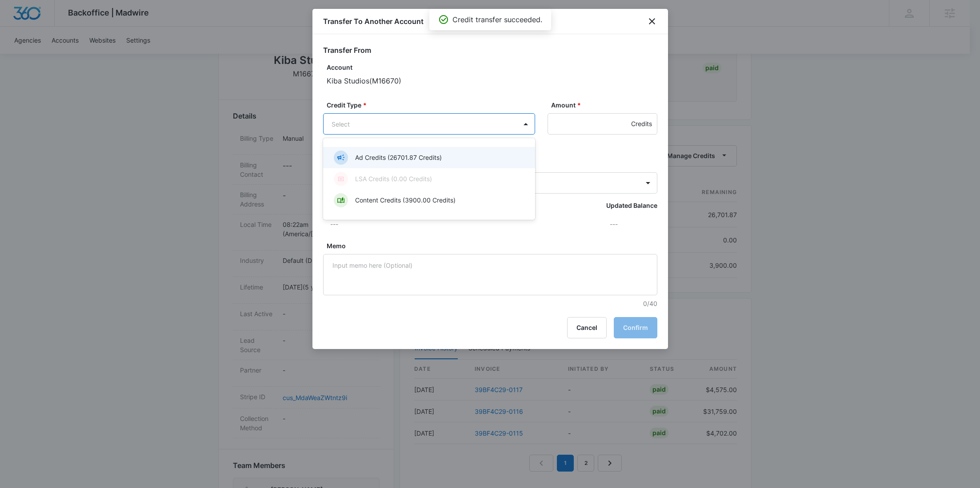
drag, startPoint x: 446, startPoint y: 119, endPoint x: 416, endPoint y: 156, distance: 47.8
click at [446, 119] on body "Backoffice | Madwire Apps Settings RY Rochelle Young rochelle.young@madwire.com…" at bounding box center [490, 257] width 980 height 934
click at [414, 158] on p "Ad Credits (26701.87 Credits)" at bounding box center [398, 157] width 87 height 9
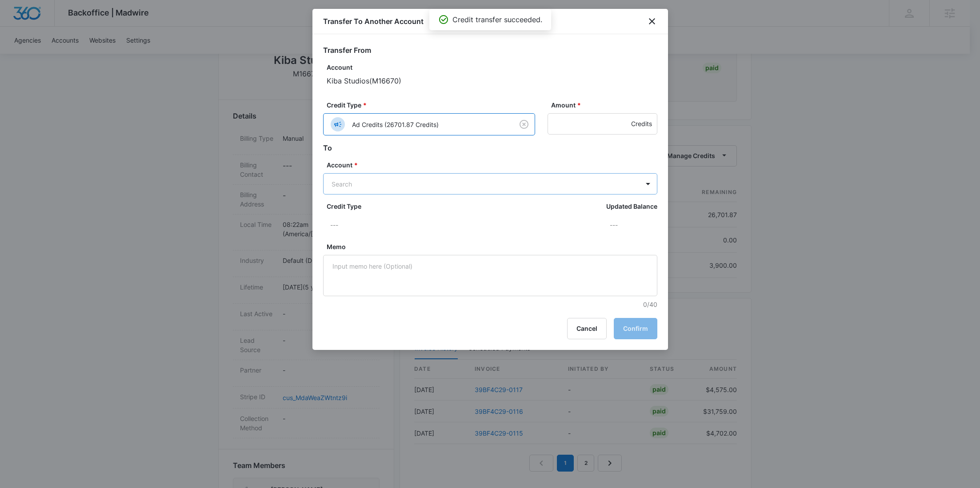
click at [387, 182] on body "Backoffice | Madwire Apps Settings RY Rochelle Young rochelle.young@madwire.com…" at bounding box center [490, 257] width 980 height 934
paste input "M36706"
type input "M36706"
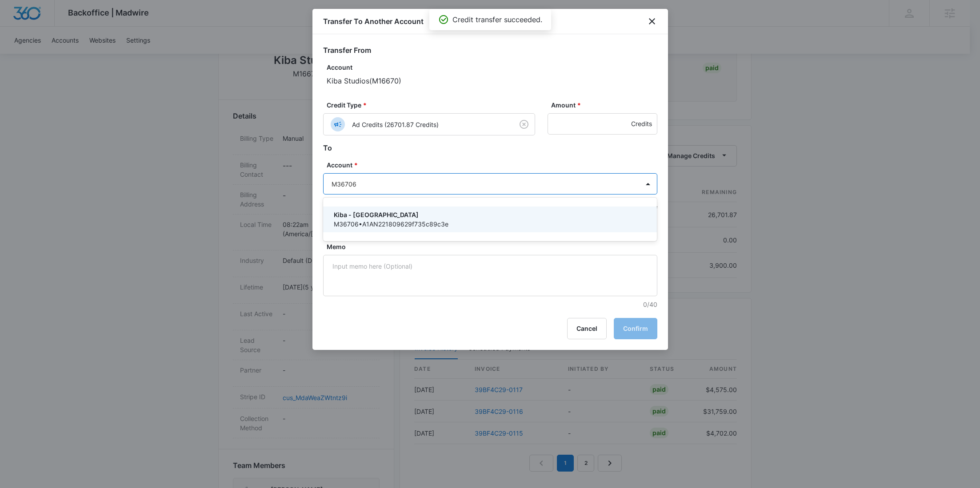
click at [388, 212] on p "Kiba - Trussville" at bounding box center [489, 214] width 311 height 9
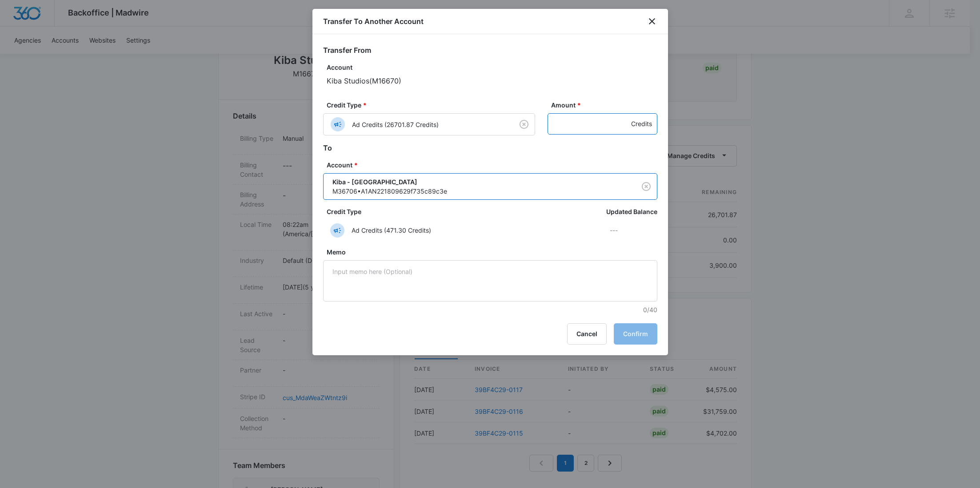
click at [594, 121] on input "Amount *" at bounding box center [603, 123] width 110 height 21
paste input "1140"
type input "1140"
click at [630, 338] on button "Confirm" at bounding box center [636, 334] width 44 height 21
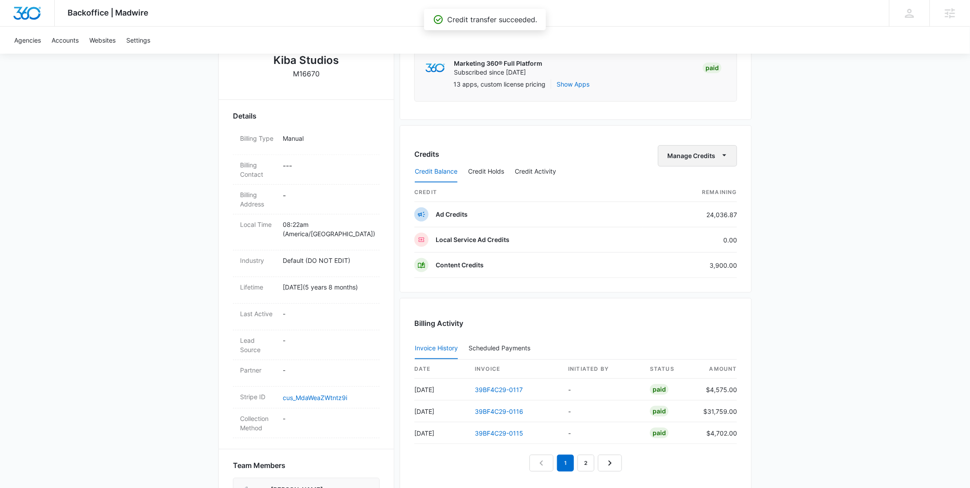
click at [703, 154] on button "Manage Credits" at bounding box center [697, 155] width 79 height 21
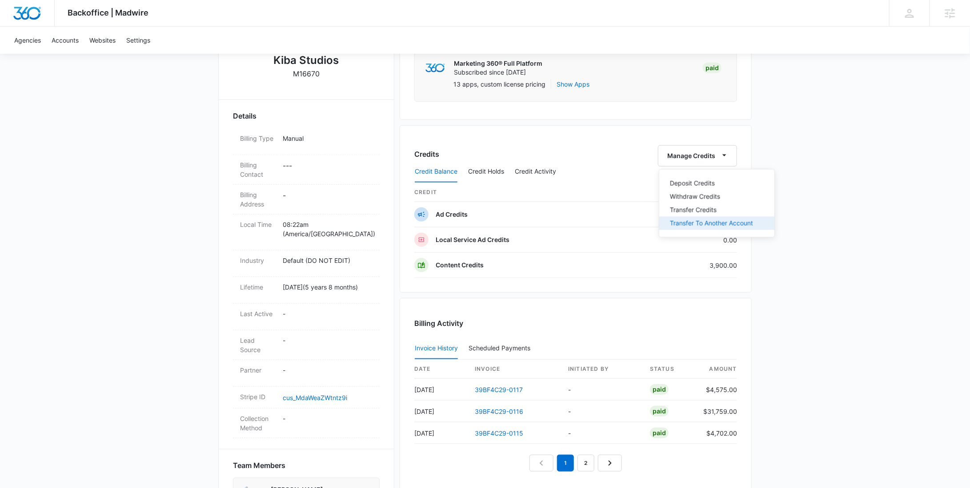
click at [706, 220] on div "Transfer To Another Account" at bounding box center [711, 223] width 83 height 6
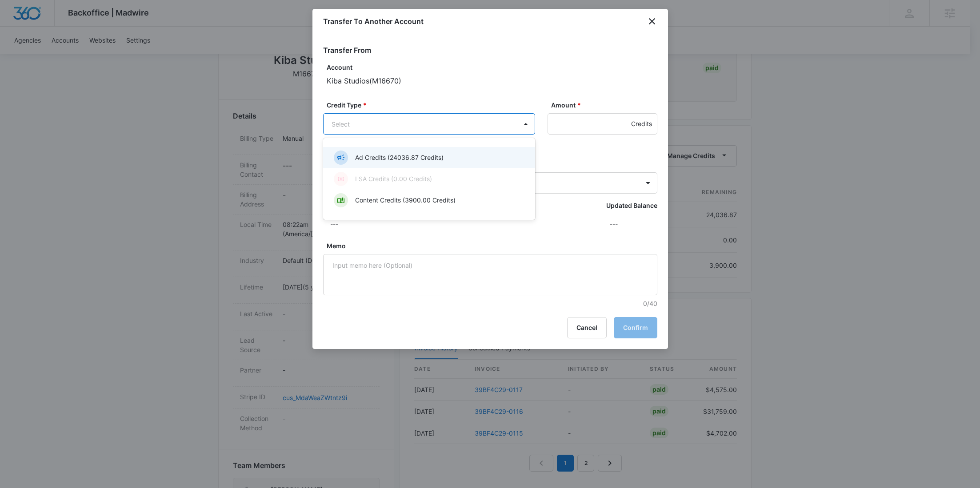
click at [460, 122] on body "Backoffice | Madwire Apps Settings RY Rochelle Young rochelle.young@madwire.com…" at bounding box center [490, 257] width 980 height 934
click at [414, 158] on p "Ad Credits (24036.87 Credits)" at bounding box center [399, 157] width 88 height 9
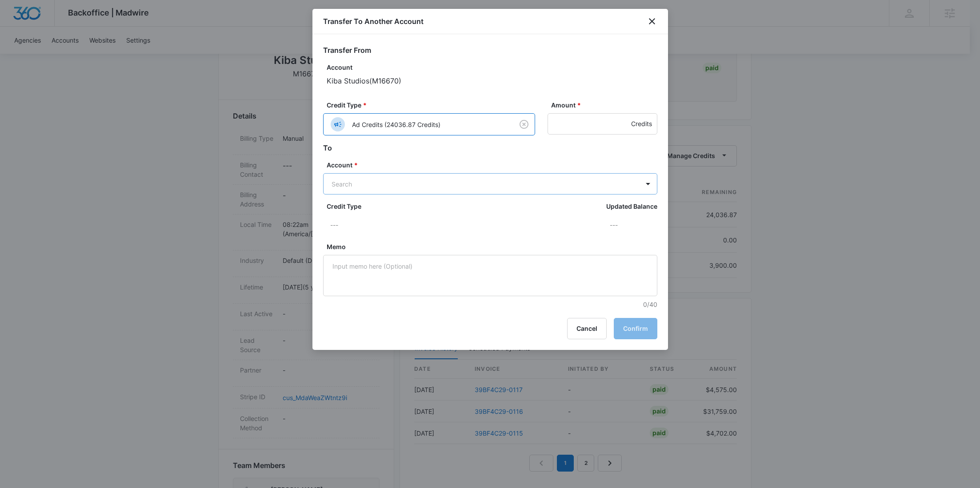
click at [383, 177] on body "Backoffice | Madwire Apps Settings RY Rochelle Young rochelle.young@madwire.com…" at bounding box center [490, 257] width 980 height 934
paste input "M34493"
type input "M34493"
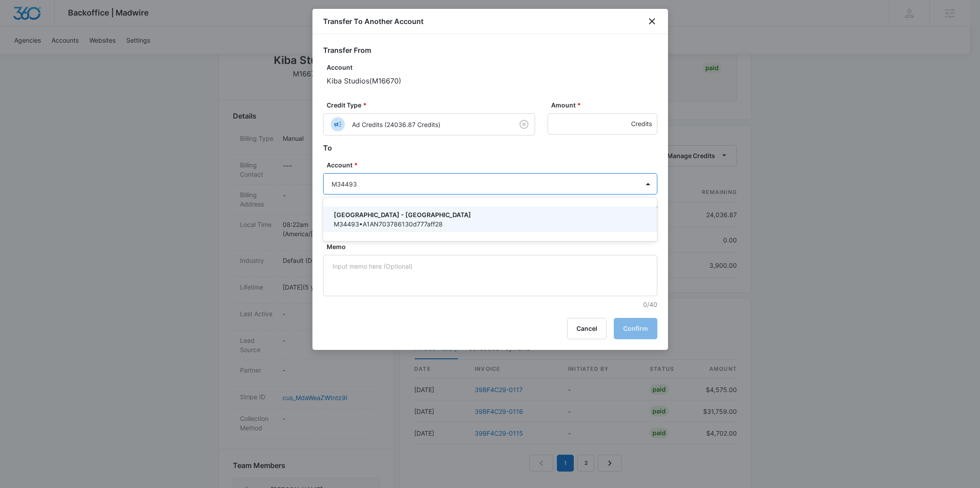
click at [388, 213] on p "Kiba - Honolulu" at bounding box center [489, 214] width 311 height 9
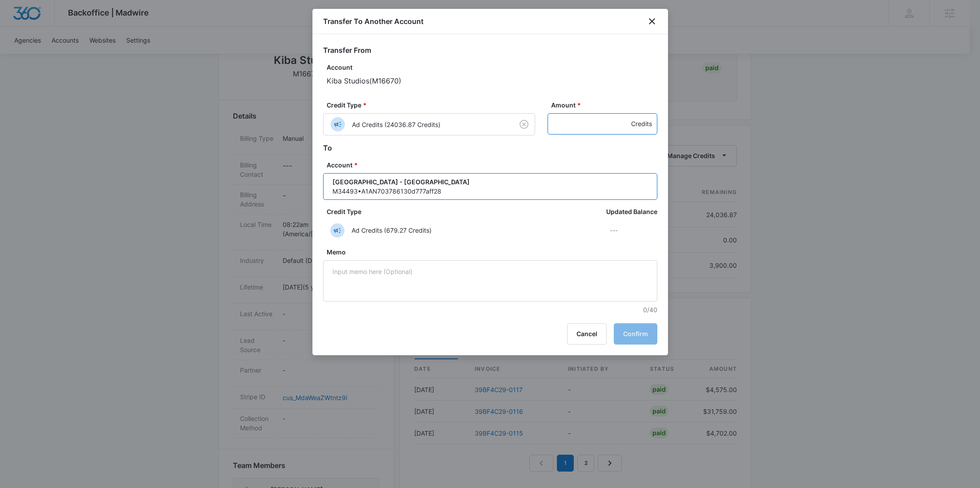
click at [594, 124] on input "Amount *" at bounding box center [603, 123] width 110 height 21
paste input "1990"
type input "1990"
click at [647, 328] on button "Confirm" at bounding box center [636, 334] width 44 height 21
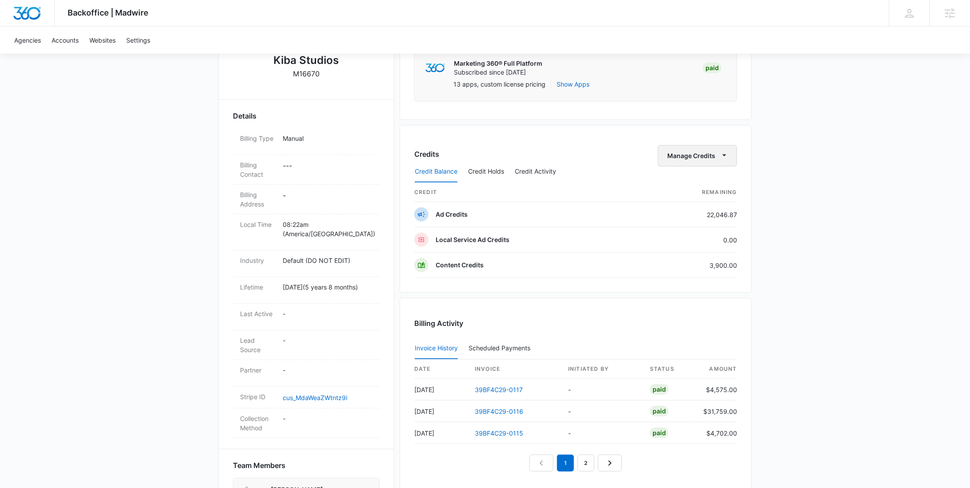
click at [680, 156] on button "Manage Credits" at bounding box center [697, 155] width 79 height 21
click at [682, 220] on div "Transfer To Another Account" at bounding box center [711, 223] width 83 height 6
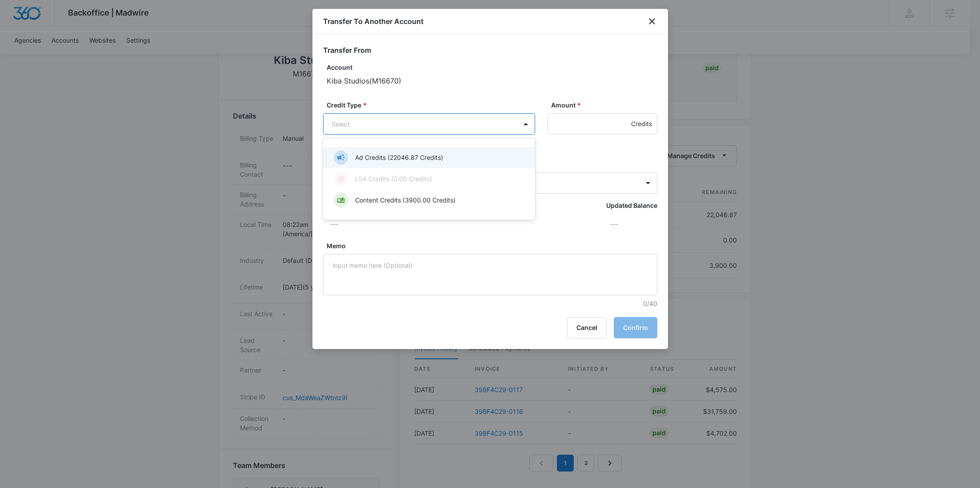
click at [458, 126] on body "Backoffice | Madwire Apps Settings RY Rochelle Young rochelle.young@madwire.com…" at bounding box center [490, 257] width 980 height 934
click at [420, 157] on p "Ad Credits (22046.87 Credits)" at bounding box center [399, 157] width 88 height 9
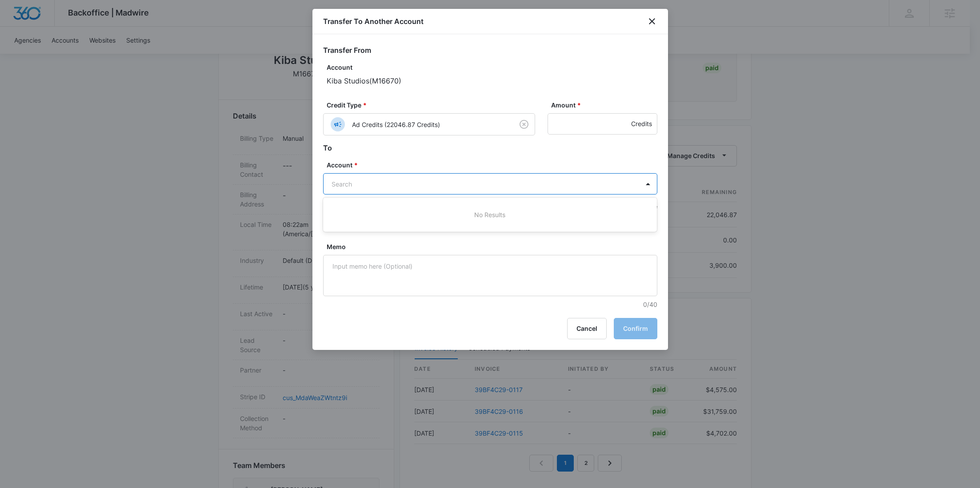
click at [392, 193] on body "Backoffice | Madwire Apps Settings RY Rochelle Young rochelle.young@madwire.com…" at bounding box center [490, 257] width 980 height 934
paste input "M38280"
type input "M38280"
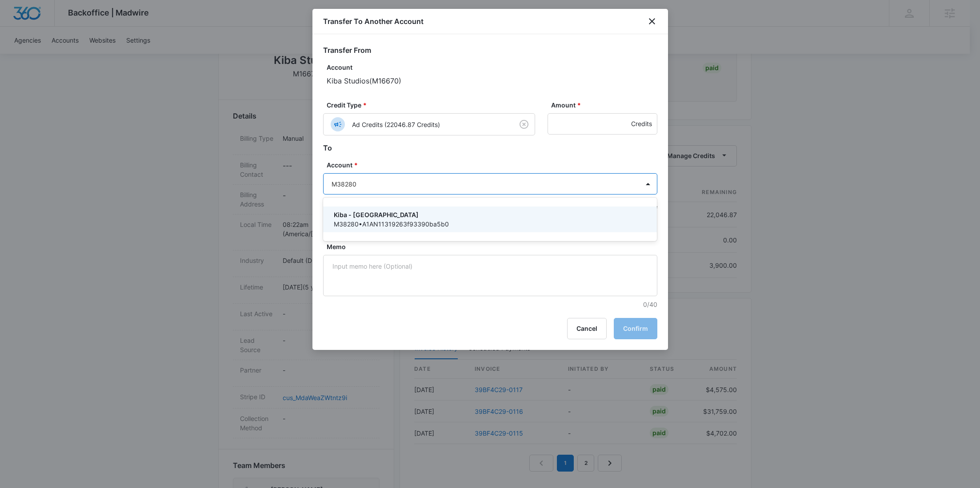
click at [390, 214] on p "Kiba - Spirit Lakes" at bounding box center [489, 214] width 311 height 9
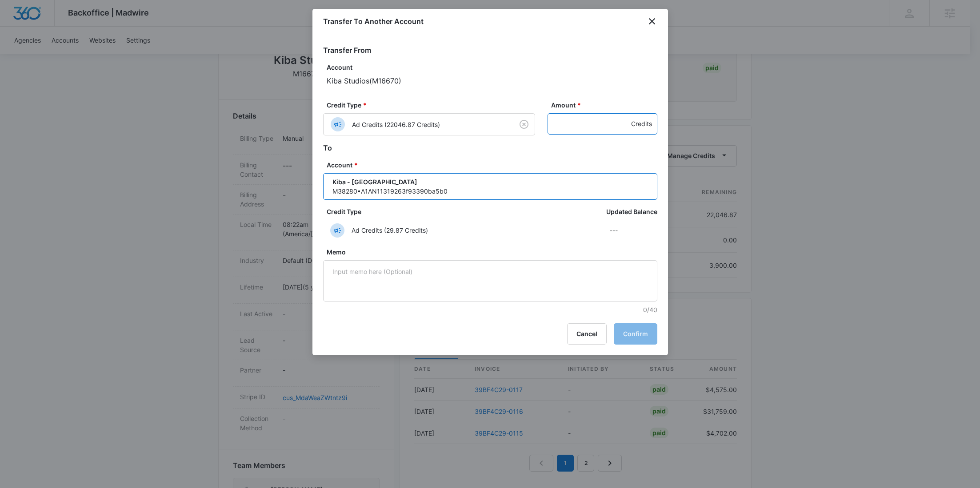
click at [596, 128] on input "Amount *" at bounding box center [603, 123] width 110 height 21
paste input "1790"
type input "1790"
click at [633, 329] on button "Confirm" at bounding box center [636, 334] width 44 height 21
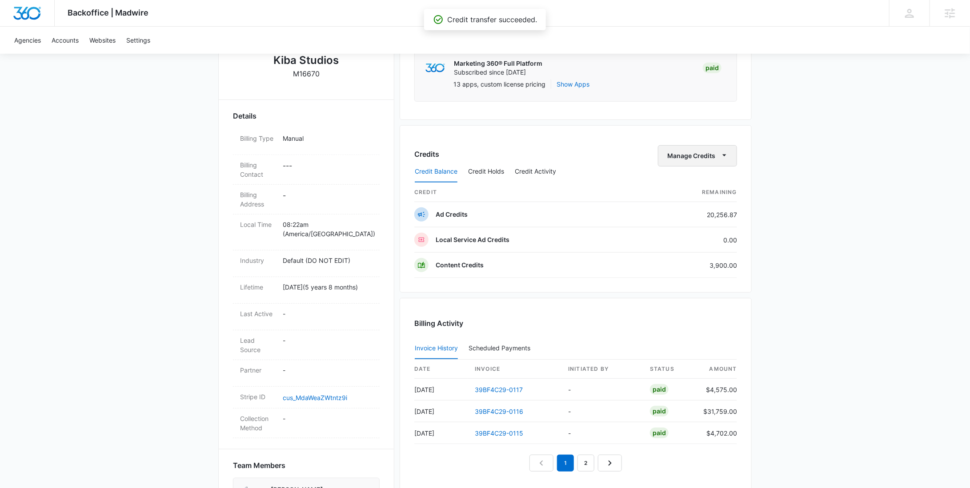
click at [706, 155] on button "Manage Credits" at bounding box center [697, 155] width 79 height 21
click at [697, 219] on button "Transfer To Another Account" at bounding box center [716, 223] width 115 height 13
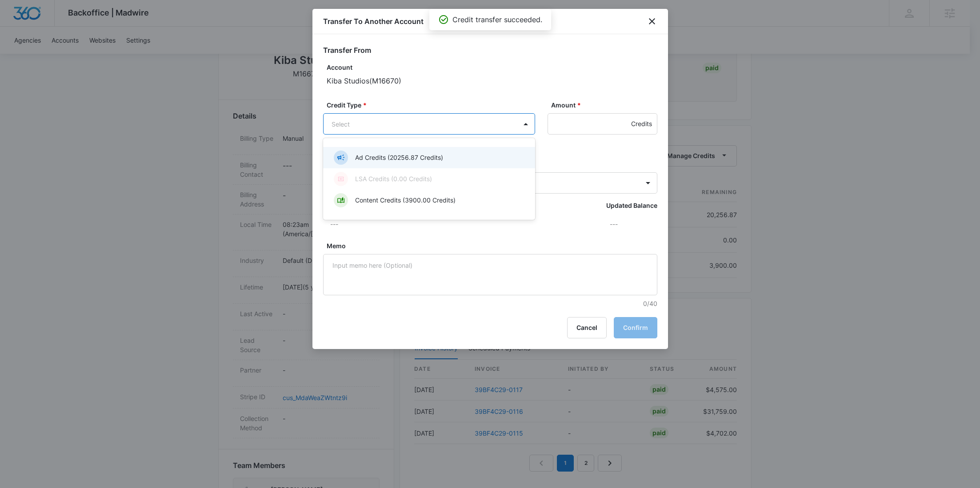
click at [444, 130] on body "Backoffice | Madwire Apps Settings RY Rochelle Young rochelle.young@madwire.com…" at bounding box center [490, 257] width 980 height 934
click at [420, 154] on p "Ad Credits (20256.87 Credits)" at bounding box center [399, 157] width 88 height 9
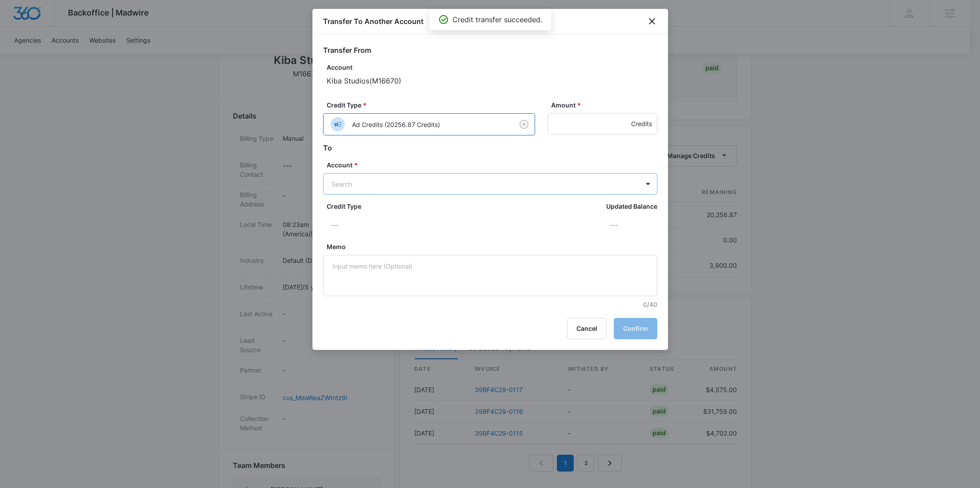
click at [400, 175] on body "Backoffice | Madwire Apps Settings RY Rochelle Young rochelle.young@madwire.com…" at bounding box center [490, 257] width 980 height 934
paste input "M38554"
type input "M38554"
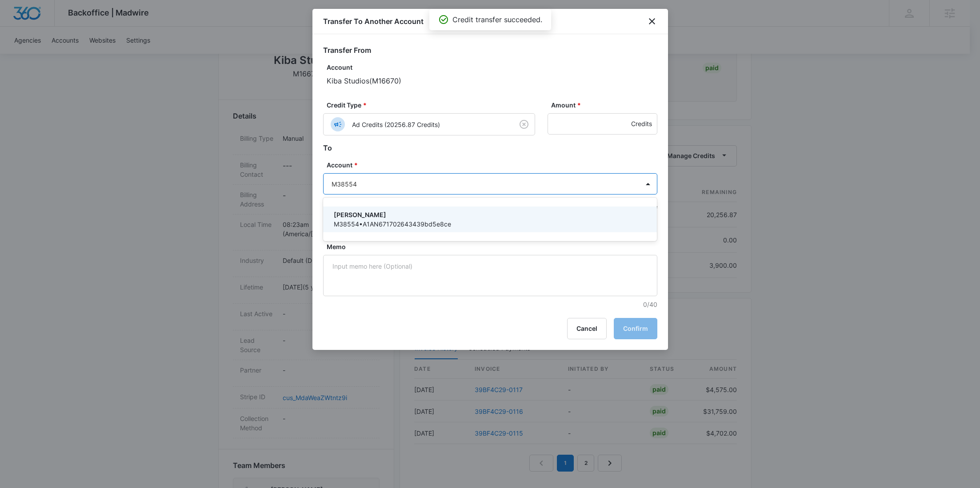
click at [375, 209] on div "Kiba - Girard M38554 • A1AN671702643439bd5e8ce" at bounding box center [490, 220] width 334 height 26
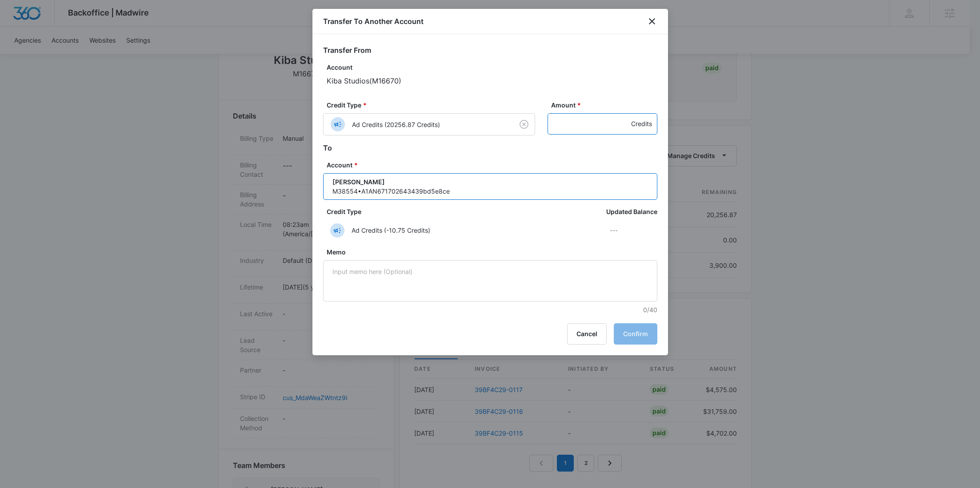
click at [573, 123] on input "Amount *" at bounding box center [603, 123] width 110 height 21
paste input "1093"
type input "1093"
click at [624, 328] on button "Confirm" at bounding box center [636, 334] width 44 height 21
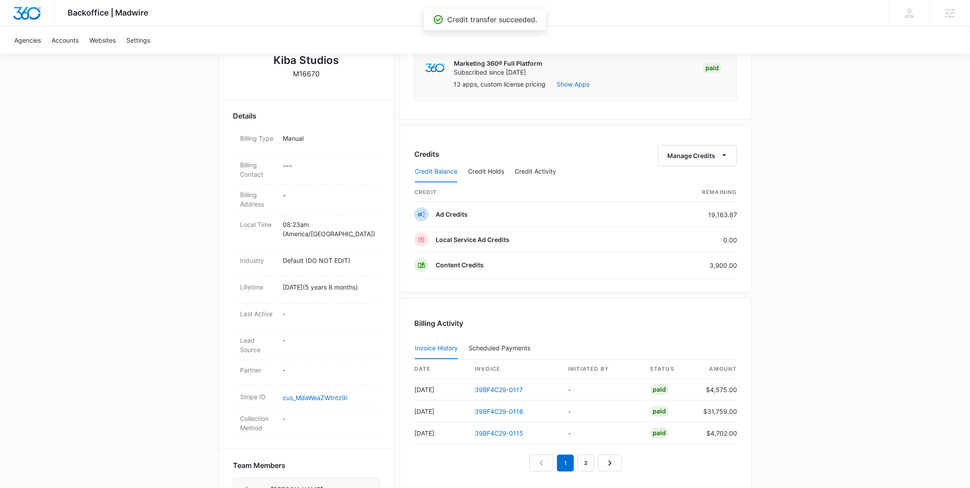
click at [697, 161] on div "Credit Balance Credit Holds Credit Activity" at bounding box center [575, 172] width 323 height 22
click at [696, 156] on button "Manage Credits" at bounding box center [697, 155] width 79 height 21
click at [691, 222] on div "Transfer To Another Account" at bounding box center [711, 223] width 83 height 6
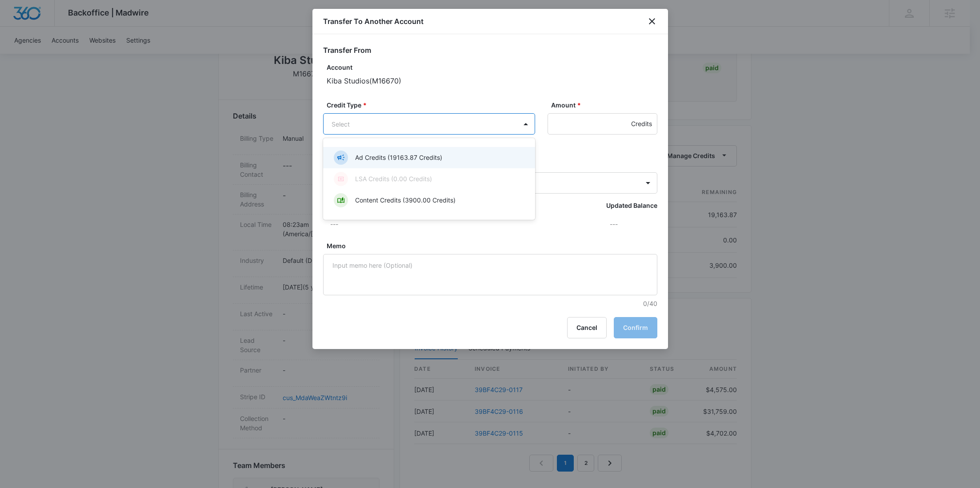
click at [455, 125] on body "Backoffice | Madwire Apps Settings RY Rochelle Young rochelle.young@madwire.com…" at bounding box center [490, 257] width 980 height 934
click at [406, 207] on div "Content Credits (3900.00 Credits)" at bounding box center [428, 200] width 189 height 14
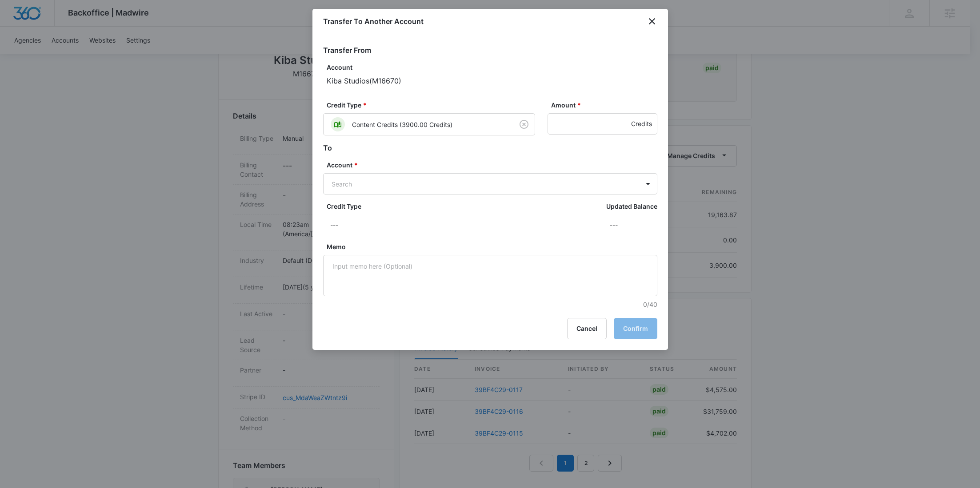
click at [420, 136] on div "Credit Type * Content Credits (3900.00 Credits) Amount * Credits" at bounding box center [490, 121] width 334 height 42
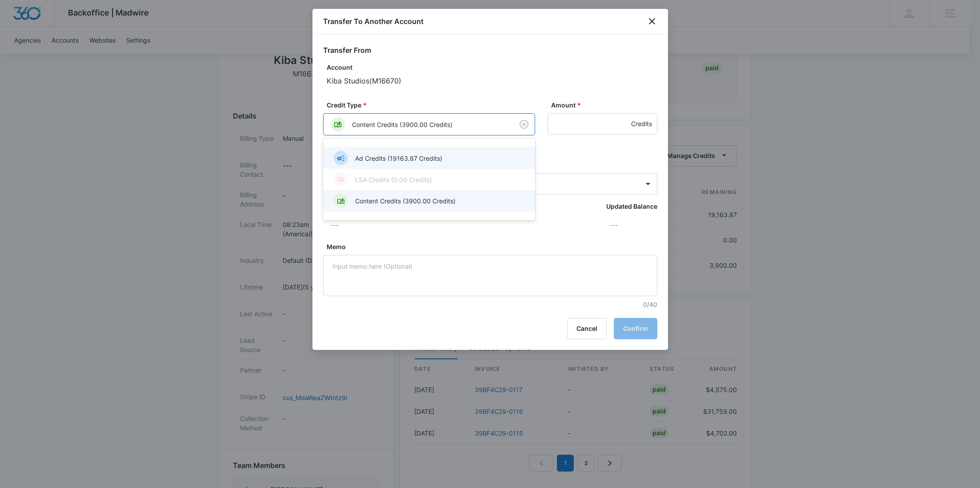
click at [421, 125] on body "Backoffice | Madwire Apps Settings RY Rochelle Young rochelle.young@madwire.com…" at bounding box center [490, 257] width 980 height 934
click at [413, 151] on div "Ad Credits (19163.87 Credits)" at bounding box center [429, 158] width 212 height 21
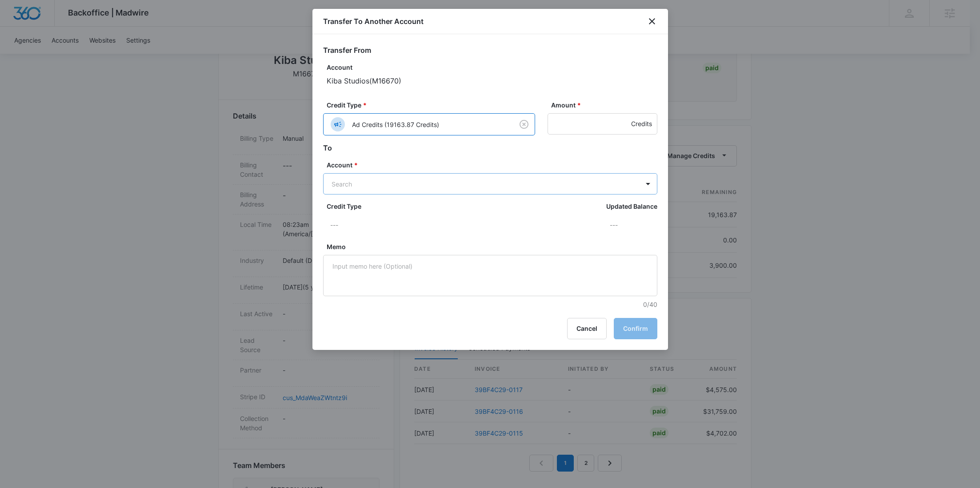
click at [385, 177] on body "Backoffice | Madwire Apps Settings RY Rochelle Young rochelle.young@madwire.com…" at bounding box center [490, 257] width 980 height 934
paste input "M37691"
type input "M37691"
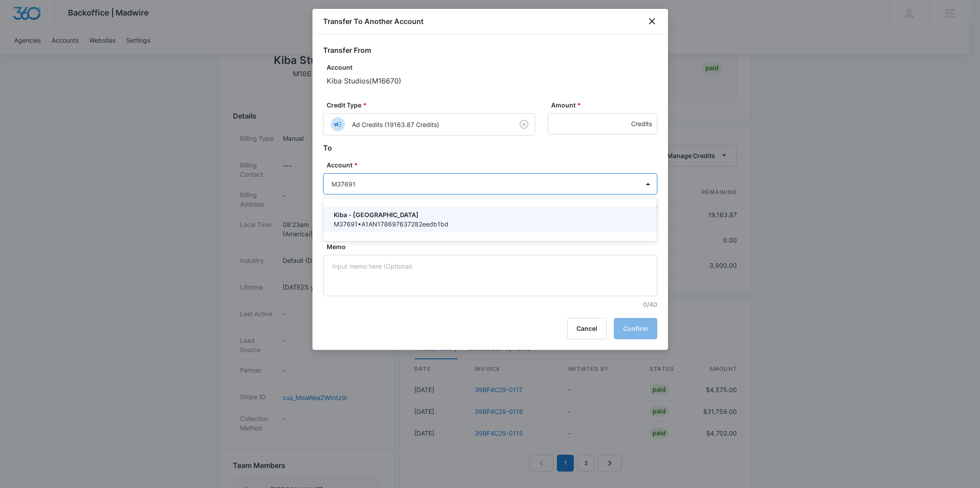
click at [375, 207] on div "Kiba - Atlanta M37691 • A1AN178697637282eedb1bd" at bounding box center [490, 220] width 334 height 26
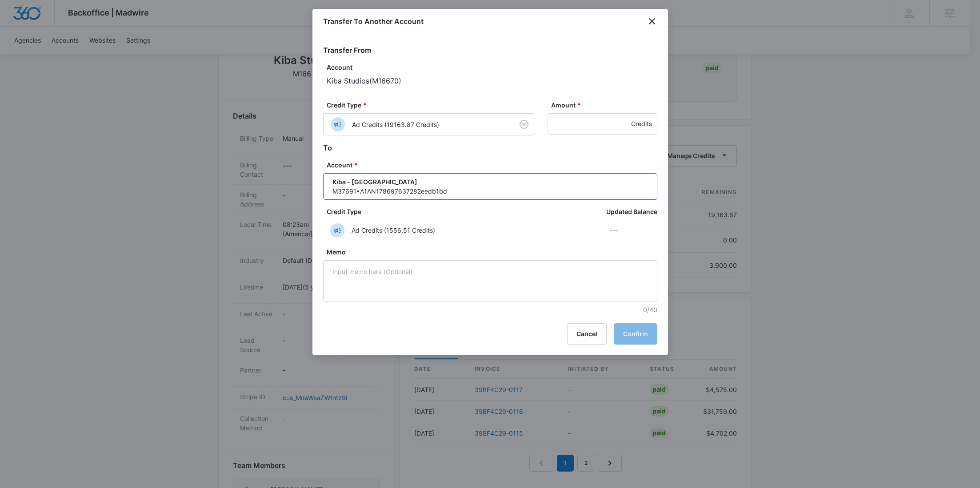
click at [584, 108] on label "Amount *" at bounding box center [606, 104] width 110 height 9
click at [584, 113] on input "Amount *" at bounding box center [603, 123] width 110 height 21
paste input "1425"
type input "1425"
click at [633, 328] on button "Confirm" at bounding box center [636, 334] width 44 height 21
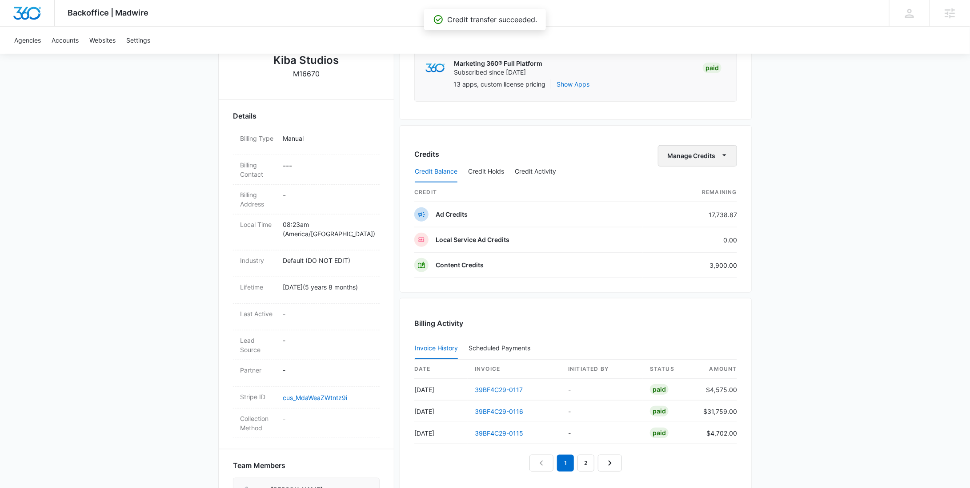
click at [682, 150] on button "Manage Credits" at bounding box center [697, 155] width 79 height 21
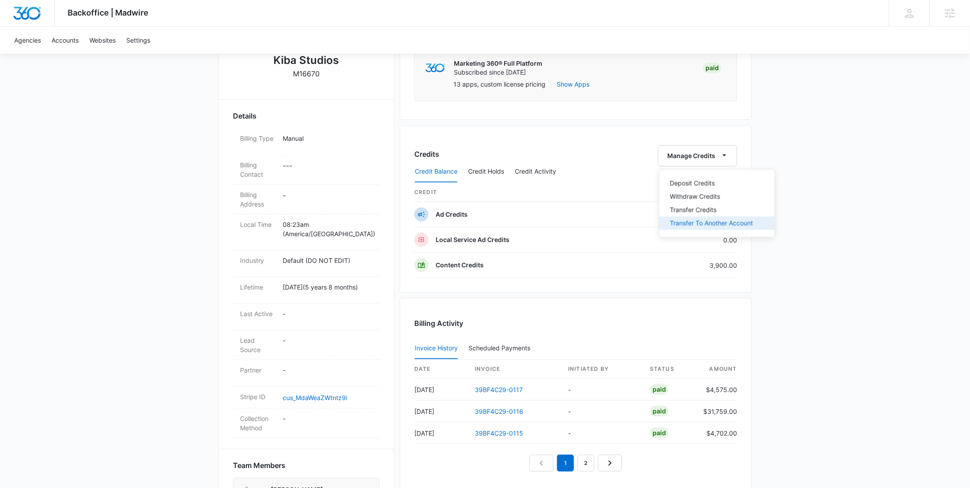
click at [694, 217] on button "Transfer To Another Account" at bounding box center [716, 223] width 115 height 13
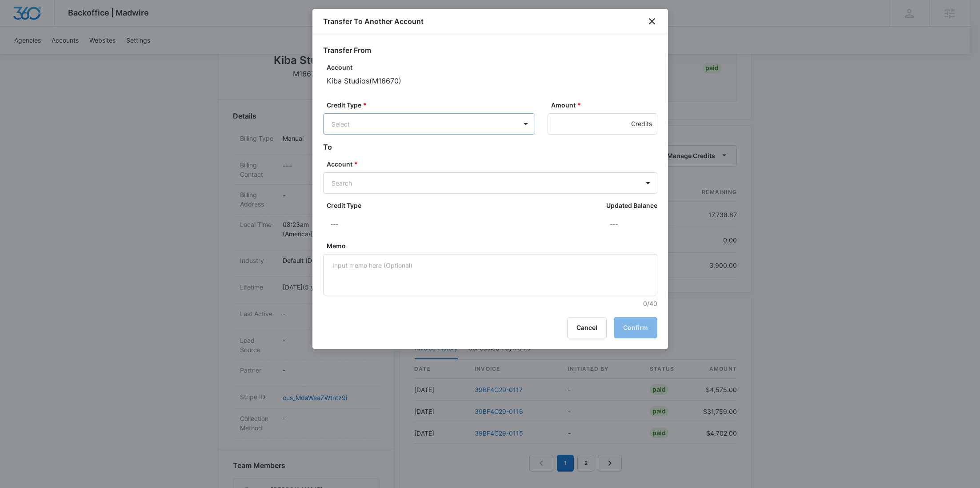
click at [499, 117] on body "Backoffice | Madwire Apps Settings RY Rochelle Young rochelle.young@madwire.com…" at bounding box center [490, 257] width 980 height 934
click at [416, 157] on p "Ad Credits (17738.87 Credits)" at bounding box center [398, 157] width 87 height 9
click at [375, 184] on body "Backoffice | Madwire Apps Settings RY Rochelle Young rochelle.young@madwire.com…" at bounding box center [490, 257] width 980 height 934
paste input "M39146"
type input "M39146"
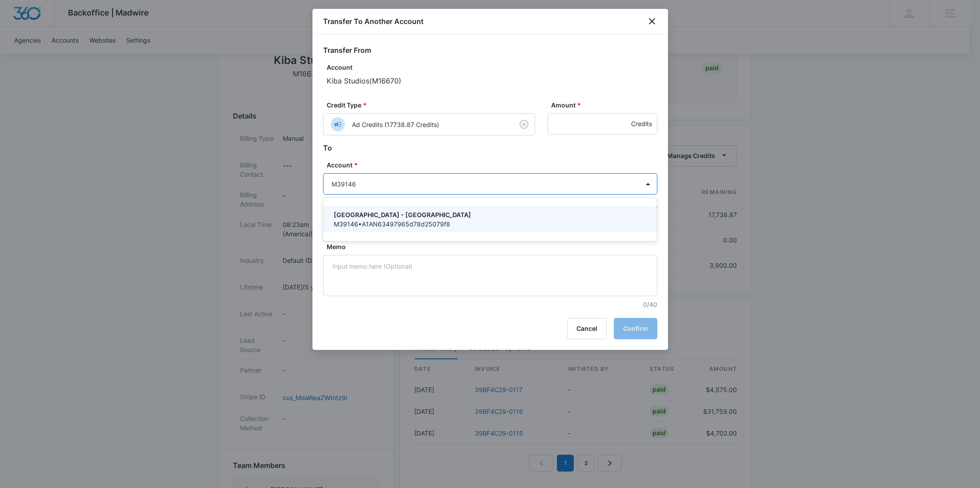
click at [396, 209] on div "Kiba - Shelby Township M39146 • A1AN63497965d78d25079f8" at bounding box center [490, 220] width 334 height 26
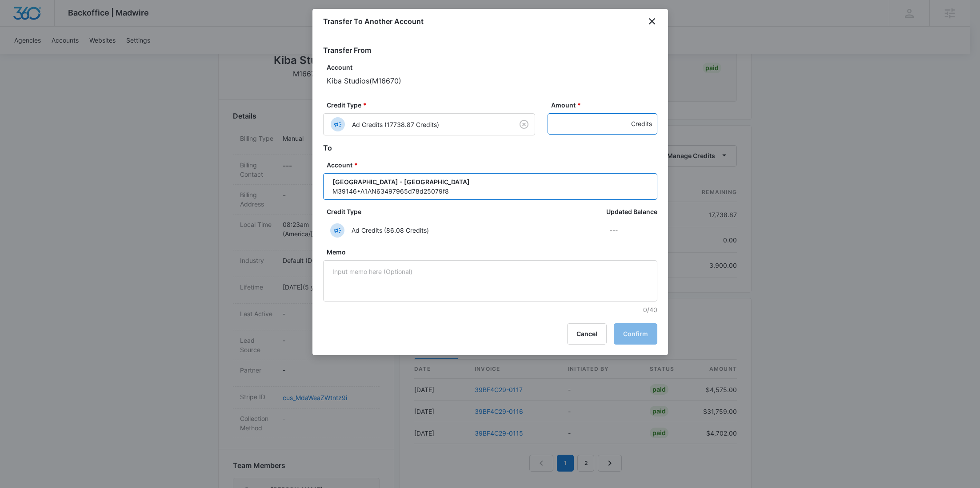
click at [583, 132] on input "Amount *" at bounding box center [603, 123] width 110 height 21
paste input "1425"
type input "1425"
click at [636, 337] on button "Confirm" at bounding box center [636, 334] width 44 height 21
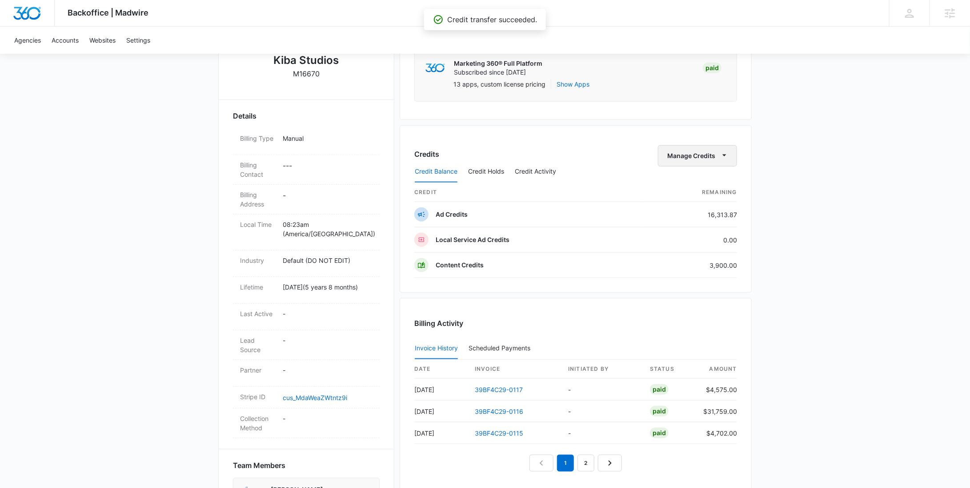
click at [665, 152] on button "Manage Credits" at bounding box center [697, 155] width 79 height 21
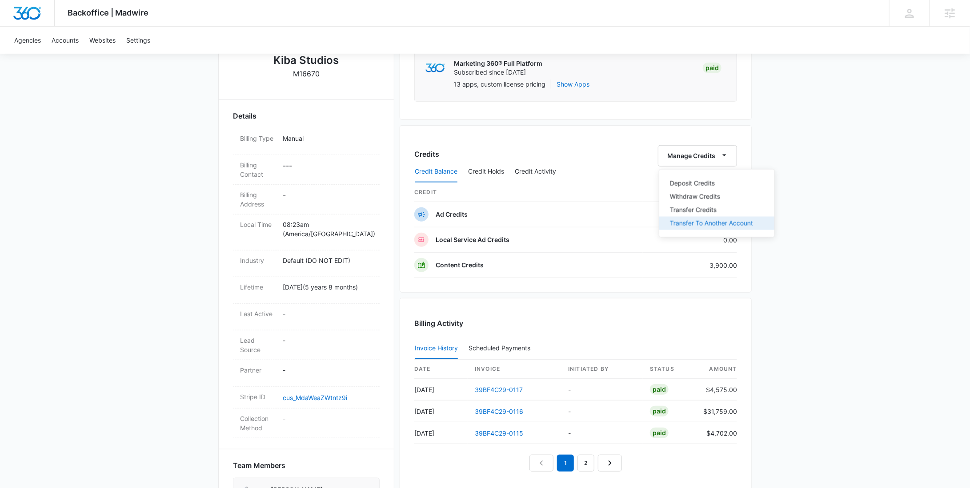
click at [683, 218] on button "Transfer To Another Account" at bounding box center [716, 223] width 115 height 13
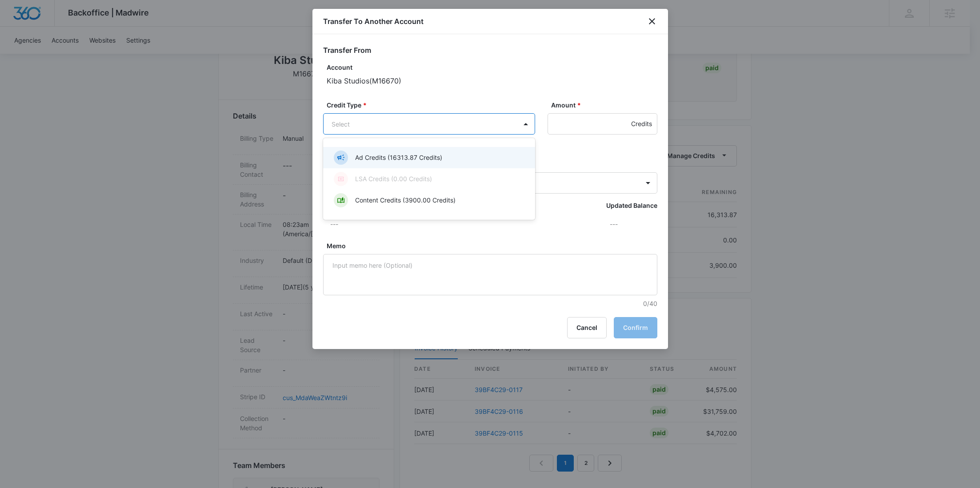
drag, startPoint x: 469, startPoint y: 125, endPoint x: 452, endPoint y: 146, distance: 26.9
click at [468, 125] on body "Backoffice | Madwire Apps Settings RY Rochelle Young rochelle.young@madwire.com…" at bounding box center [490, 257] width 980 height 934
click at [426, 162] on p "Ad Credits (16313.87 Credits)" at bounding box center [398, 157] width 87 height 9
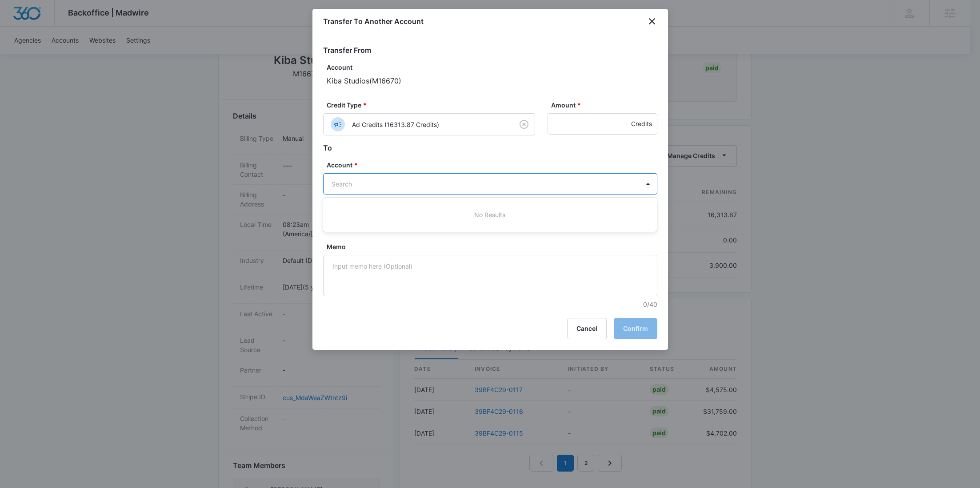
click at [382, 188] on body "Backoffice | Madwire Apps Settings RY Rochelle Young rochelle.young@madwire.com…" at bounding box center [490, 257] width 980 height 934
paste input "M39147"
type input "M39147"
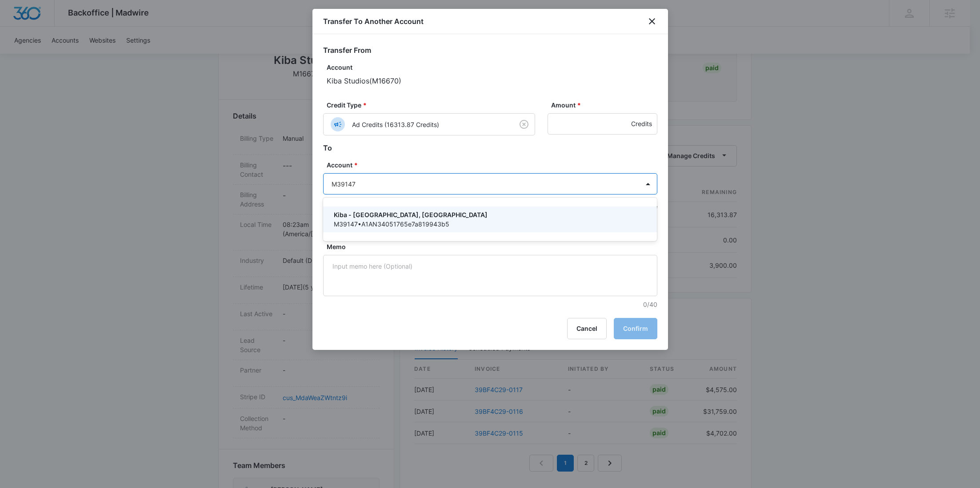
click at [391, 213] on p "Kiba - Appleton, WI" at bounding box center [489, 214] width 311 height 9
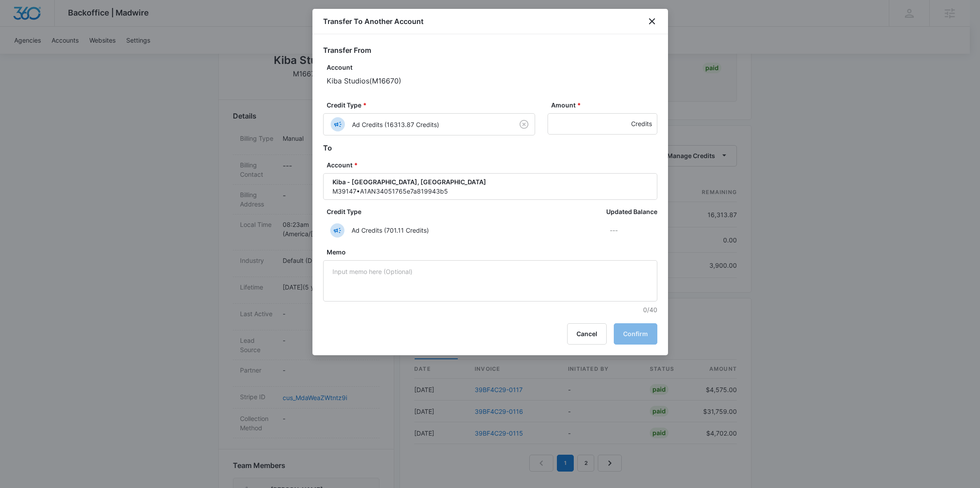
click at [599, 137] on div "Credit Type * Ad Credits (16313.87 Credits) Amount * Credits" at bounding box center [490, 121] width 334 height 42
click at [585, 128] on input "Amount *" at bounding box center [603, 123] width 110 height 21
paste input "1520"
type input "1520"
click at [636, 326] on button "Confirm" at bounding box center [636, 334] width 44 height 21
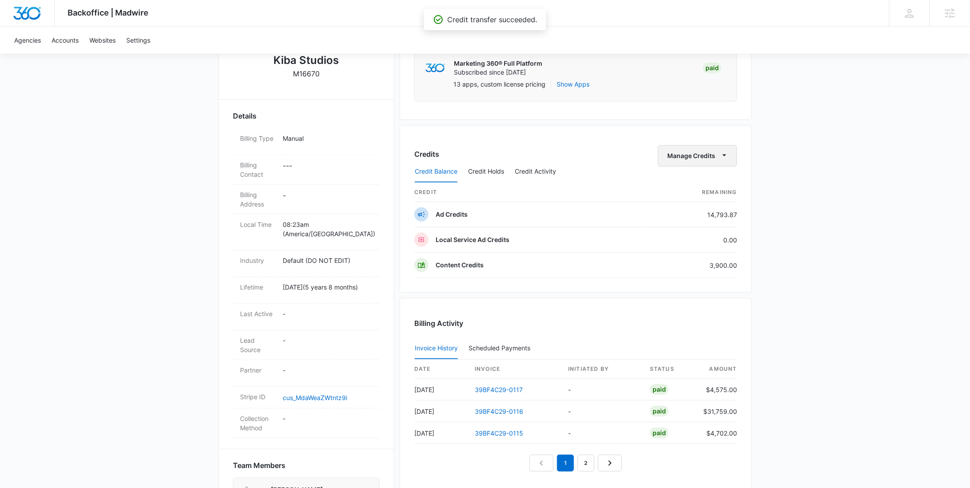
click at [695, 157] on button "Manage Credits" at bounding box center [697, 155] width 79 height 21
click at [690, 220] on div "Transfer To Another Account" at bounding box center [711, 223] width 83 height 6
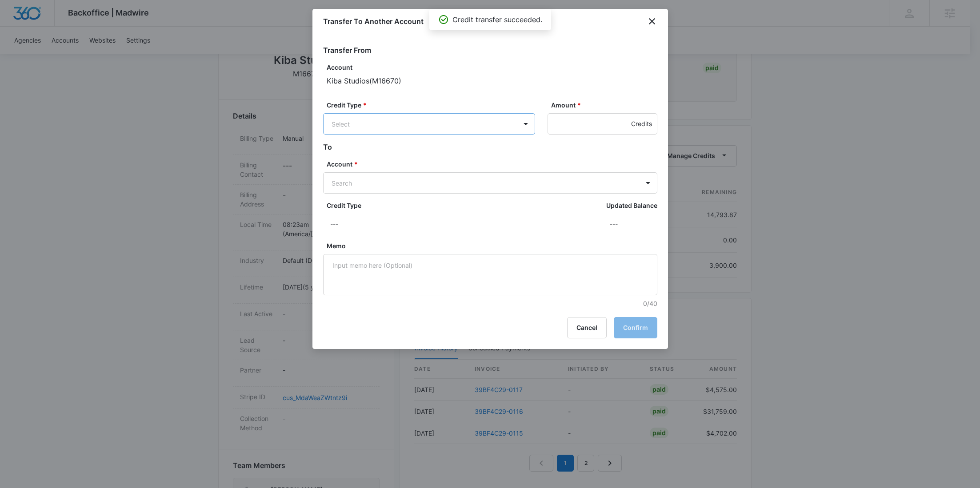
click at [443, 122] on body "Backoffice | Madwire Apps Settings RY Rochelle Young rochelle.young@madwire.com…" at bounding box center [490, 257] width 980 height 934
click at [418, 156] on p "Ad Credits (14793.87 Credits)" at bounding box center [399, 157] width 88 height 9
click at [374, 183] on body "Backoffice | Madwire Apps Settings RY Rochelle Young rochelle.young@madwire.com…" at bounding box center [490, 257] width 980 height 934
paste input "M39148"
type input "M39148"
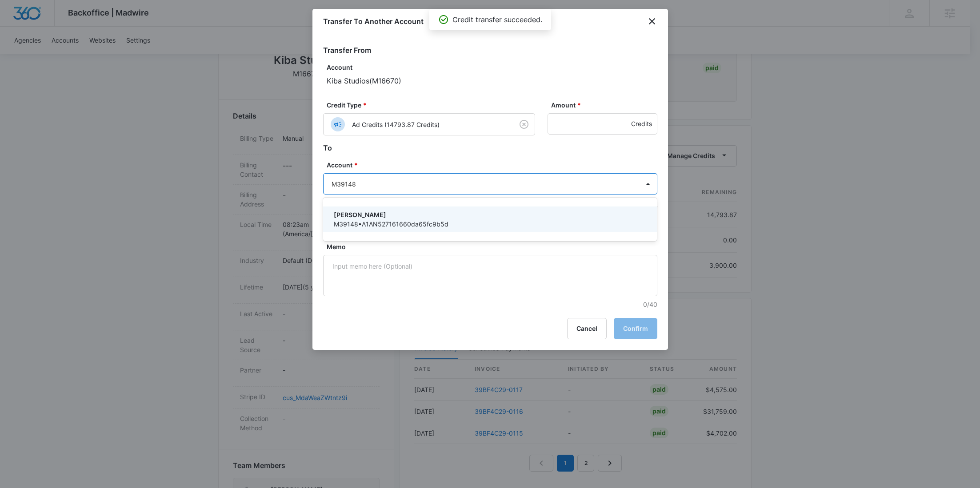
click at [373, 214] on p "Kiba - Dickinson" at bounding box center [489, 214] width 311 height 9
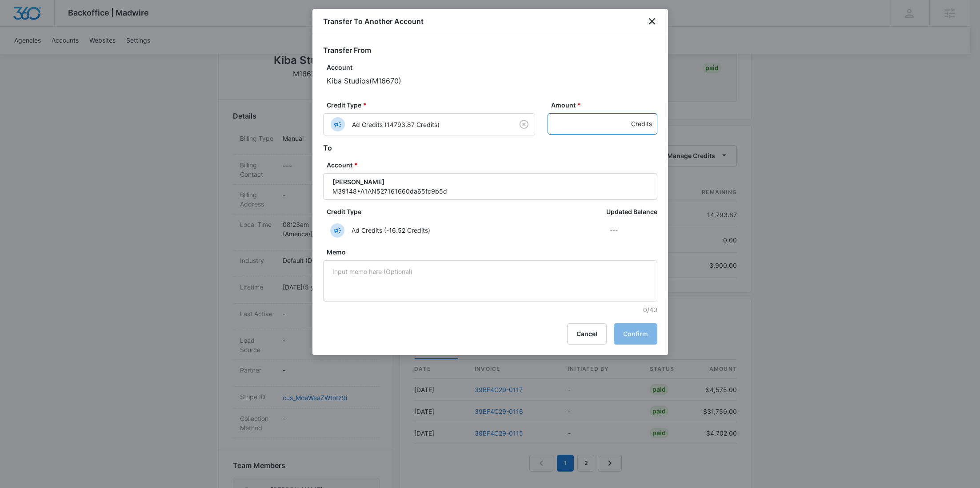
click at [597, 125] on input "Amount *" at bounding box center [603, 123] width 110 height 21
paste input "1425"
type input "1425"
click at [629, 340] on button "Confirm" at bounding box center [636, 334] width 44 height 21
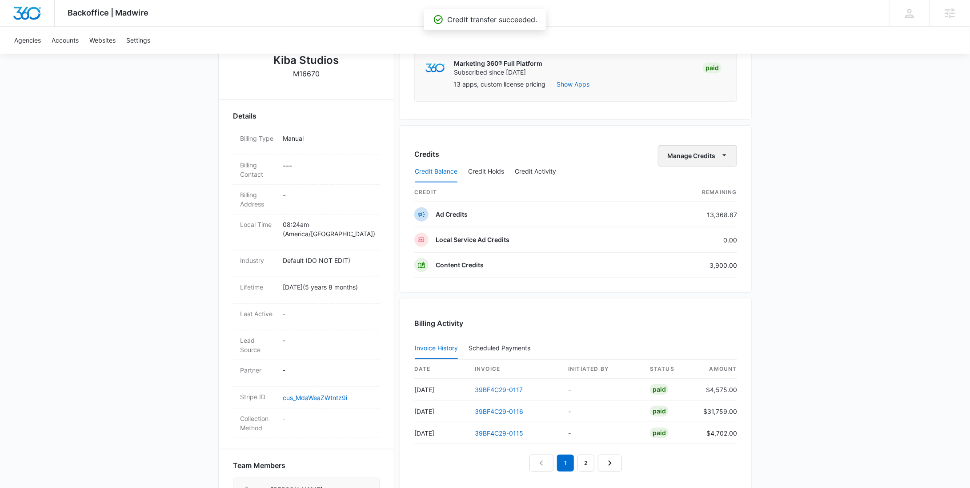
click at [700, 150] on button "Manage Credits" at bounding box center [697, 155] width 79 height 21
click at [693, 224] on div "Transfer To Another Account" at bounding box center [711, 223] width 83 height 6
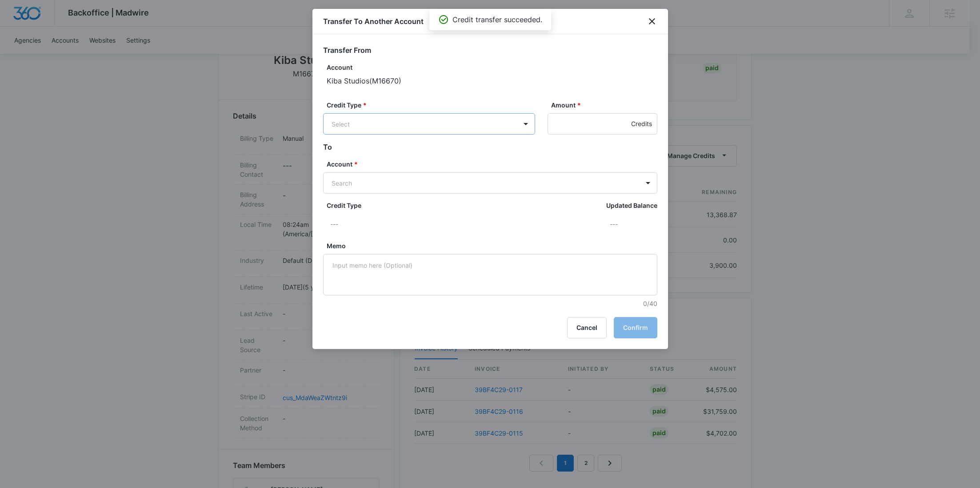
click at [419, 129] on body "Backoffice | Madwire Apps Settings RY Rochelle Young rochelle.young@madwire.com…" at bounding box center [490, 257] width 980 height 934
click at [414, 161] on p "Ad Credits (13368.87 Credits)" at bounding box center [399, 157] width 88 height 9
click at [398, 168] on label "Account *" at bounding box center [494, 164] width 334 height 9
click at [396, 179] on body "Backoffice | Madwire Apps Settings RY Rochelle Young rochelle.young@madwire.com…" at bounding box center [490, 257] width 980 height 934
paste input "M307588"
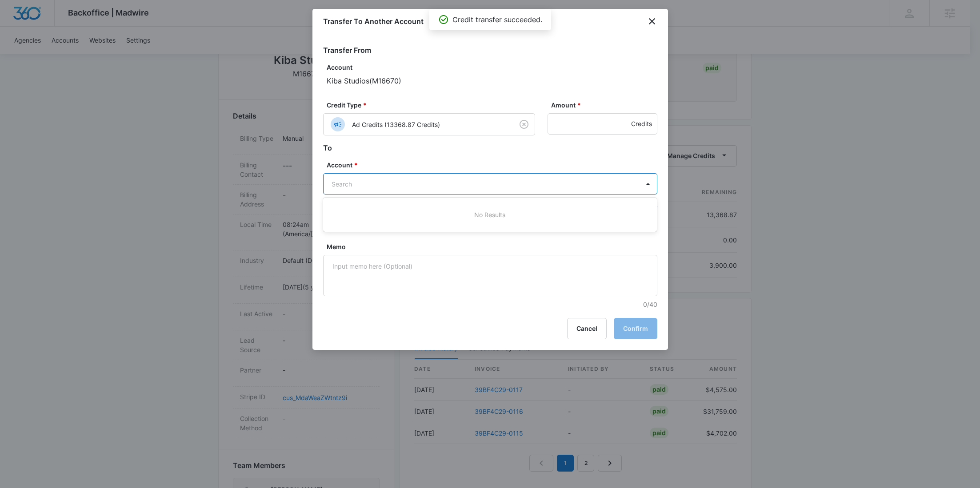
type input "M307588"
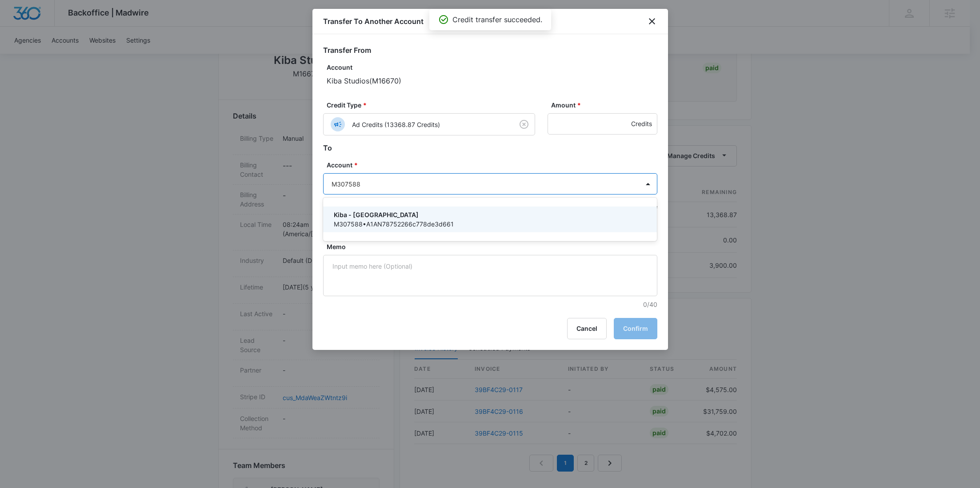
click at [387, 214] on p "Kiba - Nashville" at bounding box center [489, 214] width 311 height 9
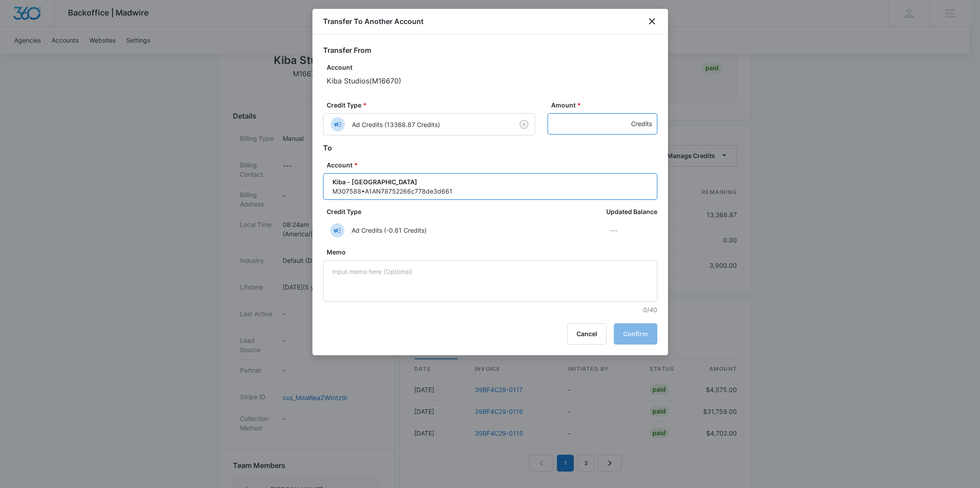
click at [599, 123] on input "Amount *" at bounding box center [603, 123] width 110 height 21
paste input "1473"
type input "1473"
click at [626, 334] on button "Confirm" at bounding box center [636, 334] width 44 height 21
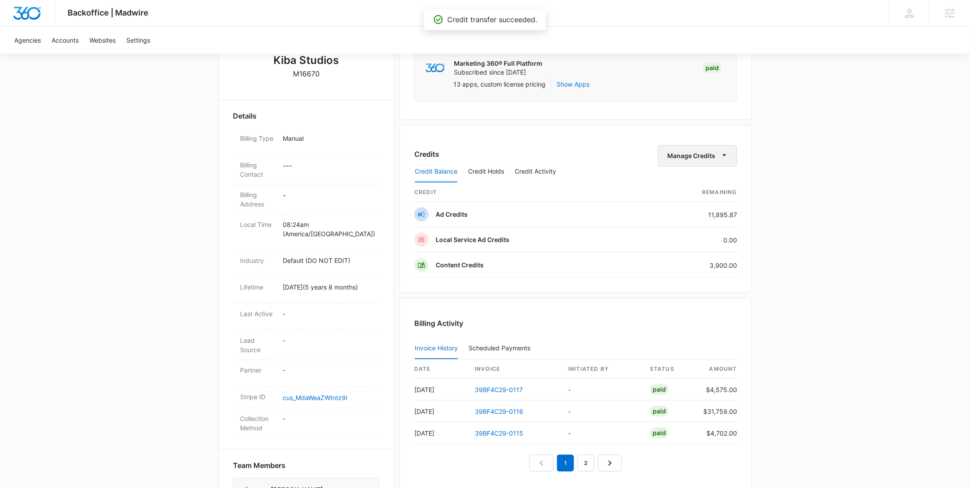
click at [696, 154] on button "Manage Credits" at bounding box center [697, 155] width 79 height 21
click at [689, 220] on div "Transfer To Another Account" at bounding box center [711, 223] width 83 height 6
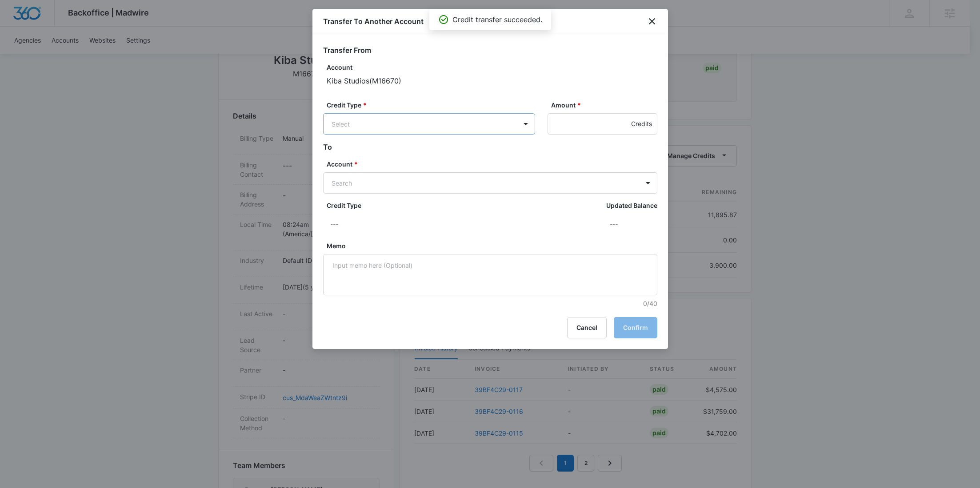
click at [460, 124] on body "Backoffice | Madwire Apps Settings RY Rochelle Young rochelle.young@madwire.com…" at bounding box center [490, 257] width 980 height 934
click at [421, 157] on p "Ad Credits (11895.87 Credits)" at bounding box center [398, 157] width 87 height 9
click at [393, 182] on body "Backoffice | Madwire Apps Settings RY Rochelle Young rochelle.young@madwire.com…" at bounding box center [490, 257] width 980 height 934
paste input "M314916"
type input "M314916"
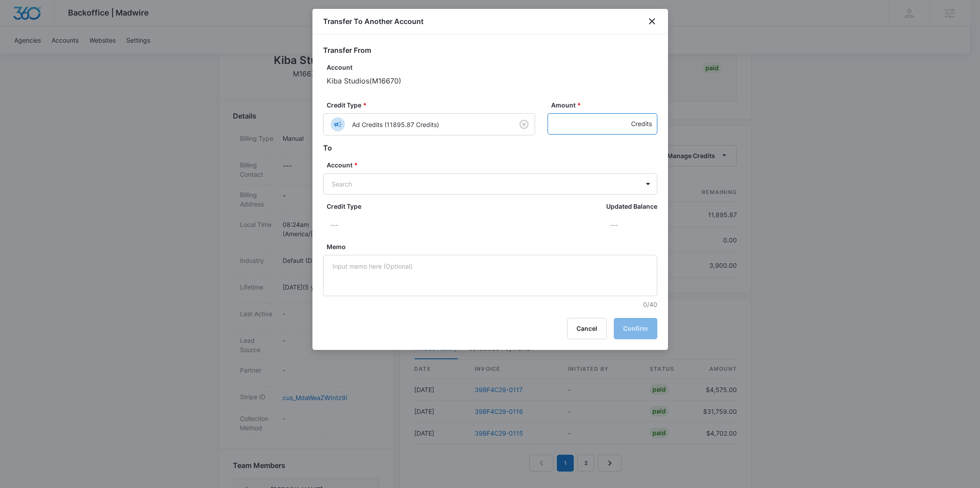
click at [565, 127] on input "Amount *" at bounding box center [603, 123] width 110 height 21
paste input "1425"
type input "1425"
click at [444, 182] on body "Backoffice | Madwire Apps Settings RY Rochelle Young rochelle.young@madwire.com…" at bounding box center [490, 257] width 980 height 934
paste input "M314916"
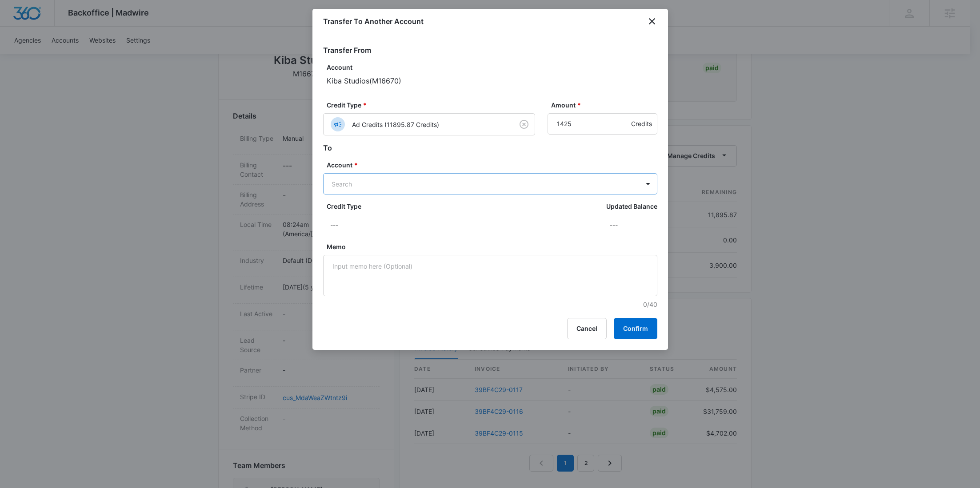
type input "M314916"
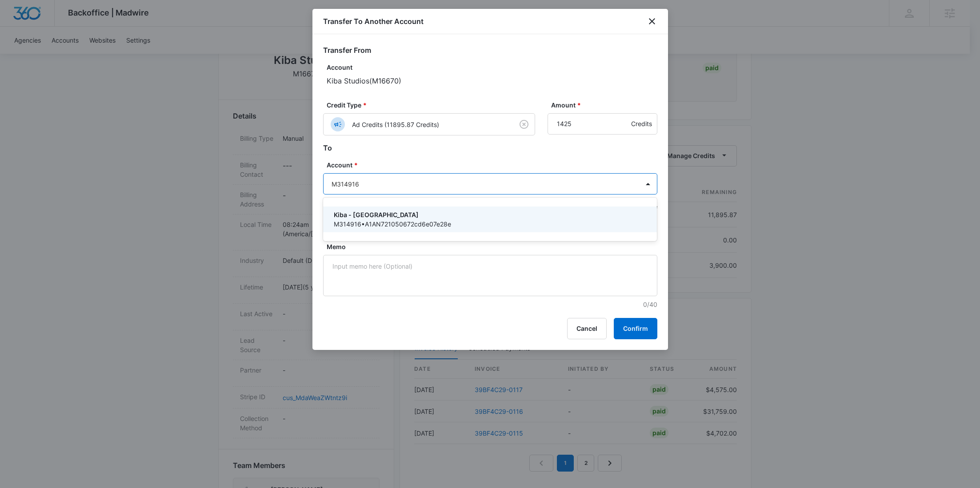
click at [376, 229] on div "Kiba - Westland M314916 • A1AN721050672cd6e07e28e" at bounding box center [490, 220] width 334 height 26
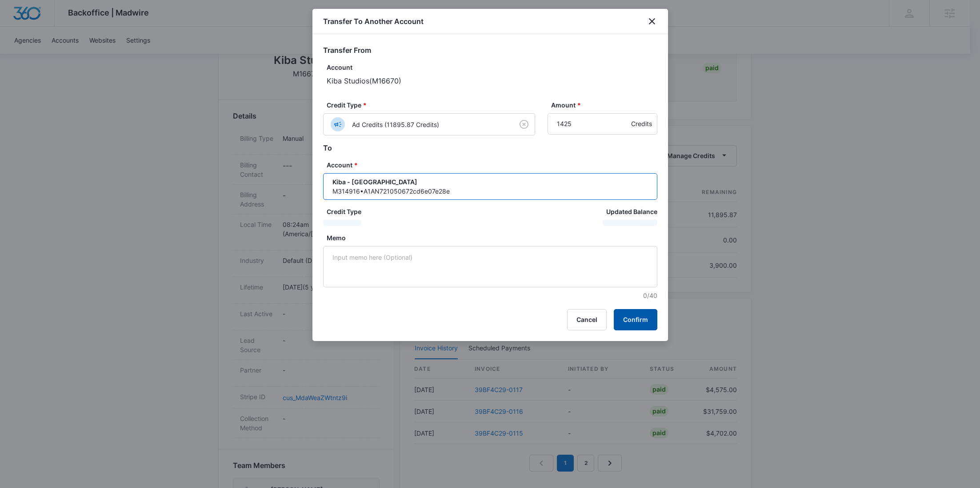
click at [634, 318] on button "Confirm" at bounding box center [636, 319] width 44 height 21
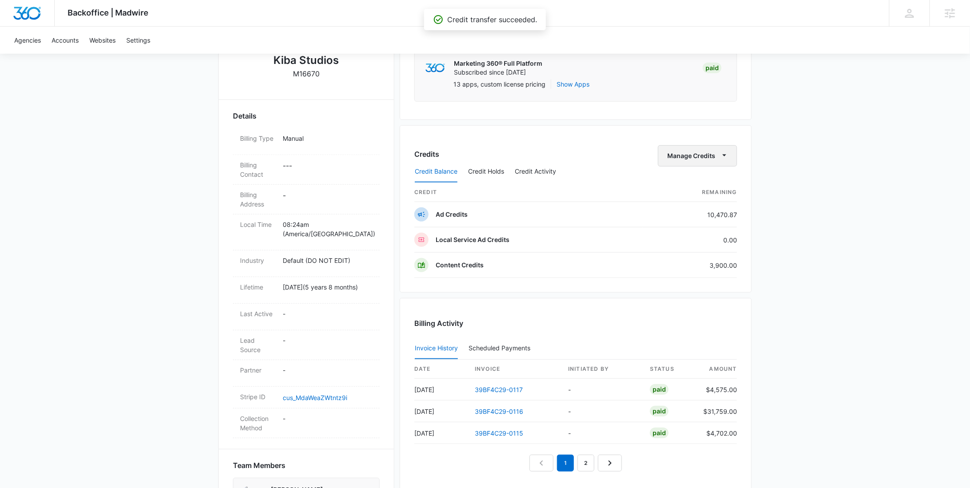
click at [685, 159] on button "Manage Credits" at bounding box center [697, 155] width 79 height 21
click at [690, 220] on div "Transfer To Another Account" at bounding box center [711, 223] width 83 height 6
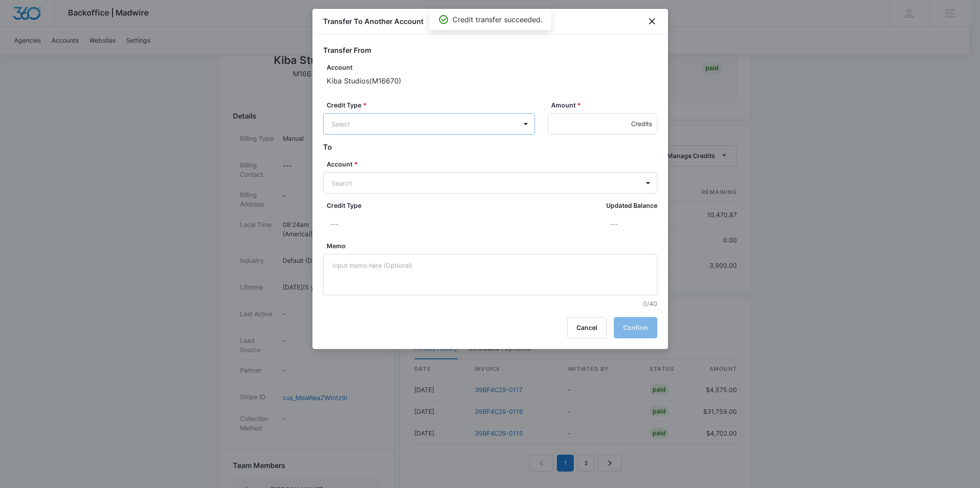
click at [500, 126] on body "Backoffice | Madwire Apps Settings RY Rochelle Young rochelle.young@madwire.com…" at bounding box center [490, 257] width 980 height 934
click at [439, 158] on p "Ad Credits (10470.87 Credits)" at bounding box center [399, 157] width 88 height 9
click at [402, 188] on body "Backoffice | Madwire Apps Settings RY Rochelle Young rochelle.young@madwire.com…" at bounding box center [490, 257] width 980 height 934
paste input "M309082"
type input "M309082"
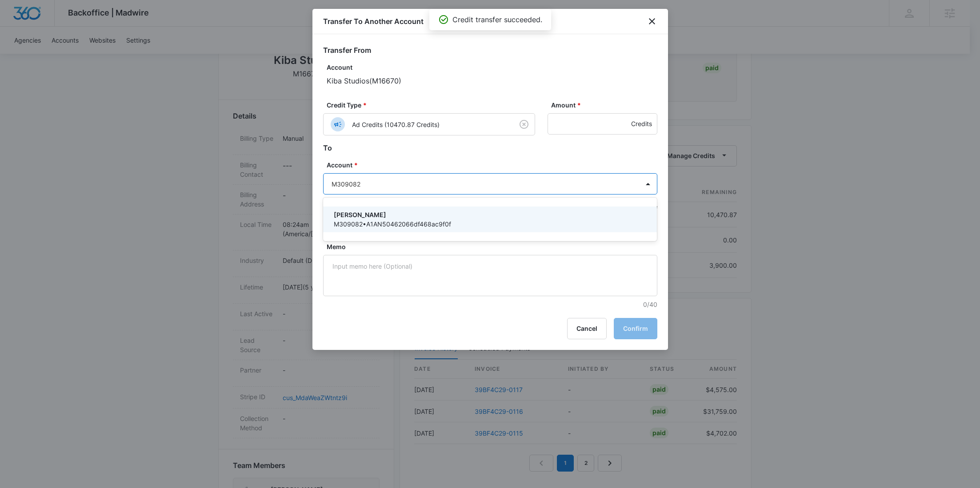
click at [386, 211] on p "Kiba - Edmond" at bounding box center [489, 214] width 311 height 9
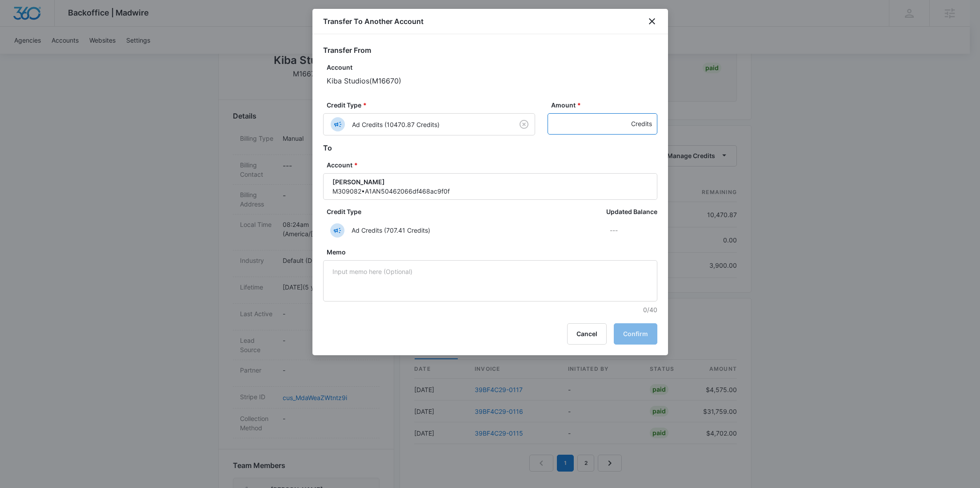
click at [592, 125] on input "Amount *" at bounding box center [603, 123] width 110 height 21
paste input "1615"
type input "1615"
click at [636, 329] on button "Confirm" at bounding box center [636, 334] width 44 height 21
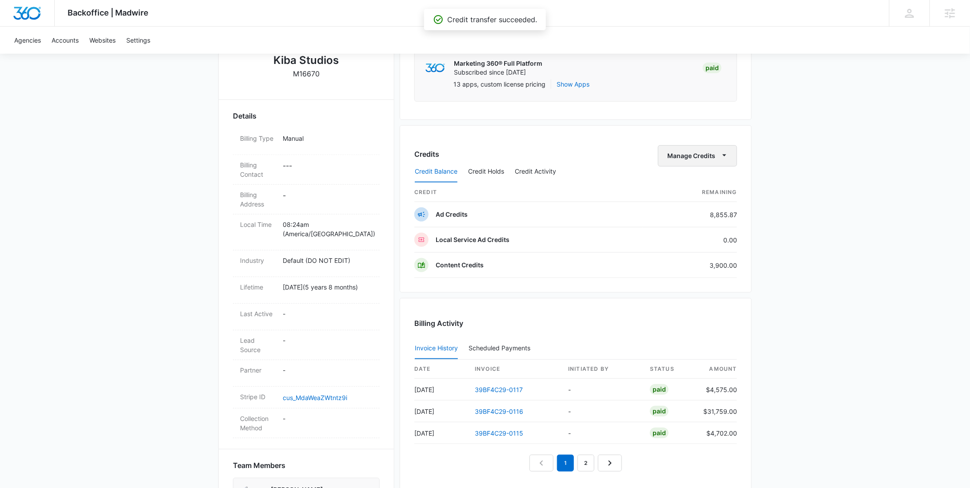
click at [695, 157] on button "Manage Credits" at bounding box center [697, 155] width 79 height 21
click at [697, 220] on div "Transfer To Another Account" at bounding box center [711, 223] width 83 height 6
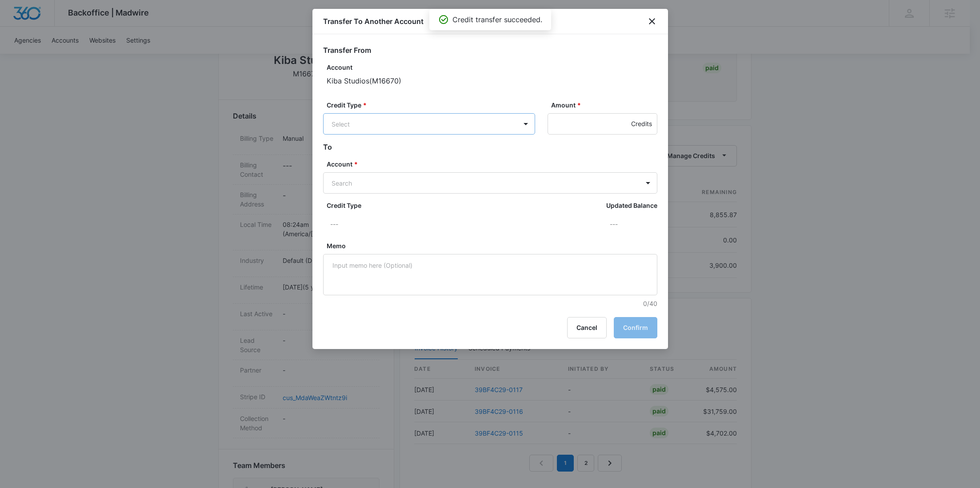
click at [443, 127] on body "Backoffice | Madwire Apps Settings RY Rochelle Young rochelle.young@madwire.com…" at bounding box center [490, 257] width 980 height 934
click at [418, 164] on div "Ad Credits (8855.87 Credits)" at bounding box center [428, 158] width 189 height 14
click at [379, 184] on body "Backoffice | Madwire Apps Settings RY Rochelle Young rochelle.young@madwire.com…" at bounding box center [490, 257] width 980 height 934
paste input "M323461"
type input "M323461"
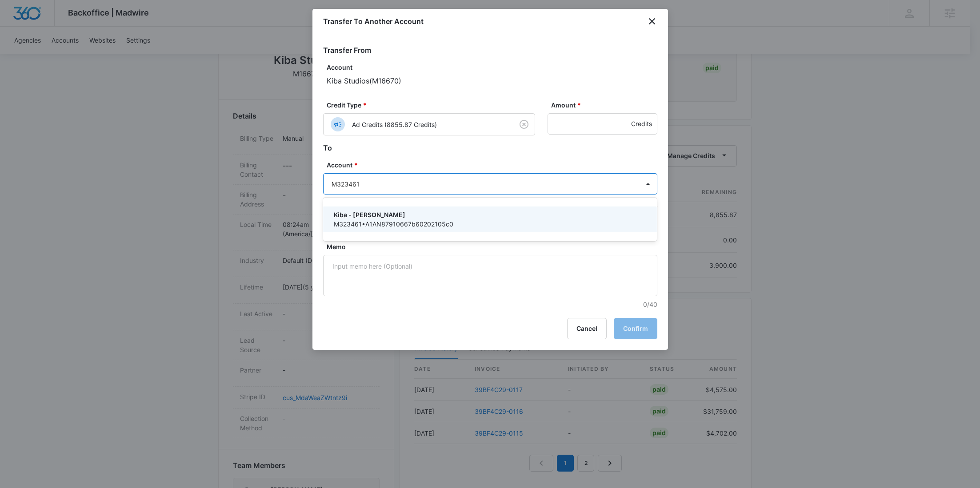
click at [376, 213] on p "Kiba - N. Olmsted" at bounding box center [489, 214] width 311 height 9
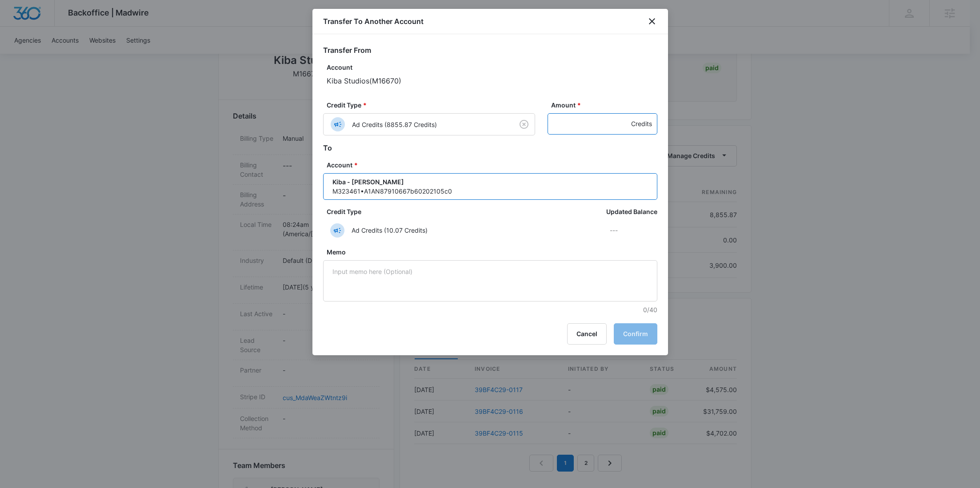
click at [597, 128] on input "Amount *" at bounding box center [603, 123] width 110 height 21
paste input "238"
type input "238"
click at [628, 333] on button "Confirm" at bounding box center [636, 334] width 44 height 21
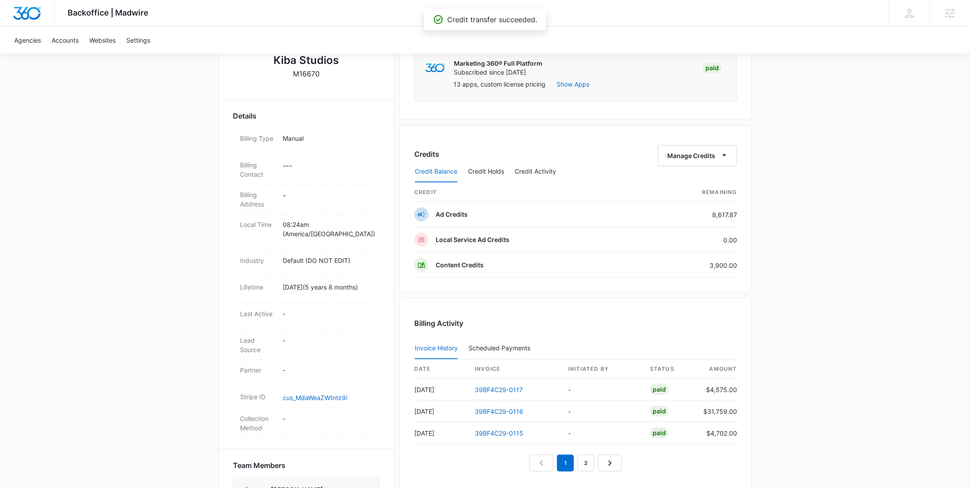
scroll to position [389, 0]
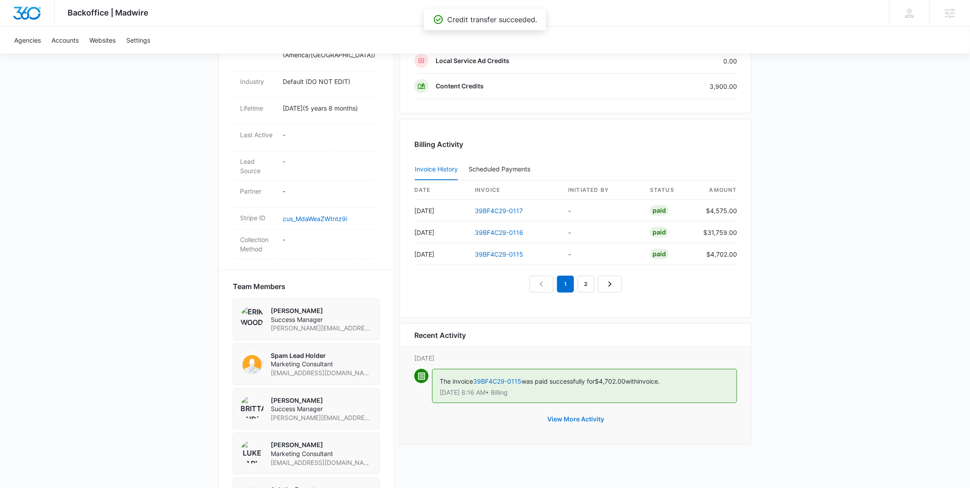
click at [593, 415] on button "View More Activity" at bounding box center [575, 419] width 75 height 21
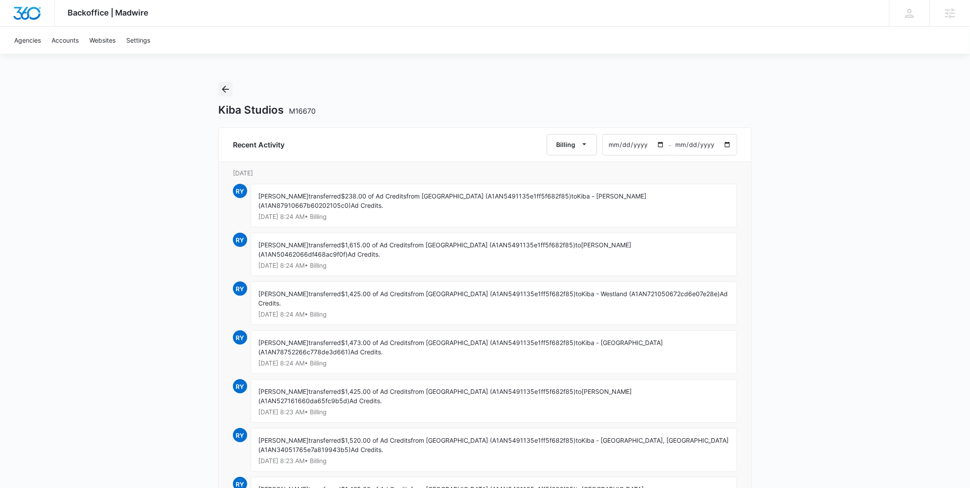
click at [224, 94] on icon "Back" at bounding box center [225, 89] width 11 height 11
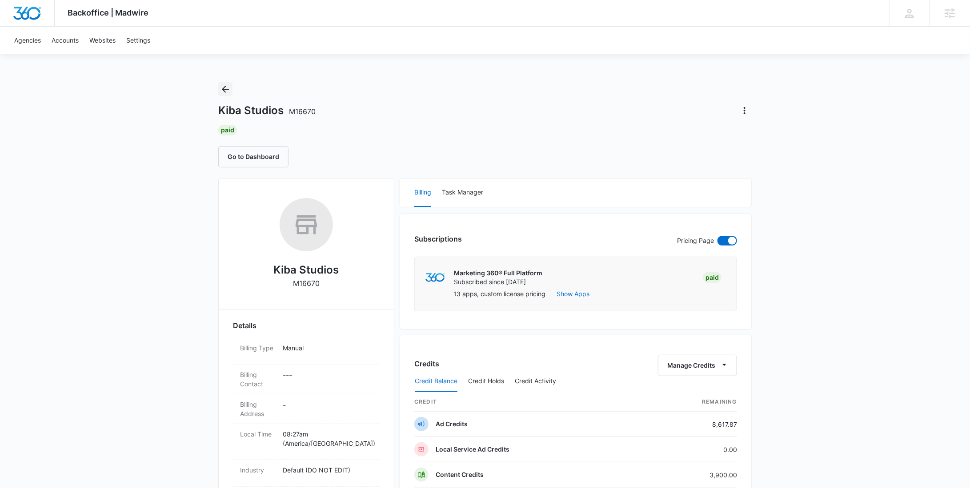
click at [224, 94] on icon "Back" at bounding box center [225, 89] width 11 height 11
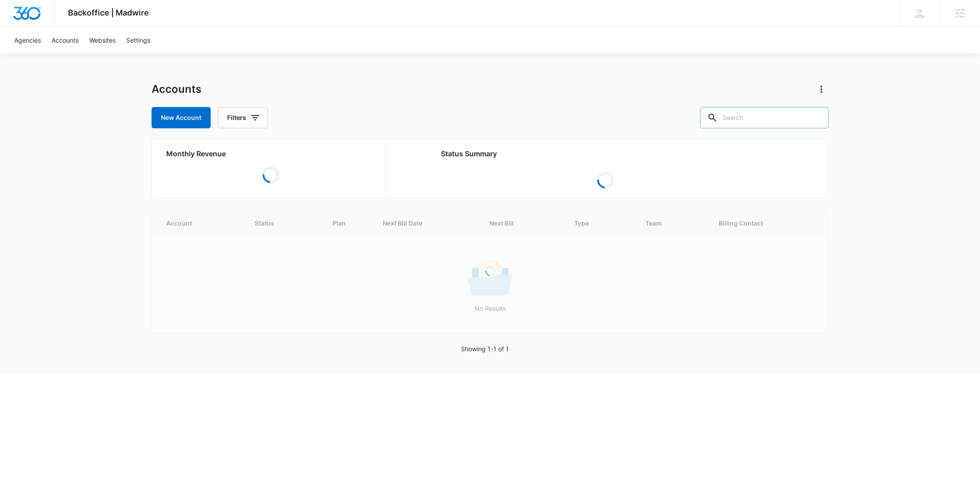
click at [811, 116] on div at bounding box center [816, 117] width 14 height 21
click at [769, 117] on input "text" at bounding box center [764, 117] width 128 height 21
paste input "M339677"
type input "M339677"
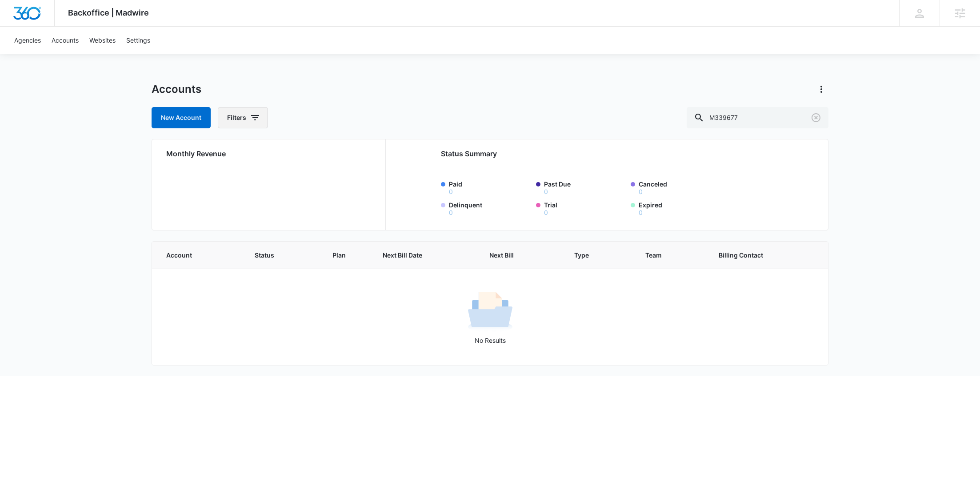
click at [251, 125] on button "Filters" at bounding box center [243, 117] width 50 height 21
click at [326, 151] on icon "Show Agency filters" at bounding box center [323, 150] width 11 height 11
click at [830, 85] on div "Backoffice | Madwire Apps Settings RY Rochelle Young rochelle.young@madwire.com…" at bounding box center [490, 188] width 980 height 376
click at [825, 87] on icon "Actions" at bounding box center [821, 89] width 11 height 11
click at [825, 111] on link "View Archived Accounts" at bounding box center [860, 114] width 70 height 8
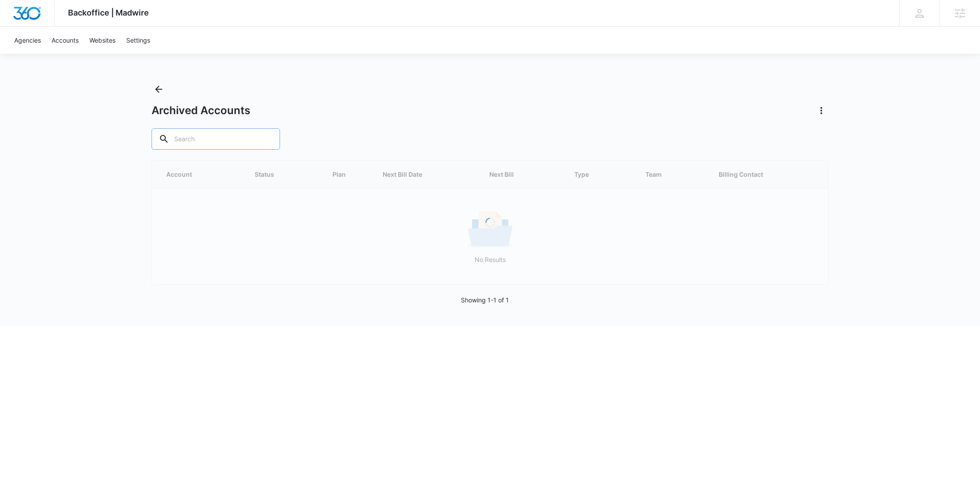
click at [208, 139] on input "text" at bounding box center [216, 138] width 128 height 21
paste input "M339677"
type input "M339677"
drag, startPoint x: 162, startPoint y: 91, endPoint x: 242, endPoint y: 21, distance: 105.5
click at [162, 91] on icon "Back" at bounding box center [158, 89] width 11 height 11
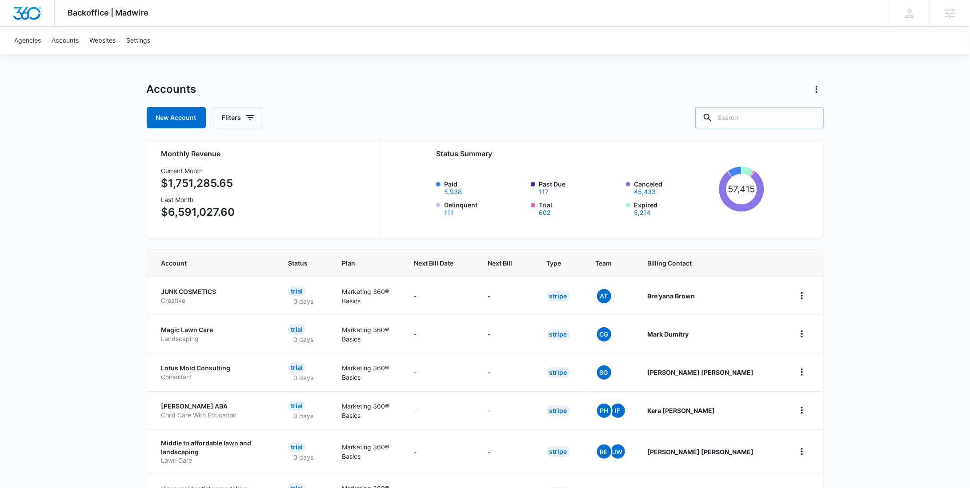
click at [779, 118] on input "text" at bounding box center [759, 117] width 128 height 21
paste input "M339677"
type input "M339677"
click at [259, 122] on button "Filters" at bounding box center [238, 117] width 50 height 21
click at [309, 152] on div "Agency" at bounding box center [275, 150] width 102 height 14
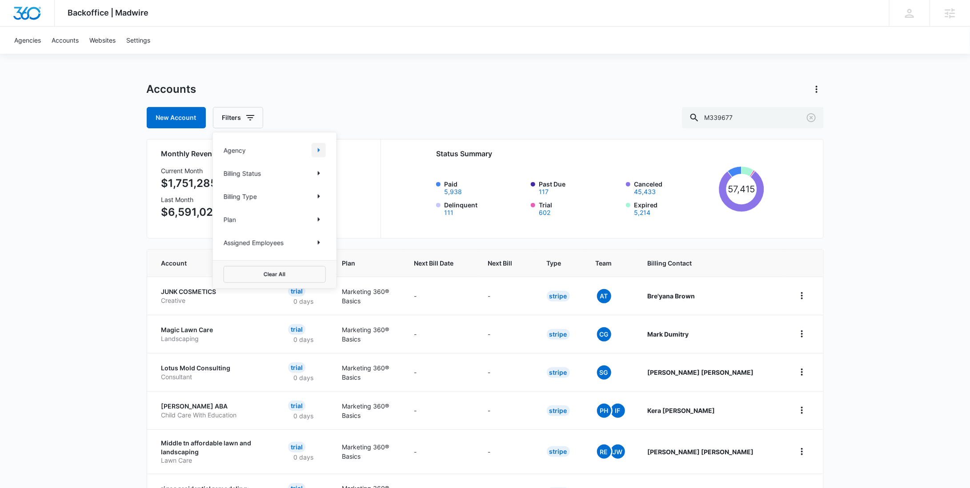
click at [312, 152] on button "Show Agency filters" at bounding box center [319, 150] width 14 height 14
click at [272, 182] on label "Search All Agencies" at bounding box center [275, 179] width 102 height 9
click at [224, 180] on input "Search All Agencies" at bounding box center [224, 180] width 0 height 0
checkbox input "true"
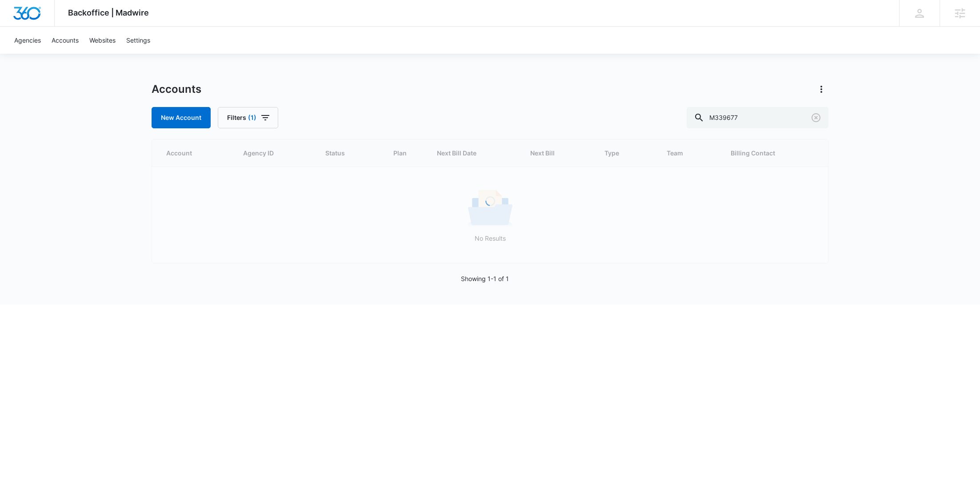
click at [388, 81] on div "Backoffice | Madwire Apps Settings RY Rochelle Young rochelle.young@madwire.com…" at bounding box center [490, 152] width 980 height 305
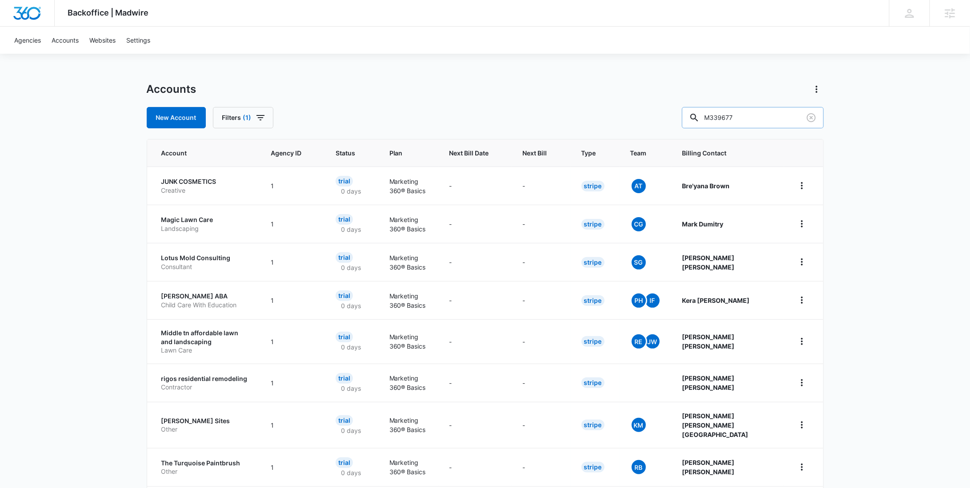
click at [764, 121] on input "M339677" at bounding box center [753, 117] width 142 height 21
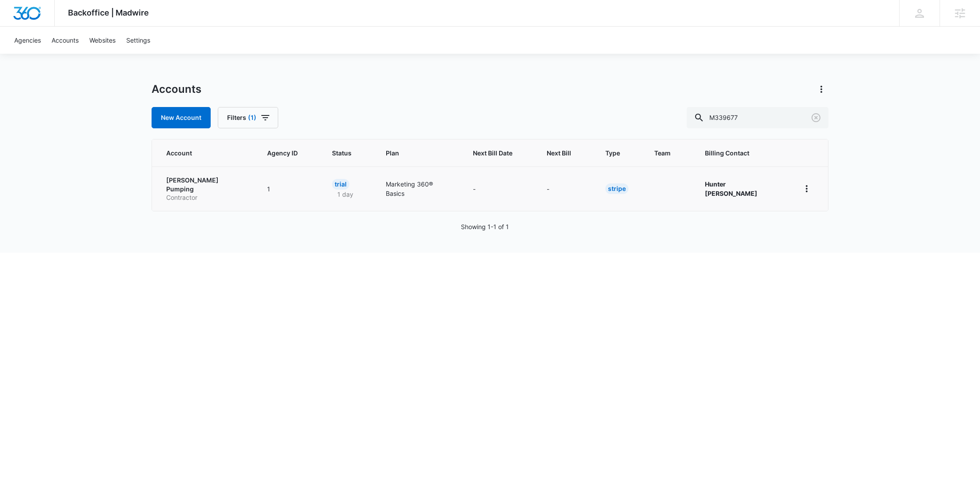
click at [212, 193] on p "Contractor" at bounding box center [206, 197] width 80 height 9
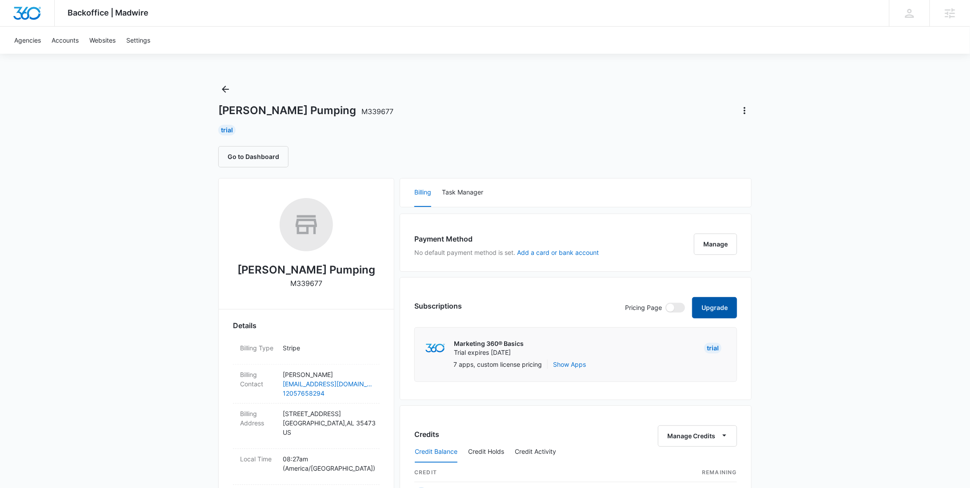
click at [731, 311] on button "Upgrade" at bounding box center [714, 307] width 45 height 21
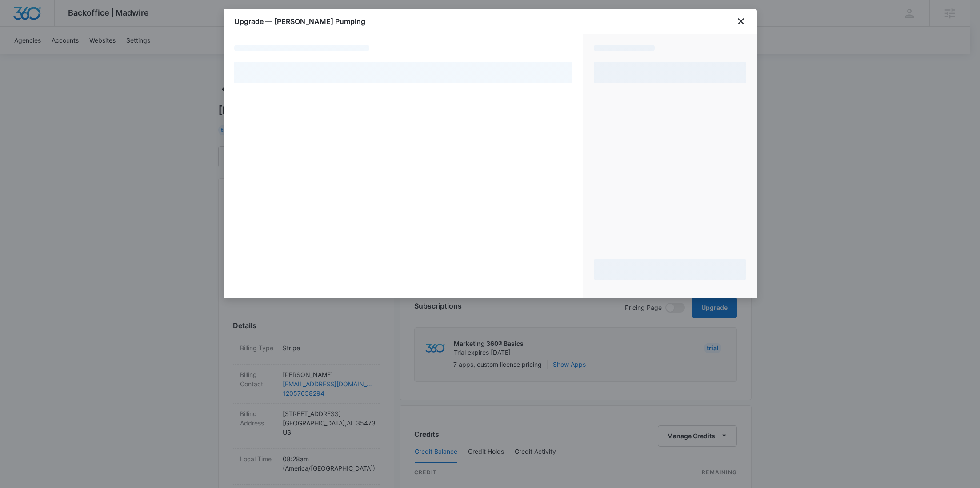
select select "NEW_METHOD"
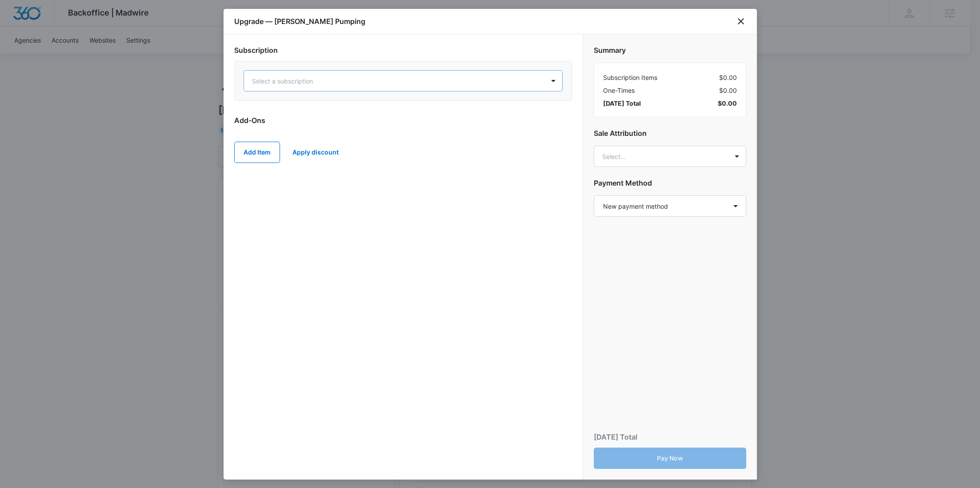
click at [343, 82] on div at bounding box center [392, 81] width 281 height 11
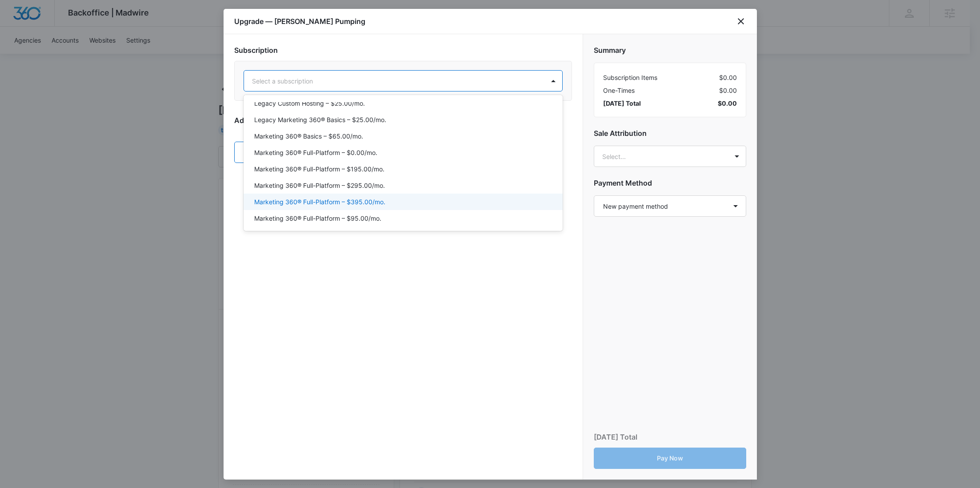
scroll to position [67, 0]
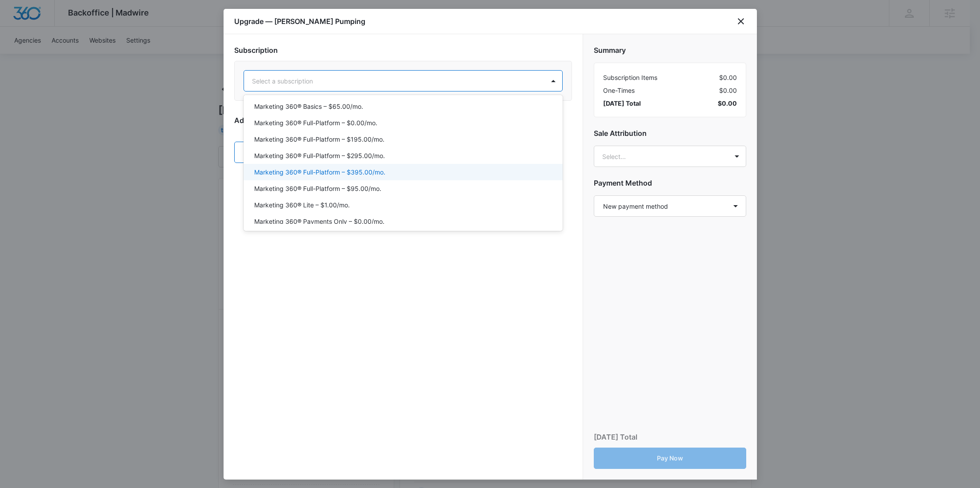
click at [385, 170] on div "Marketing 360® Full-Platform – $395.00/mo." at bounding box center [402, 172] width 296 height 9
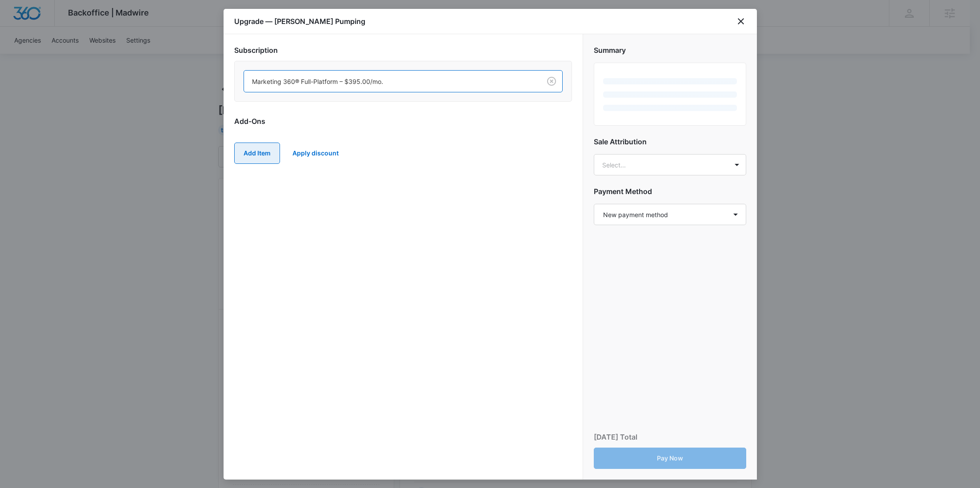
click at [264, 157] on button "Add Item" at bounding box center [257, 153] width 46 height 21
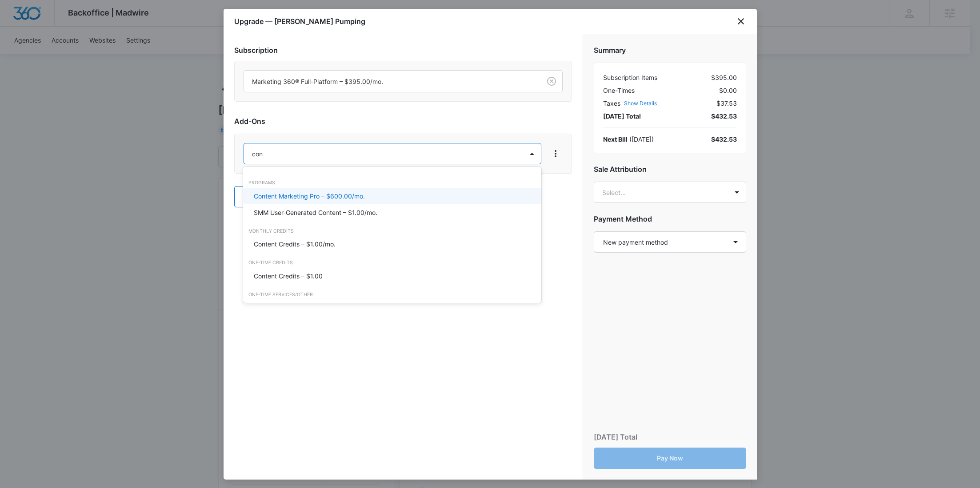
type input "cont"
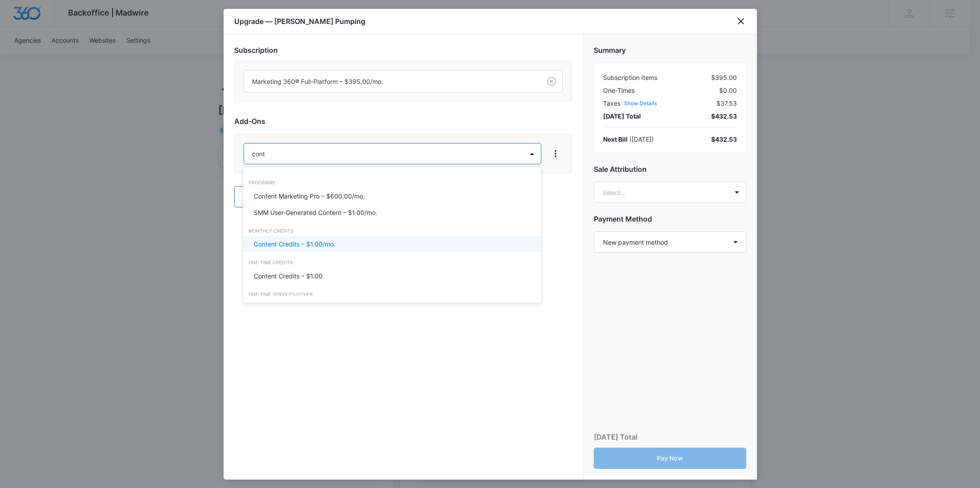
click at [310, 251] on div "Content Credits – $1.00/mo." at bounding box center [392, 244] width 298 height 16
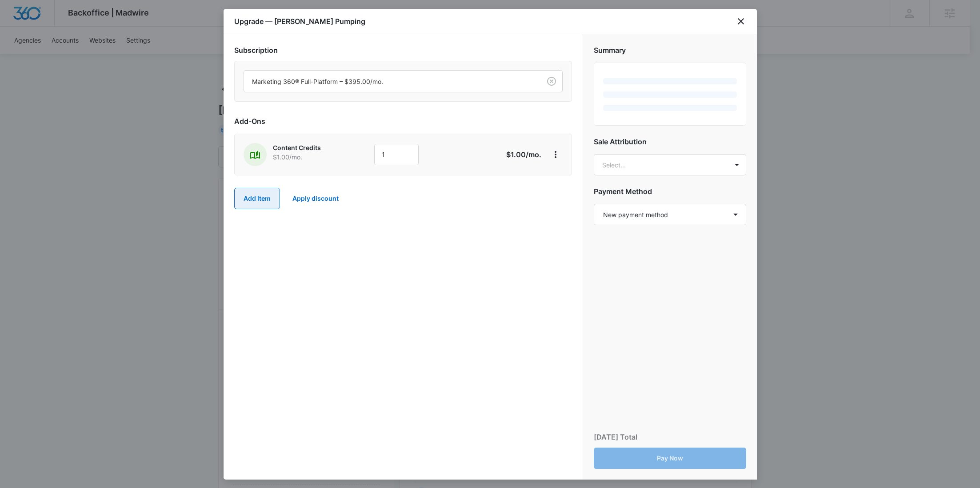
click at [264, 207] on button "Add Item" at bounding box center [257, 198] width 46 height 21
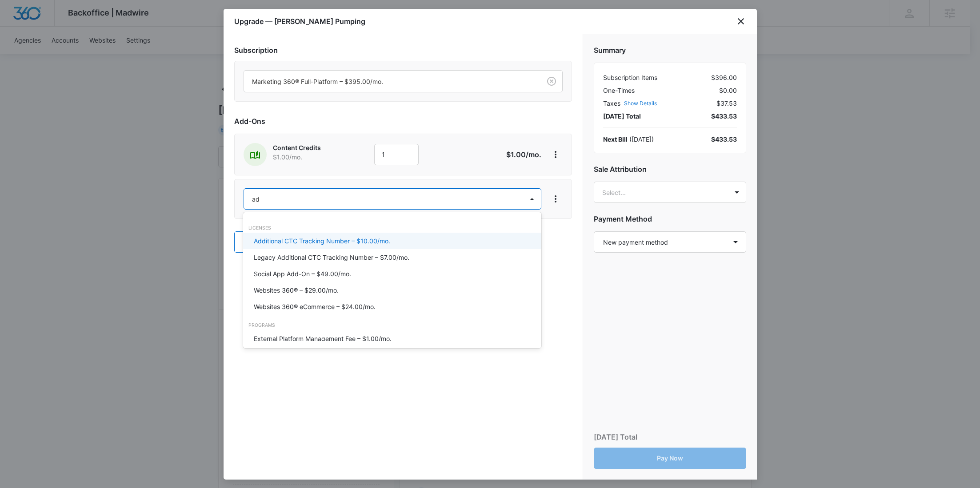
type input "ad c"
click at [278, 238] on p "Ad Credits – $1.00/mo." at bounding box center [287, 240] width 67 height 9
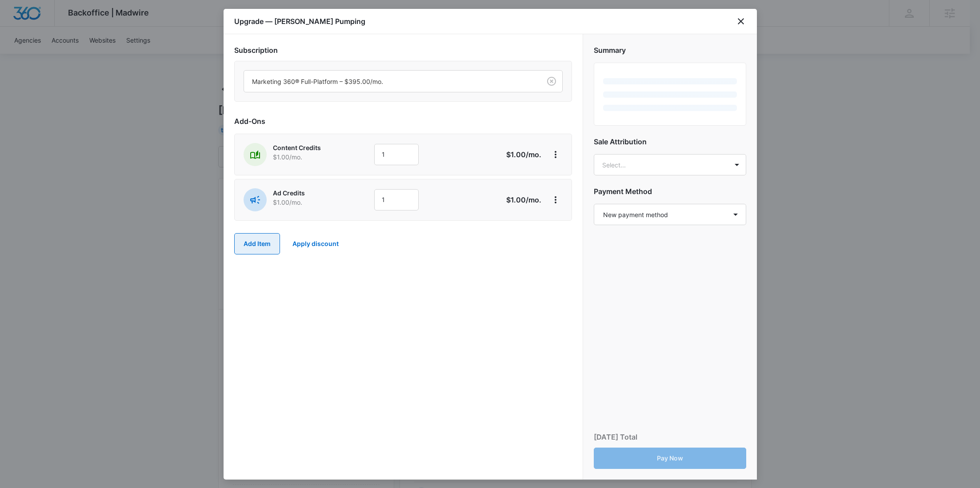
click at [253, 240] on button "Add Item" at bounding box center [257, 243] width 46 height 21
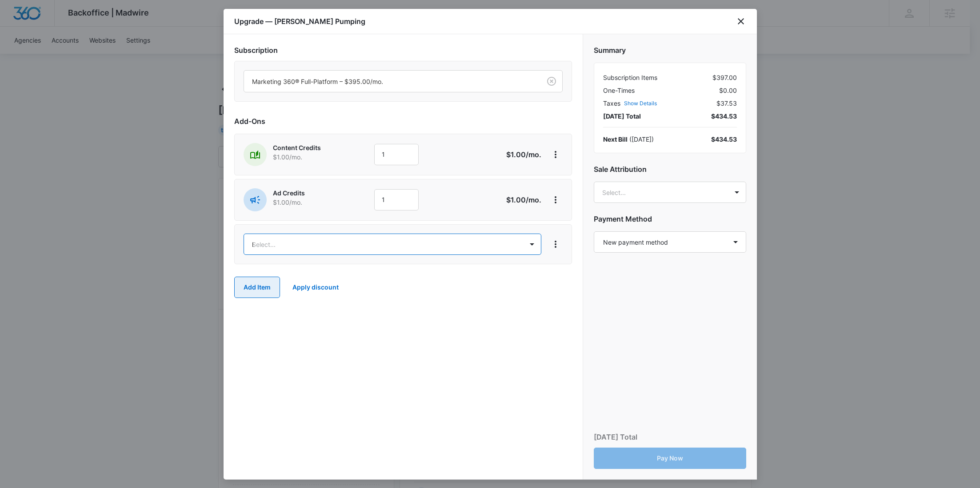
type input "lis"
click at [284, 309] on div "Premium Listings – $59.00/mo." at bounding box center [392, 303] width 298 height 16
drag, startPoint x: 392, startPoint y: 155, endPoint x: 339, endPoint y: 151, distance: 53.0
click at [339, 151] on div "Content Credits $1.00 /mo. 1" at bounding box center [372, 154] width 256 height 23
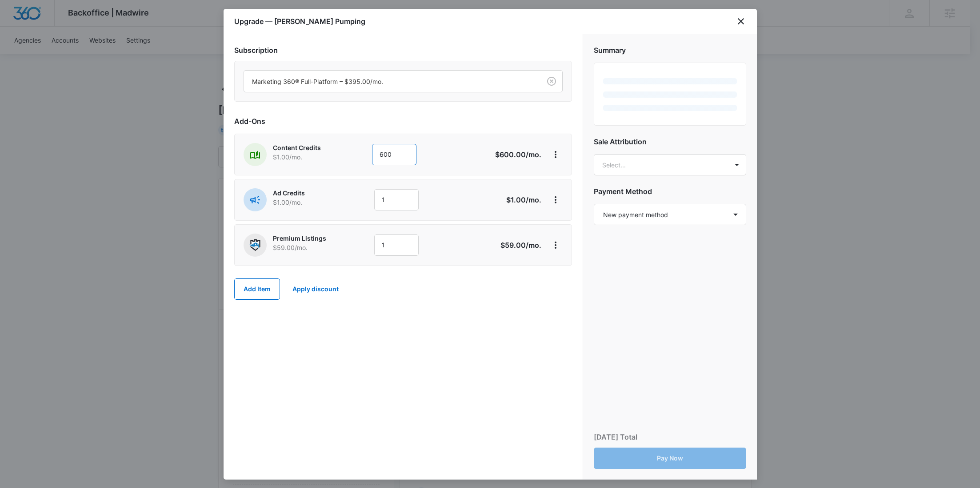
type input "600"
click at [339, 160] on p "$1.00 /mo." at bounding box center [310, 156] width 74 height 9
drag, startPoint x: 388, startPoint y: 196, endPoint x: 369, endPoint y: 196, distance: 19.6
click at [369, 196] on div "Ad Credits $1.00 /mo. 1" at bounding box center [372, 199] width 256 height 23
type input "1000"
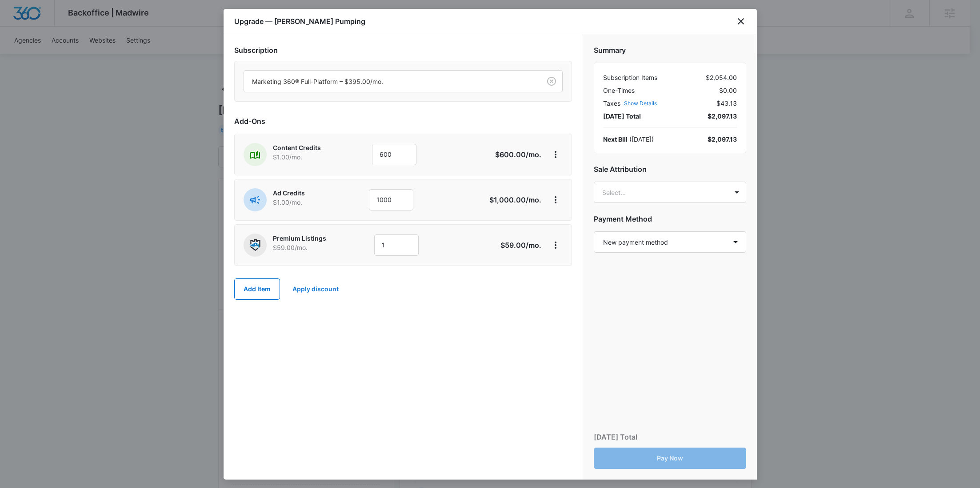
click at [323, 292] on button "Apply discount" at bounding box center [316, 289] width 64 height 21
click at [356, 352] on body "Backoffice | Madwire Apps Settings RY Rochelle Young rochelle.young@madwire.com…" at bounding box center [490, 441] width 980 height 883
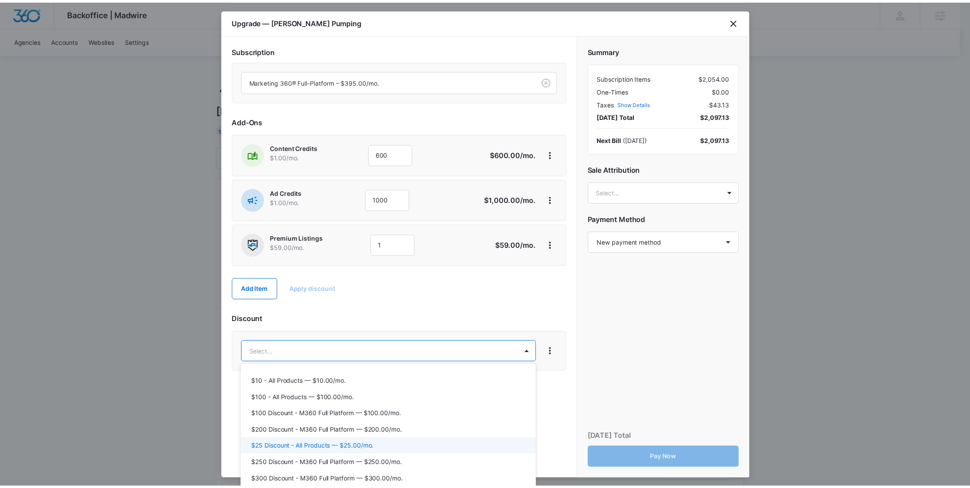
scroll to position [202, 0]
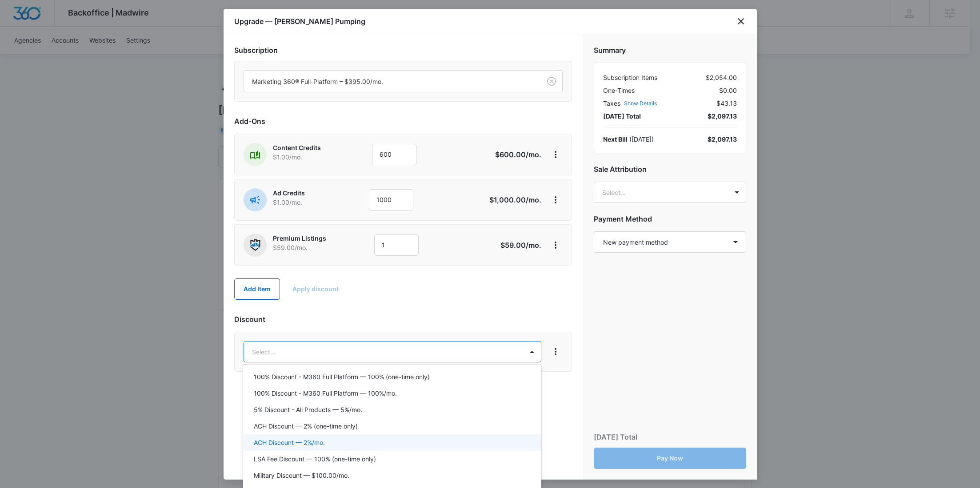
click at [393, 437] on div "ACH Discount — 2%/mo." at bounding box center [392, 443] width 298 height 16
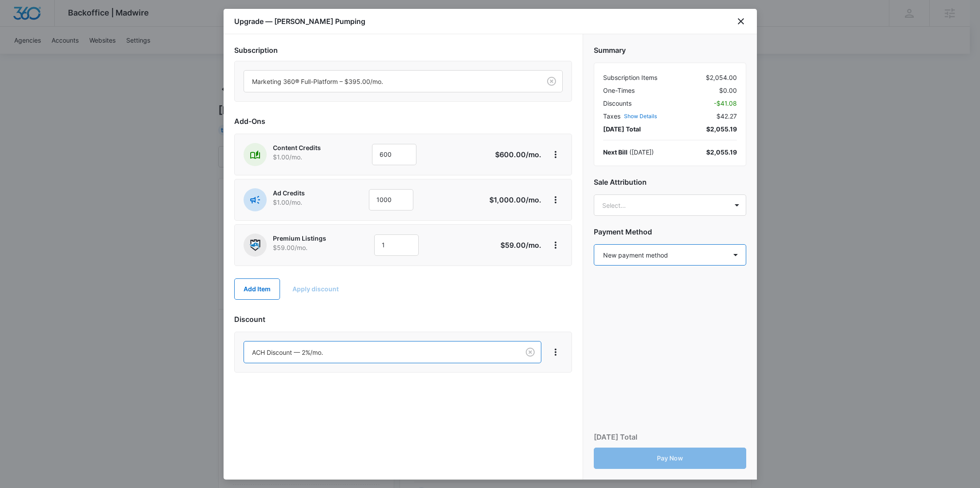
click at [654, 259] on select "Select a payment method New payment method Monthly invoice" at bounding box center [670, 254] width 152 height 21
select select "MANUAL_INVOICE"
click at [594, 244] on select "Select a payment method New payment method Monthly invoice" at bounding box center [670, 254] width 152 height 21
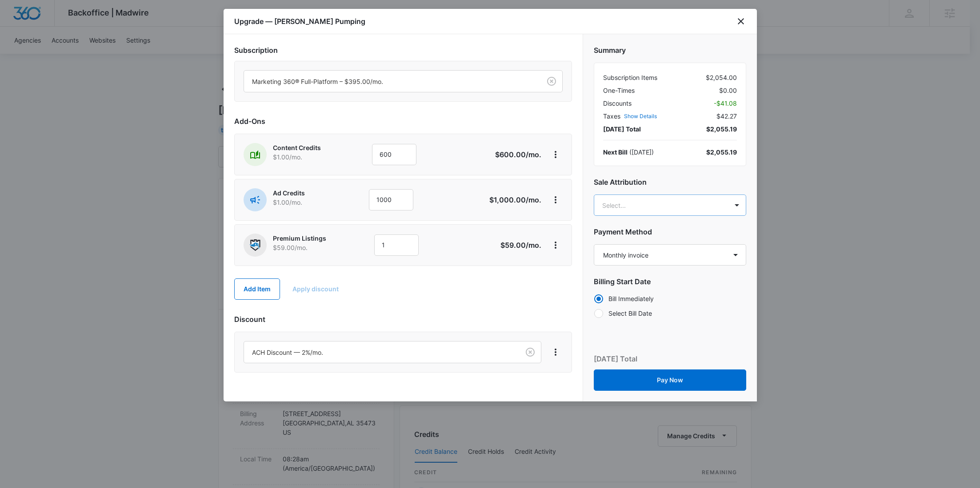
click at [652, 200] on body "Backoffice | Madwire Apps Settings RY Rochelle Young rochelle.young@madwire.com…" at bounding box center [490, 441] width 980 height 883
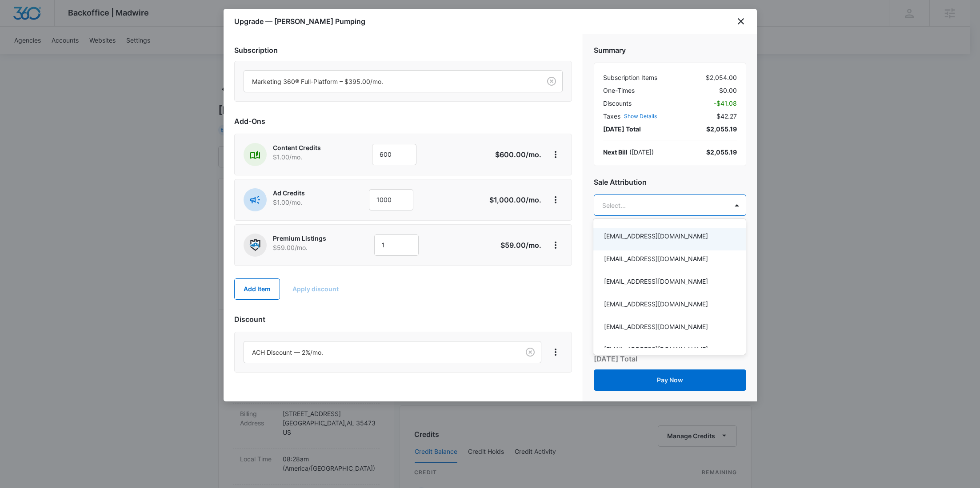
paste input "Deeney"
type input "Deeney"
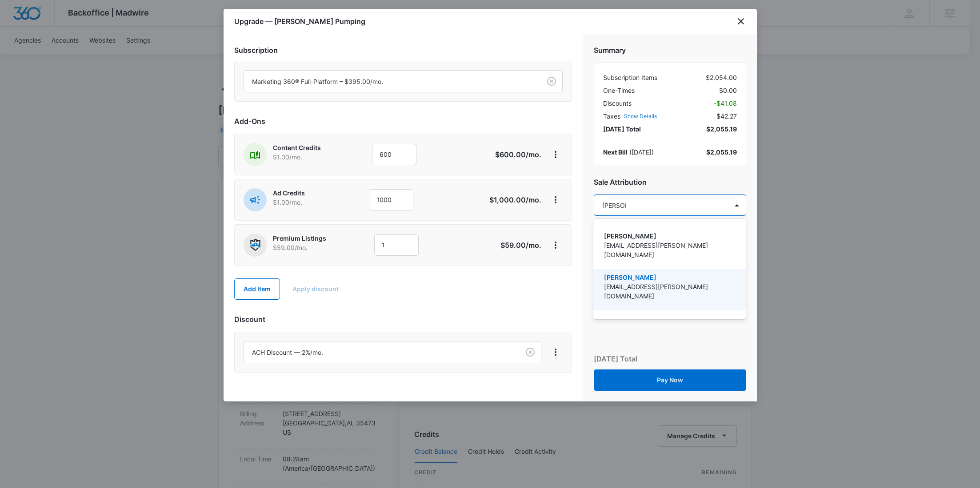
click at [651, 273] on p "Levi Deeney" at bounding box center [668, 277] width 129 height 9
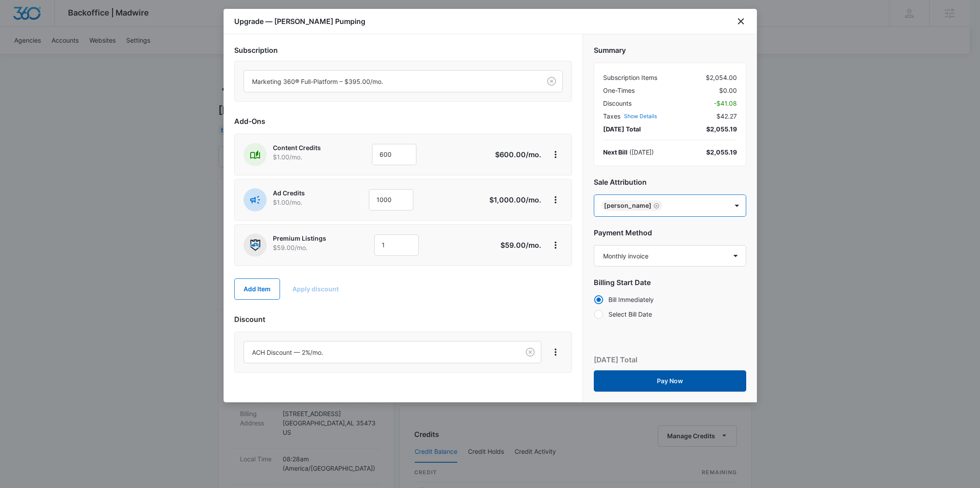
click at [684, 378] on button "Pay Now" at bounding box center [670, 381] width 152 height 21
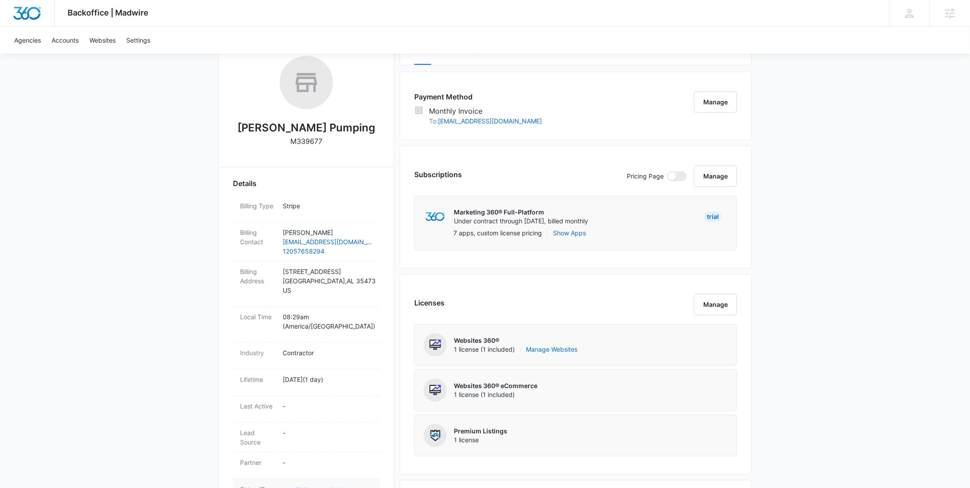
scroll to position [253, 0]
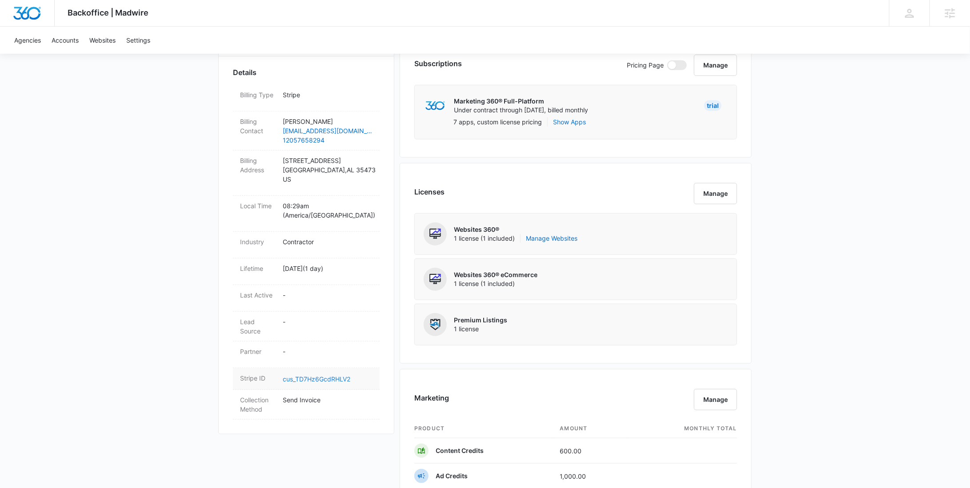
click at [312, 376] on link "cus_TD7Hz6GcdRHLV2" at bounding box center [317, 380] width 68 height 8
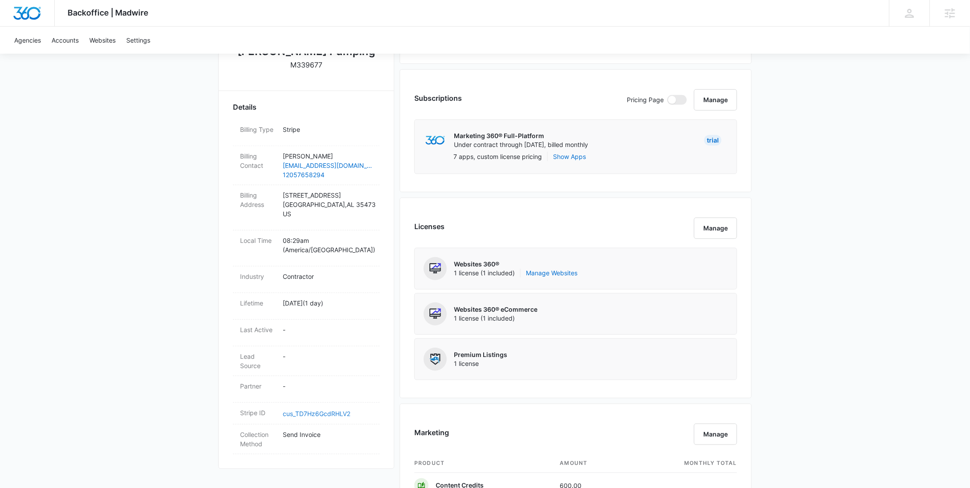
scroll to position [0, 0]
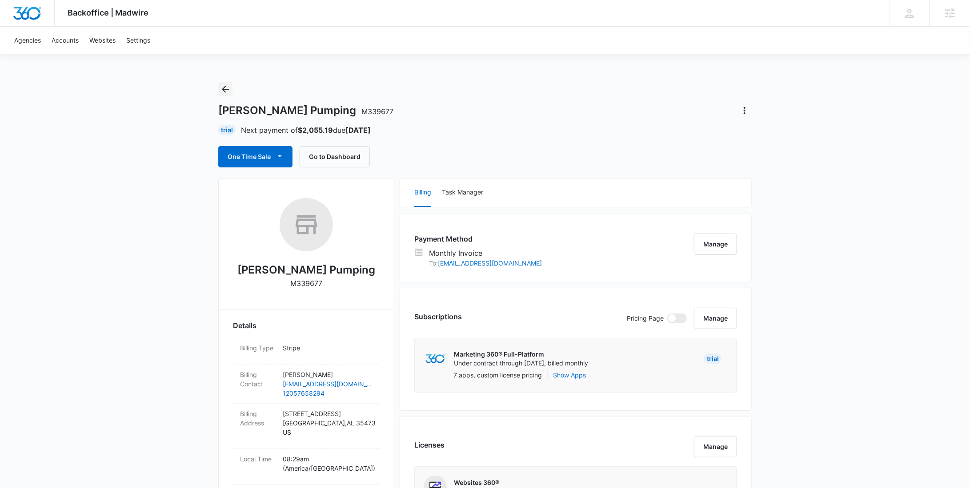
click at [227, 90] on icon "Back" at bounding box center [225, 89] width 11 height 11
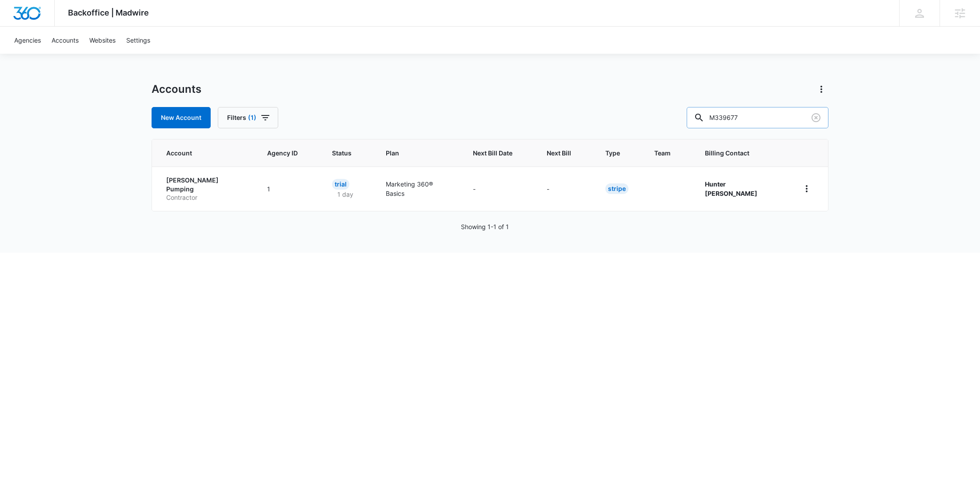
drag, startPoint x: 775, startPoint y: 116, endPoint x: 722, endPoint y: 120, distance: 53.5
click at [724, 120] on div "M339677" at bounding box center [758, 117] width 142 height 21
paste input "8946"
type input "M338946"
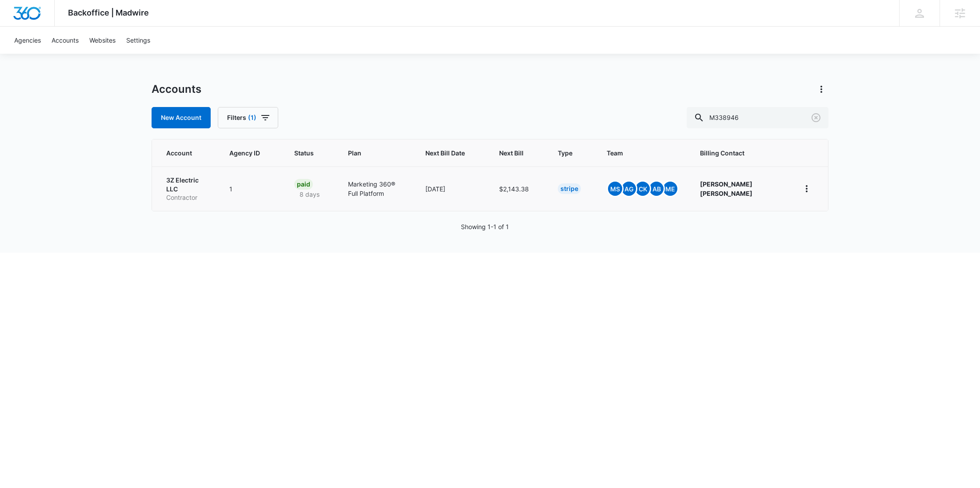
click at [204, 193] on p "Contractor" at bounding box center [187, 197] width 42 height 9
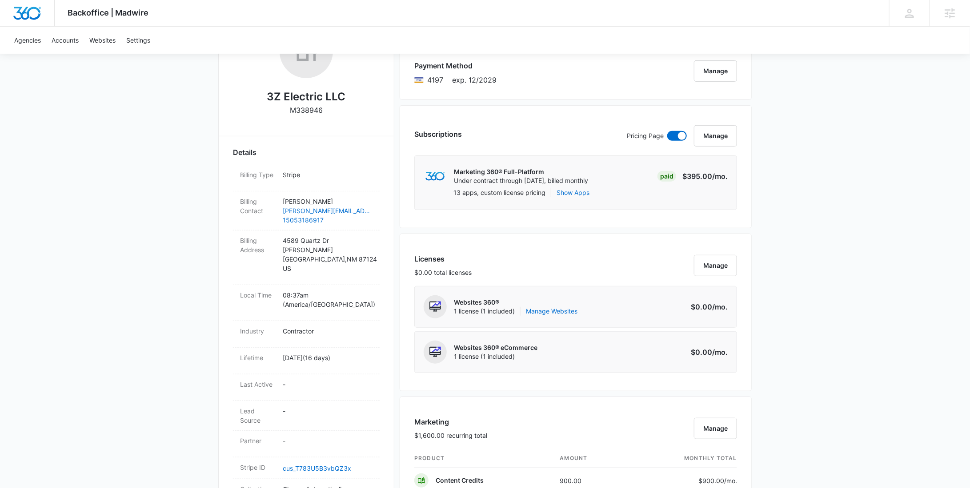
scroll to position [481, 0]
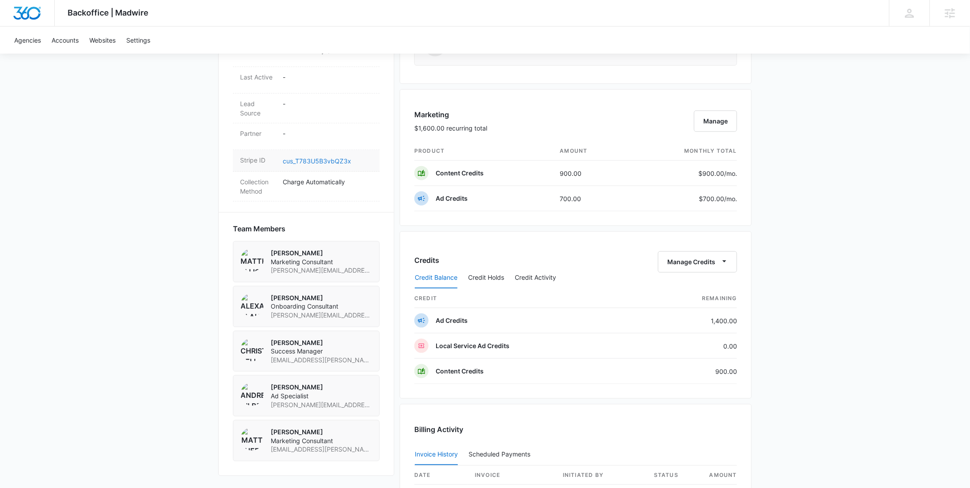
click at [321, 157] on link "cus_T783U5B3vbQZ3x" at bounding box center [317, 161] width 68 height 8
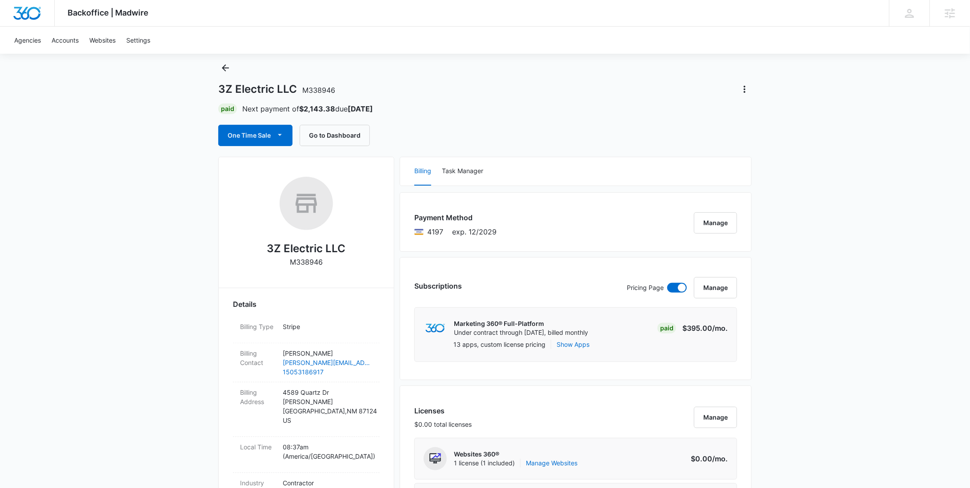
scroll to position [0, 0]
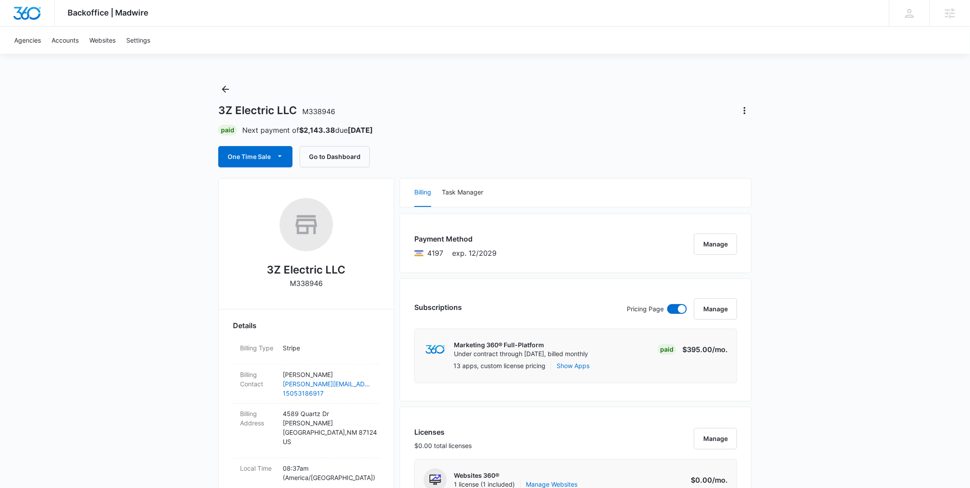
click at [309, 281] on p "M338946" at bounding box center [306, 283] width 33 height 11
copy p "M338946"
drag, startPoint x: 294, startPoint y: 115, endPoint x: 219, endPoint y: 112, distance: 75.6
click at [219, 112] on h1 "3Z Electric LLC M338946" at bounding box center [276, 110] width 117 height 13
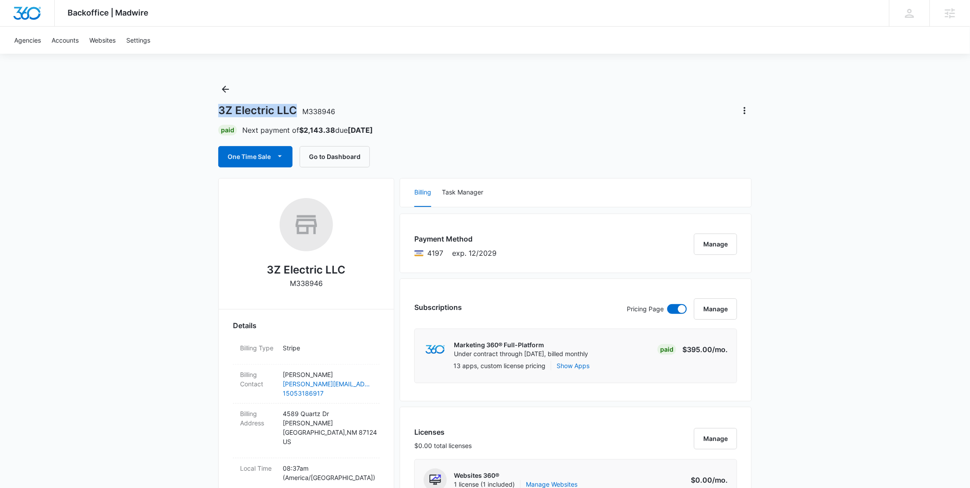
copy h1 "3Z Electric LLC"
click at [304, 287] on p "M338946" at bounding box center [306, 283] width 33 height 11
copy p "M338946"
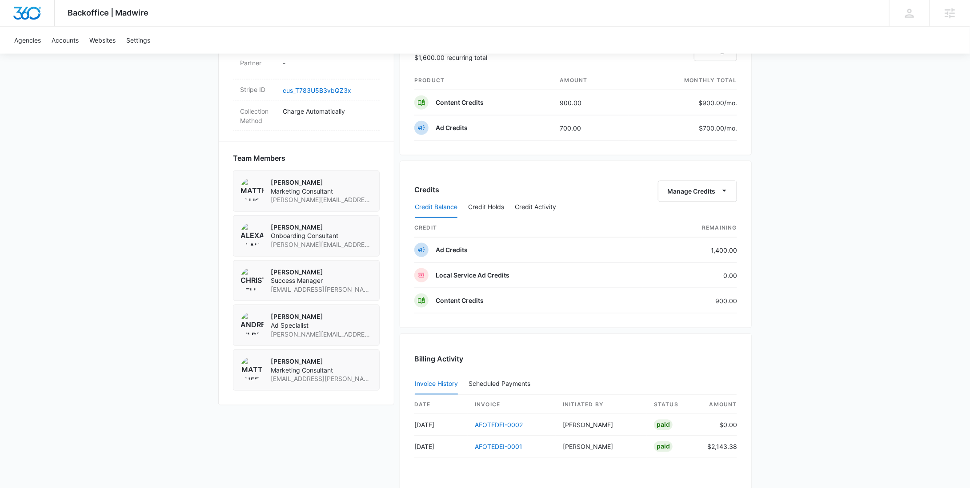
scroll to position [666, 0]
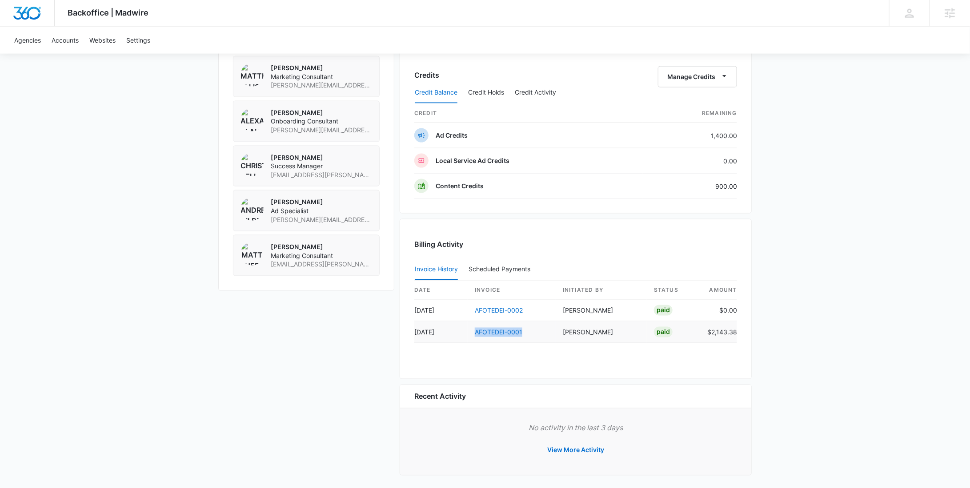
drag, startPoint x: 532, startPoint y: 329, endPoint x: 472, endPoint y: 330, distance: 60.0
click at [472, 330] on td "AFOTEDEI-0001" at bounding box center [512, 333] width 88 height 22
copy link "AFOTEDEI-0001"
click at [676, 78] on button "Manage Credits" at bounding box center [697, 76] width 79 height 21
click at [677, 115] on div "Withdraw Credits" at bounding box center [711, 116] width 83 height 6
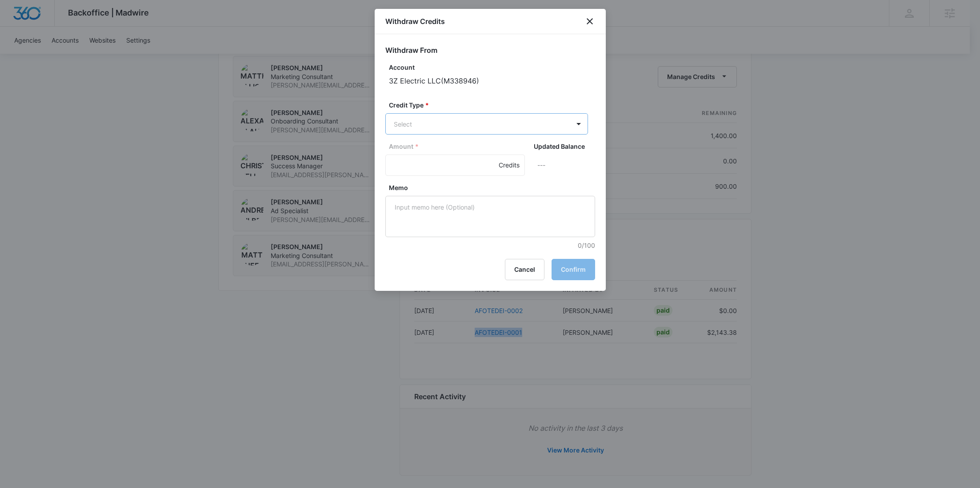
click at [443, 161] on p "Ad Credits (1400.00 Credits)" at bounding box center [459, 157] width 84 height 9
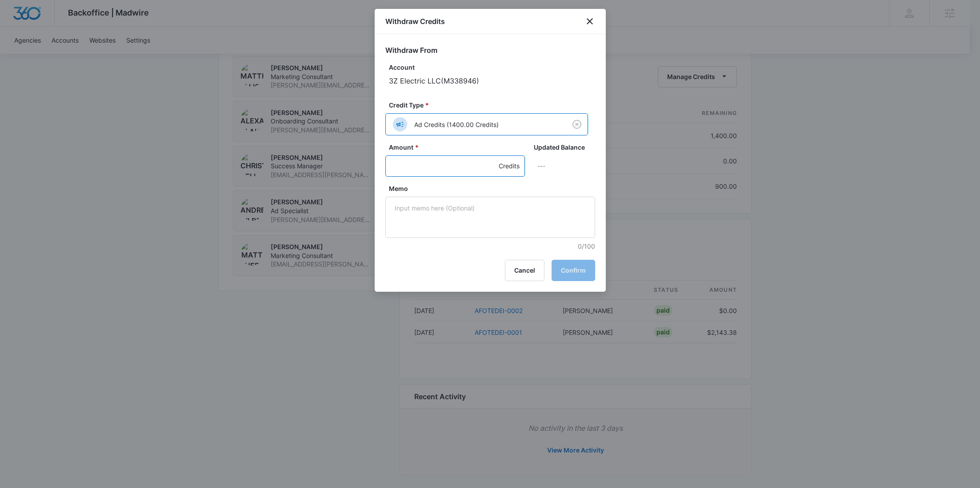
click at [424, 164] on input "Amount *" at bounding box center [455, 166] width 140 height 21
type input "700"
click at [438, 208] on textarea "Memo" at bounding box center [490, 217] width 210 height 41
paste textarea "AFOTEDEI-0001"
drag, startPoint x: 482, startPoint y: 207, endPoint x: 357, endPoint y: 207, distance: 124.4
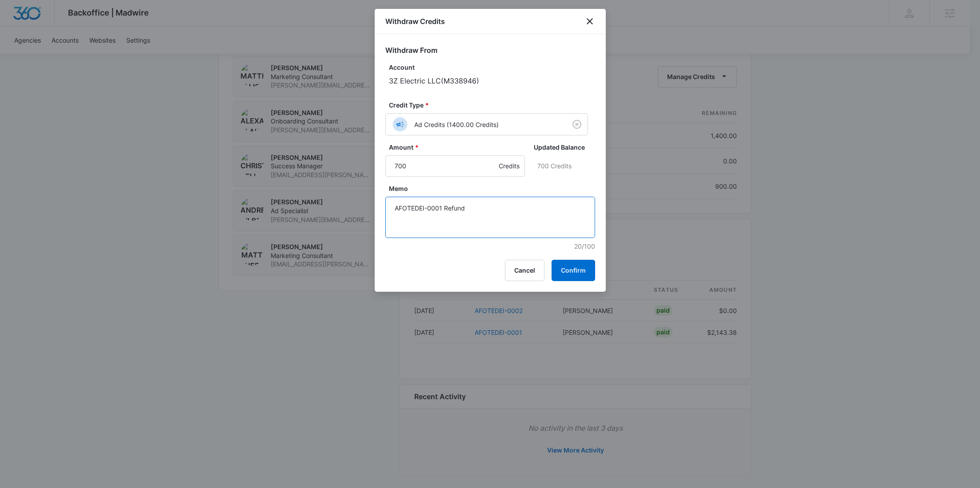
type textarea "AFOTEDEI-0001 Refund"
click at [582, 266] on button "Confirm" at bounding box center [574, 270] width 44 height 21
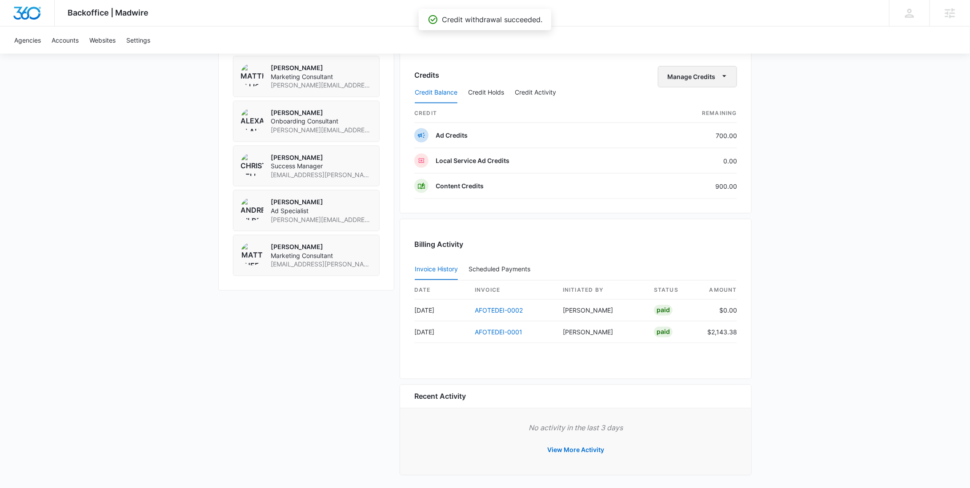
click at [688, 70] on button "Manage Credits" at bounding box center [697, 76] width 79 height 21
click at [694, 115] on div "Withdraw Credits" at bounding box center [711, 116] width 83 height 6
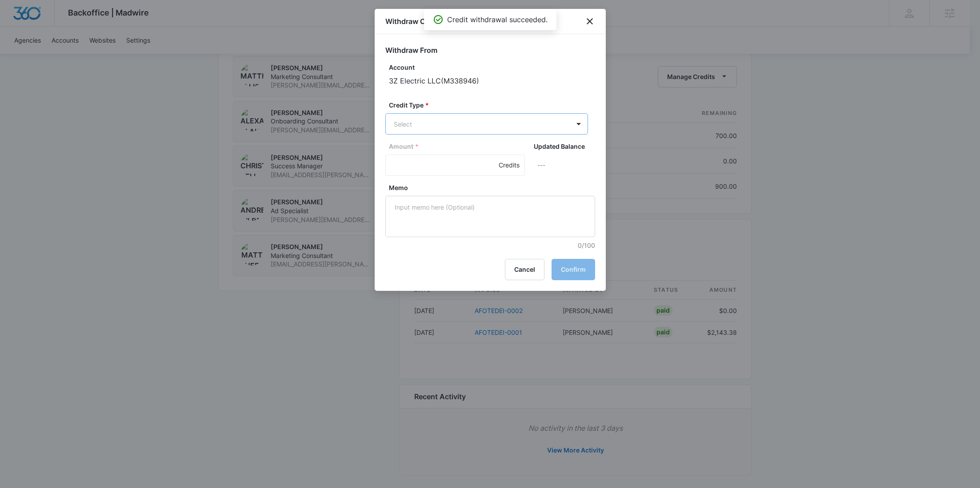
click at [486, 203] on p "Content Credits (900.00 Credits)" at bounding box center [465, 200] width 96 height 9
click at [409, 166] on input "Amount *" at bounding box center [455, 166] width 140 height 21
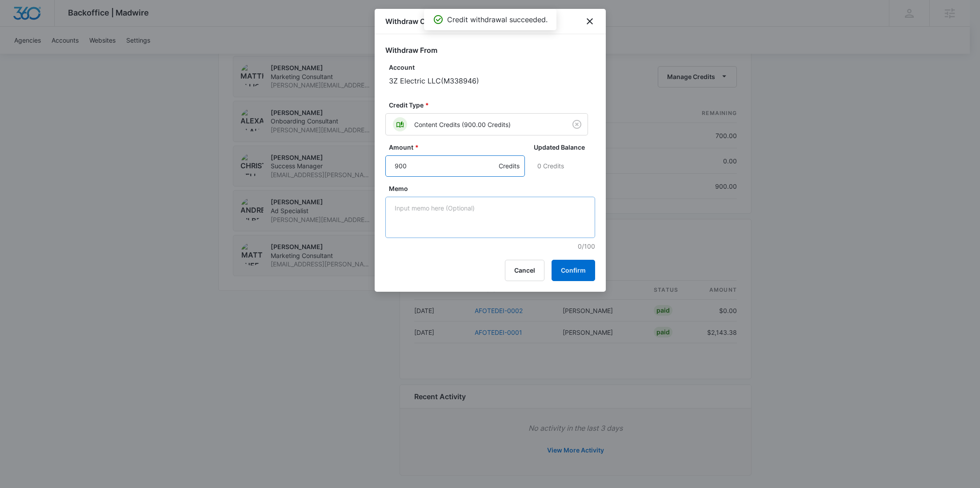
type input "900"
click at [508, 205] on textarea "Memo" at bounding box center [490, 217] width 210 height 41
paste textarea "AFOTEDEI-0001 Refund"
type textarea "AFOTEDEI-0001 Refund"
click at [575, 277] on button "Confirm" at bounding box center [574, 270] width 44 height 21
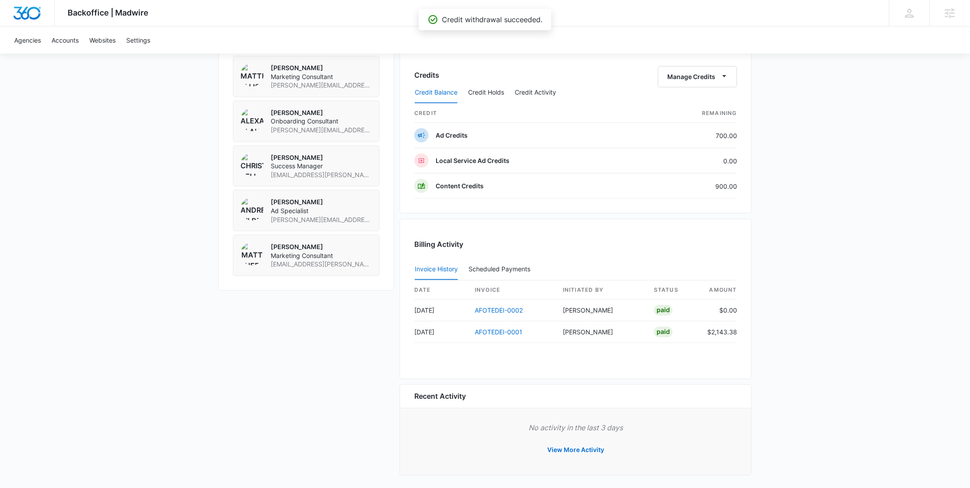
scroll to position [0, 0]
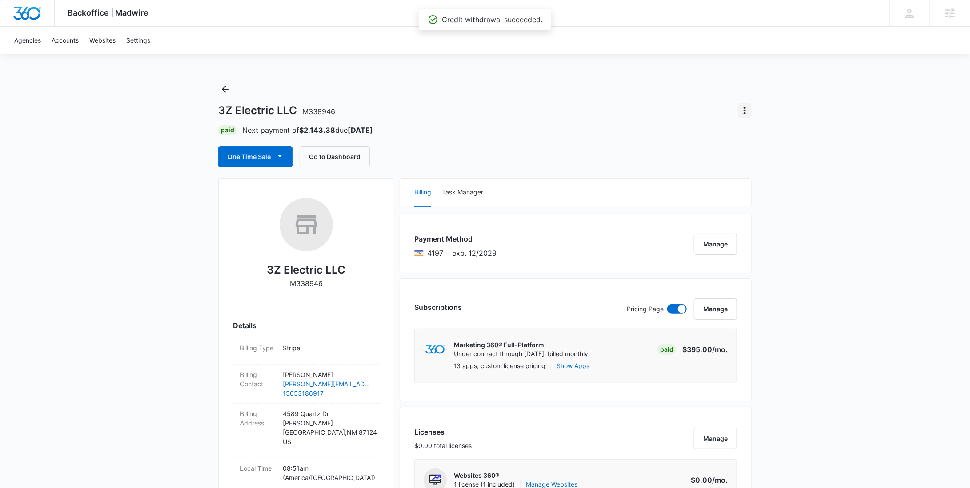
click at [749, 107] on icon "Actions" at bounding box center [744, 110] width 11 height 11
click at [758, 162] on div "Close Account" at bounding box center [770, 162] width 44 height 6
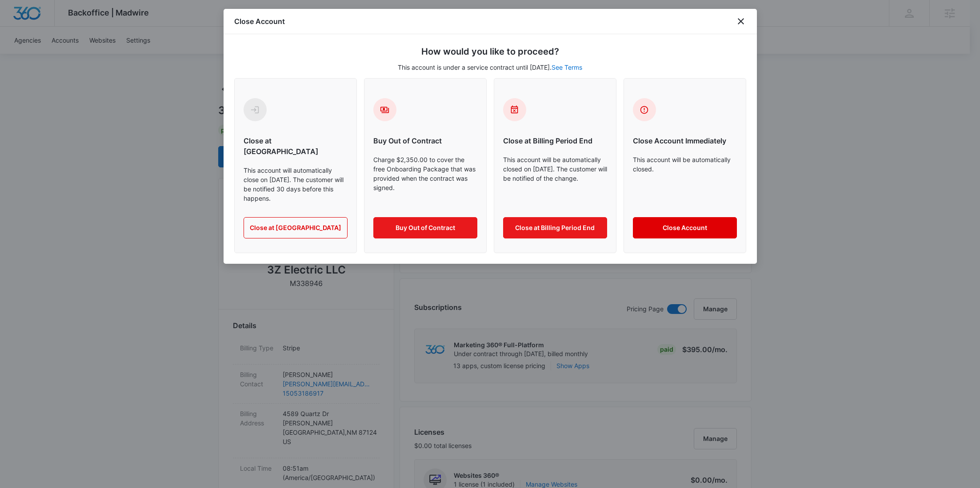
click at [693, 217] on button "Close Account" at bounding box center [685, 227] width 104 height 21
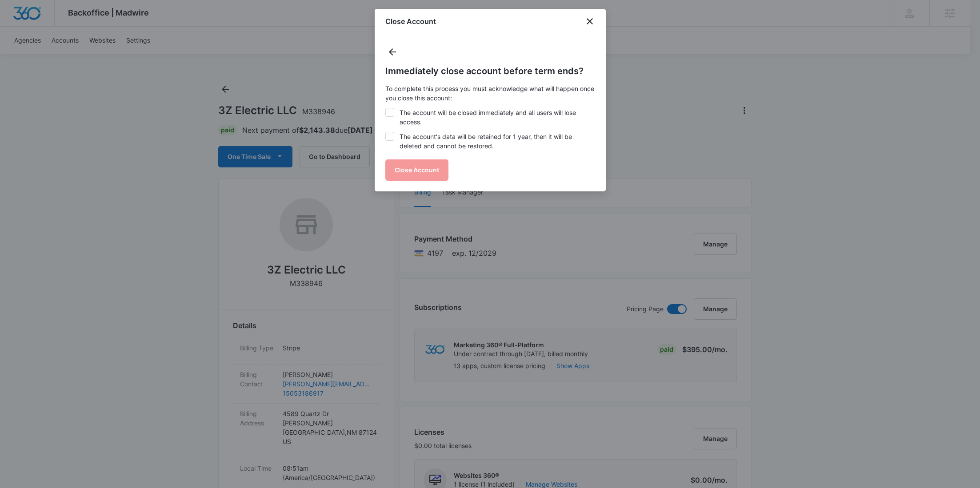
click at [486, 118] on label "The account will be closed immediately and all users will lose access." at bounding box center [490, 117] width 210 height 19
click at [386, 108] on input "The account will be closed immediately and all users will lose access." at bounding box center [385, 108] width 0 height 0
checkbox input "true"
click at [470, 141] on label "The account's data will be retained for 1 year, then it will be deleted and can…" at bounding box center [490, 141] width 210 height 19
click at [386, 132] on input "The account's data will be retained for 1 year, then it will be deleted and can…" at bounding box center [385, 132] width 0 height 0
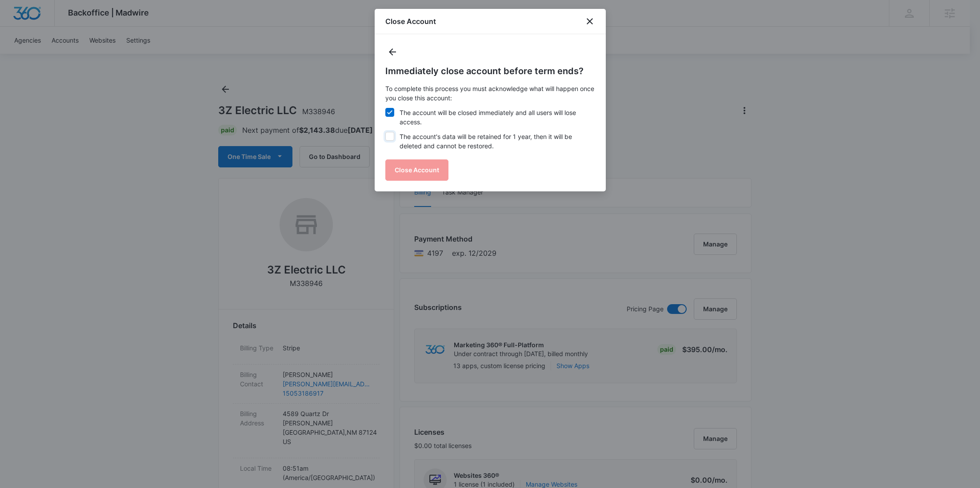
checkbox input "true"
click at [411, 164] on button "Close Account" at bounding box center [416, 170] width 63 height 21
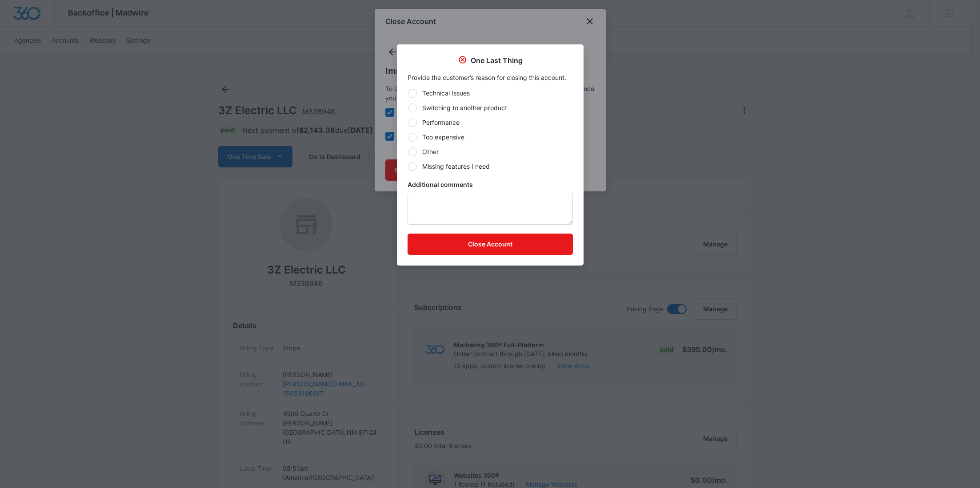
click at [424, 151] on label "Other" at bounding box center [490, 151] width 165 height 9
click at [408, 152] on input "Other" at bounding box center [408, 152] width 0 height 0
radio input "true"
click at [440, 210] on textarea "Additional comments" at bounding box center [490, 209] width 165 height 32
type textarea "i"
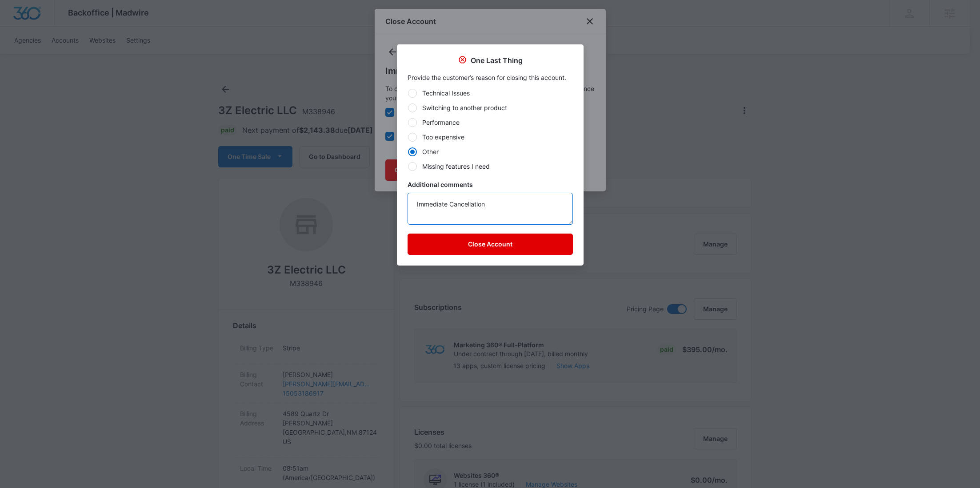
type textarea "Immediate Cancellation"
click at [458, 242] on button "Close Account" at bounding box center [490, 244] width 165 height 21
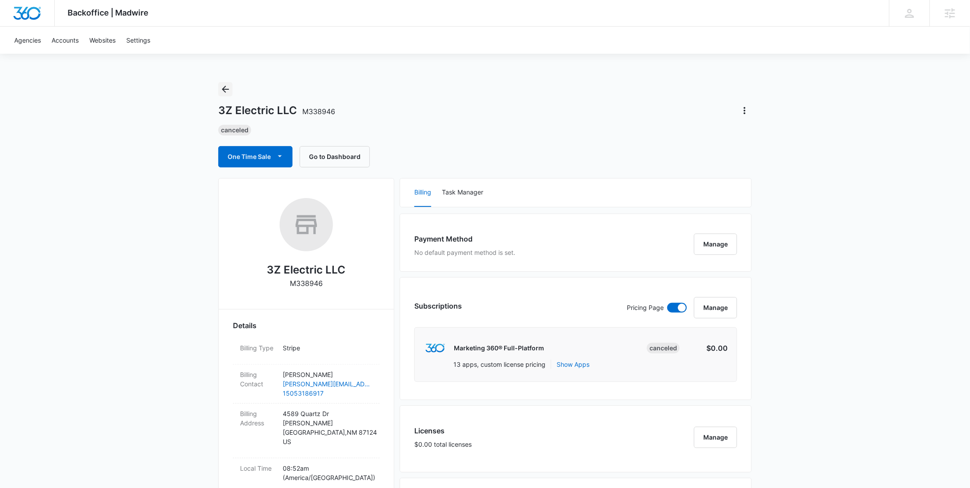
click at [220, 83] on button "Back" at bounding box center [225, 89] width 14 height 14
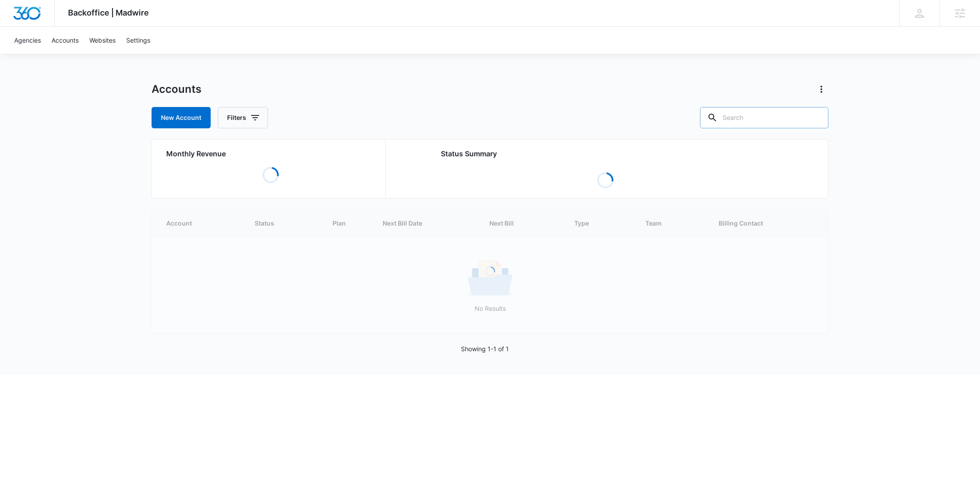
click at [755, 116] on input "text" at bounding box center [764, 117] width 128 height 21
paste input "M13801"
type input "M13801"
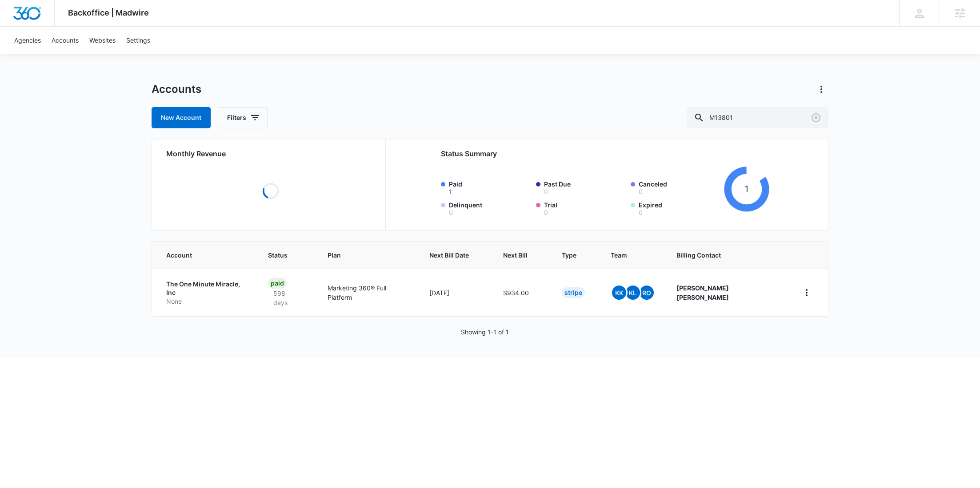
click at [190, 297] on p "None" at bounding box center [206, 301] width 80 height 9
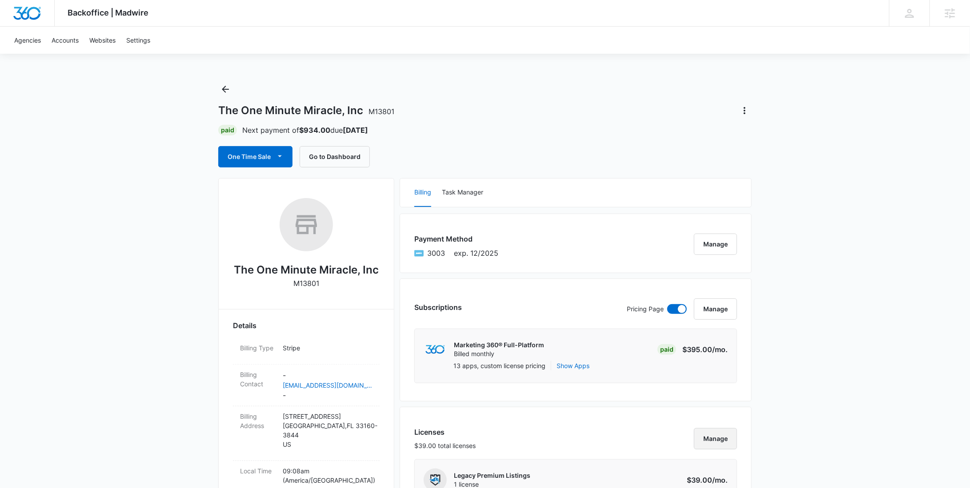
click at [697, 444] on button "Manage" at bounding box center [715, 438] width 43 height 21
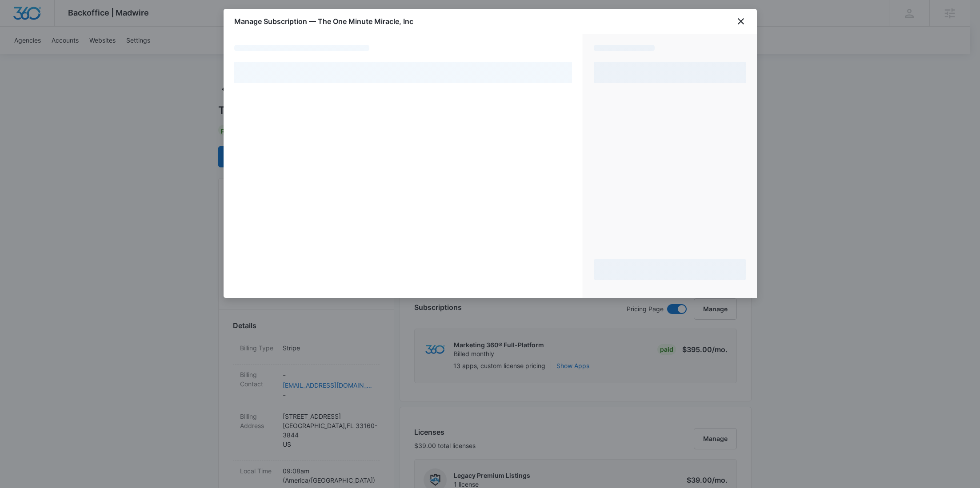
select select "pm_1Mqg0hA4n8RTgNjUvoMdGQ7n"
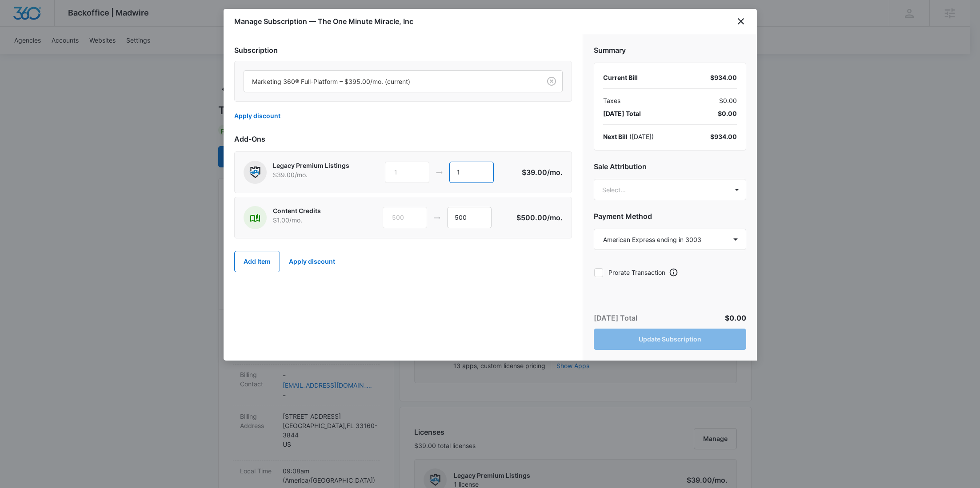
drag, startPoint x: 469, startPoint y: 173, endPoint x: 457, endPoint y: 172, distance: 12.0
click at [457, 172] on input "1" at bounding box center [471, 172] width 44 height 21
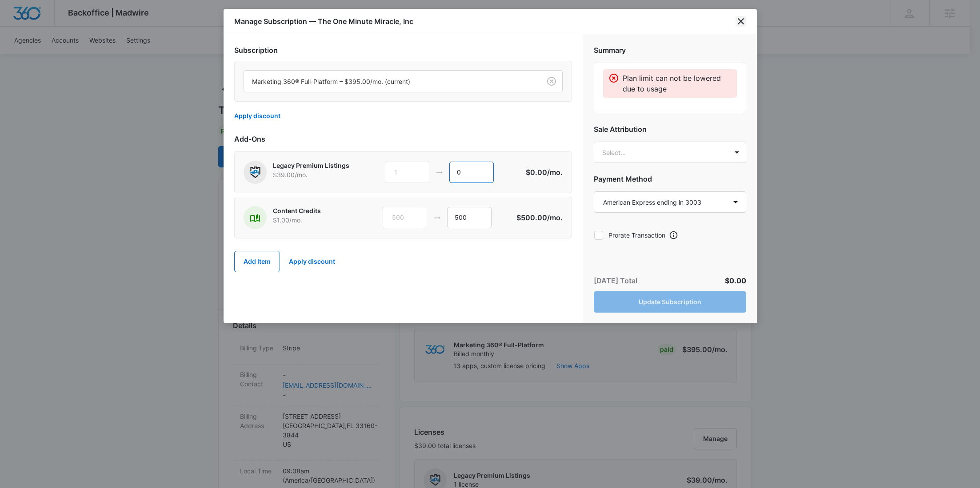
type input "0"
click at [738, 20] on icon "close" at bounding box center [740, 21] width 11 height 11
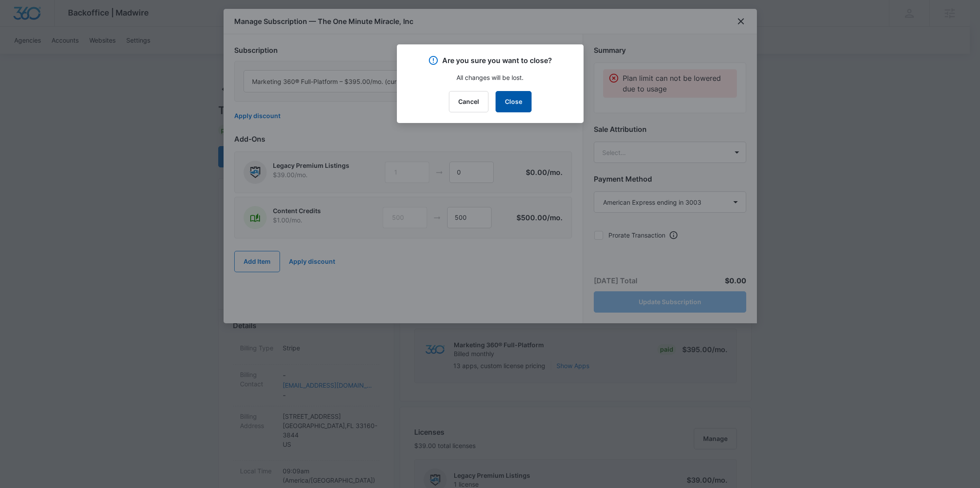
click at [524, 100] on button "Close" at bounding box center [514, 101] width 36 height 21
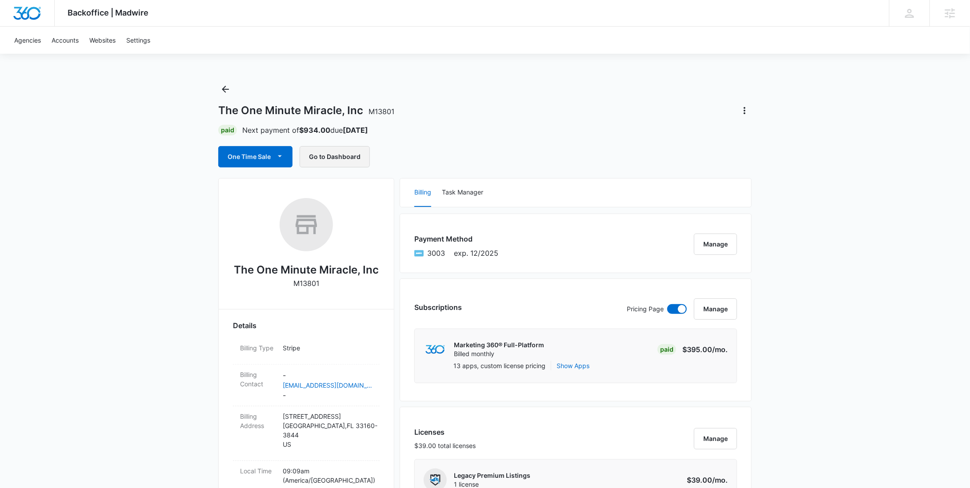
click at [328, 154] on button "Go to Dashboard" at bounding box center [335, 156] width 70 height 21
click at [715, 304] on button "Manage" at bounding box center [715, 309] width 43 height 21
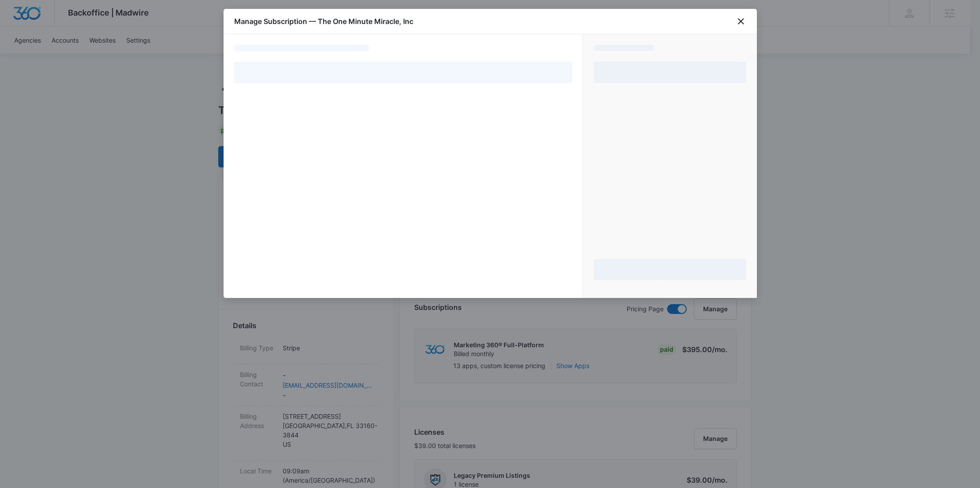
select select "pm_1Mqg0hA4n8RTgNjUvoMdGQ7n"
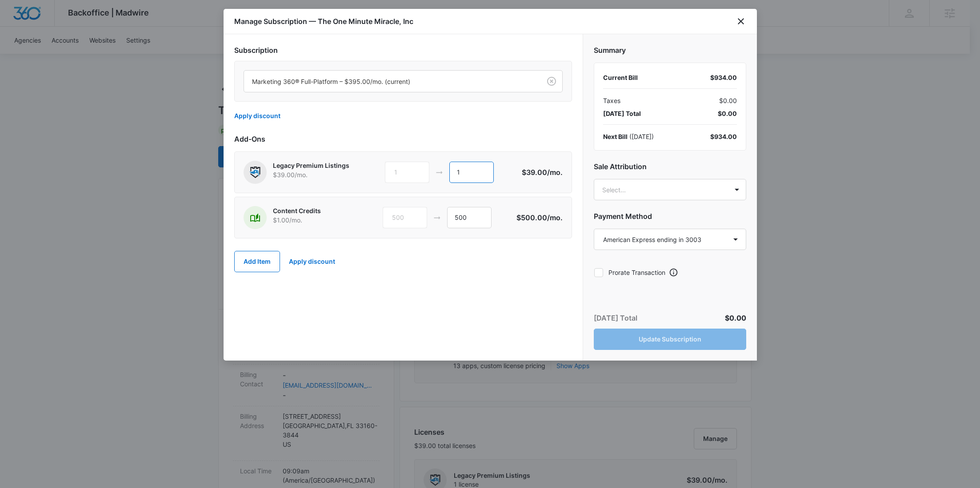
drag, startPoint x: 470, startPoint y: 174, endPoint x: 421, endPoint y: 175, distance: 48.9
click at [422, 175] on div "1 1" at bounding box center [453, 172] width 136 height 21
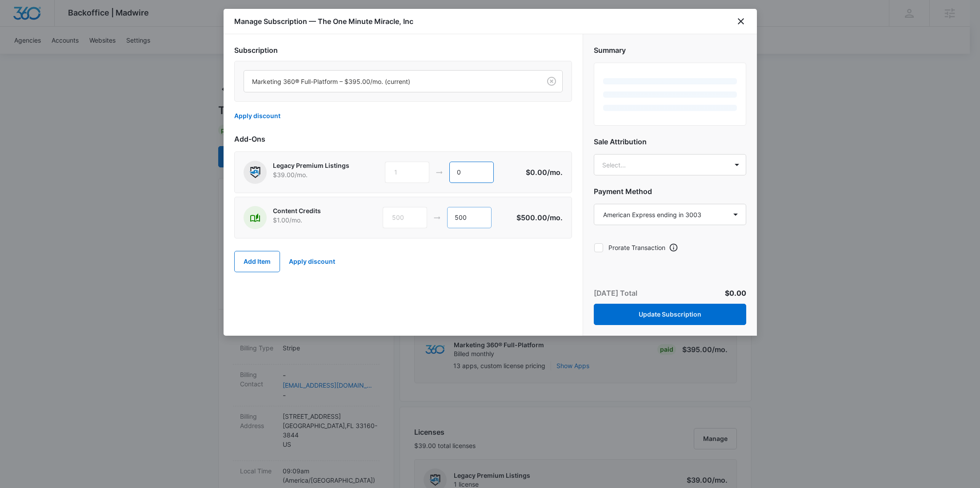
type input "0"
drag, startPoint x: 472, startPoint y: 216, endPoint x: 400, endPoint y: 217, distance: 72.0
click at [400, 217] on div "500 500" at bounding box center [450, 217] width 134 height 21
type input "0"
click at [260, 253] on button "Add Item" at bounding box center [257, 261] width 46 height 21
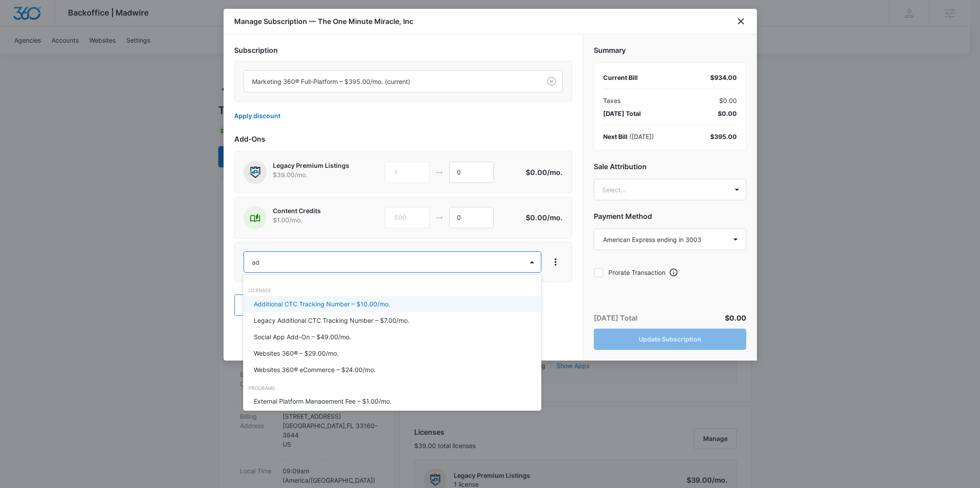
type input "ad c"
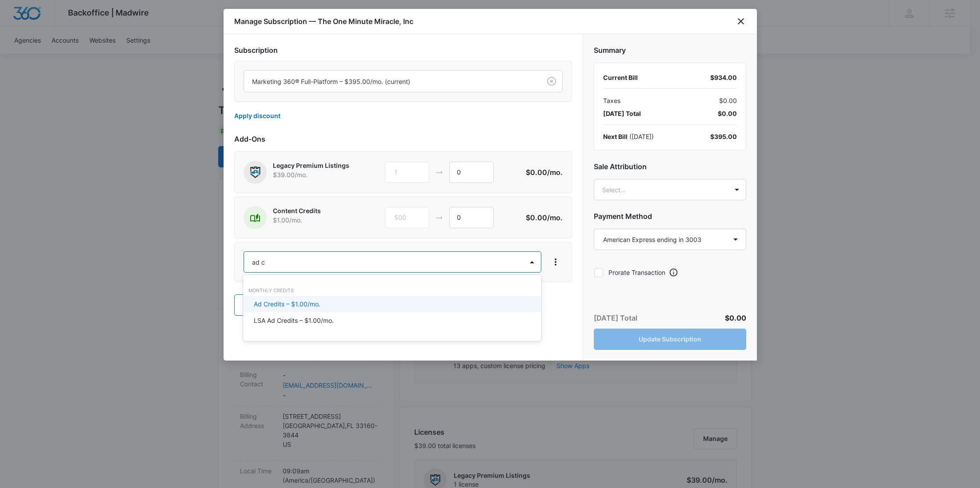
drag, startPoint x: 338, startPoint y: 301, endPoint x: 382, endPoint y: 282, distance: 48.0
click at [338, 300] on div "Ad Credits – $1.00/mo." at bounding box center [391, 304] width 275 height 9
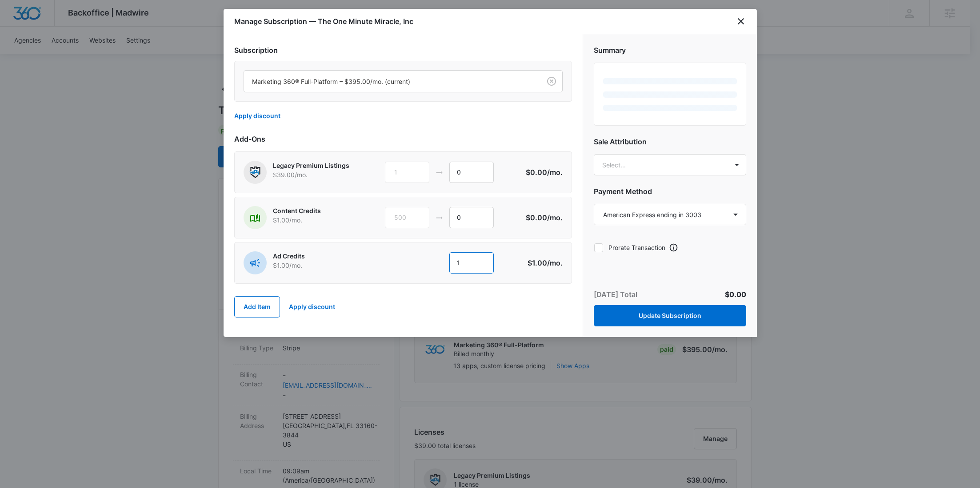
drag, startPoint x: 466, startPoint y: 265, endPoint x: 376, endPoint y: 260, distance: 89.9
click at [378, 262] on div "Ad Credits $1.00 /mo. 1 1" at bounding box center [382, 263] width 277 height 23
type input "539"
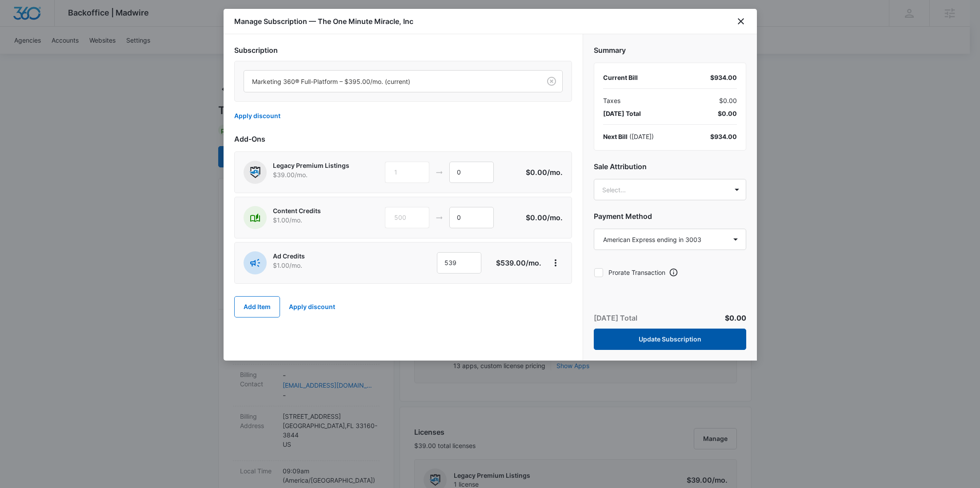
click at [684, 336] on button "Update Subscription" at bounding box center [670, 339] width 152 height 21
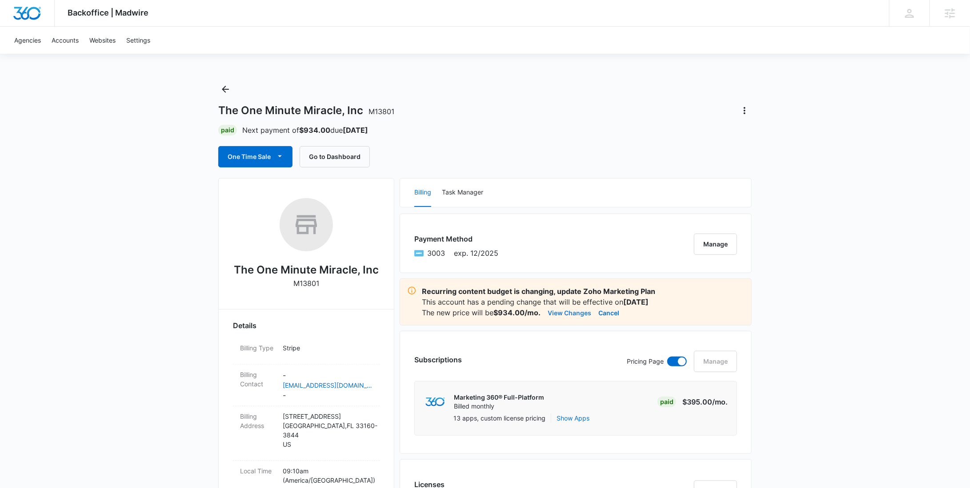
click at [582, 312] on button "View Changes" at bounding box center [570, 313] width 44 height 11
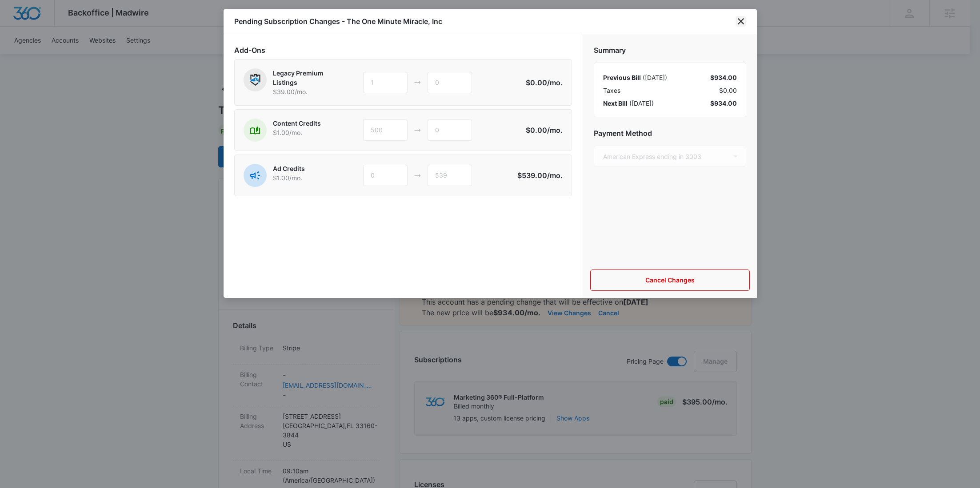
click at [740, 20] on icon "close" at bounding box center [740, 21] width 11 height 11
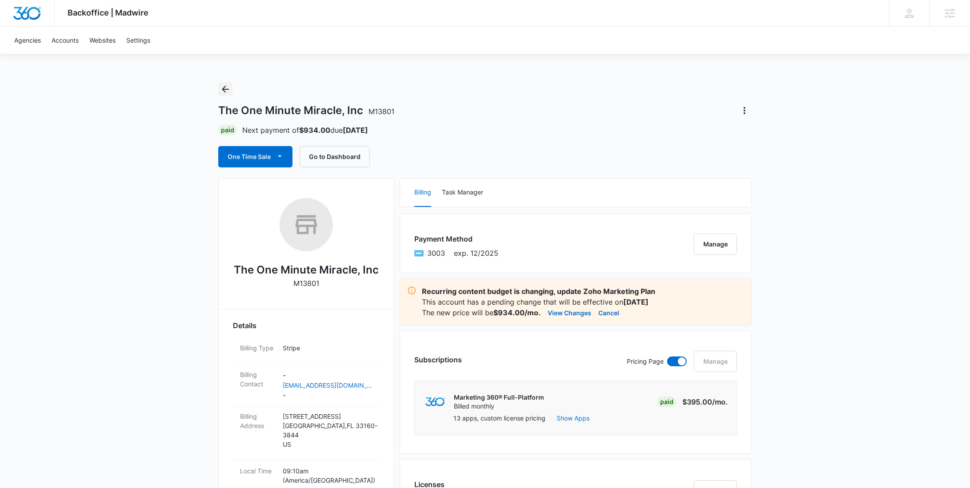
click at [220, 89] on icon "Back" at bounding box center [225, 89] width 11 height 11
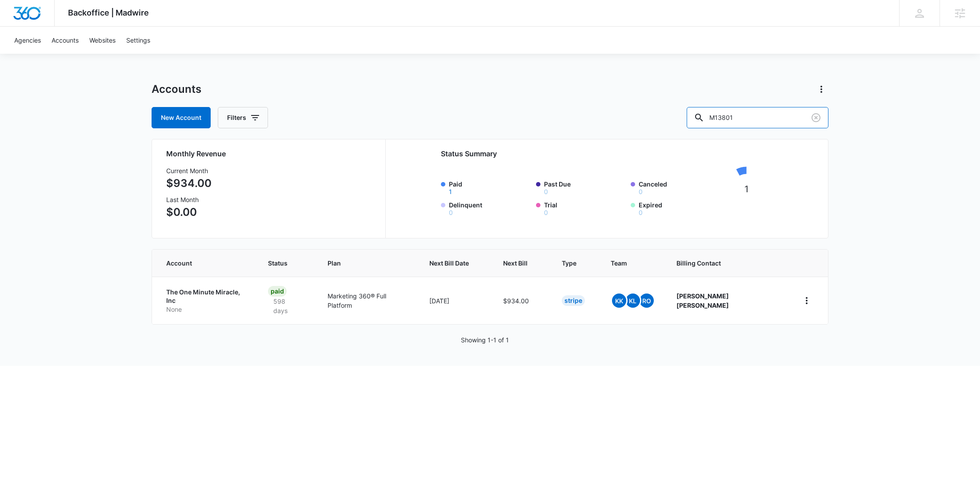
drag, startPoint x: 780, startPoint y: 125, endPoint x: 693, endPoint y: 123, distance: 87.1
click at [695, 124] on div "New Account Filters M13801" at bounding box center [490, 117] width 677 height 21
paste input "77666"
type input "M177666"
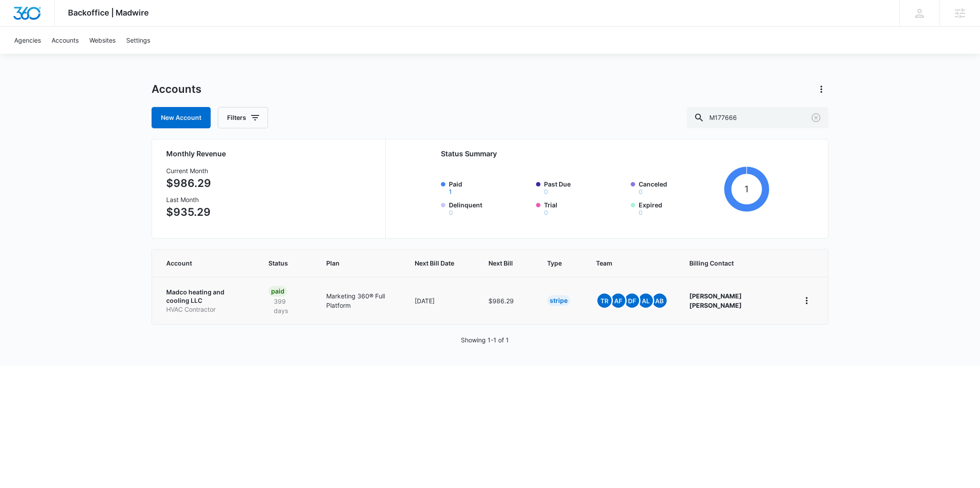
click at [192, 305] on p "HVAC Contractor" at bounding box center [206, 309] width 81 height 9
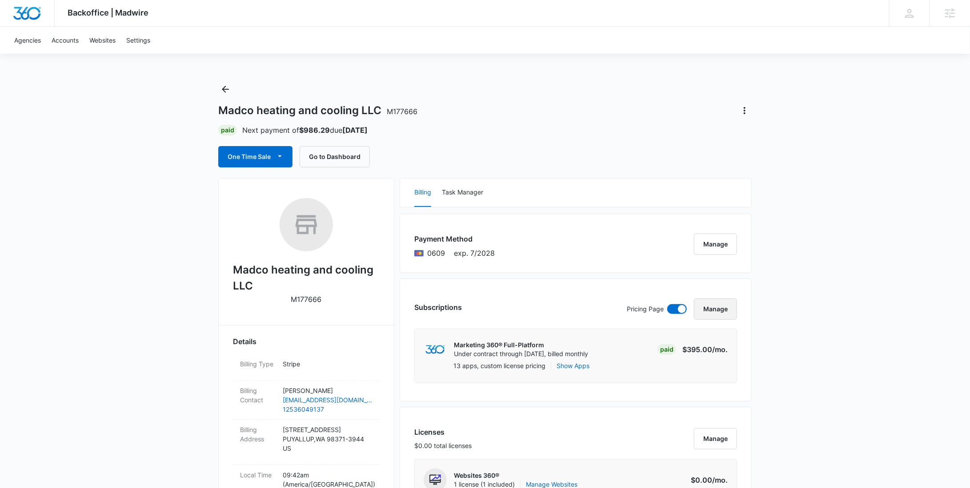
click at [719, 308] on button "Manage" at bounding box center [715, 309] width 43 height 21
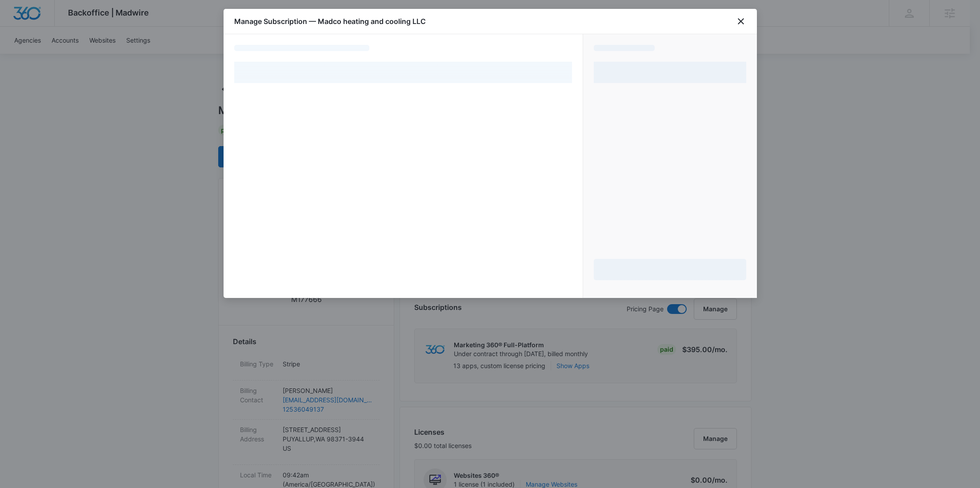
select select "pm_1Pw88eA4n8RTgNjUZwPmqqPs"
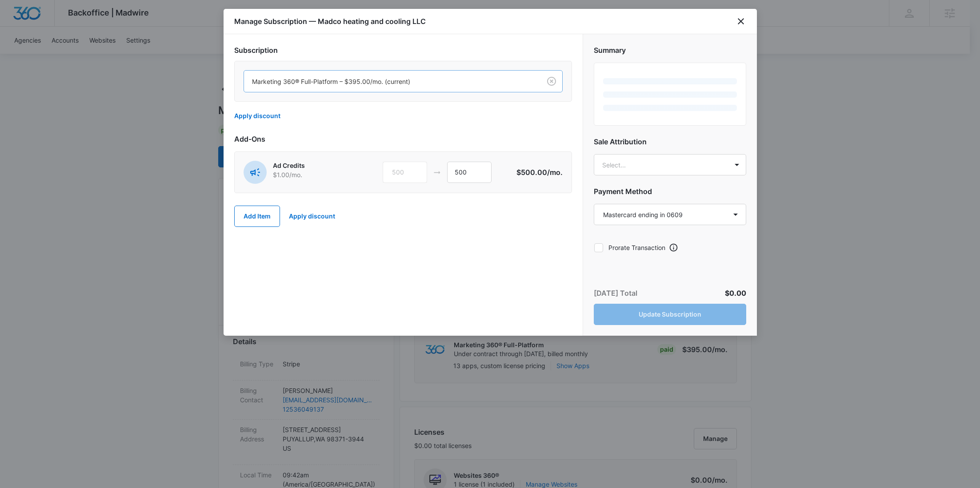
click at [385, 85] on div at bounding box center [390, 81] width 277 height 11
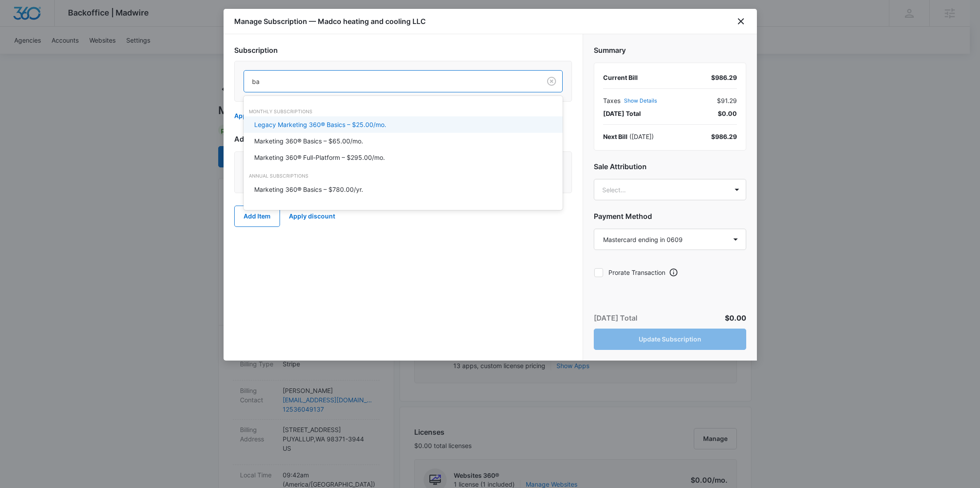
type input "bas"
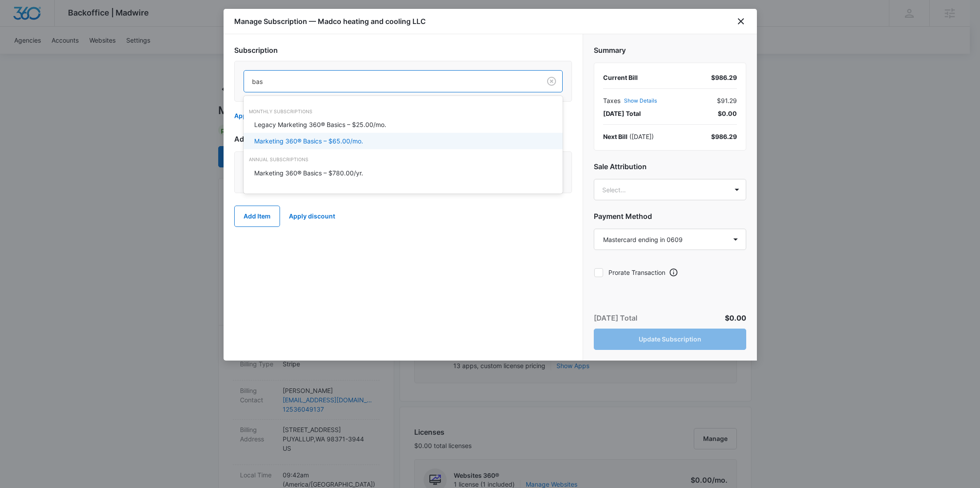
click at [348, 143] on p "Marketing 360® Basics – $65.00/mo." at bounding box center [308, 140] width 109 height 9
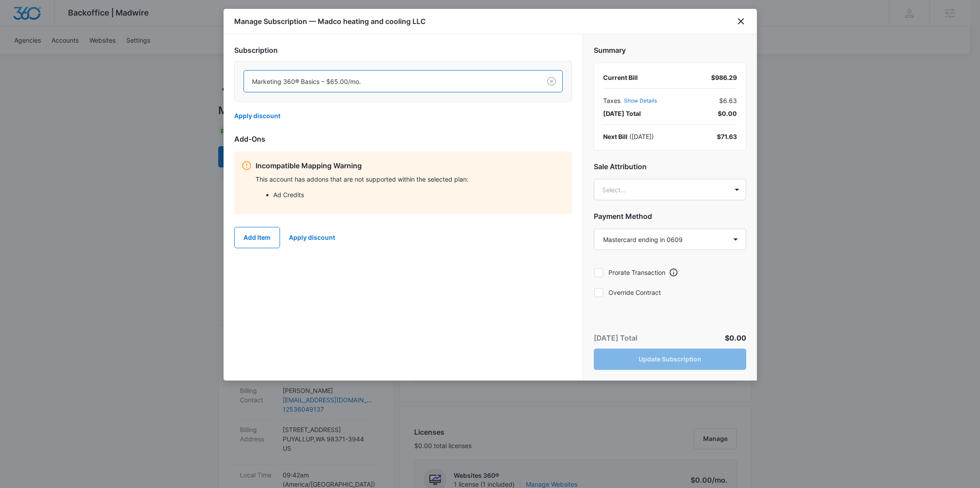
click at [651, 291] on label "Override Contract" at bounding box center [670, 292] width 152 height 9
click at [594, 292] on input "Override Contract" at bounding box center [594, 292] width 0 height 0
checkbox input "true"
click at [683, 361] on button "Update Subscription" at bounding box center [670, 359] width 152 height 21
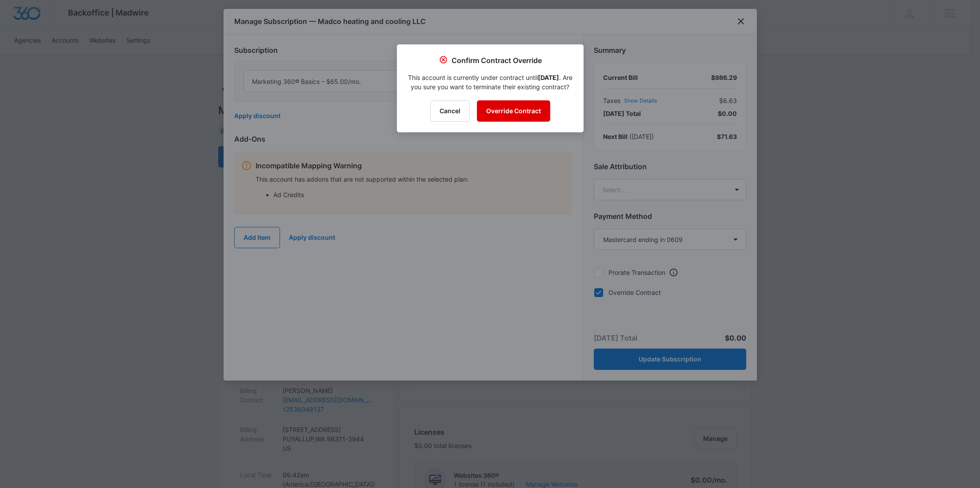
click at [507, 120] on button "Override Contract" at bounding box center [513, 110] width 73 height 21
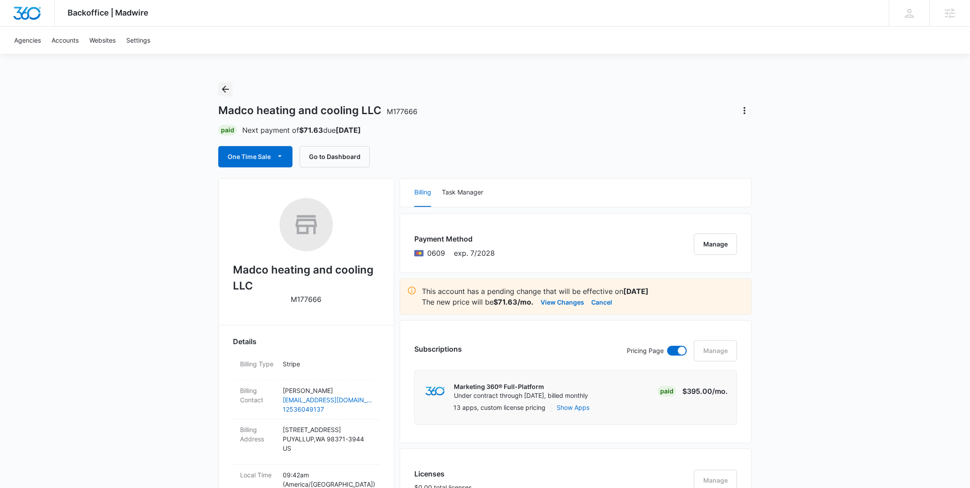
click at [220, 88] on icon "Back" at bounding box center [225, 89] width 11 height 11
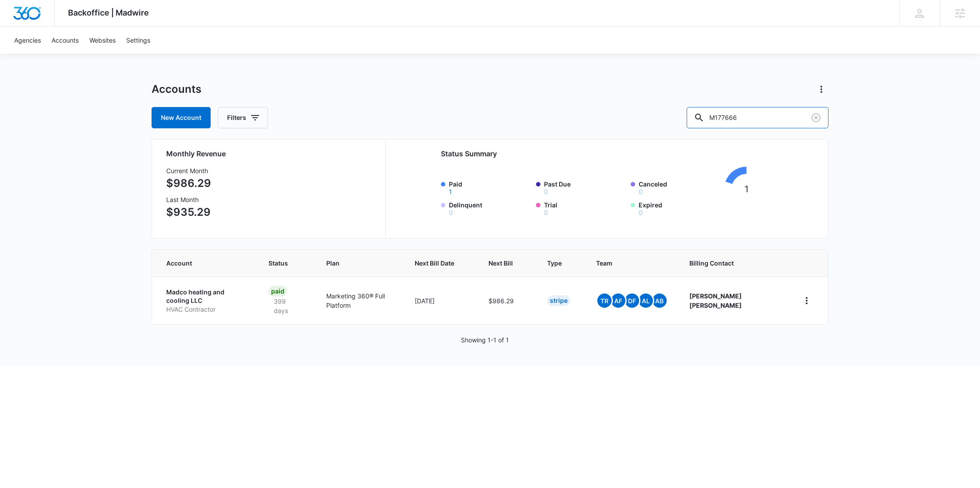
drag, startPoint x: 790, startPoint y: 117, endPoint x: 684, endPoint y: 119, distance: 106.2
click at [700, 118] on div "New Account Filters M177666" at bounding box center [490, 117] width 677 height 21
paste input "Turbo Home"
type input "Turbo Home"
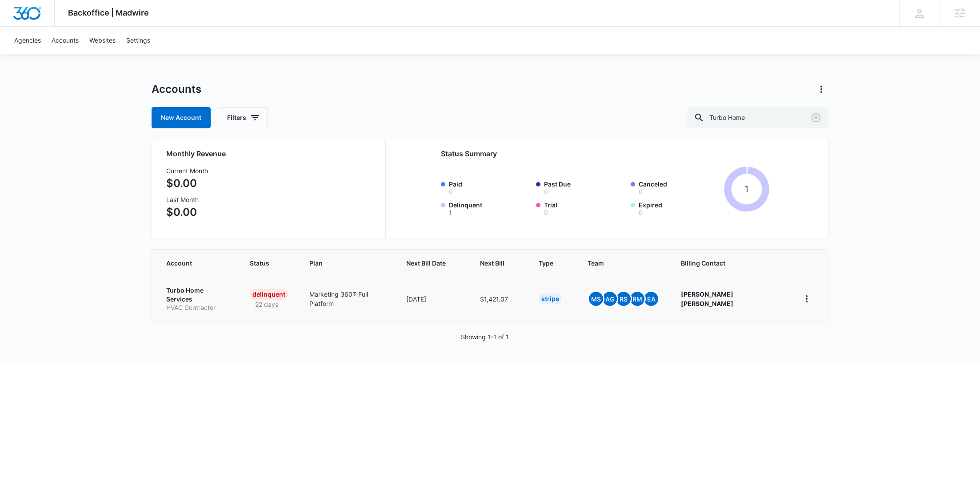
click at [187, 304] on p "HVAC Contractor" at bounding box center [197, 308] width 62 height 9
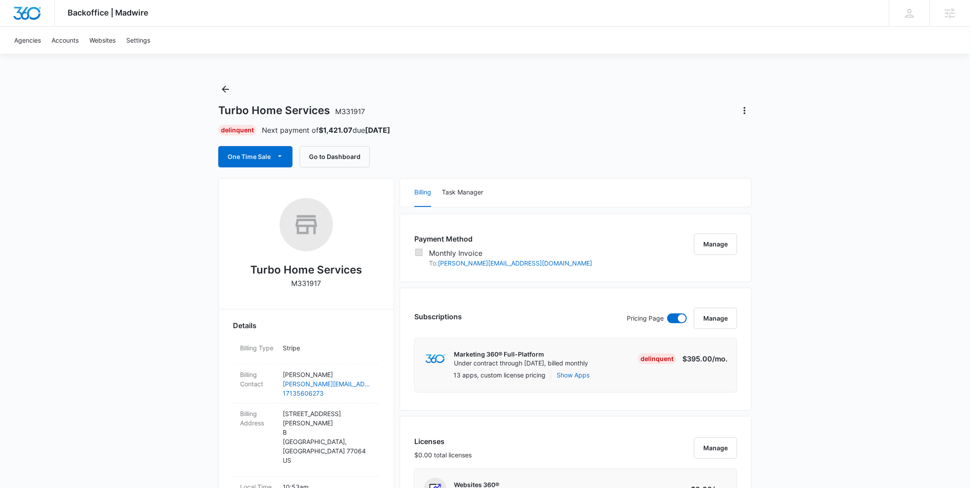
click at [310, 279] on p "M331917" at bounding box center [307, 283] width 30 height 11
copy p "M331917"
drag, startPoint x: 361, startPoint y: 268, endPoint x: 252, endPoint y: 266, distance: 108.9
click at [252, 266] on div "Turbo Home Services M331917" at bounding box center [306, 246] width 147 height 97
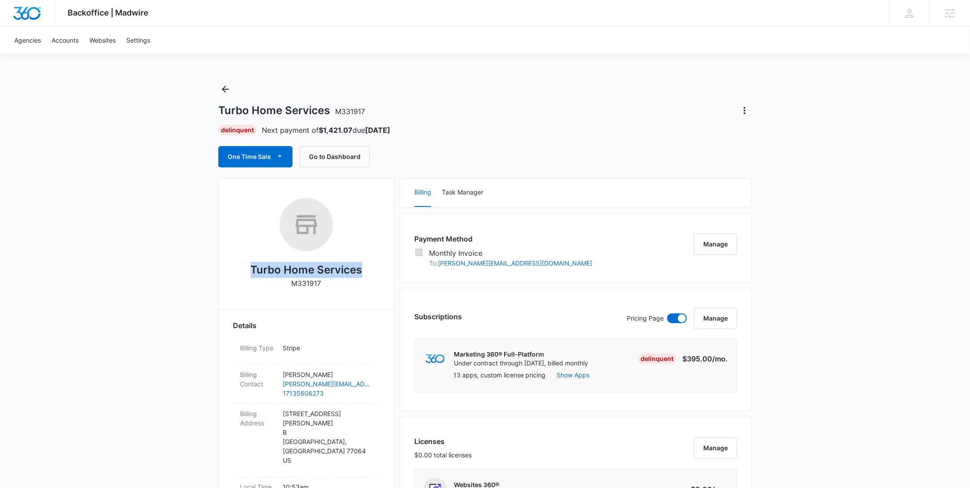
copy h2 "Turbo Home Services"
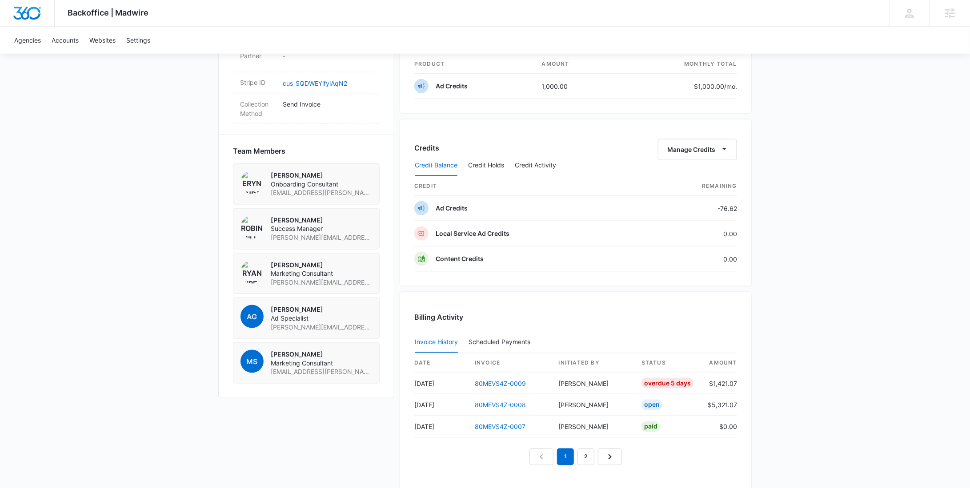
scroll to position [689, 0]
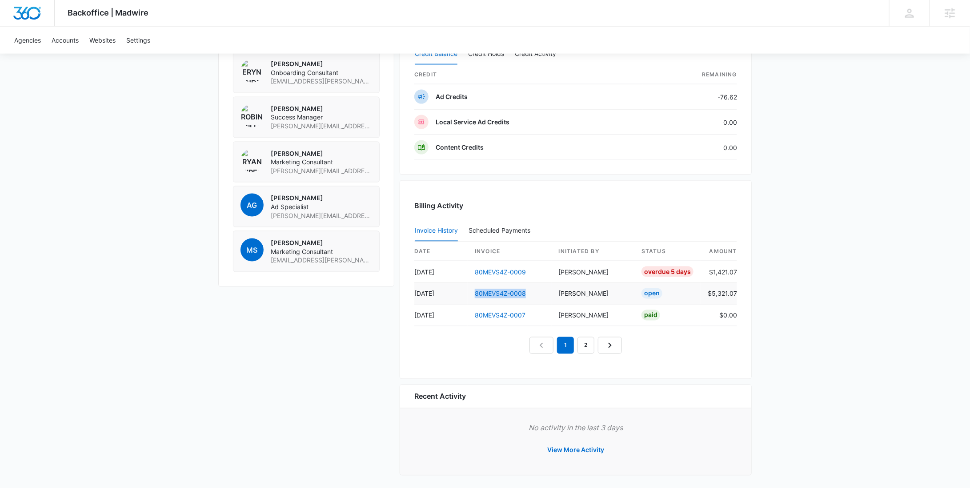
drag, startPoint x: 535, startPoint y: 291, endPoint x: 474, endPoint y: 292, distance: 60.5
click at [474, 292] on td "80MEVS4Z-0008" at bounding box center [510, 294] width 84 height 22
copy link "80MEVS4Z-0008"
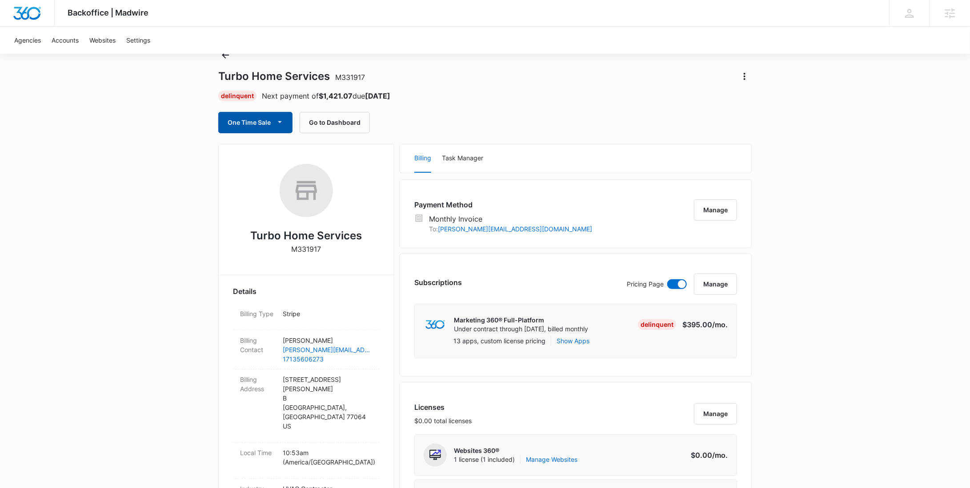
scroll to position [0, 0]
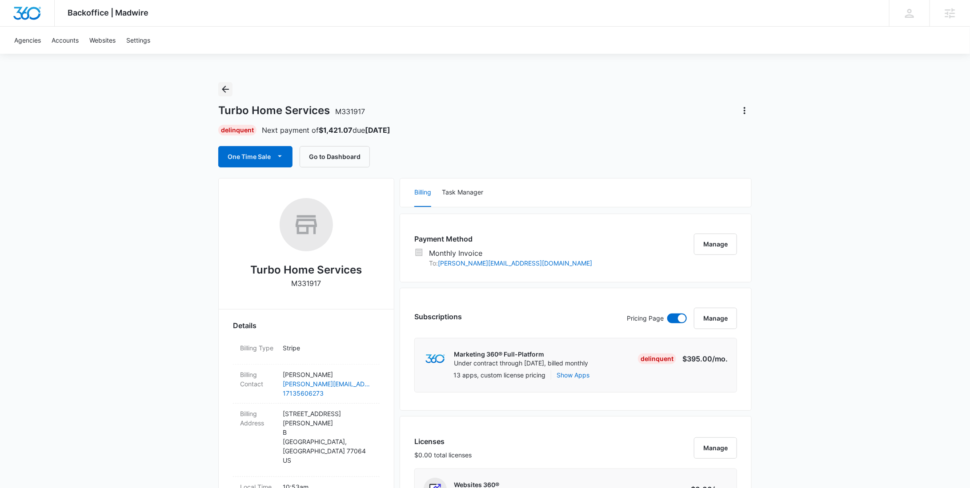
click at [226, 88] on icon "Back" at bounding box center [225, 89] width 11 height 11
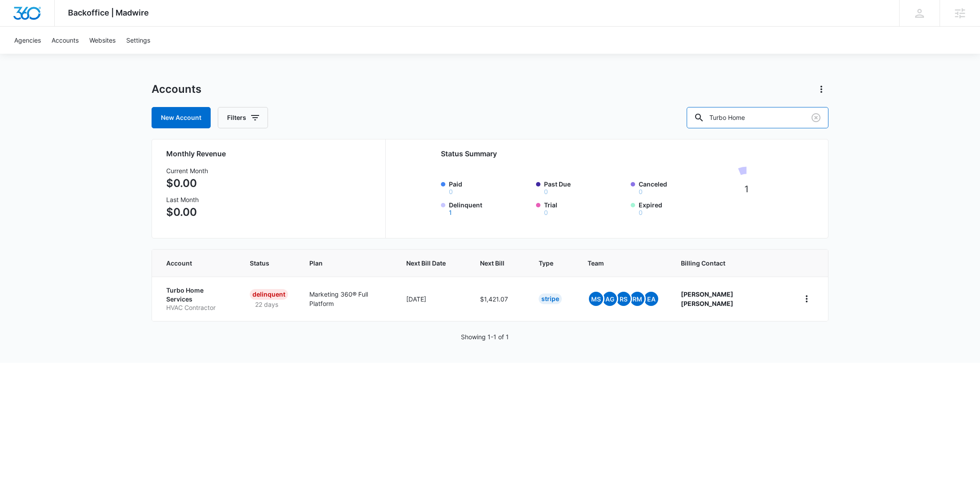
drag, startPoint x: 776, startPoint y: 119, endPoint x: 680, endPoint y: 118, distance: 95.6
click at [685, 119] on div "New Account Filters Turbo Home" at bounding box center [490, 117] width 677 height 21
paste input "M333101"
type input "M333101"
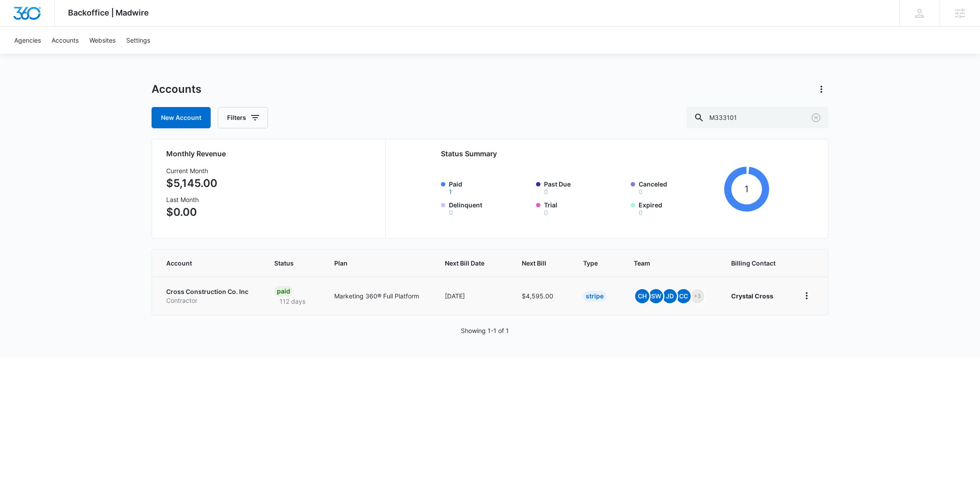
click at [184, 301] on p "Contractor" at bounding box center [209, 300] width 87 height 9
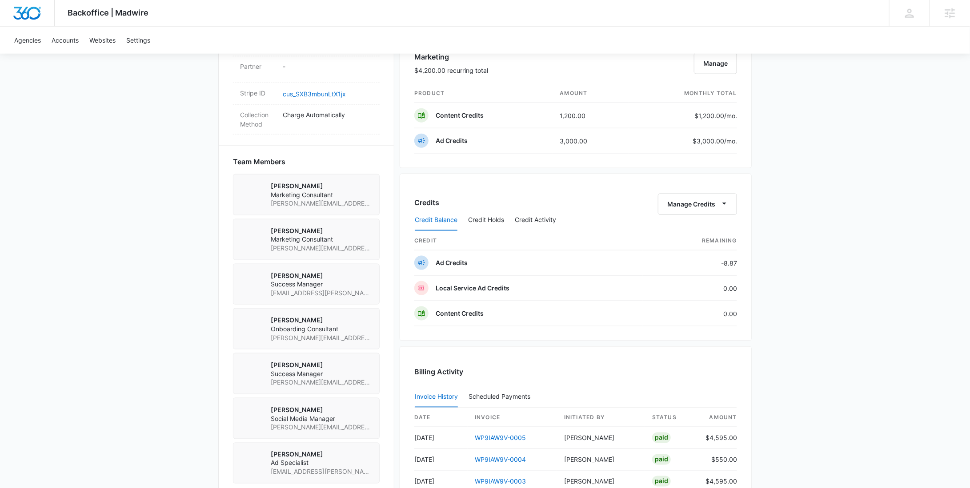
scroll to position [515, 0]
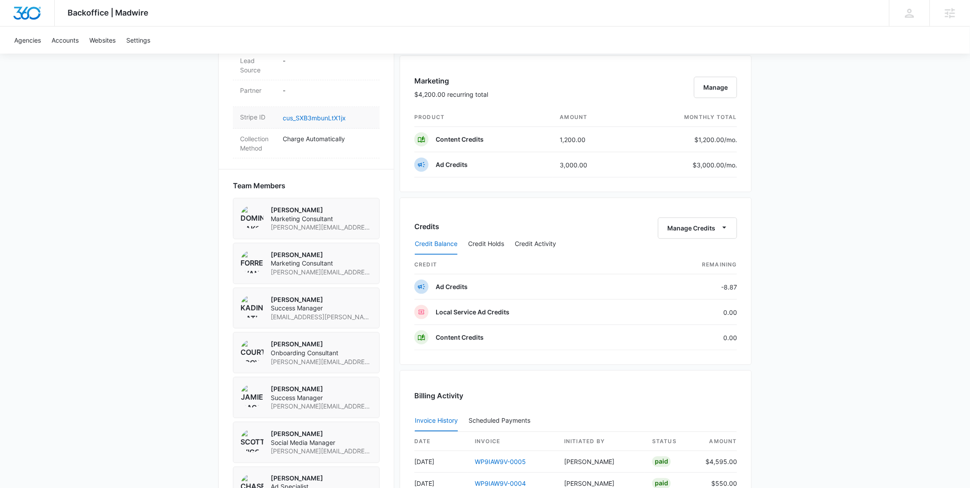
click at [330, 112] on dd "cus_SXB3mbunLtX1jx" at bounding box center [328, 117] width 90 height 11
click at [330, 114] on link "cus_SXB3mbunLtX1jx" at bounding box center [314, 118] width 63 height 8
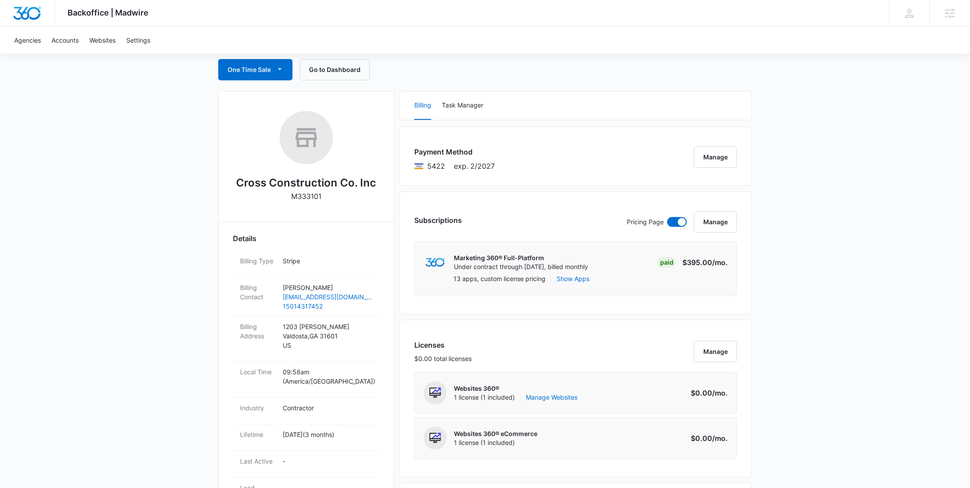
scroll to position [0, 0]
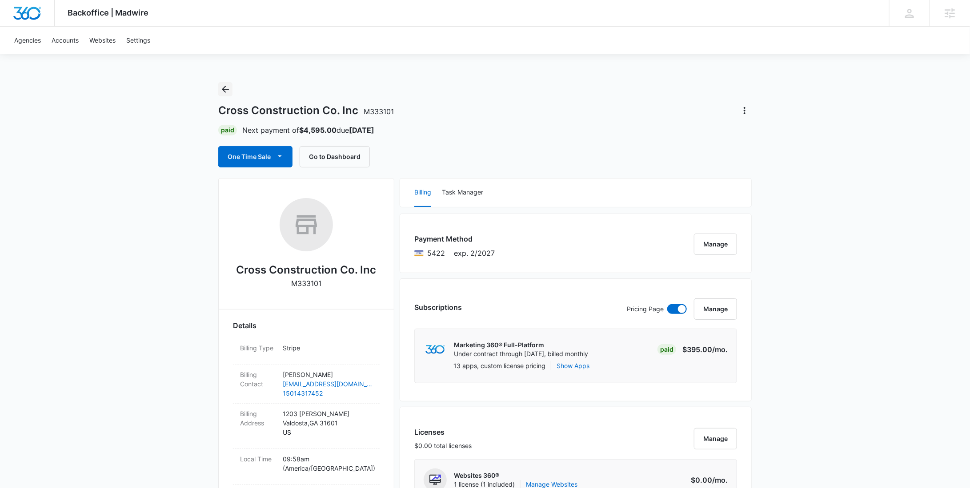
click at [221, 86] on icon "Back" at bounding box center [225, 89] width 11 height 11
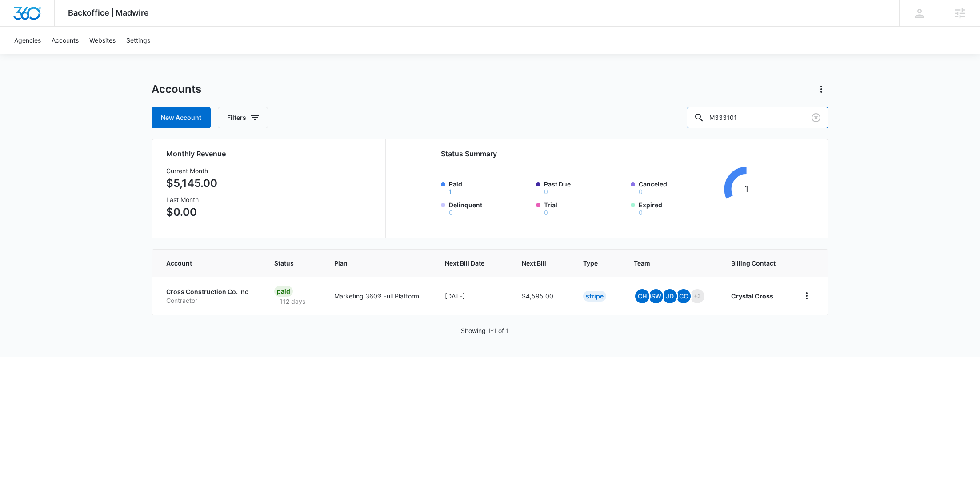
drag, startPoint x: 776, startPoint y: 115, endPoint x: 695, endPoint y: 116, distance: 81.8
click at [696, 116] on div "New Account Filters M333101" at bounding box center [490, 117] width 677 height 21
paste input "9677"
type input "M339677"
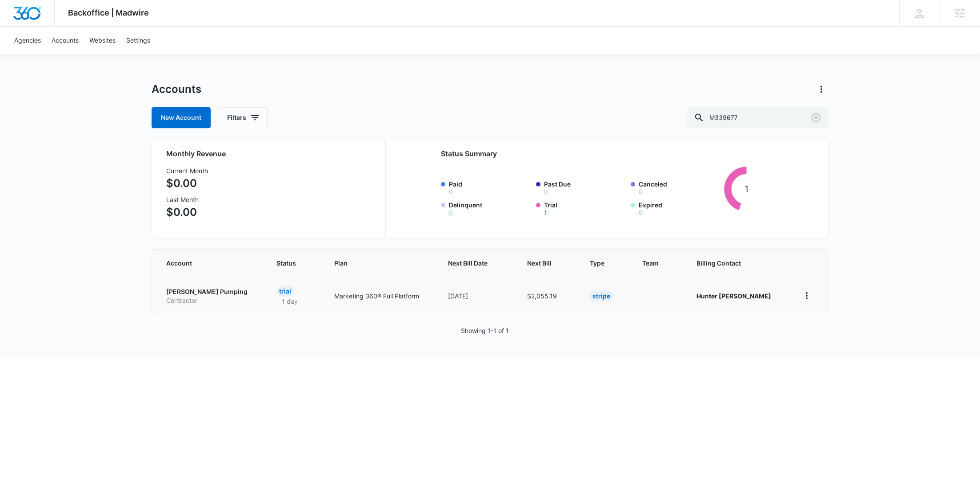
click at [199, 297] on p "Contractor" at bounding box center [210, 300] width 89 height 9
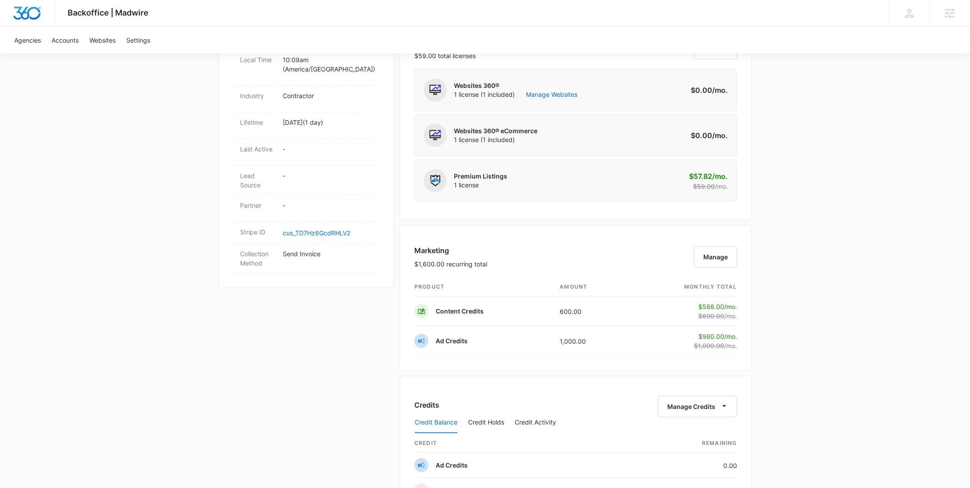
scroll to position [374, 0]
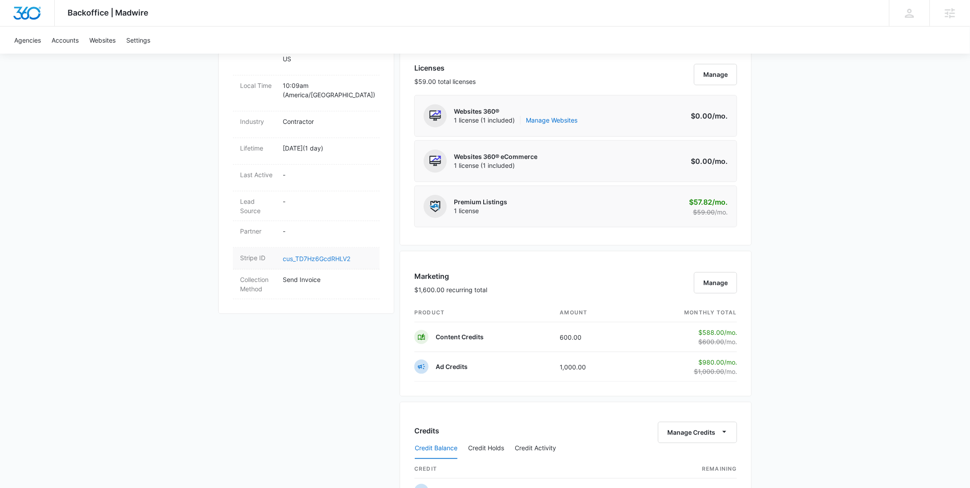
click at [332, 255] on link "cus_TD7Hz6GcdRHLV2" at bounding box center [317, 259] width 68 height 8
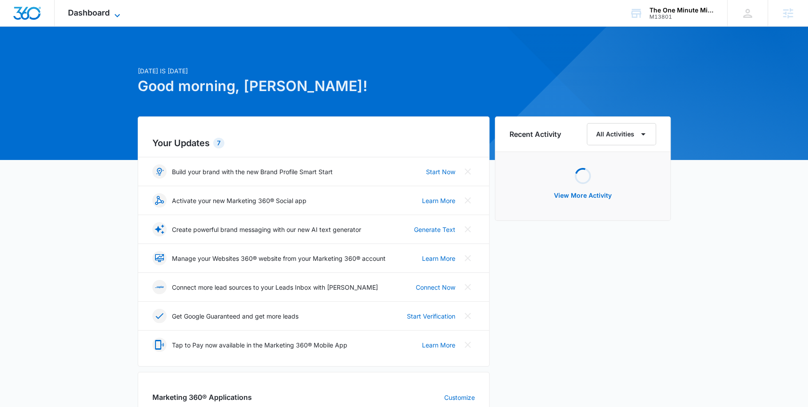
click at [115, 16] on icon at bounding box center [117, 15] width 11 height 11
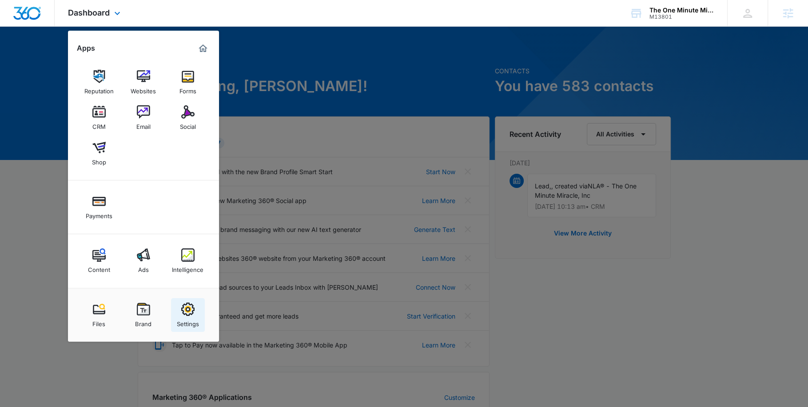
click at [184, 308] on img at bounding box center [187, 309] width 13 height 13
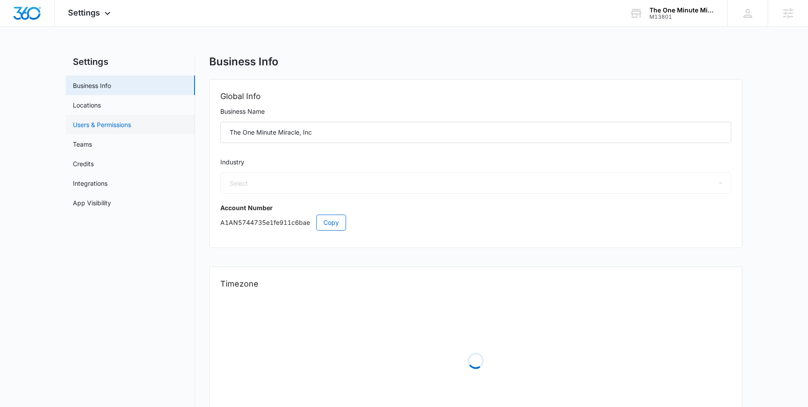
select select "33"
select select "US"
select select "America/[GEOGRAPHIC_DATA]"
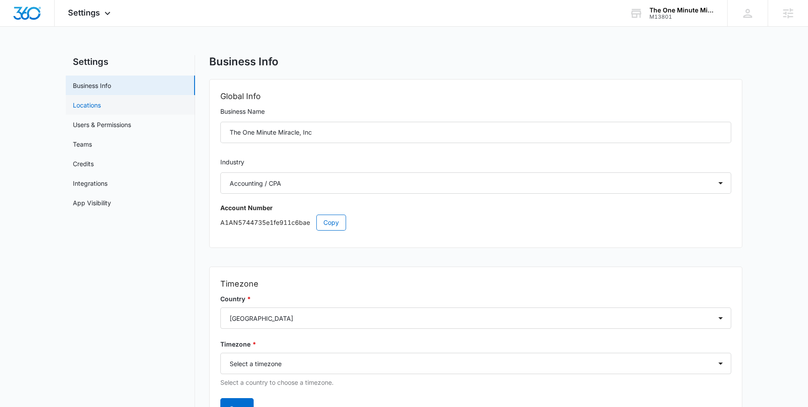
click at [101, 101] on link "Locations" at bounding box center [87, 104] width 28 height 9
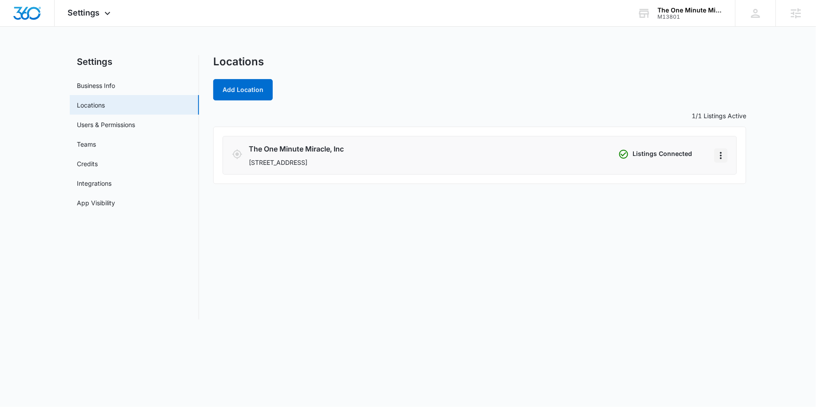
click at [726, 152] on icon "Actions" at bounding box center [721, 155] width 11 height 11
click at [99, 16] on span "Settings" at bounding box center [84, 12] width 32 height 9
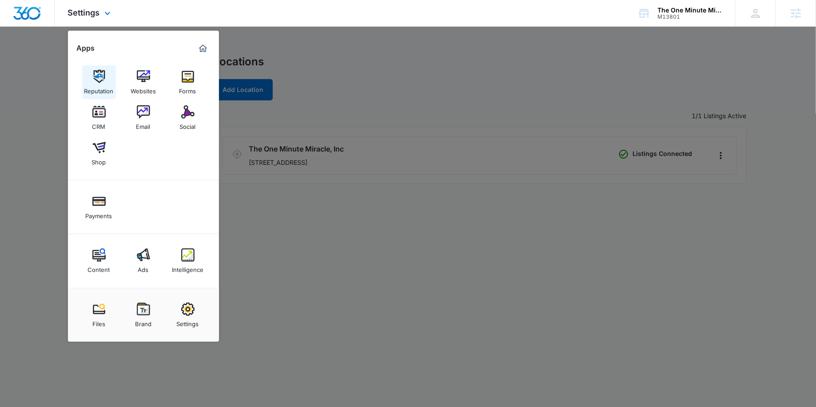
click at [98, 90] on div "Reputation" at bounding box center [98, 89] width 29 height 12
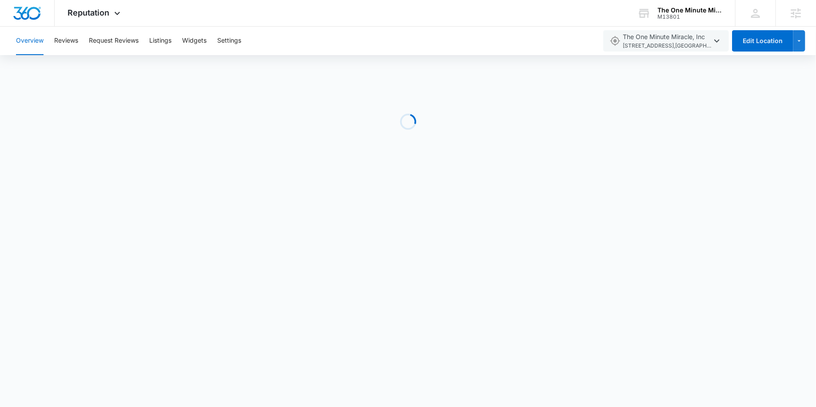
click at [148, 42] on div "Overview Reviews Request Reviews Listings Widgets Settings" at bounding box center [304, 41] width 587 height 28
click at [150, 42] on button "Listings" at bounding box center [160, 41] width 22 height 28
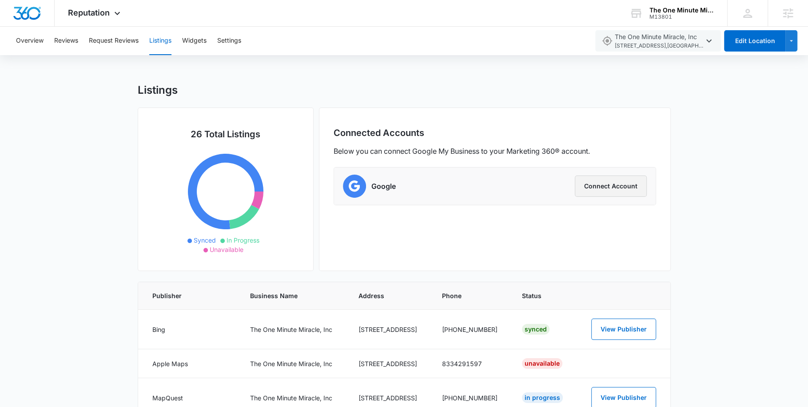
click at [597, 186] on button "Connect Account" at bounding box center [611, 186] width 72 height 21
click at [224, 48] on button "Settings" at bounding box center [229, 41] width 24 height 28
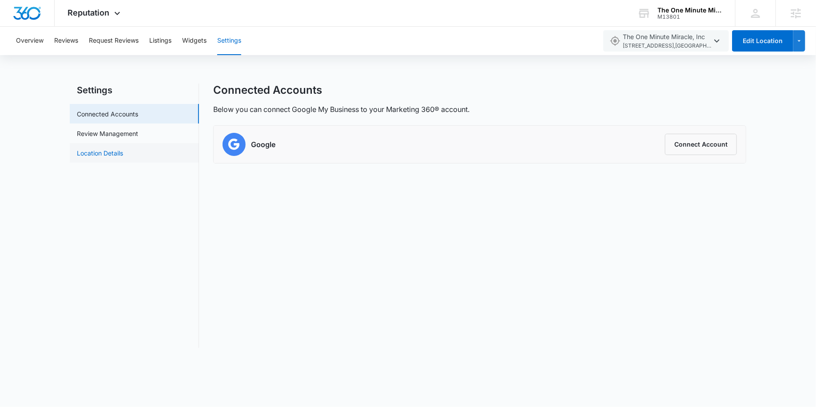
click at [123, 150] on link "Location Details" at bounding box center [100, 152] width 46 height 9
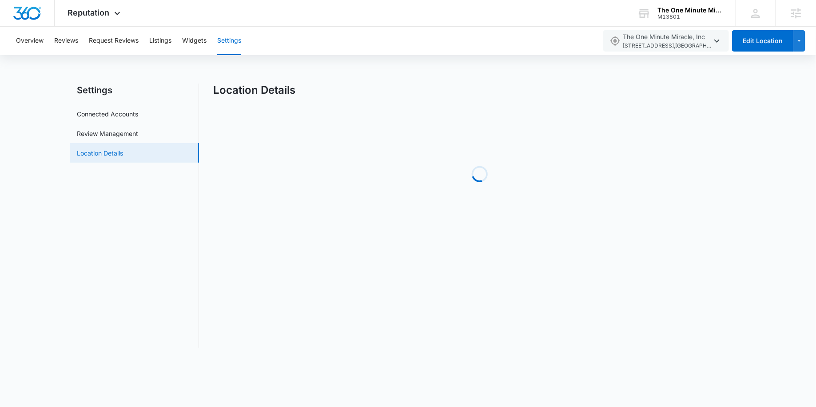
select select "[US_STATE]"
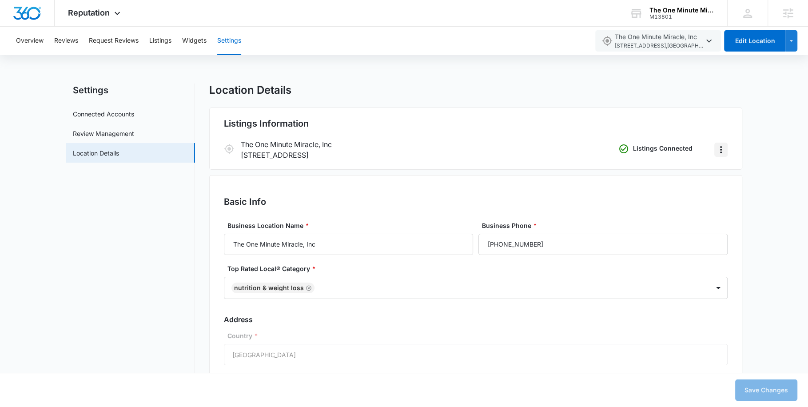
click at [724, 148] on icon "Actions" at bounding box center [721, 149] width 11 height 11
click at [736, 175] on div "Remove Listings" at bounding box center [750, 175] width 48 height 6
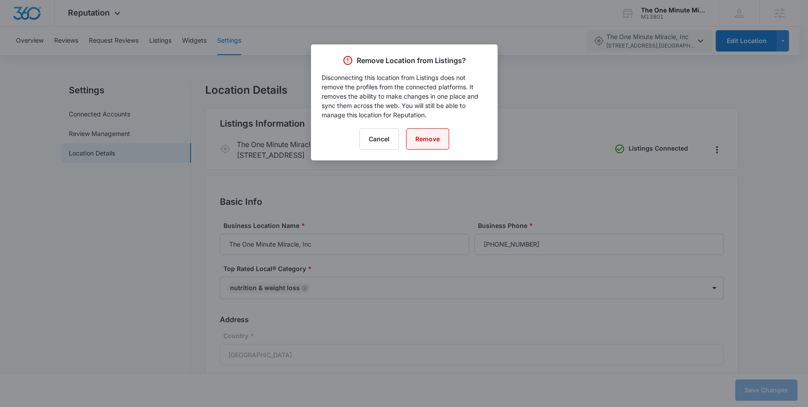
click at [443, 140] on button "Remove" at bounding box center [427, 138] width 43 height 21
